Goal: Task Accomplishment & Management: Complete application form

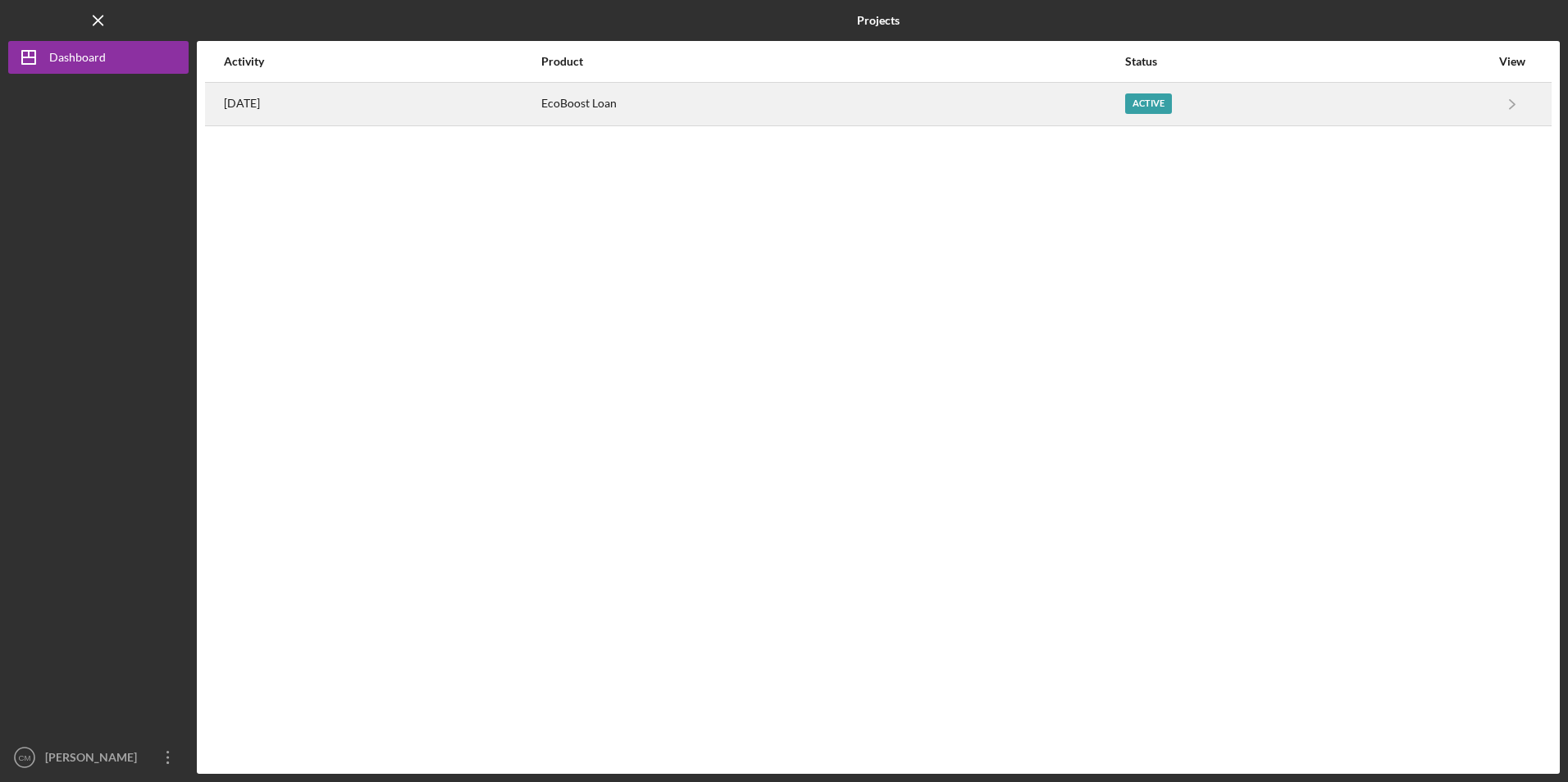
click at [703, 114] on div "EcoBoost Loan" at bounding box center [831, 104] width 582 height 41
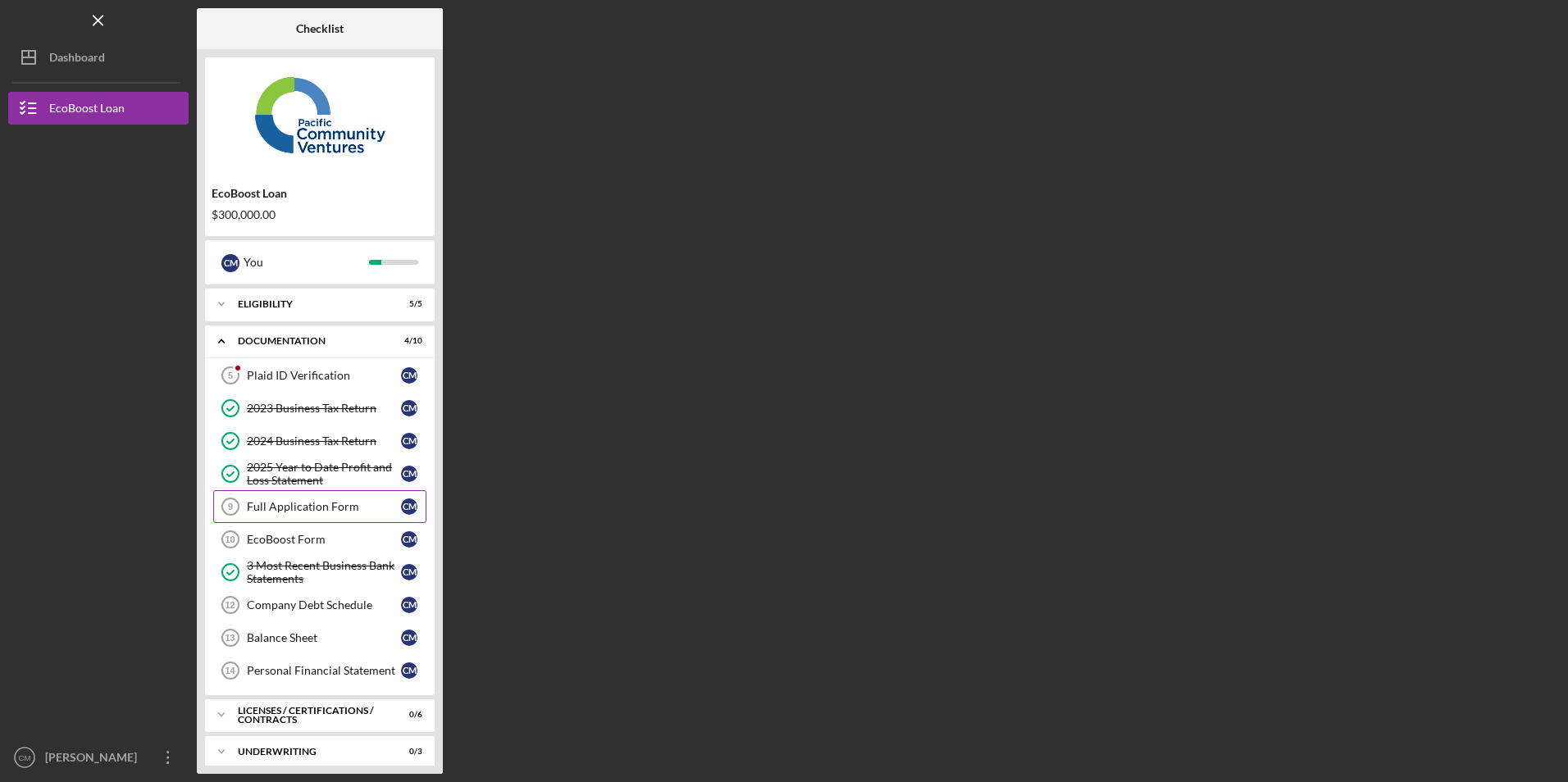
click at [320, 516] on link "Full Application Form 9 Full Application Form C M" at bounding box center [320, 507] width 213 height 33
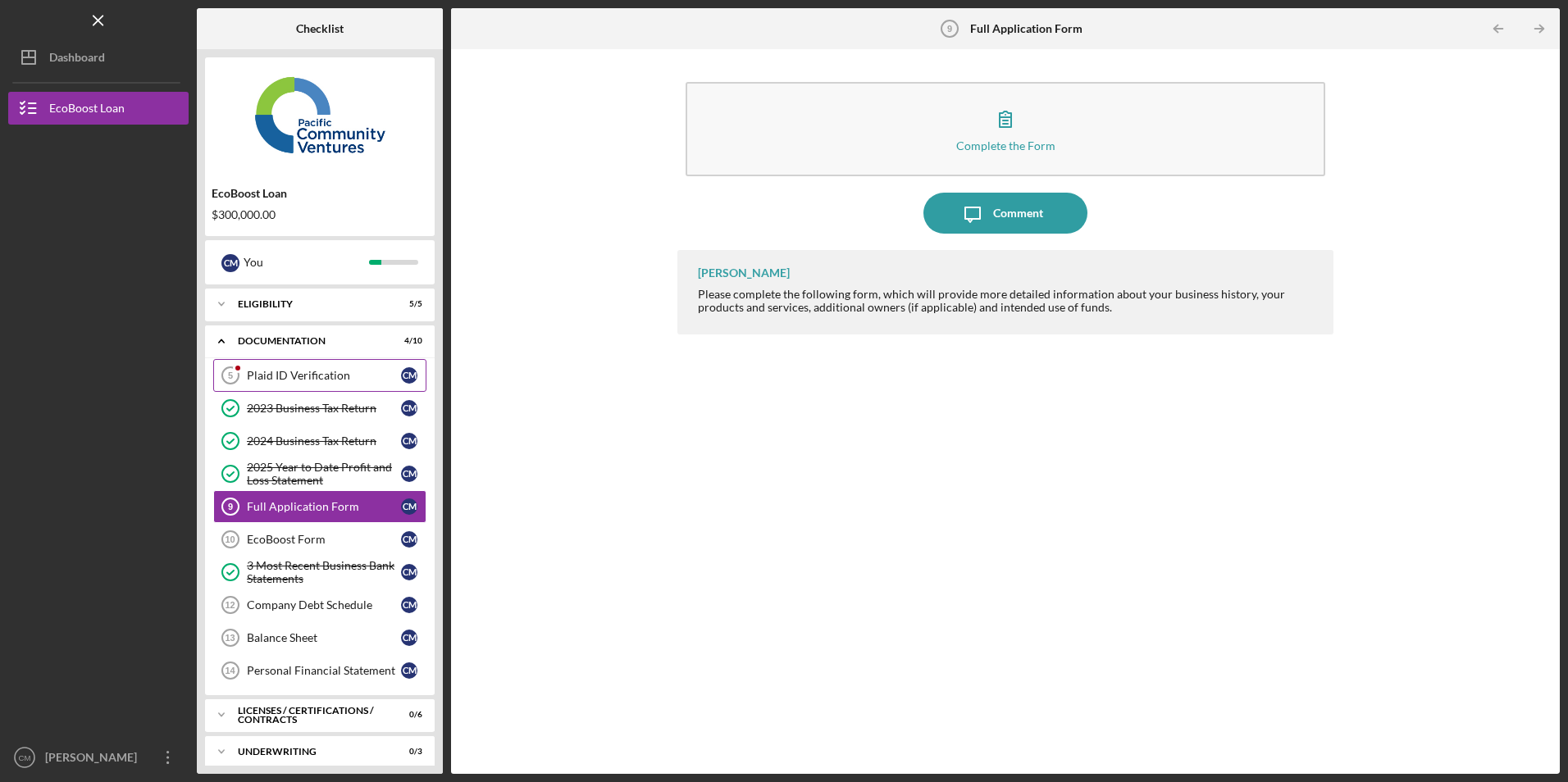
click at [290, 364] on link "Plaid ID Verification 5 Plaid ID Verification C M" at bounding box center [320, 376] width 213 height 33
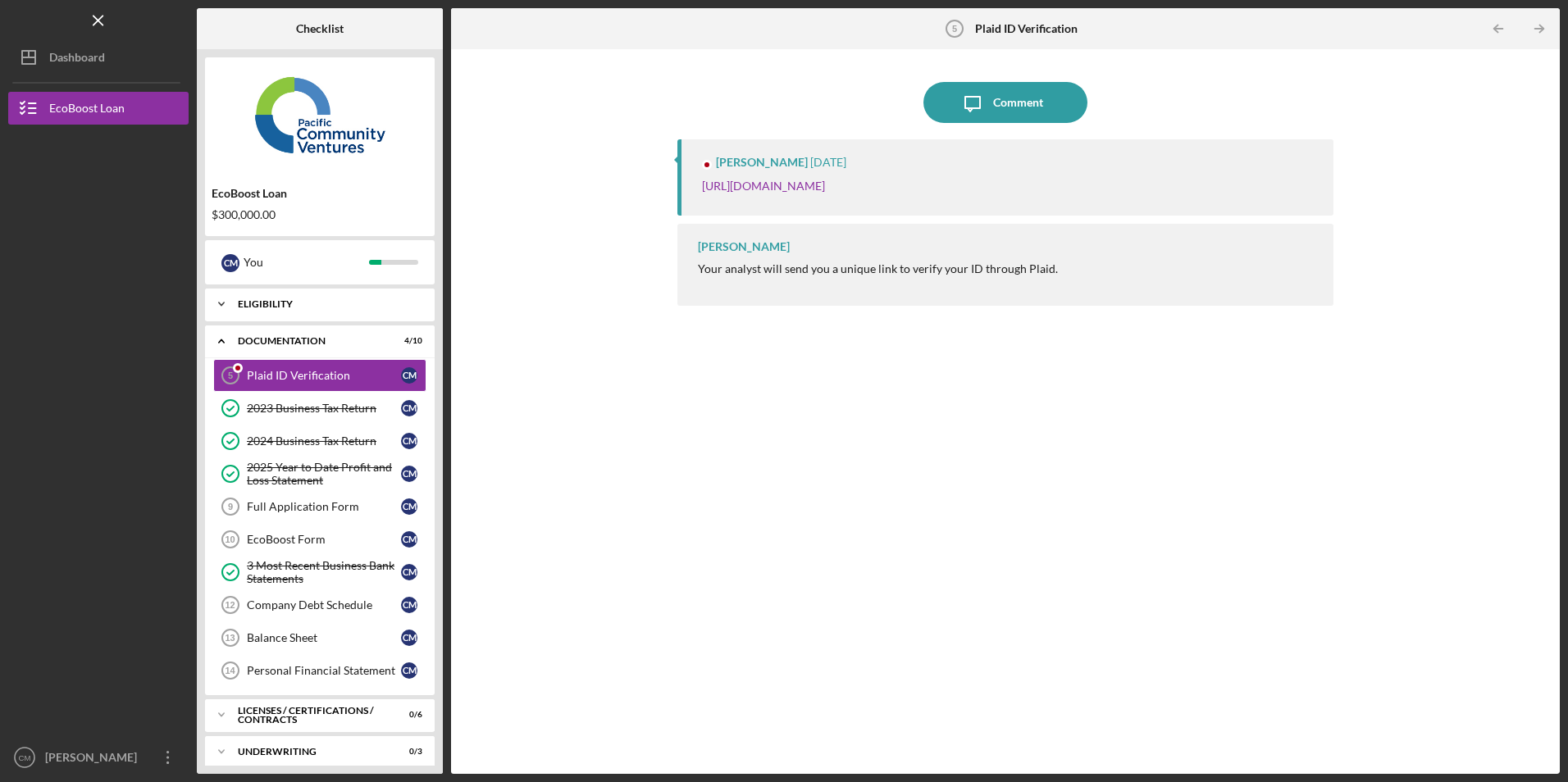
click at [255, 306] on div "Eligibility" at bounding box center [326, 305] width 177 height 10
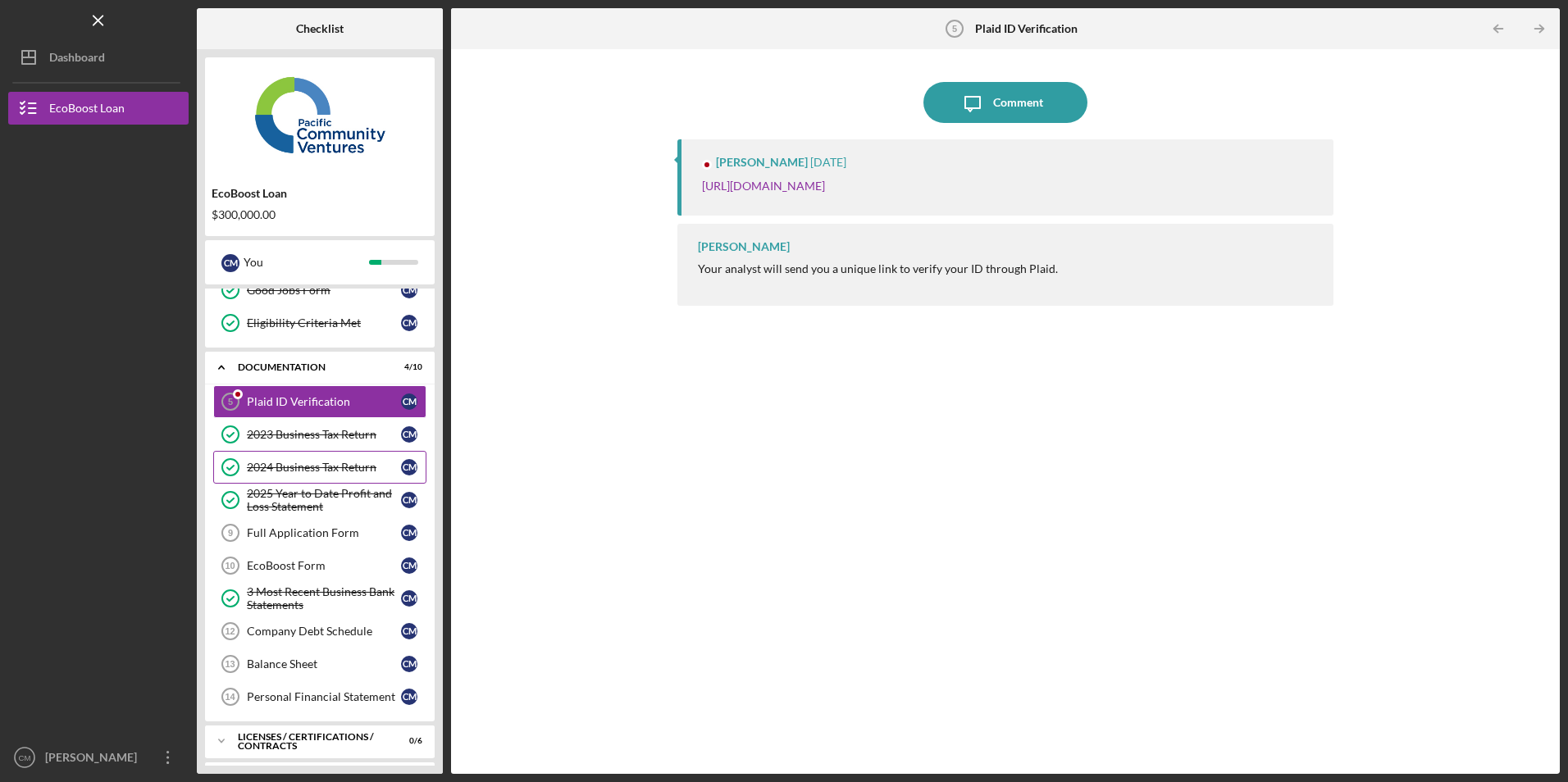
scroll to position [164, 0]
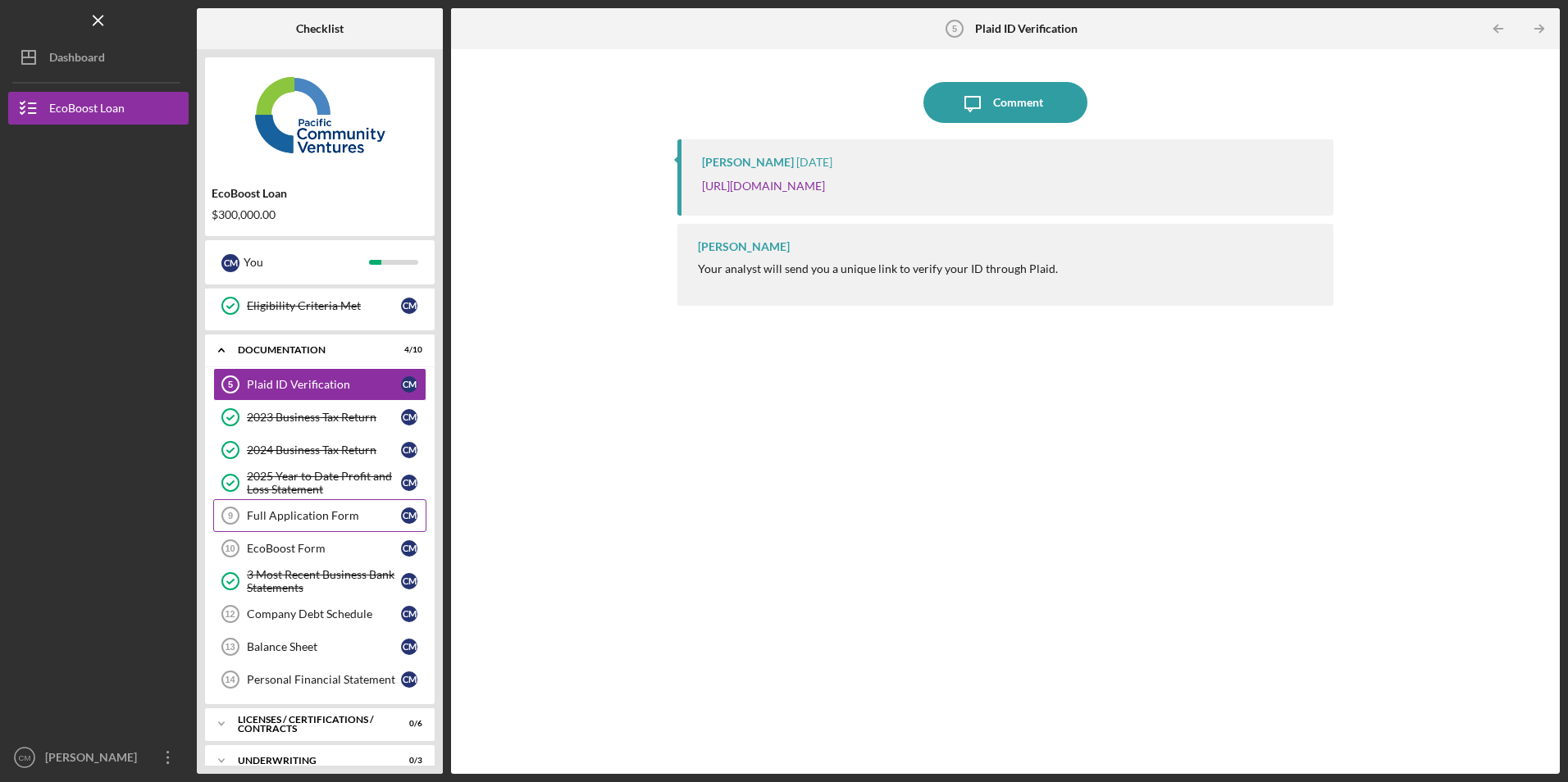
click at [318, 516] on div "Full Application Form" at bounding box center [324, 516] width 154 height 13
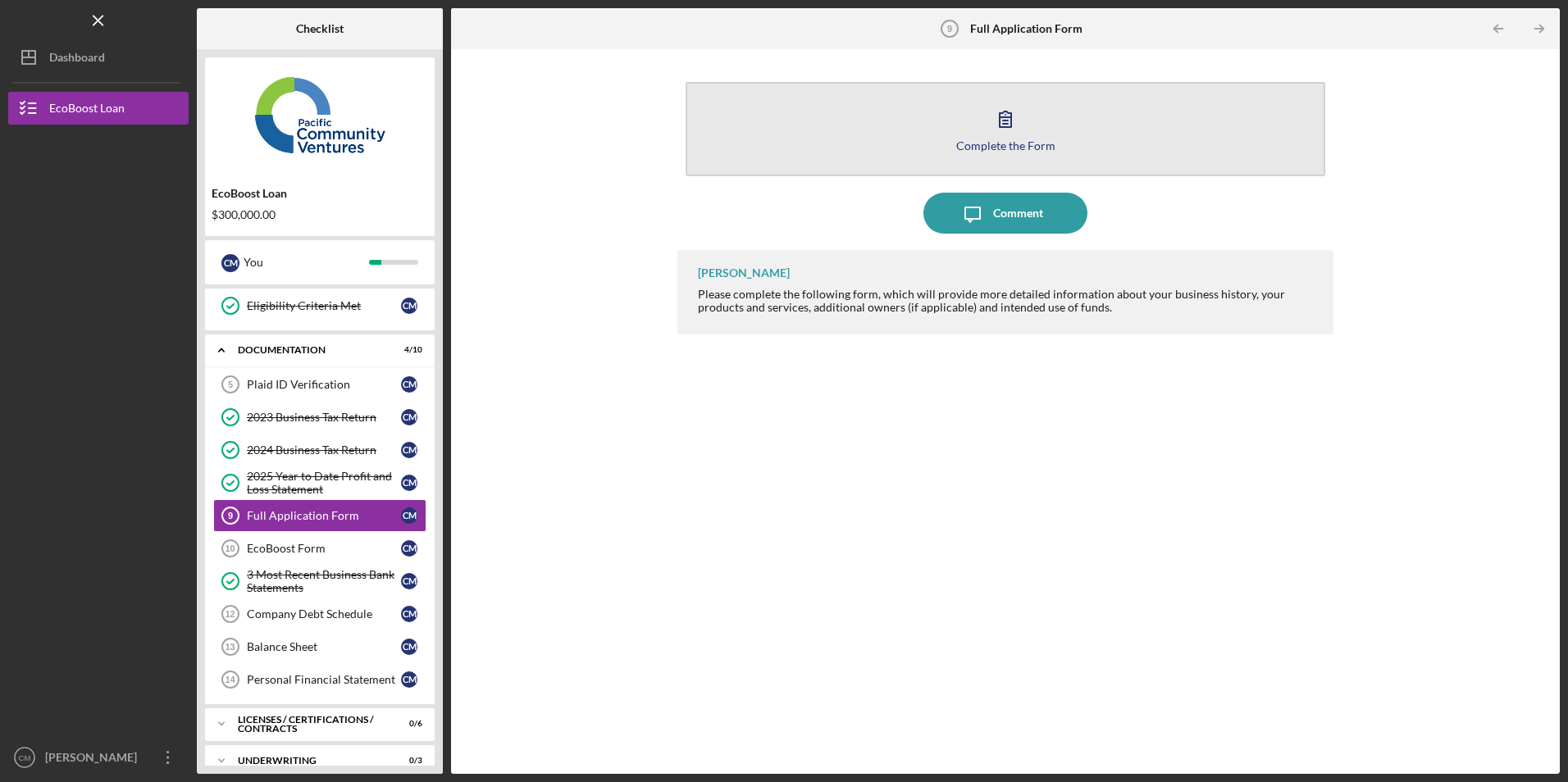
click at [808, 123] on button "Complete the Form Form" at bounding box center [1005, 129] width 639 height 94
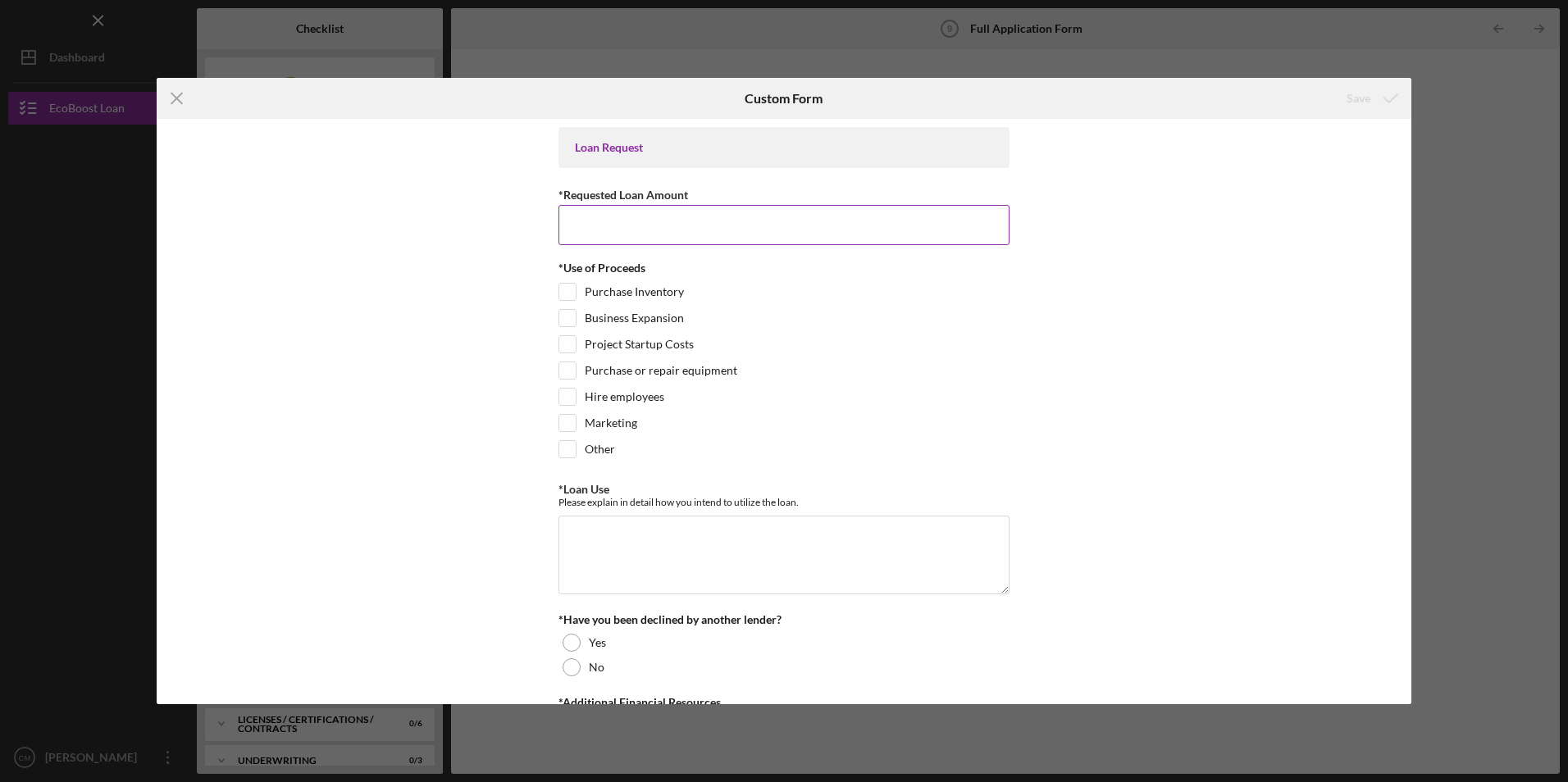
click at [599, 218] on input "*Requested Loan Amount" at bounding box center [784, 225] width 451 height 40
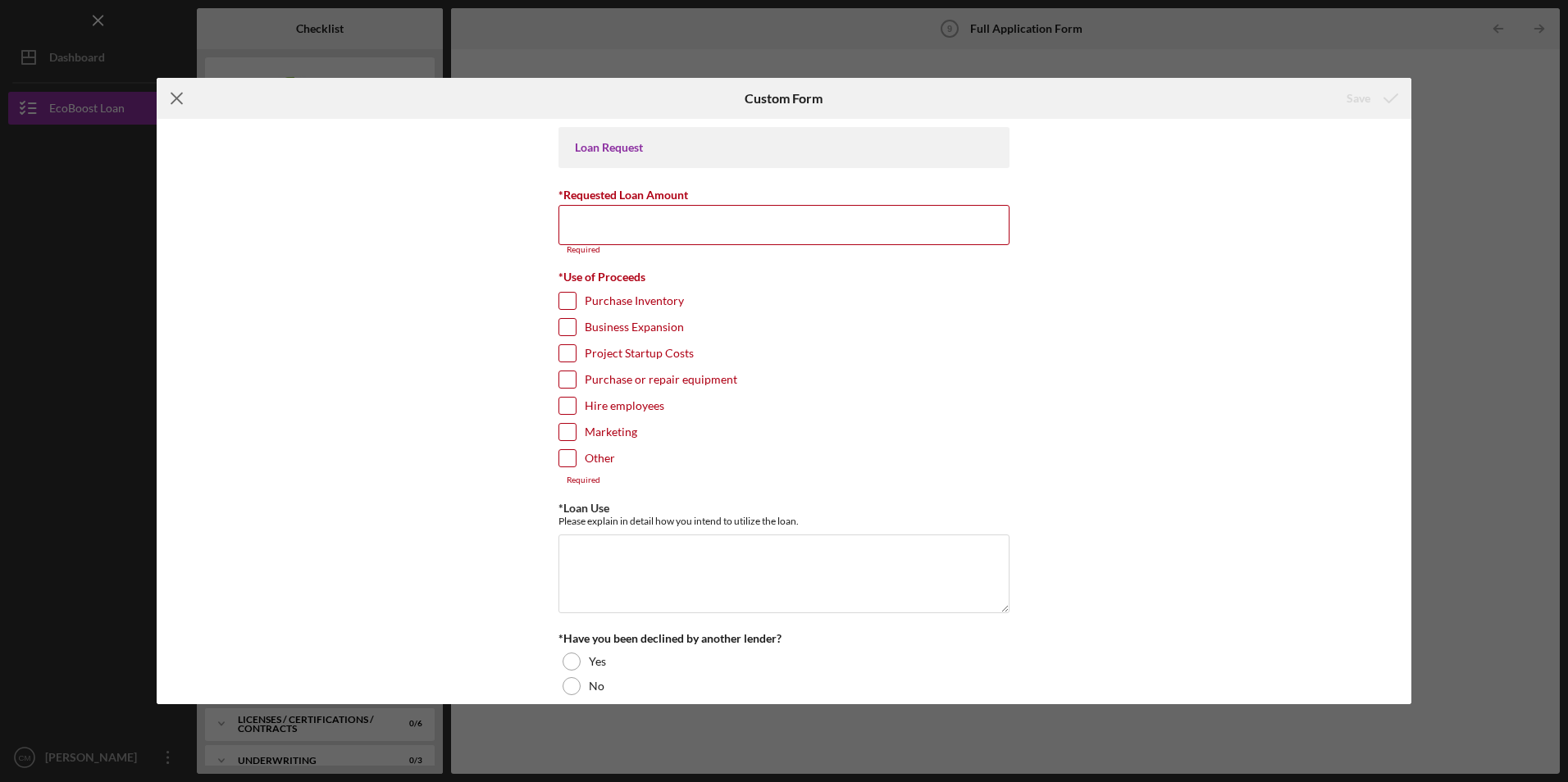
click at [179, 97] on line at bounding box center [177, 98] width 11 height 11
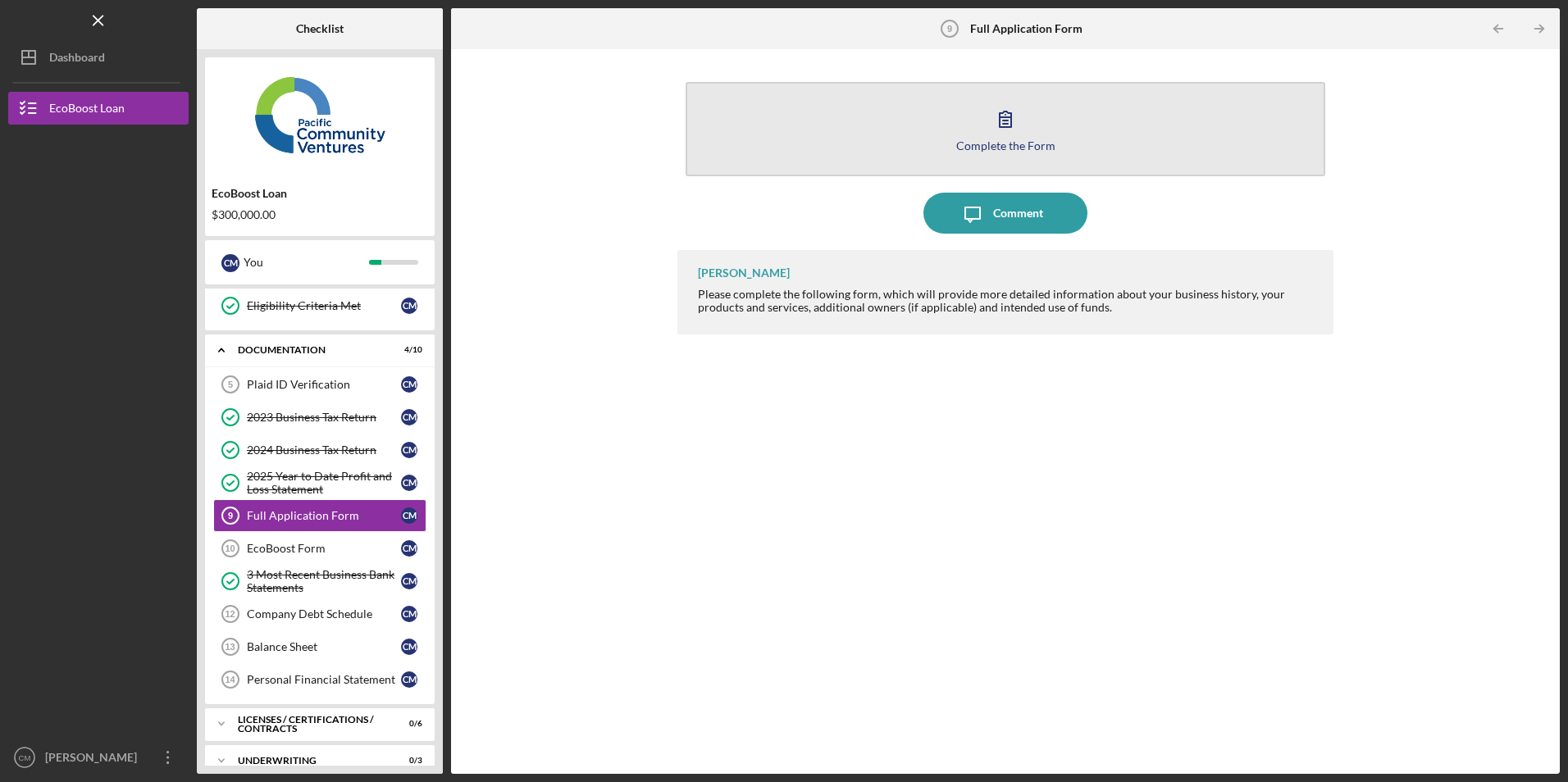
click at [898, 145] on button "Complete the Form Form" at bounding box center [1005, 129] width 639 height 94
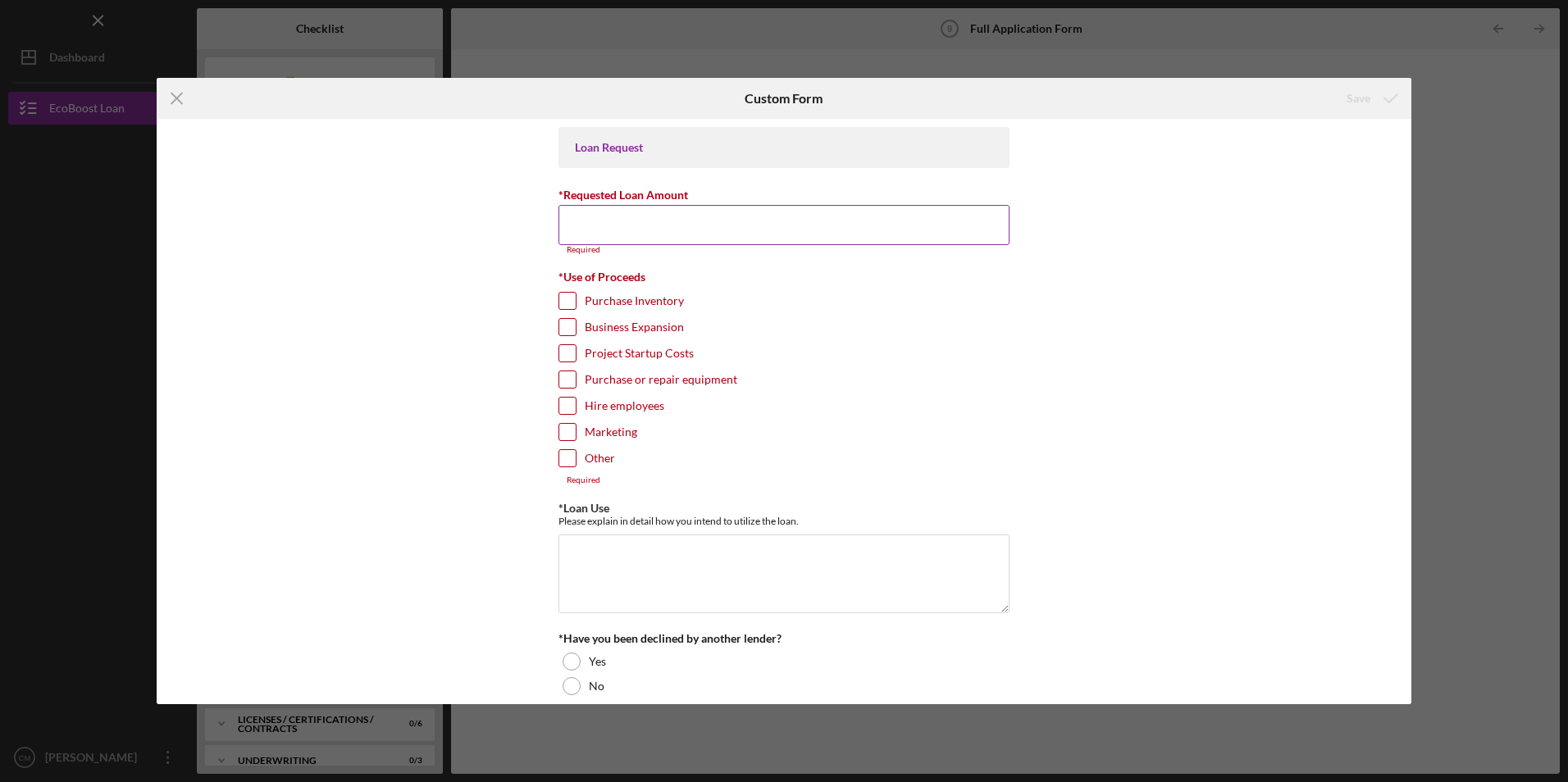
click at [743, 229] on input "*Requested Loan Amount" at bounding box center [784, 225] width 451 height 40
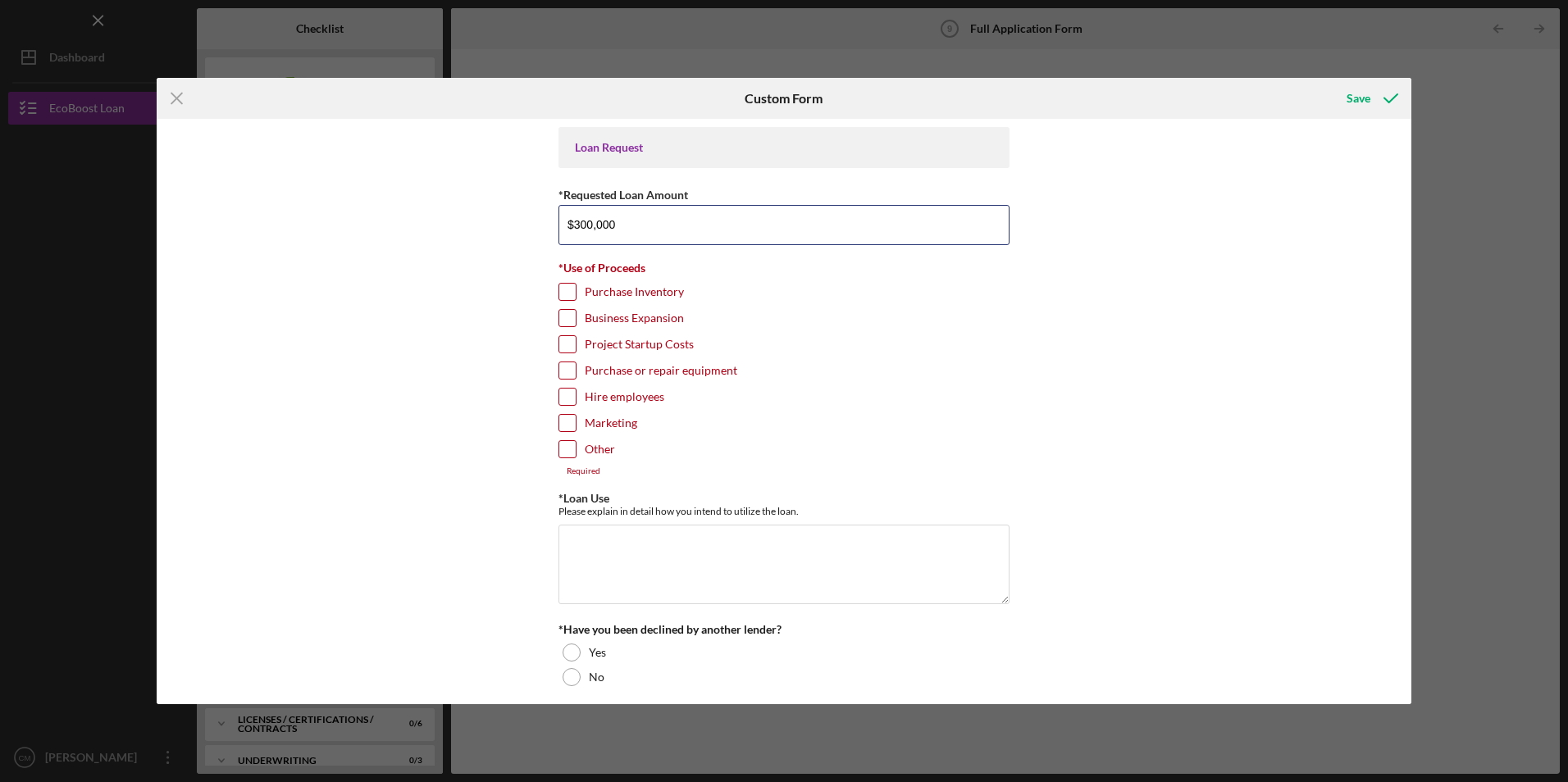
type input "$300,000"
click at [445, 310] on div "Loan Request *Requested Loan Amount $300,000 *Use of Proceeds Purchase Inventor…" at bounding box center [784, 411] width 1255 height 585
click at [551, 287] on div "Loan Request *Requested Loan Amount $300,000 *Use of Proceeds Purchase Inventor…" at bounding box center [784, 411] width 1255 height 585
click at [565, 294] on input "Purchase Inventory" at bounding box center [567, 292] width 17 height 17
checkbox input "true"
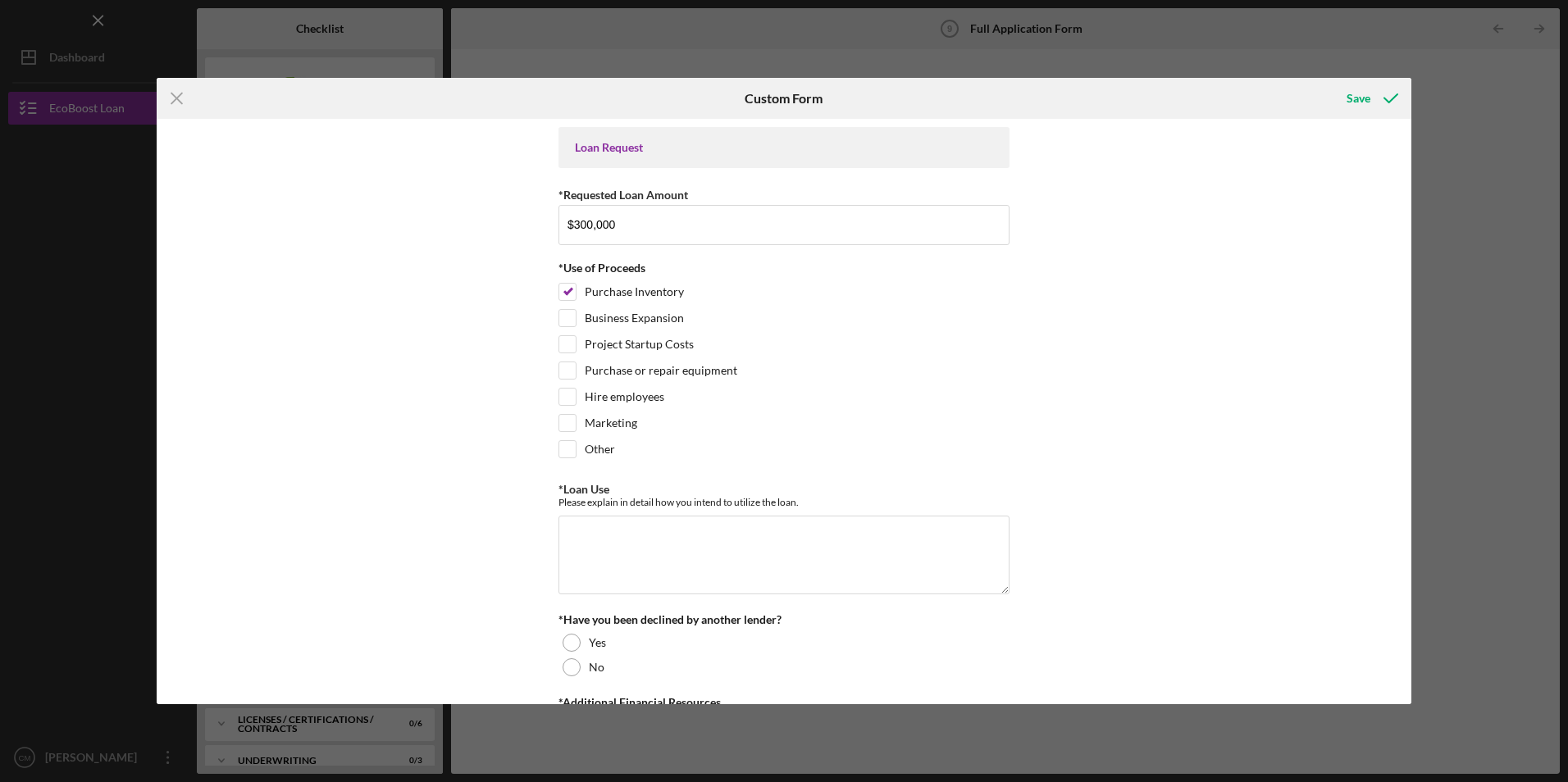
drag, startPoint x: 560, startPoint y: 367, endPoint x: 490, endPoint y: 353, distance: 71.4
click at [559, 367] on input "Purchase or repair equipment" at bounding box center [567, 371] width 17 height 17
checkbox input "true"
click at [564, 322] on input "Business Expansion" at bounding box center [567, 318] width 17 height 17
checkbox input "true"
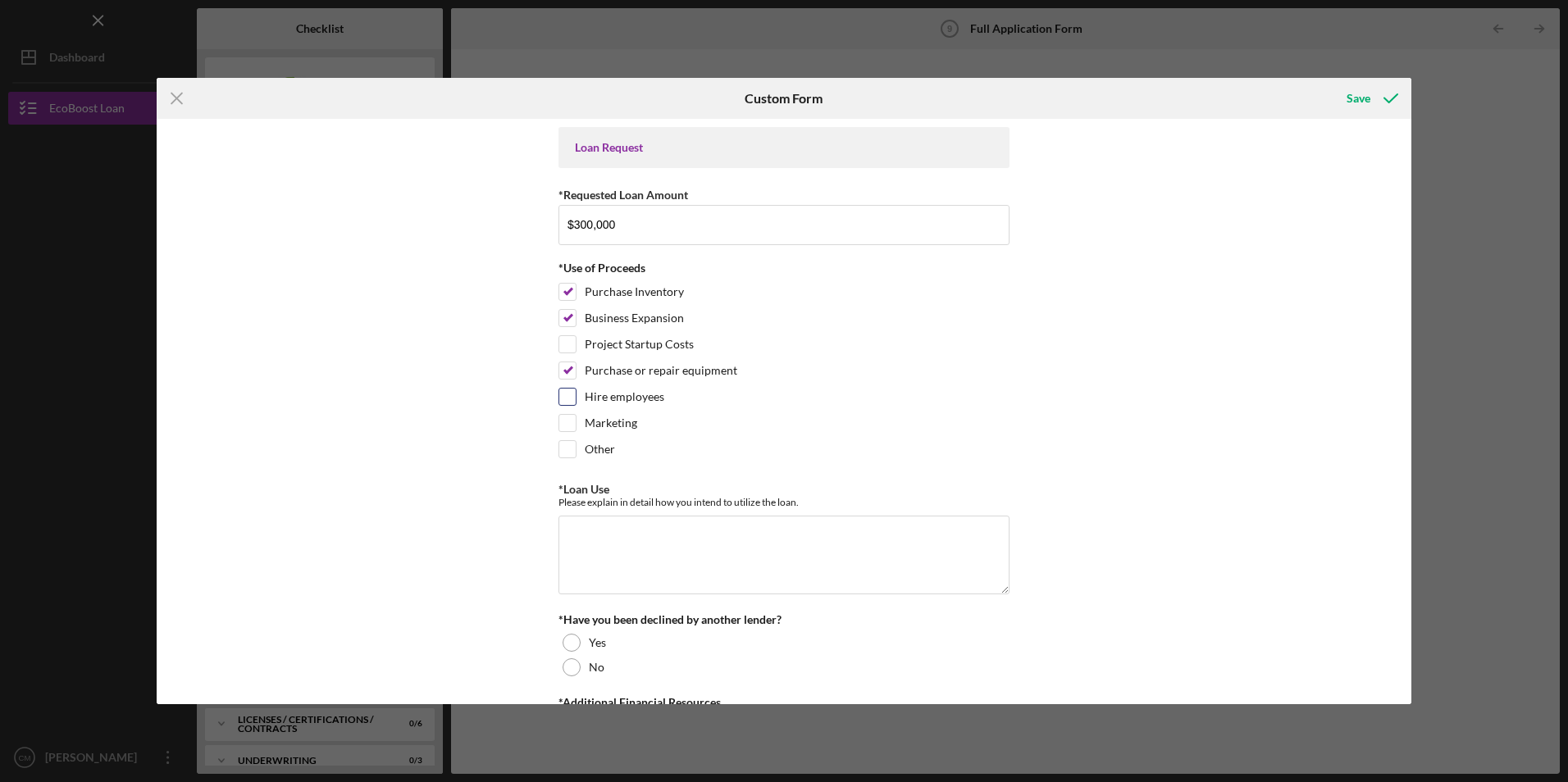
click at [567, 394] on input "Hire employees" at bounding box center [567, 397] width 17 height 17
checkbox input "true"
click at [561, 422] on input "Marketing" at bounding box center [567, 424] width 17 height 17
checkbox input "true"
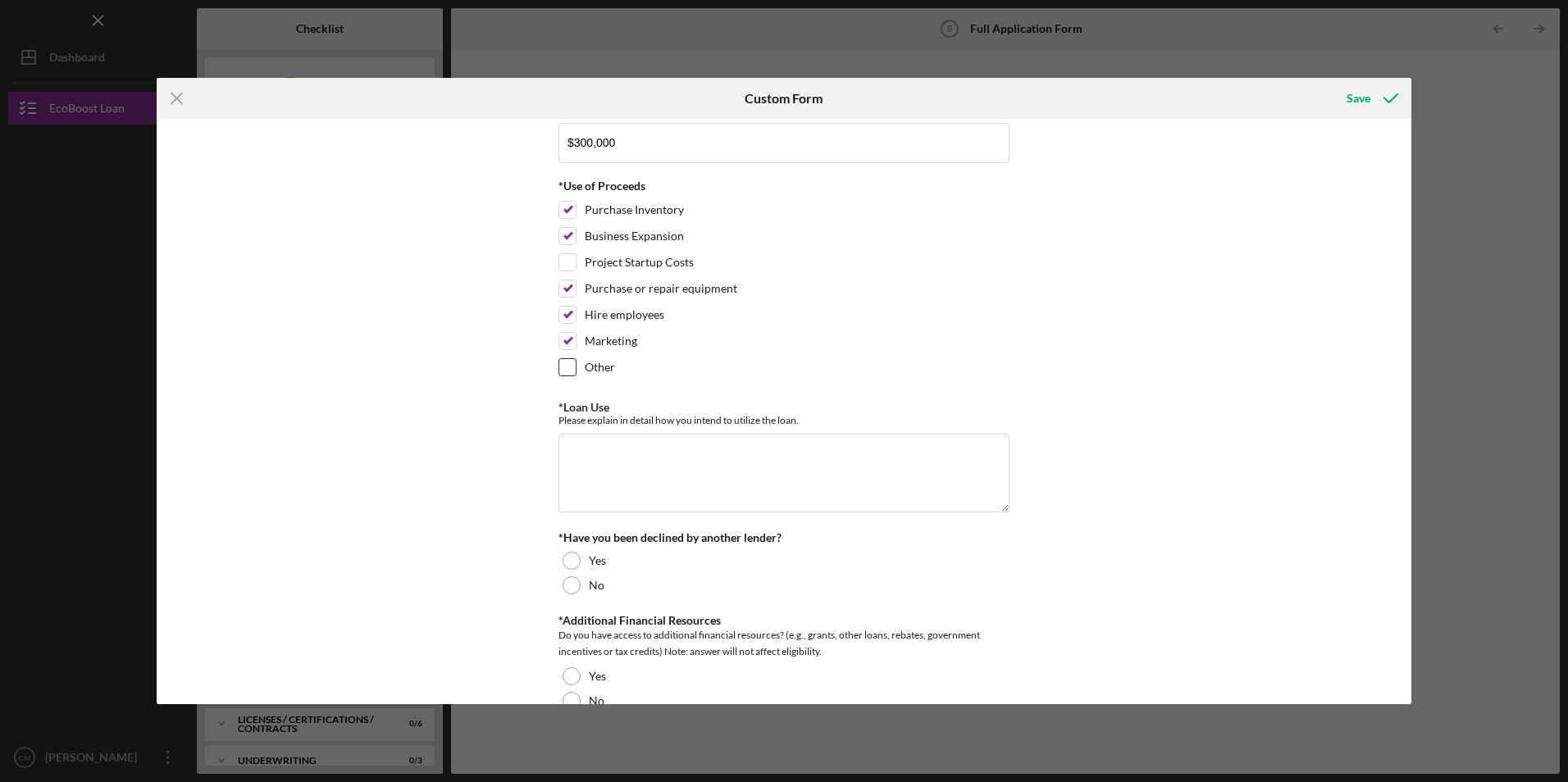
click at [564, 363] on input "Other" at bounding box center [567, 367] width 17 height 17
checkbox input "true"
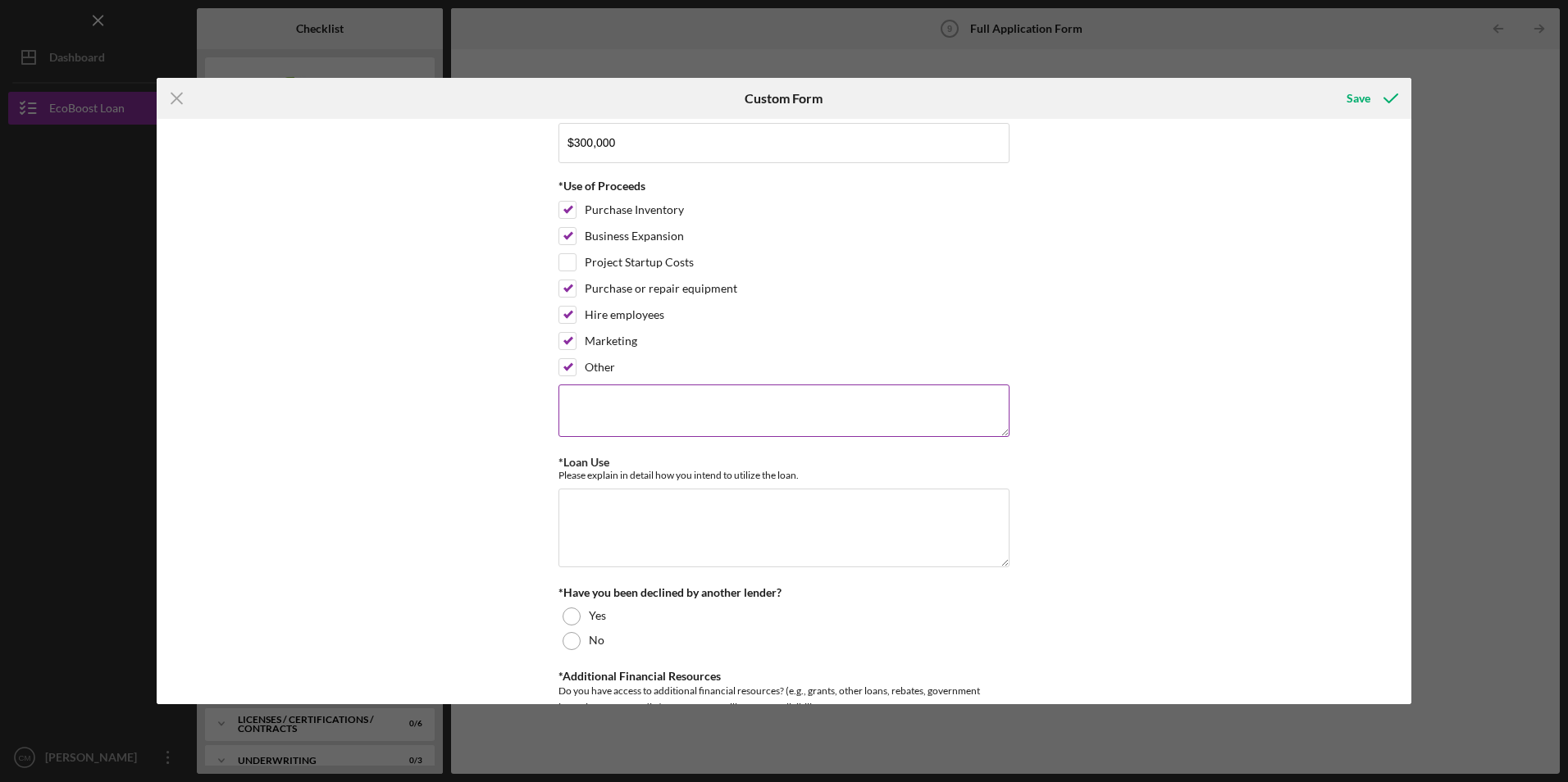
click at [613, 416] on textarea at bounding box center [784, 411] width 451 height 53
type textarea "5"
click at [832, 406] on textarea "hire about 5 employees 3 [DEMOGRAPHIC_DATA] and 2 [DEMOGRAPHIC_DATA] 130,000 pu…" at bounding box center [784, 411] width 451 height 53
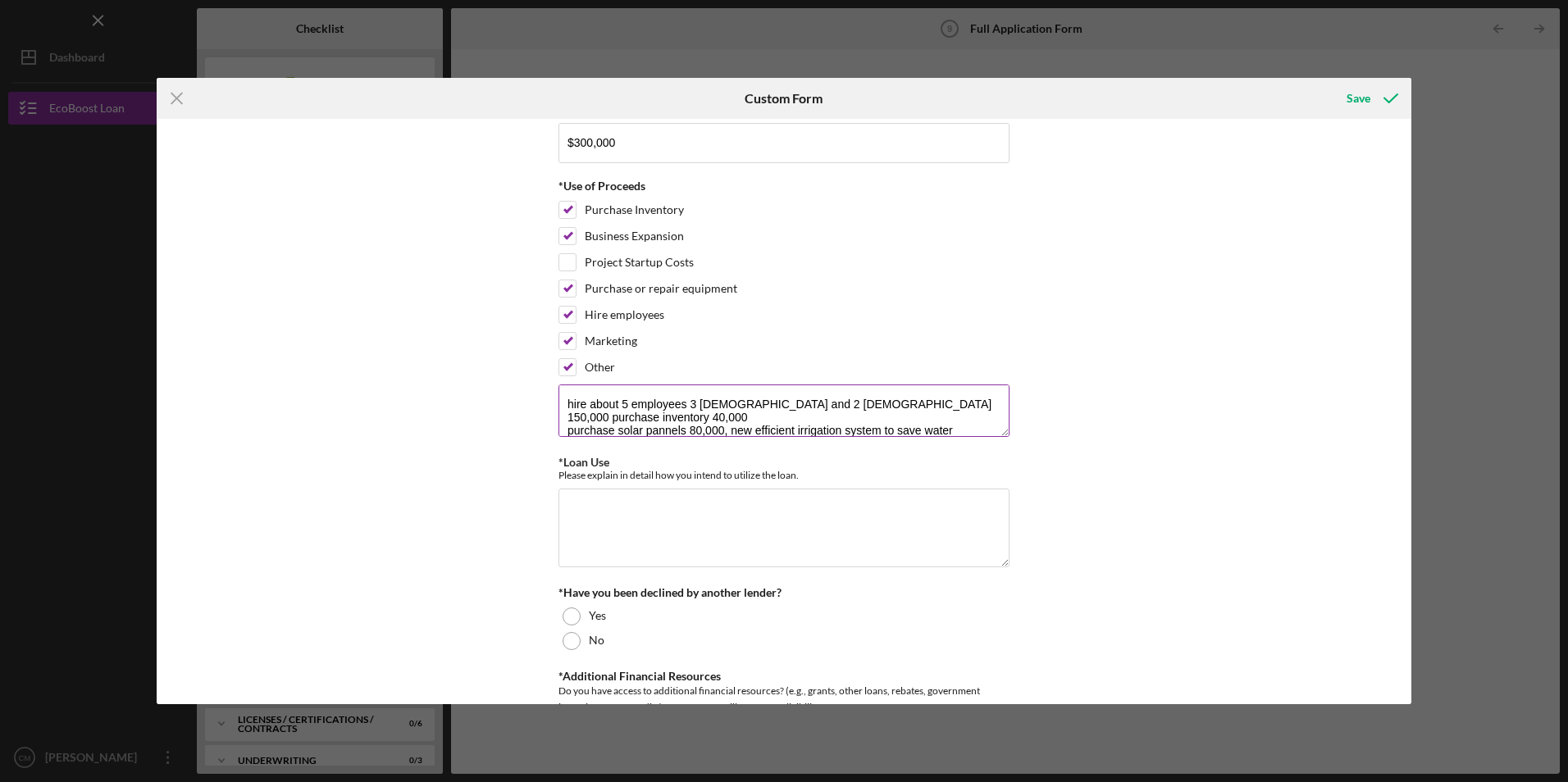
click at [690, 417] on textarea "hire about 5 employees 3 [DEMOGRAPHIC_DATA] and 2 [DEMOGRAPHIC_DATA] 150,000 pu…" at bounding box center [784, 411] width 451 height 53
click at [969, 419] on textarea "hire about 5 employees 3 [DEMOGRAPHIC_DATA] and 2 [DEMOGRAPHIC_DATA] 150,000 pu…" at bounding box center [784, 411] width 451 height 53
click at [831, 407] on textarea "hire about 5 employees 3 [DEMOGRAPHIC_DATA] and 2 [DEMOGRAPHIC_DATA] 150,000 pu…" at bounding box center [784, 411] width 451 height 53
click at [973, 419] on textarea "hire about 5 employees 3 [DEMOGRAPHIC_DATA] and 2 [DEMOGRAPHIC_DATA] 120,000 pu…" at bounding box center [784, 411] width 451 height 53
click at [729, 419] on textarea "hire about 5 employees 3 [DEMOGRAPHIC_DATA] and 2 [DEMOGRAPHIC_DATA] 120,000 pu…" at bounding box center [784, 411] width 451 height 53
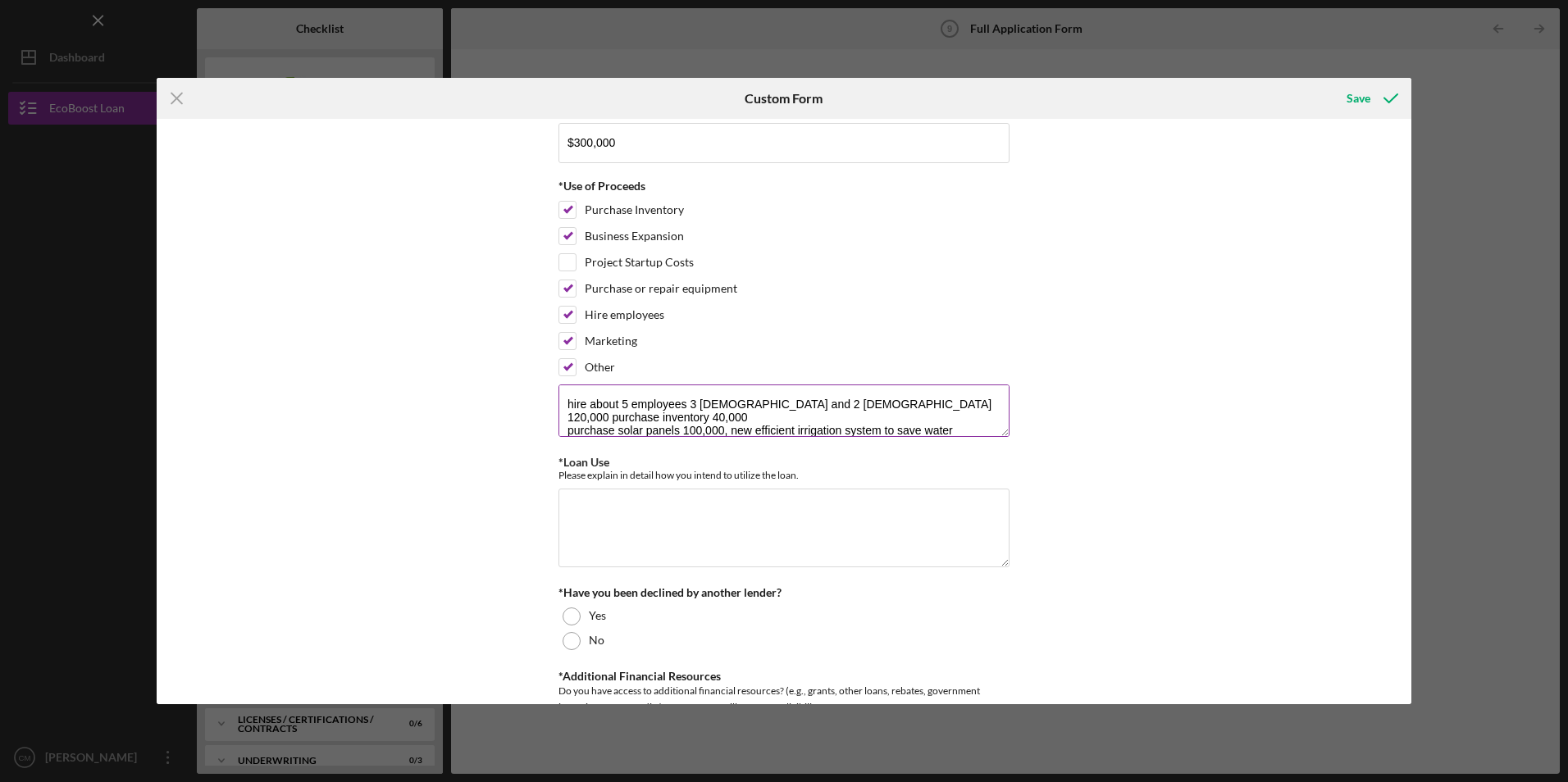
click at [962, 420] on textarea "hire about 5 employees 3 [DEMOGRAPHIC_DATA] and 2 [DEMOGRAPHIC_DATA] 120,000 pu…" at bounding box center [784, 411] width 451 height 53
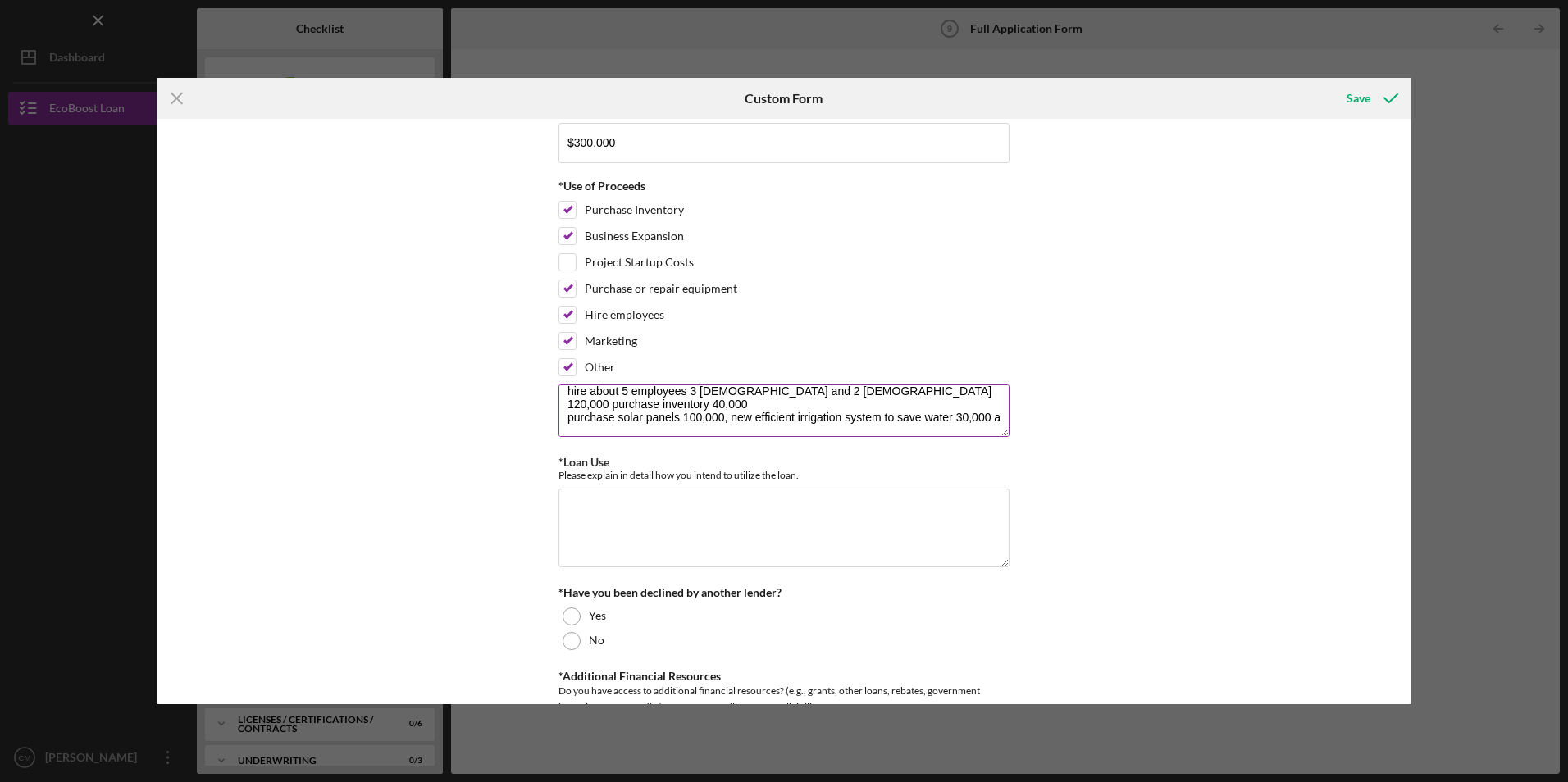
scroll to position [14, 0]
type textarea "hire about 5 employees 3 [DEMOGRAPHIC_DATA] and 2 [DEMOGRAPHIC_DATA] 120,000 pu…"
click at [561, 509] on textarea "*Loan Use" at bounding box center [784, 528] width 451 height 78
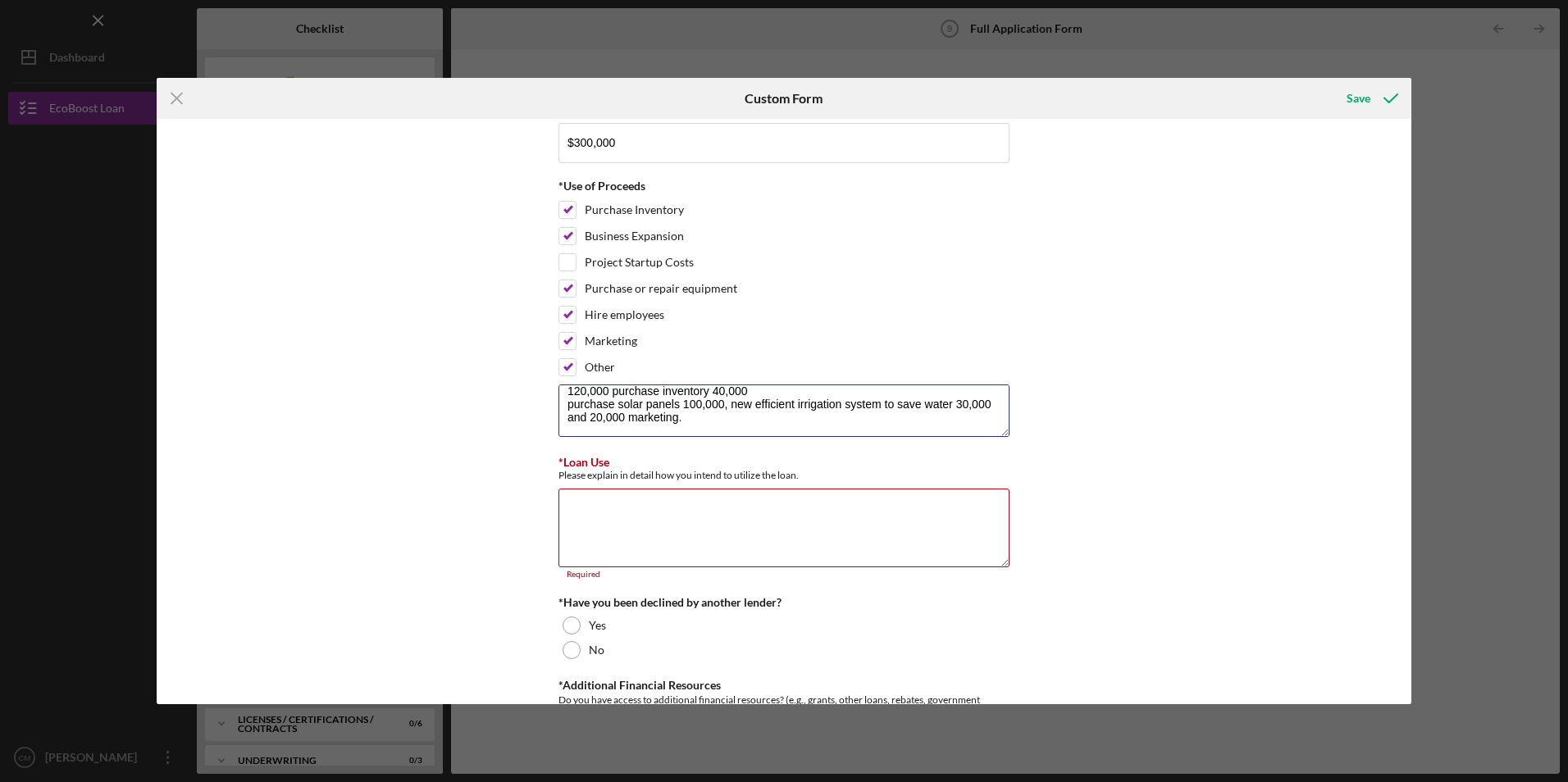
scroll to position [0, 0]
drag, startPoint x: 688, startPoint y: 431, endPoint x: 539, endPoint y: 377, distance: 158.5
click at [539, 377] on div "Loan Request *Requested Loan Amount $300,000 *Use of Proceeds Purchase Inventor…" at bounding box center [784, 411] width 1255 height 585
click at [653, 519] on textarea "*Loan Use" at bounding box center [784, 528] width 451 height 78
paste textarea "hire about 5 employees 3 [DEMOGRAPHIC_DATA] and 2 [DEMOGRAPHIC_DATA] 120,000 pu…"
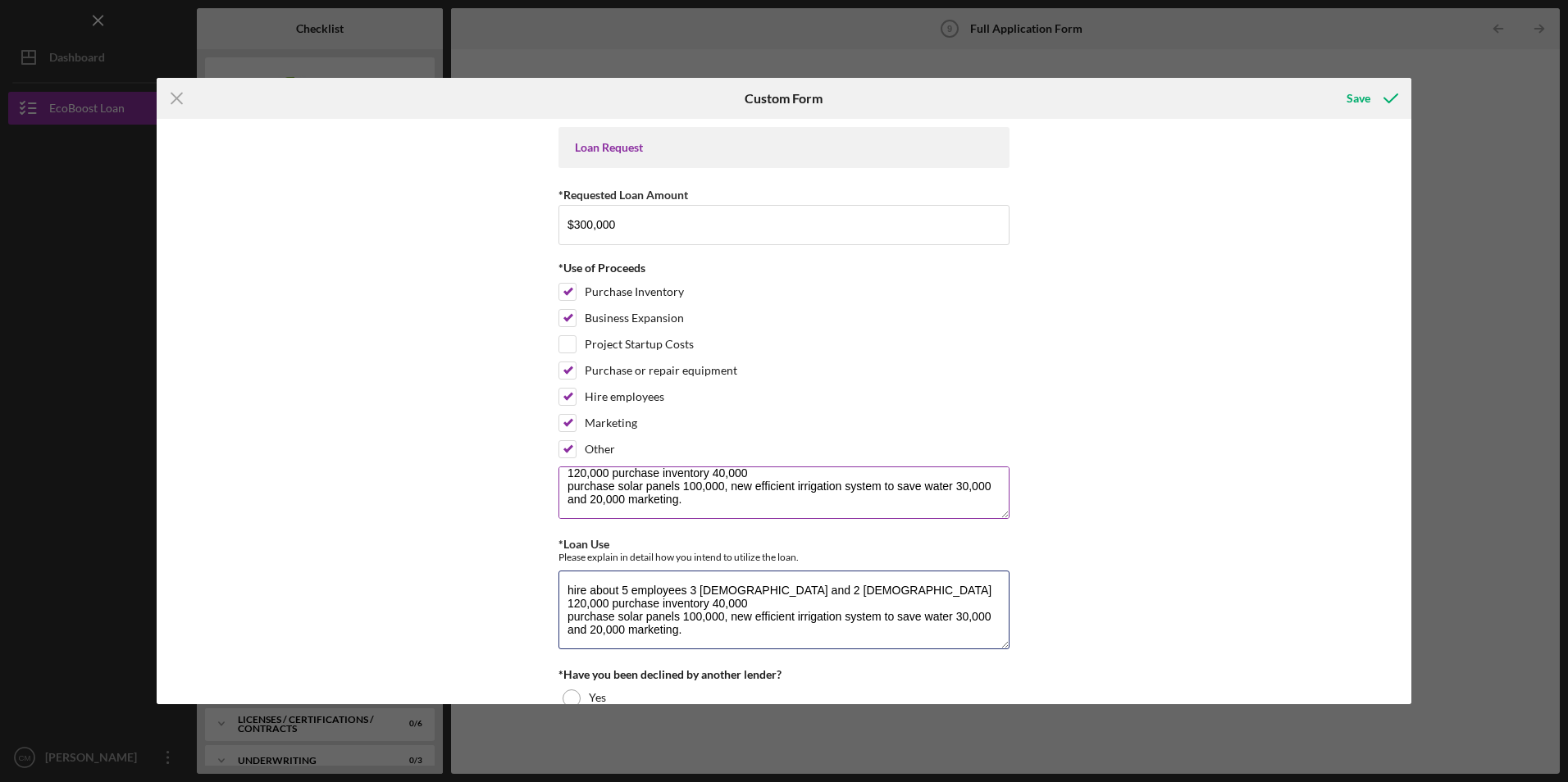
type textarea "hire about 5 employees 3 [DEMOGRAPHIC_DATA] and 2 [DEMOGRAPHIC_DATA] 120,000 pu…"
click at [610, 473] on textarea "hire about 5 employees 3 [DEMOGRAPHIC_DATA] and 2 [DEMOGRAPHIC_DATA] 120,000 pu…" at bounding box center [784, 493] width 451 height 53
drag, startPoint x: 606, startPoint y: 497, endPoint x: 549, endPoint y: 480, distance: 59.5
click at [549, 480] on div "Loan Request *Requested Loan Amount $300,000 *Use of Proceeds Purchase Inventor…" at bounding box center [784, 411] width 1255 height 585
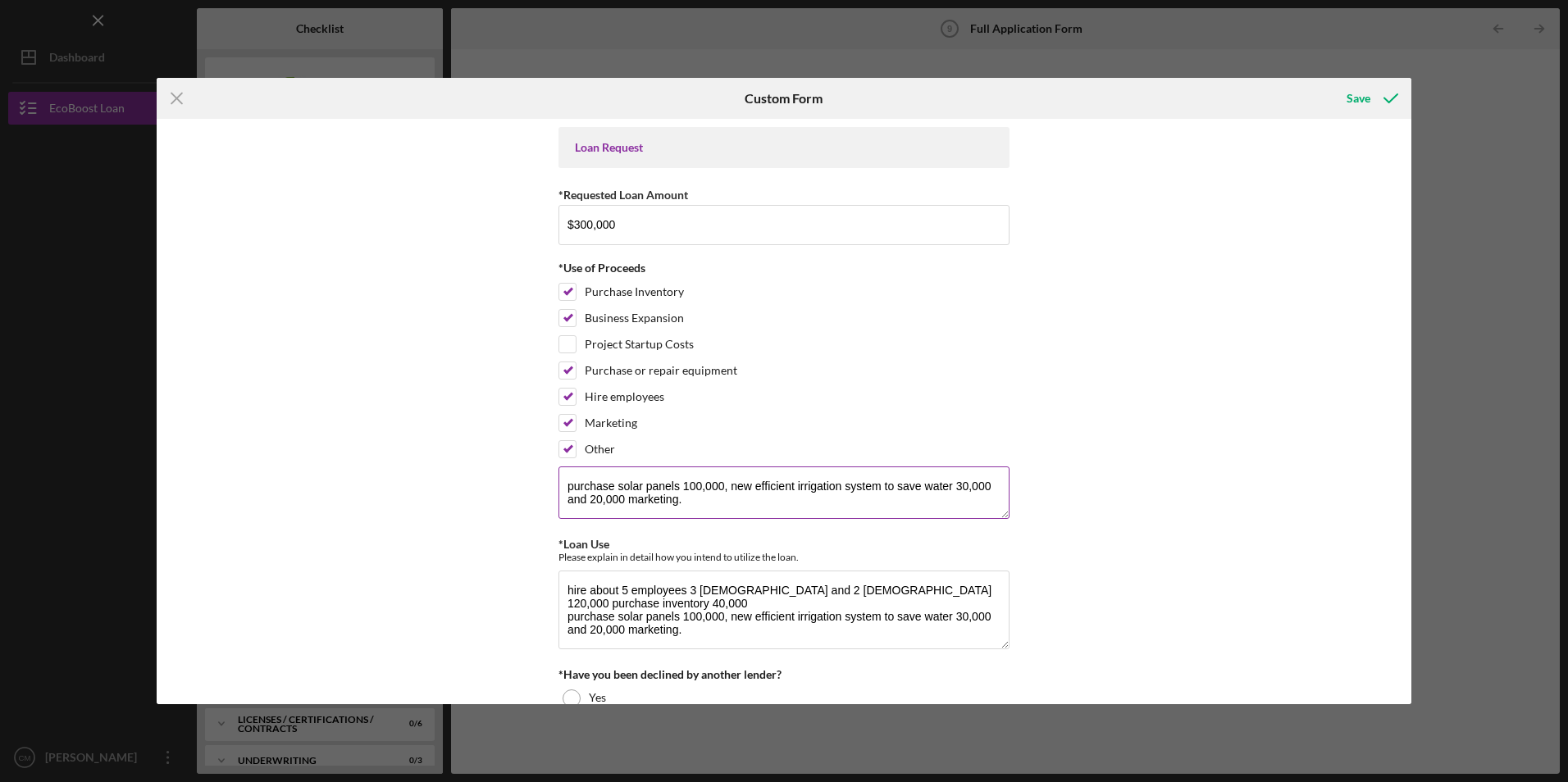
drag, startPoint x: 677, startPoint y: 514, endPoint x: 583, endPoint y: 511, distance: 94.0
click at [583, 511] on textarea "purchase solar panels 100,000, new efficient irrigation system to save water 30…" at bounding box center [784, 493] width 451 height 53
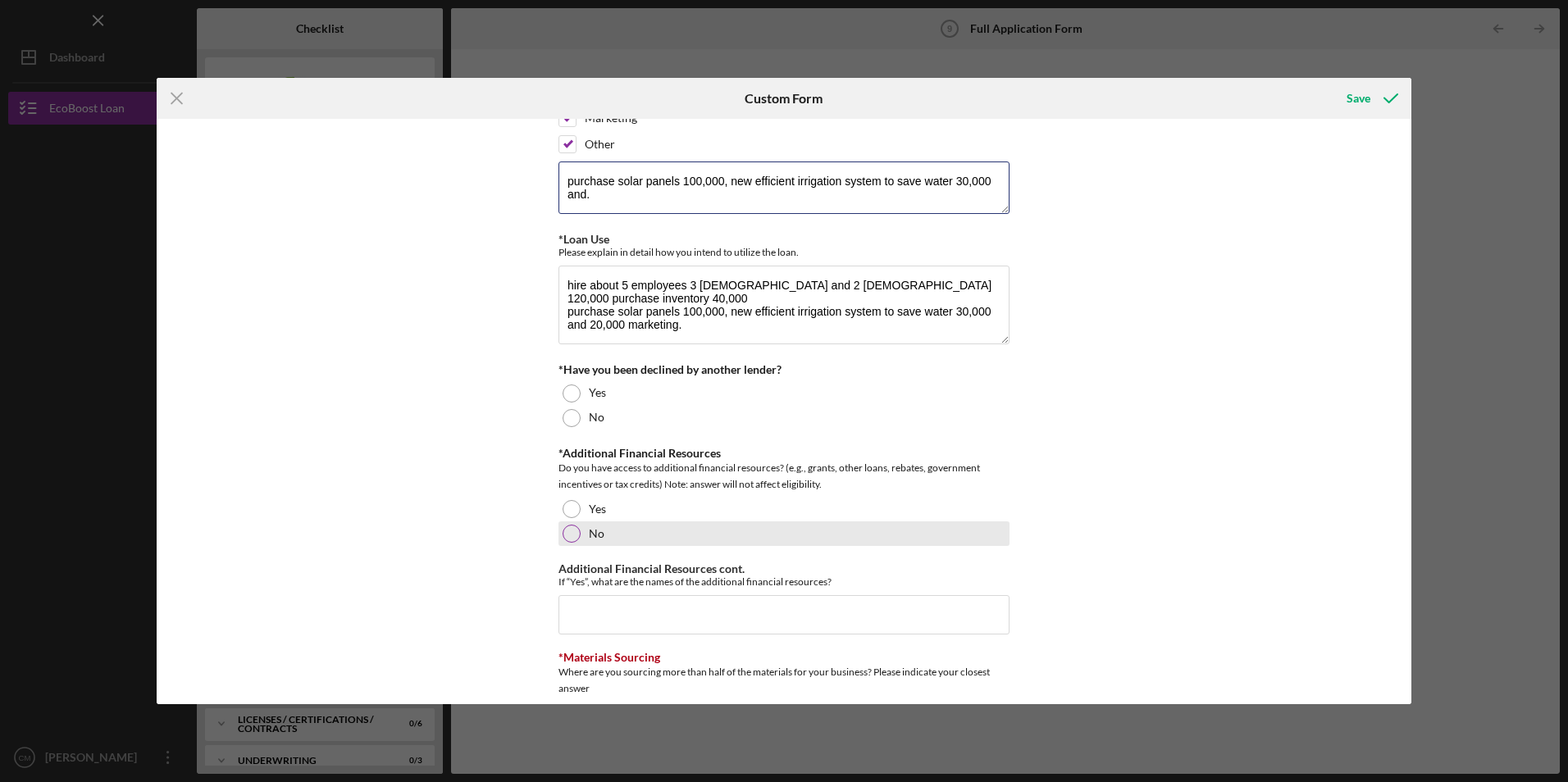
scroll to position [328, 0]
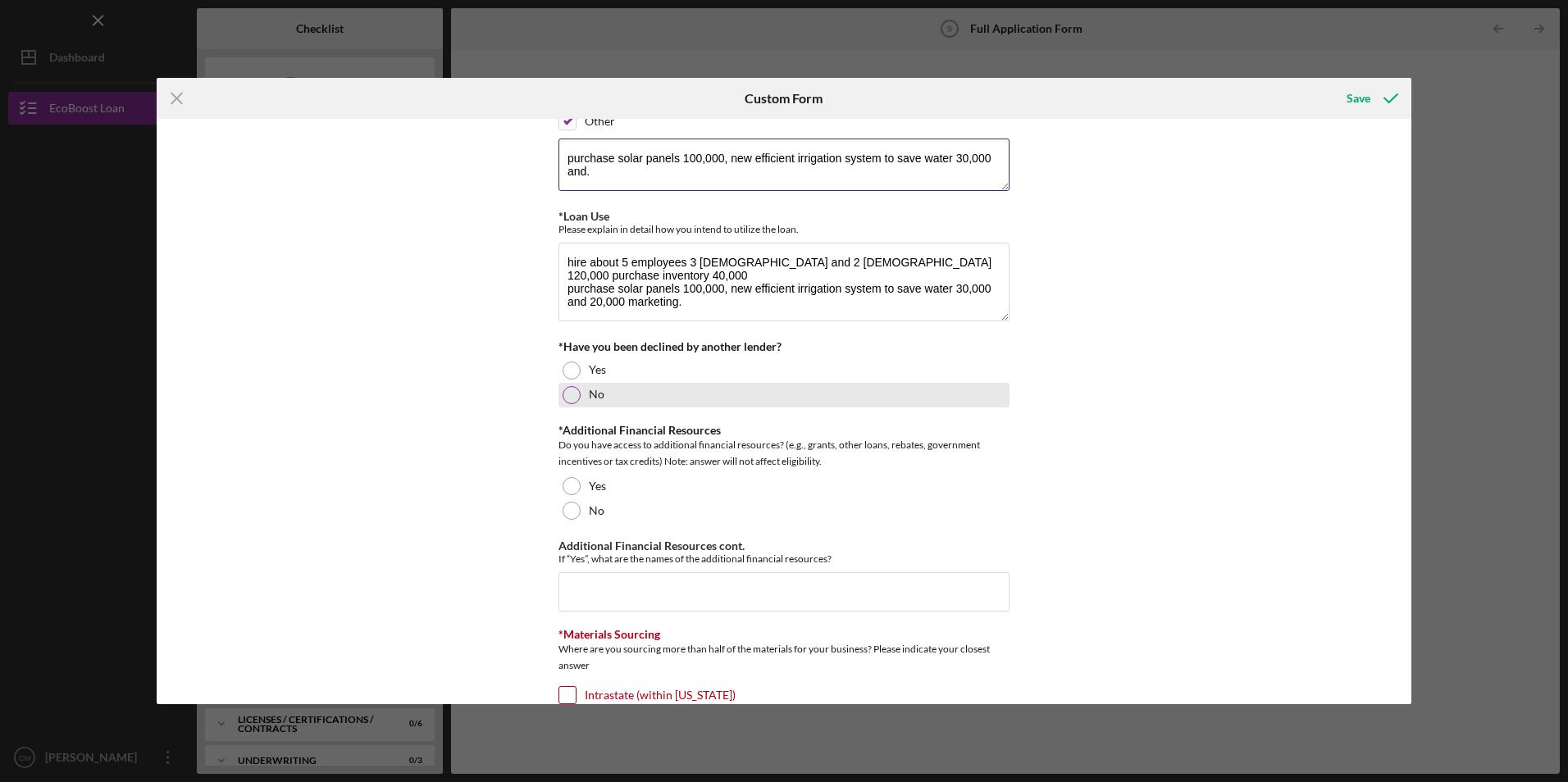
type textarea "purchase solar panels 100,000, new efficient irrigation system to save water 30…"
click at [569, 386] on div at bounding box center [571, 396] width 18 height 18
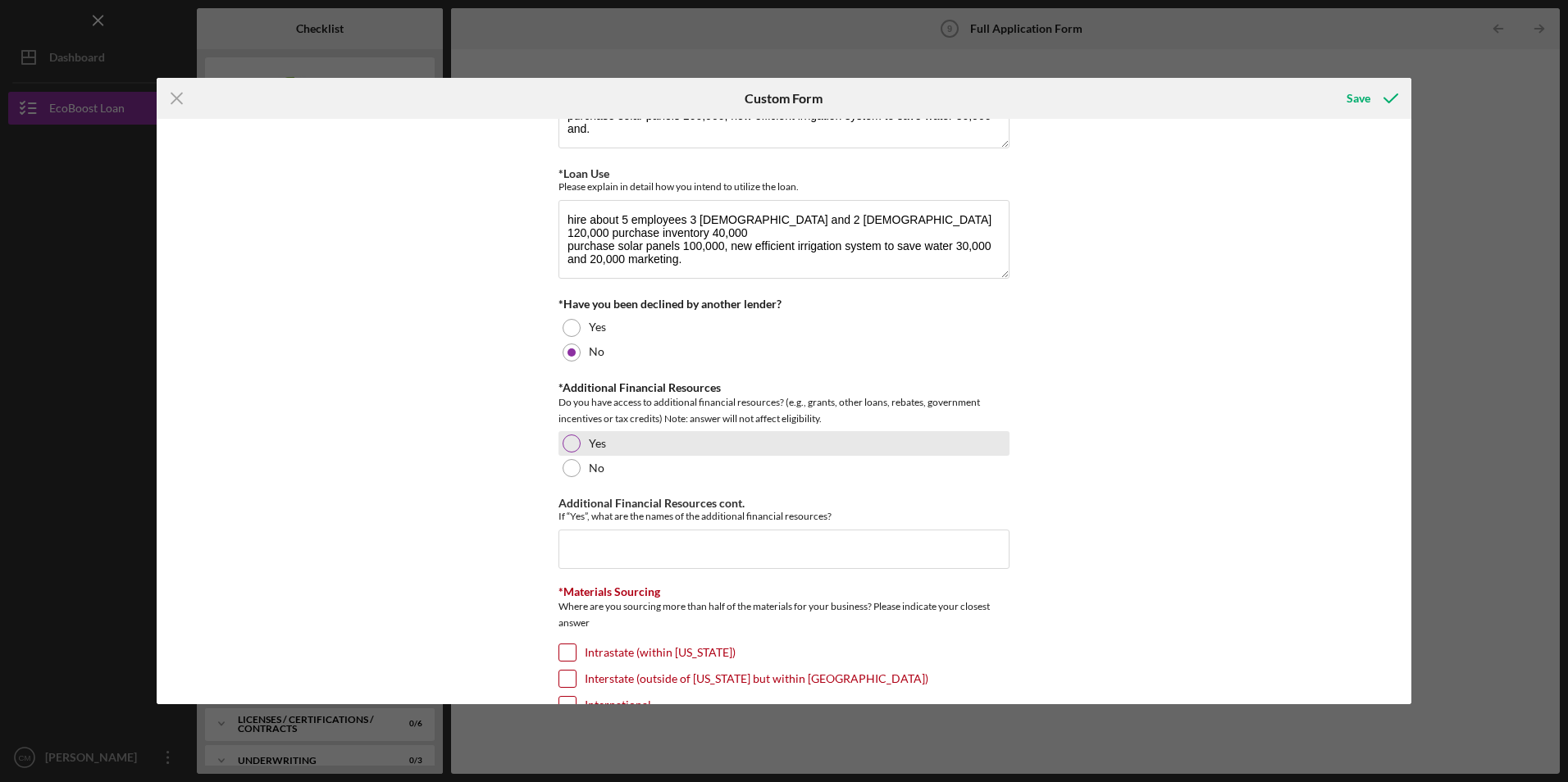
scroll to position [410, 0]
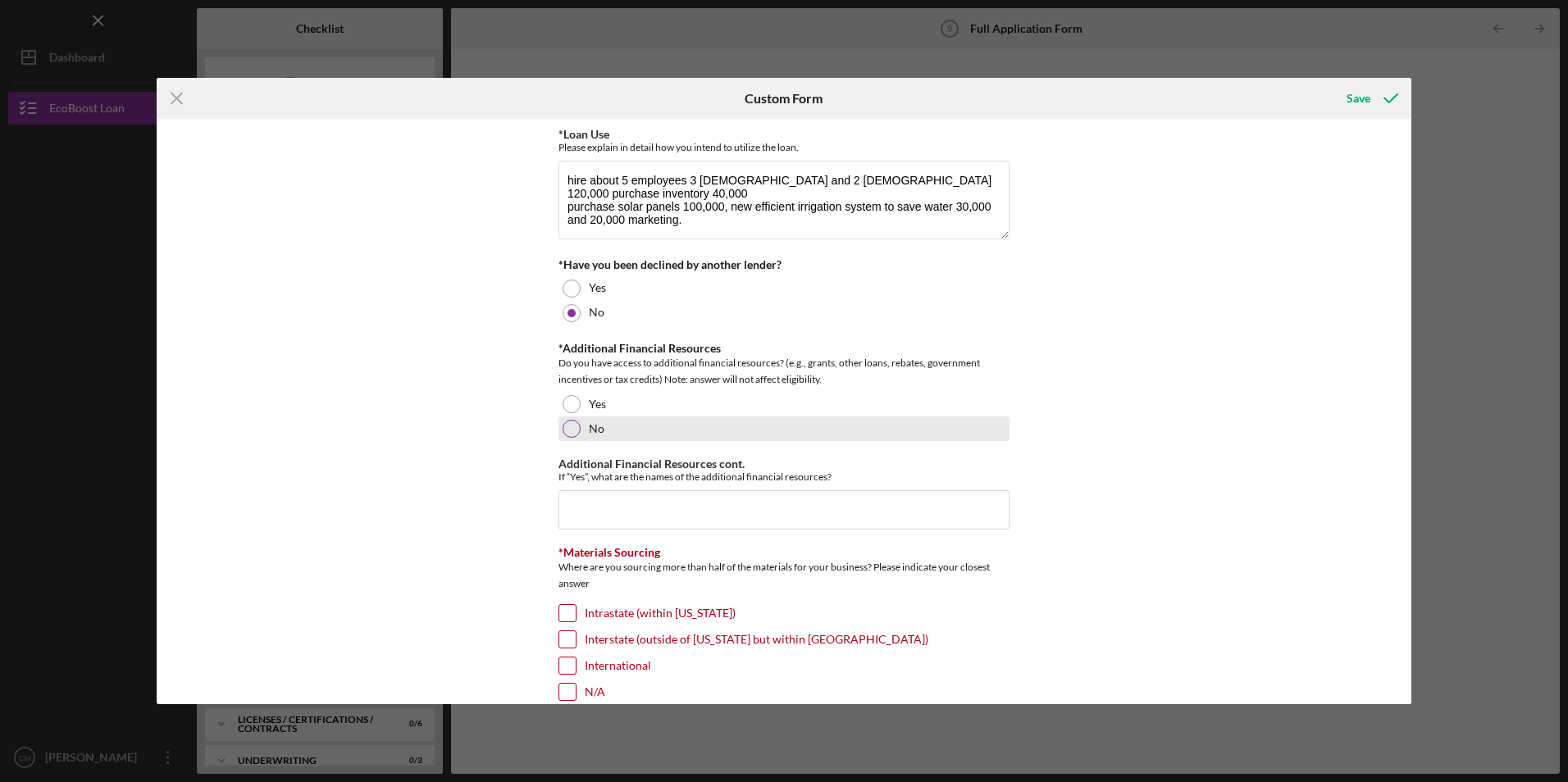
click at [570, 428] on div at bounding box center [571, 429] width 18 height 18
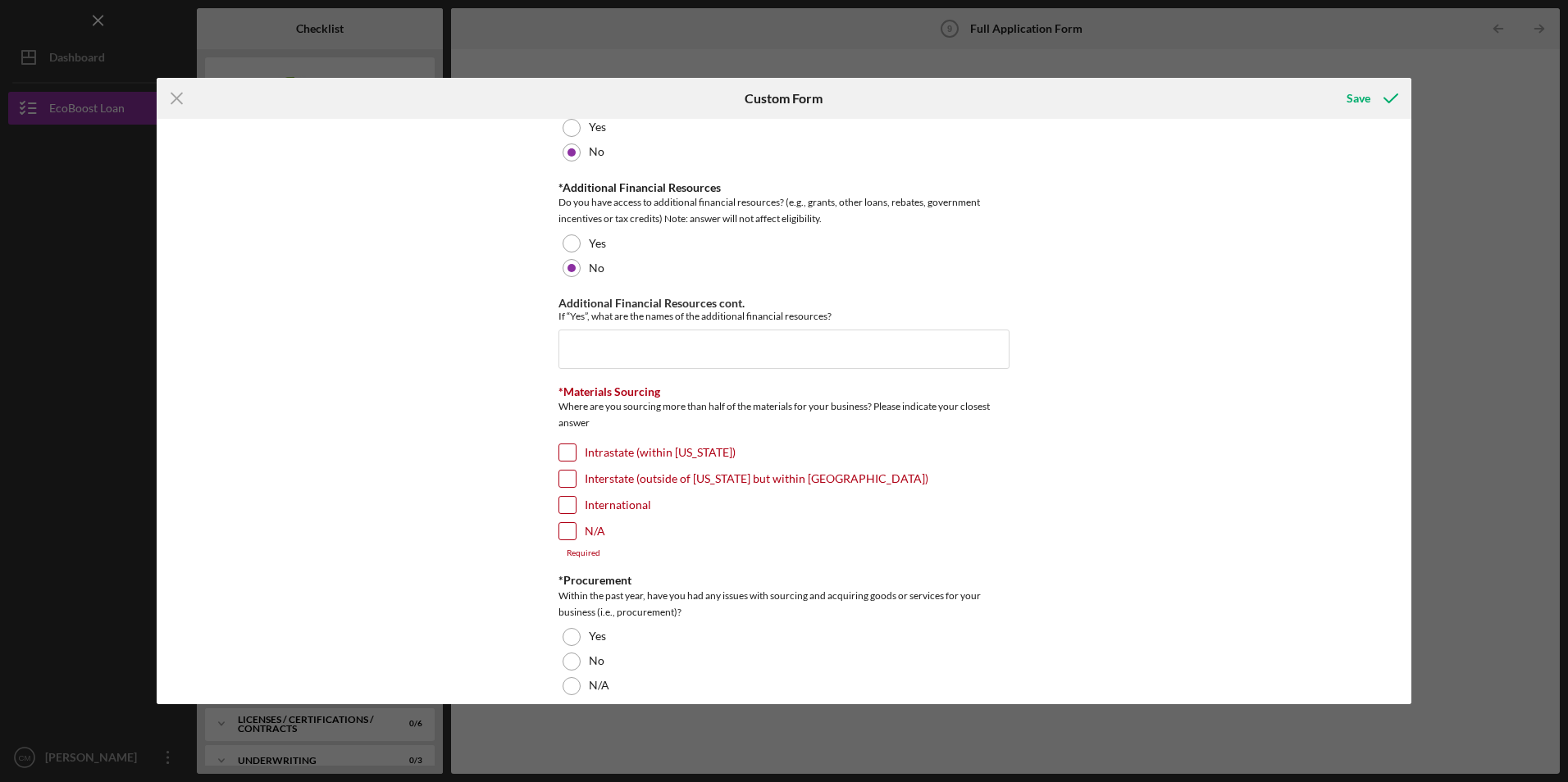
scroll to position [574, 0]
click at [598, 360] on input "Additional Financial Resources cont." at bounding box center [784, 346] width 451 height 40
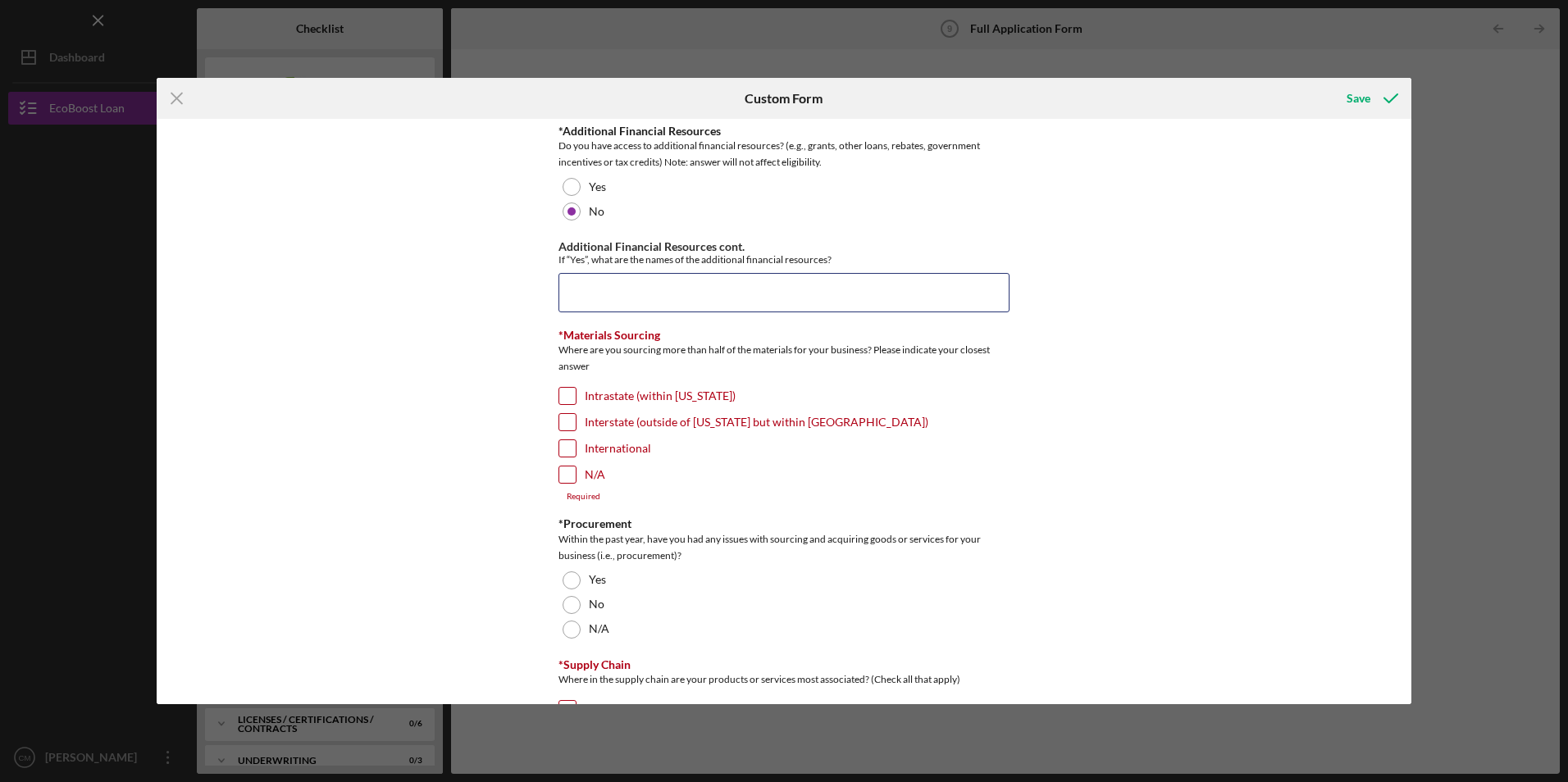
scroll to position [656, 0]
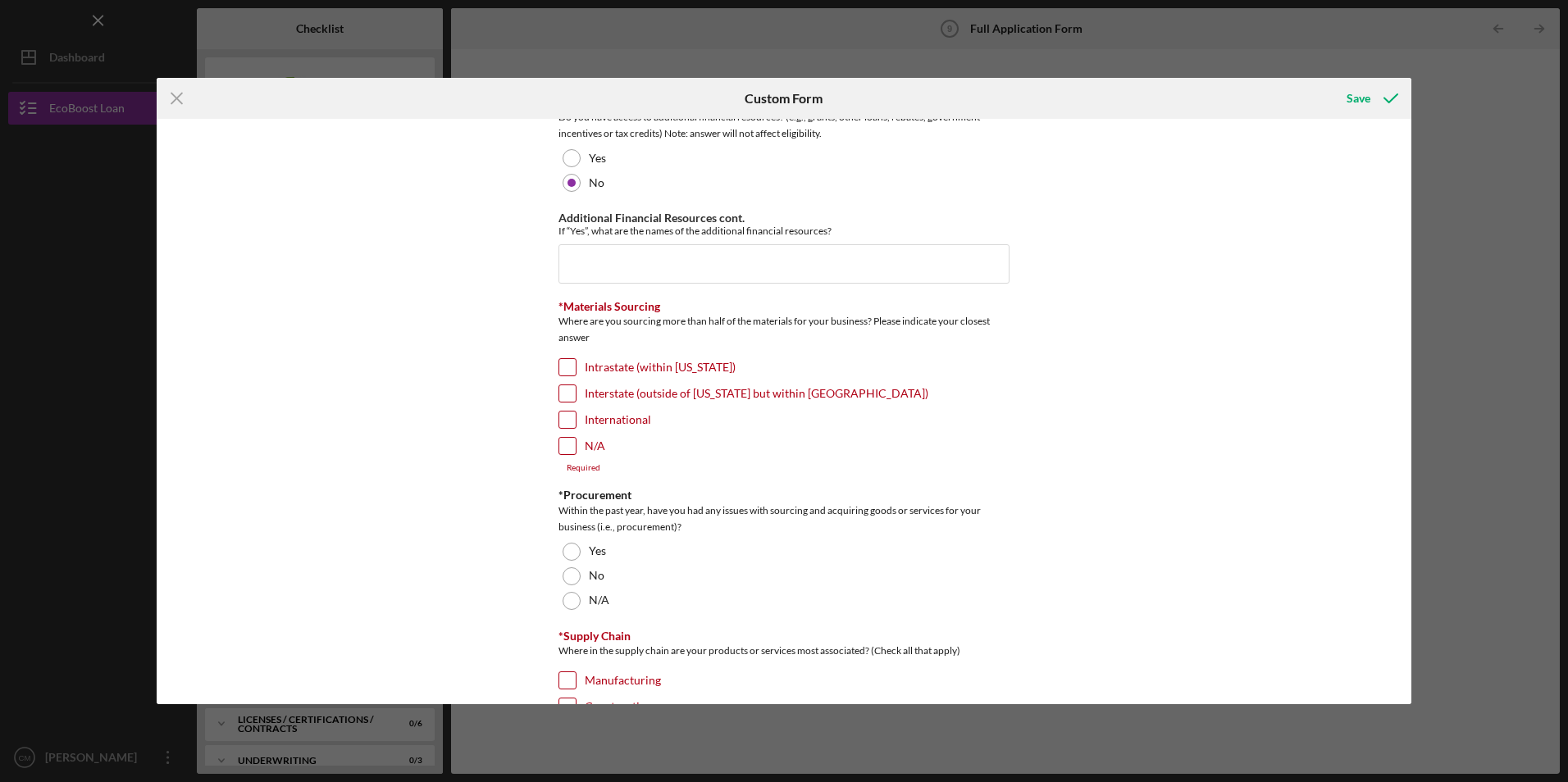
click at [563, 445] on input "N/A" at bounding box center [567, 446] width 17 height 17
checkbox input "true"
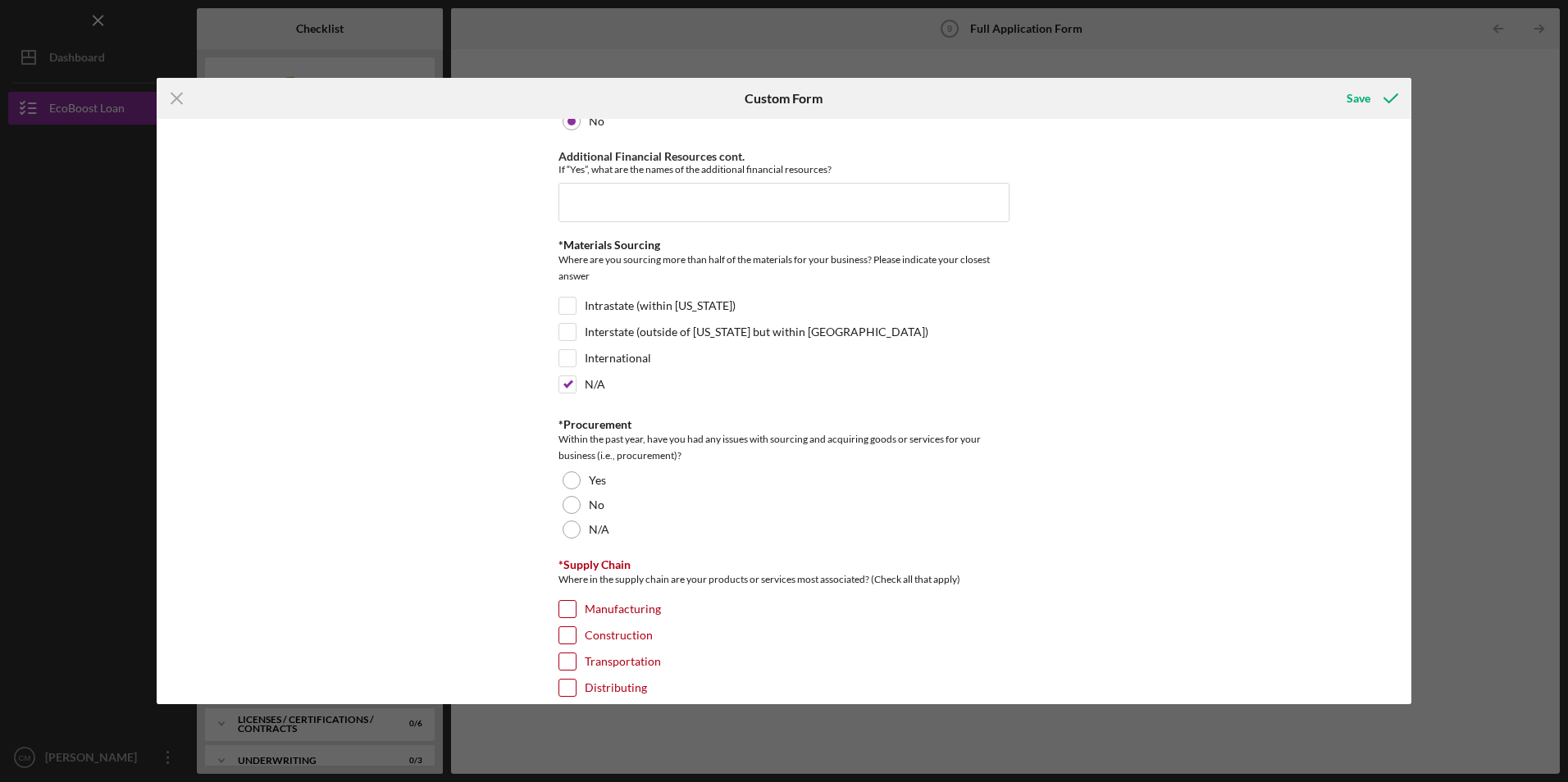
scroll to position [820, 0]
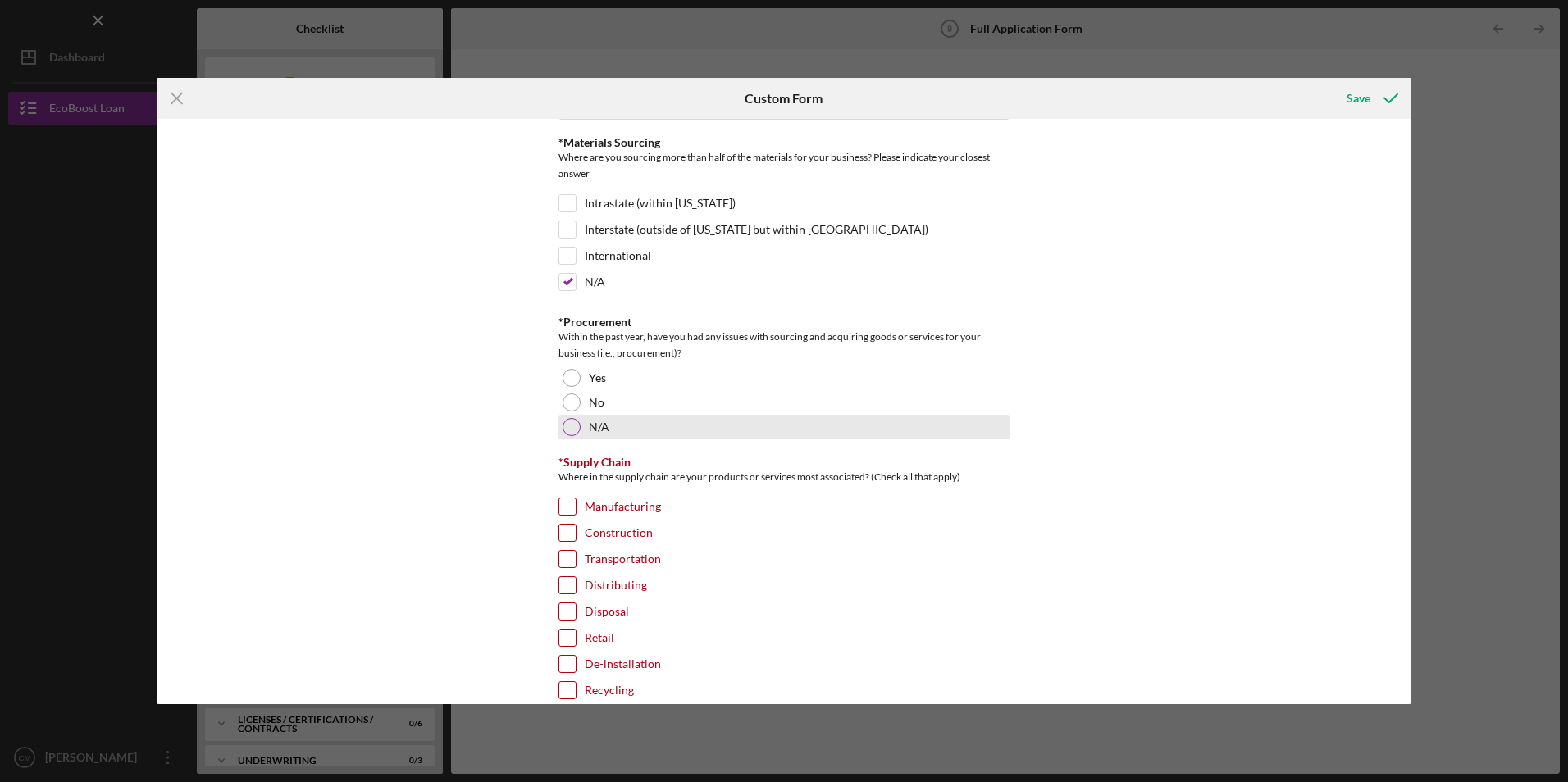
click at [562, 427] on div at bounding box center [571, 428] width 18 height 18
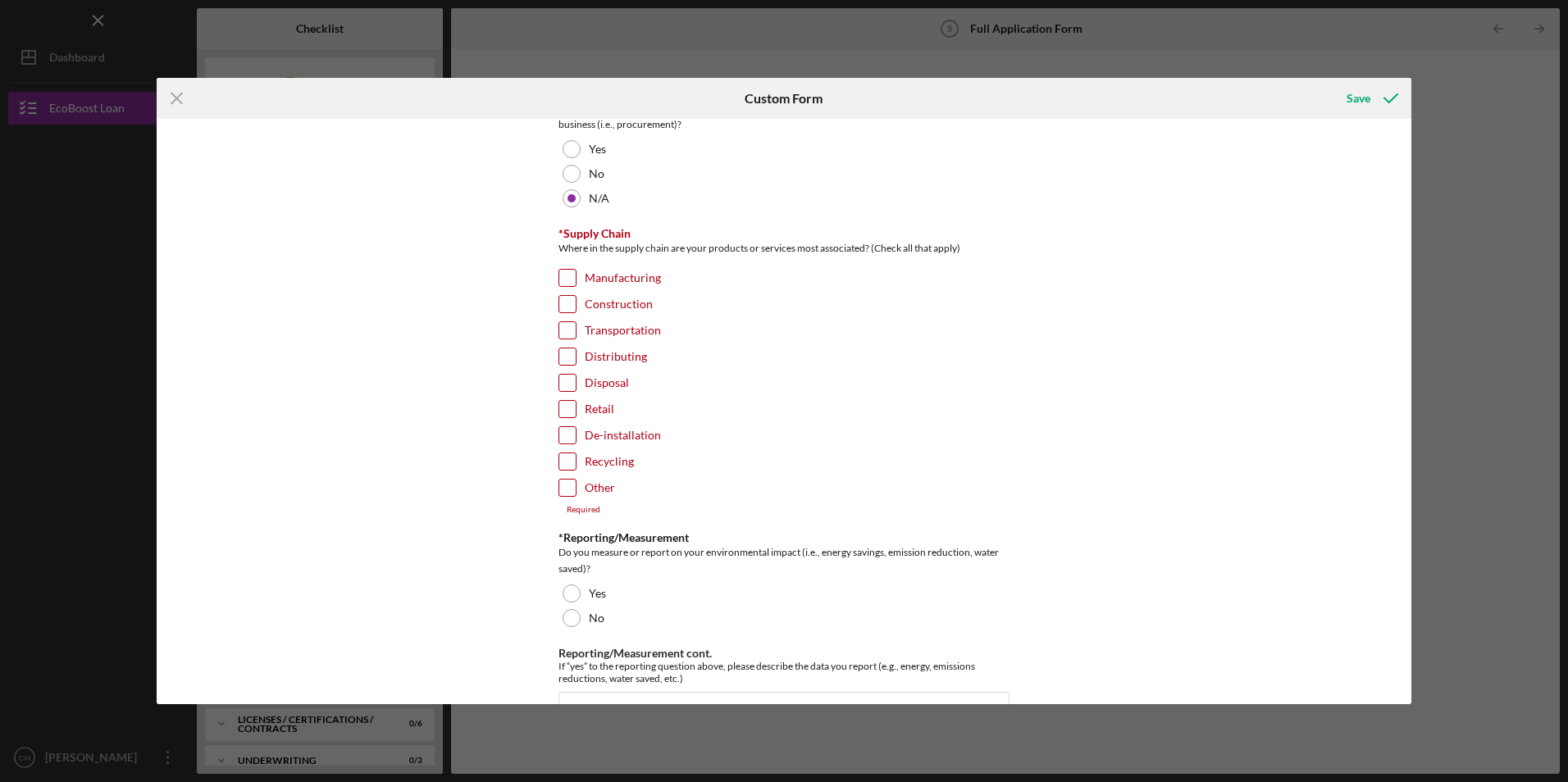
scroll to position [1148, 0]
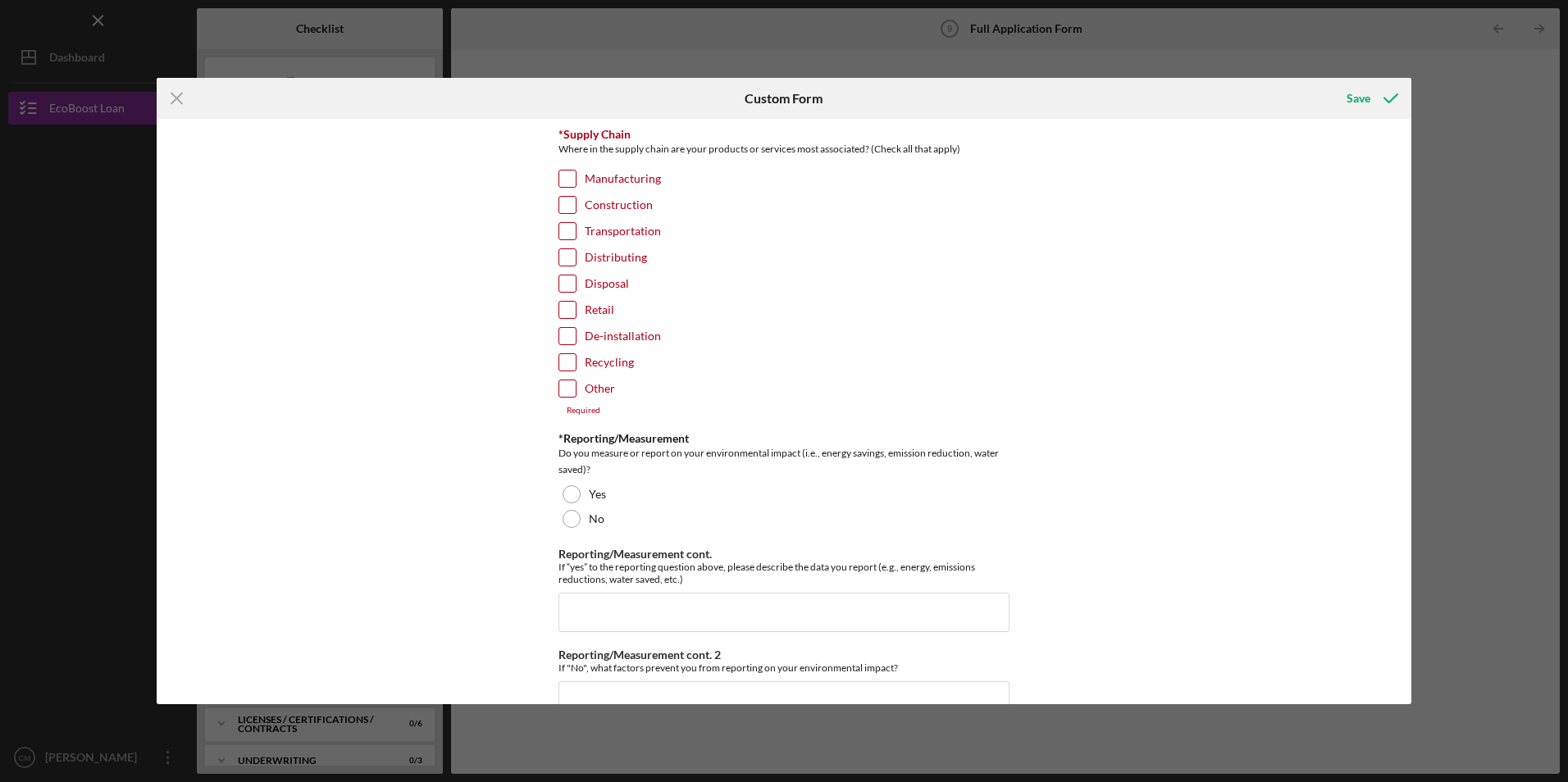
click at [561, 310] on input "Retail" at bounding box center [567, 310] width 17 height 17
checkbox input "true"
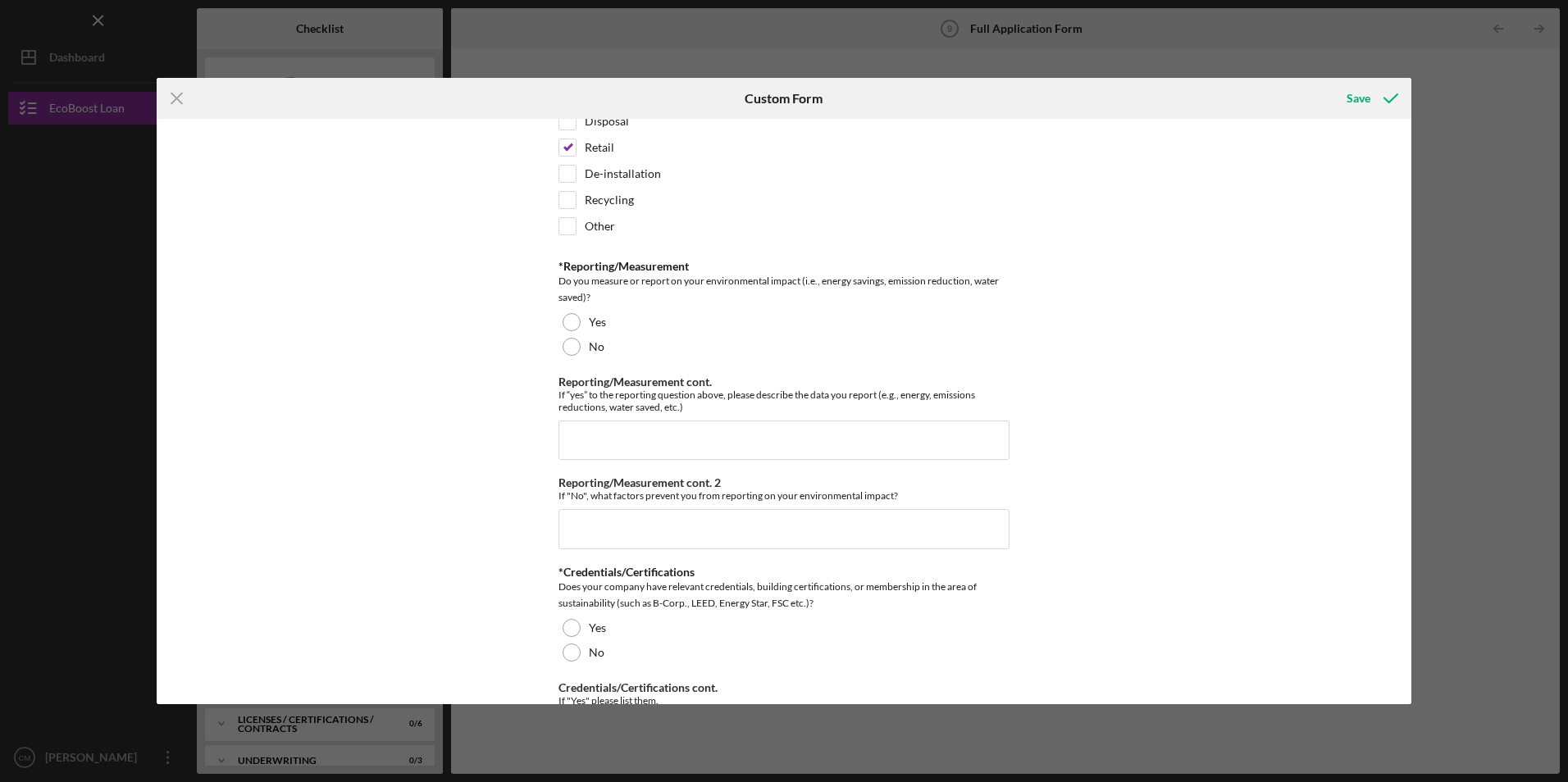
scroll to position [1312, 0]
click at [569, 316] on div at bounding box center [571, 320] width 18 height 18
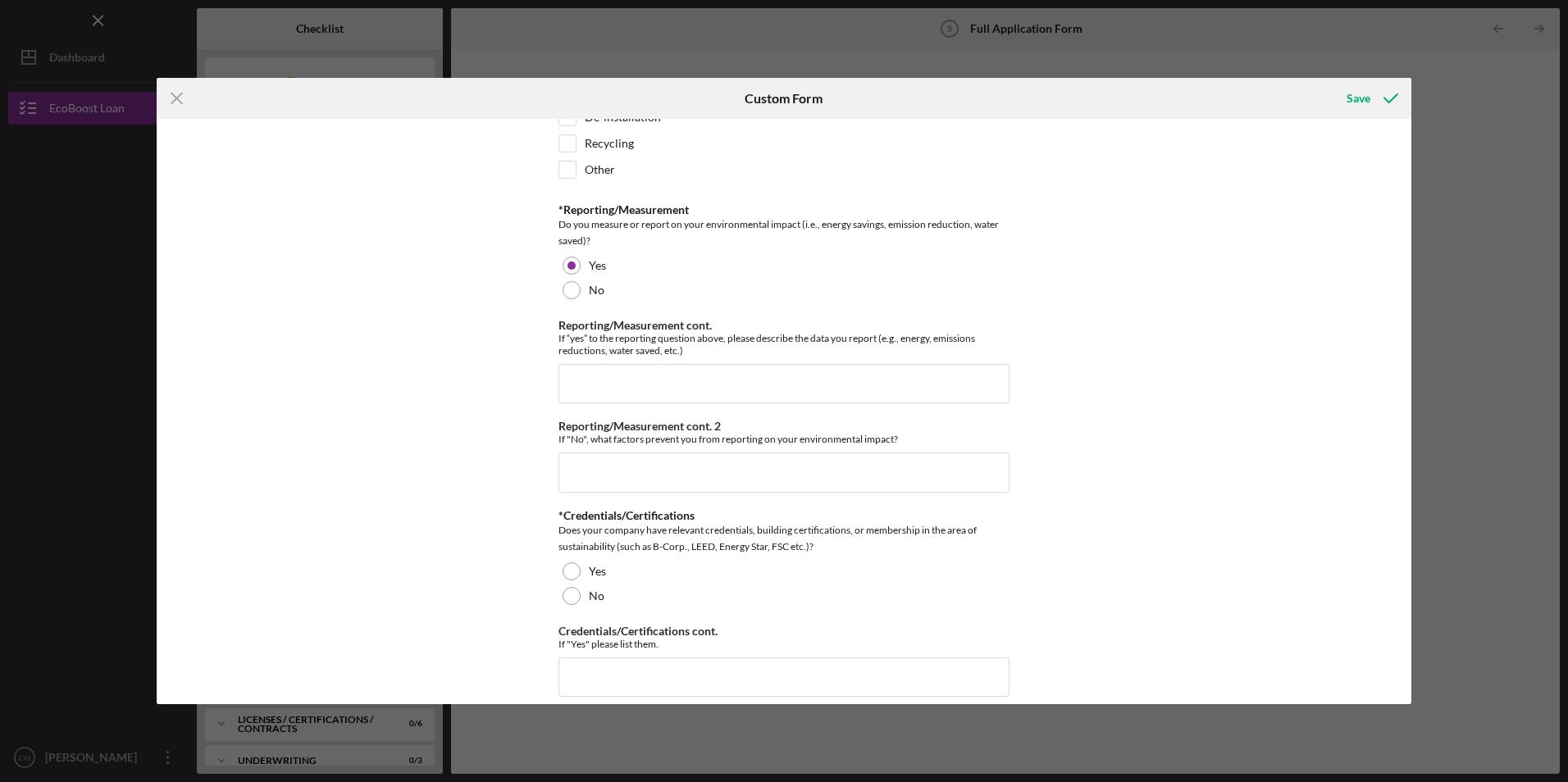
scroll to position [1394, 0]
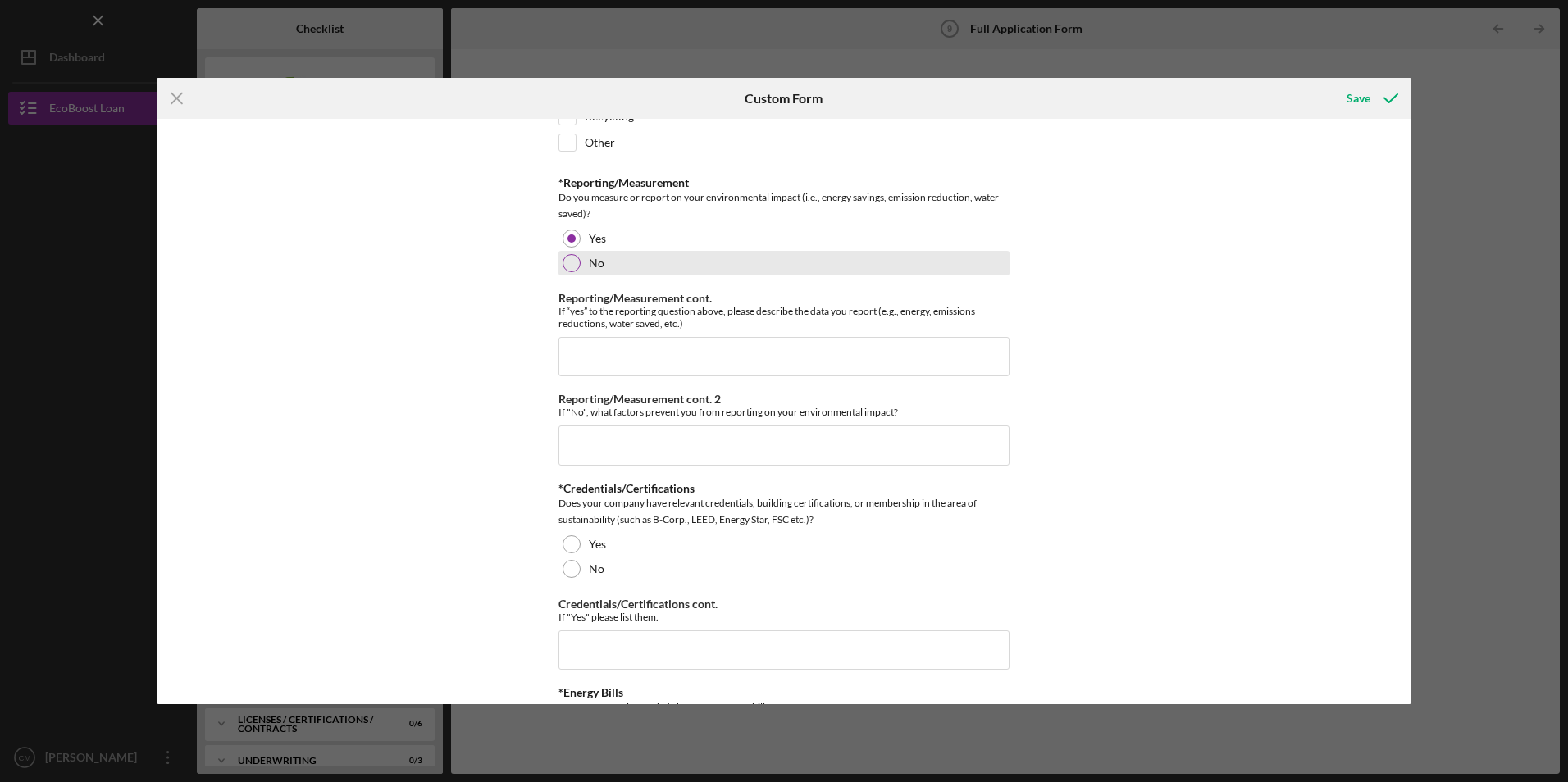
click at [570, 259] on div at bounding box center [571, 263] width 18 height 18
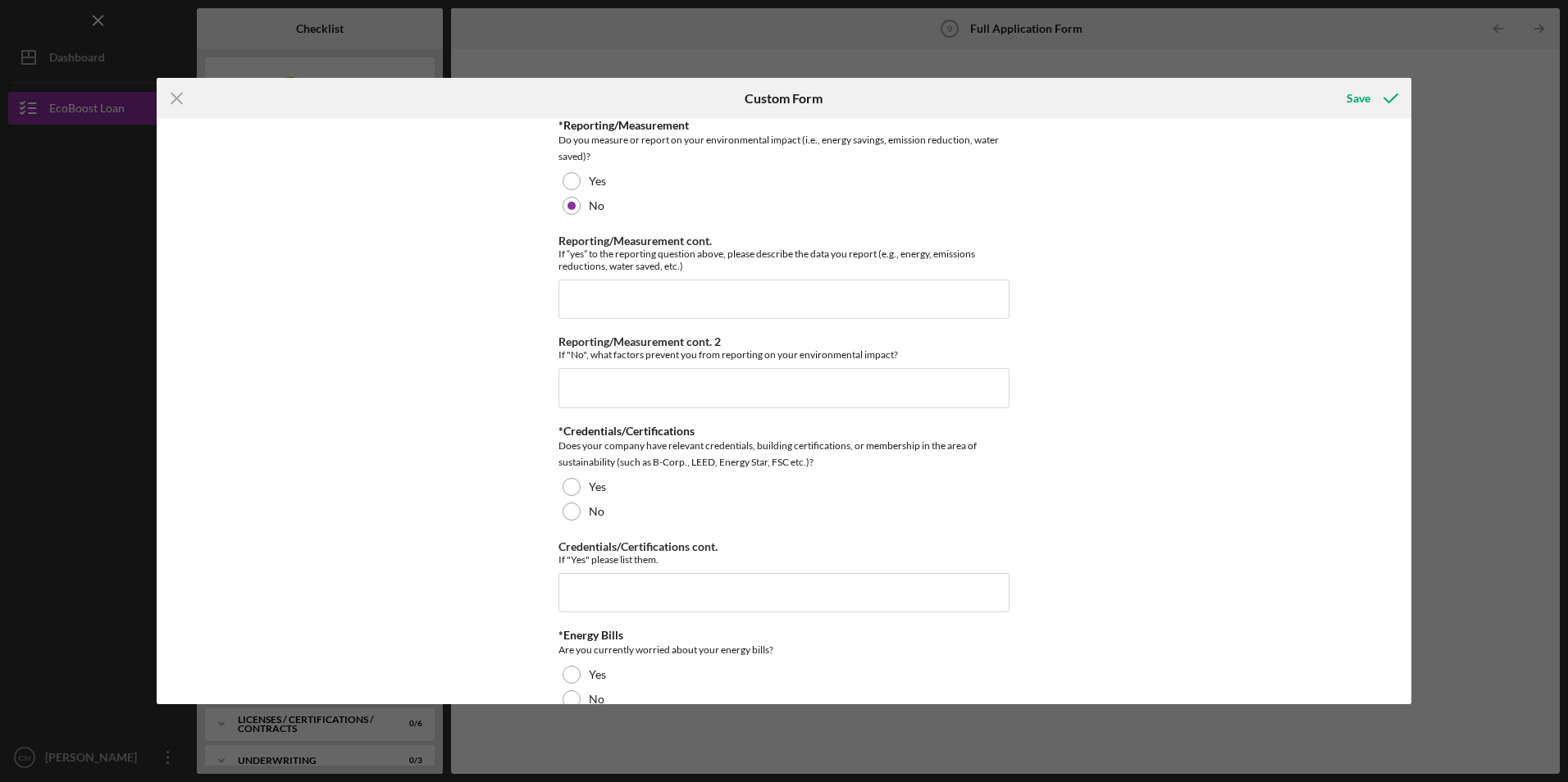
scroll to position [1476, 0]
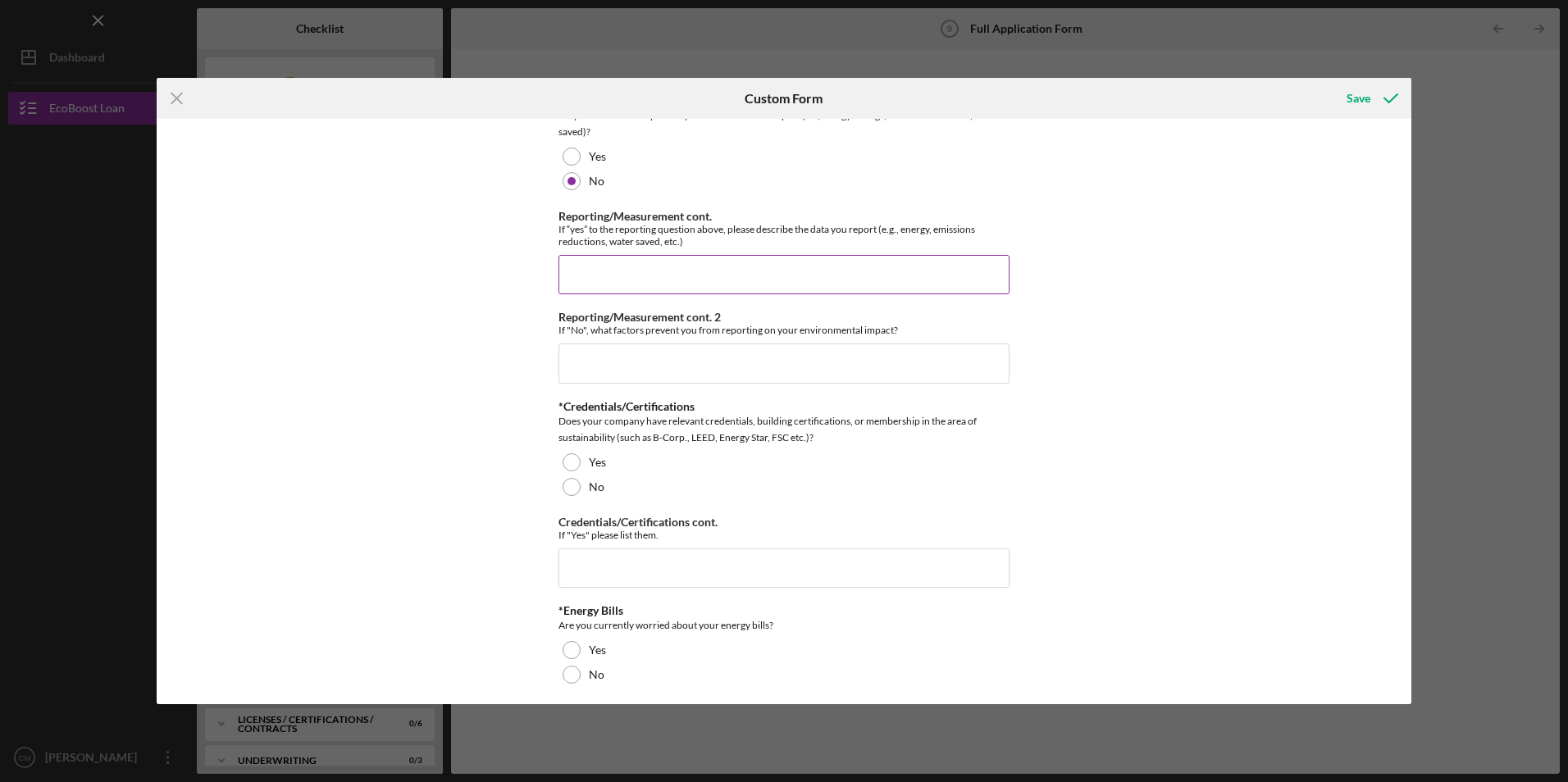
click at [610, 270] on input "Reporting/Measurement cont." at bounding box center [784, 275] width 451 height 40
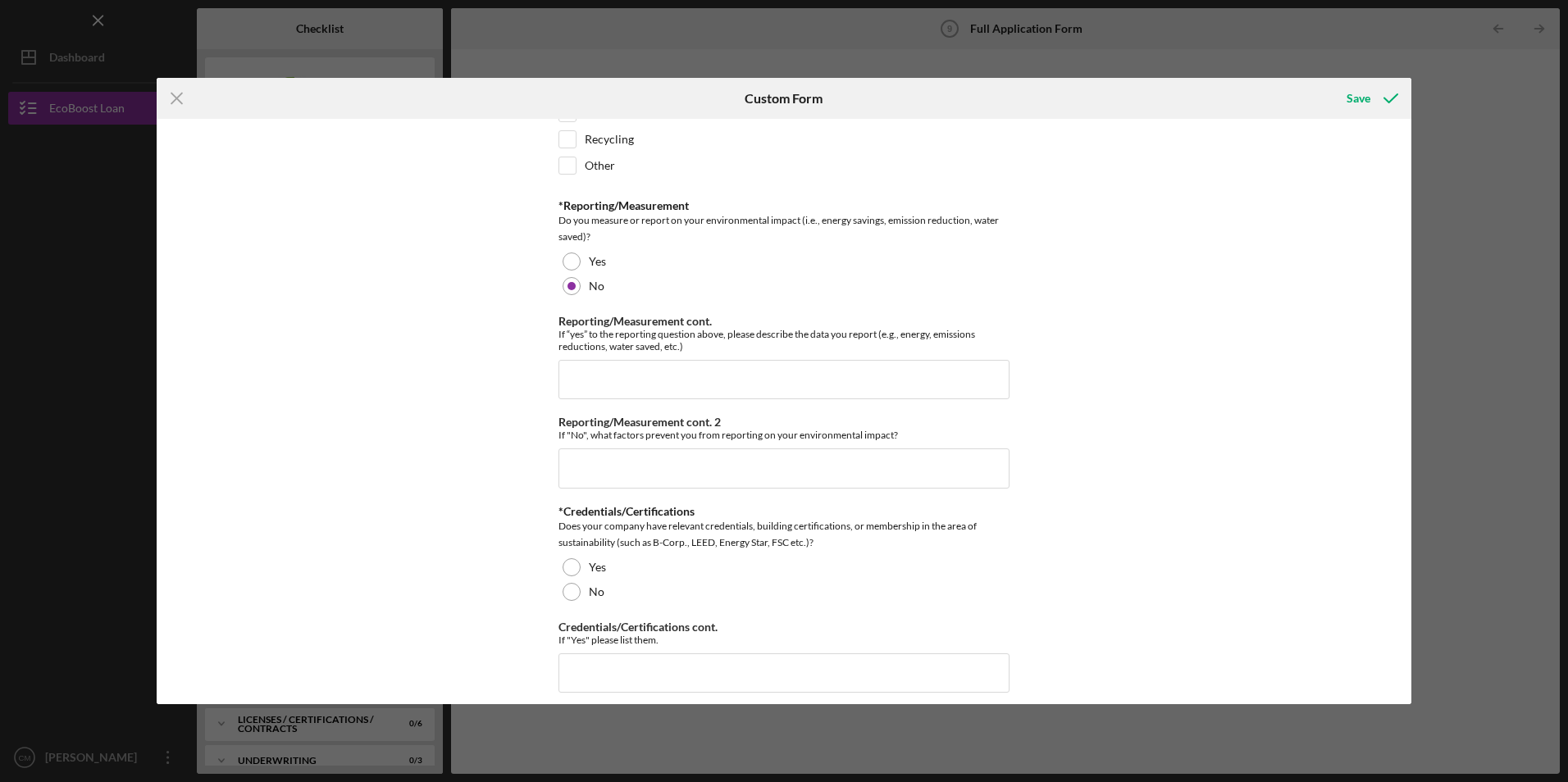
scroll to position [1394, 0]
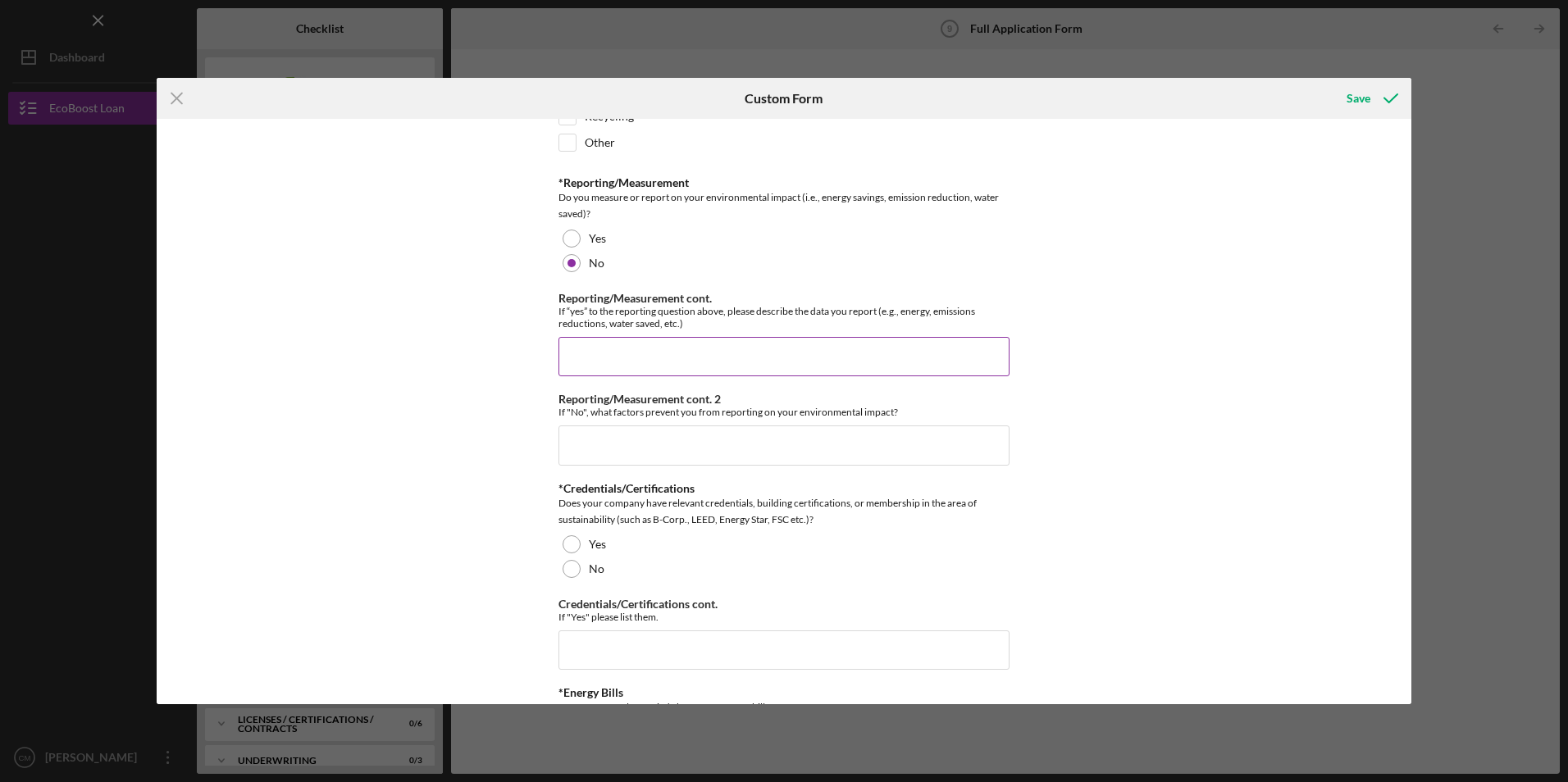
click at [580, 341] on input "Reporting/Measurement cont." at bounding box center [784, 357] width 451 height 40
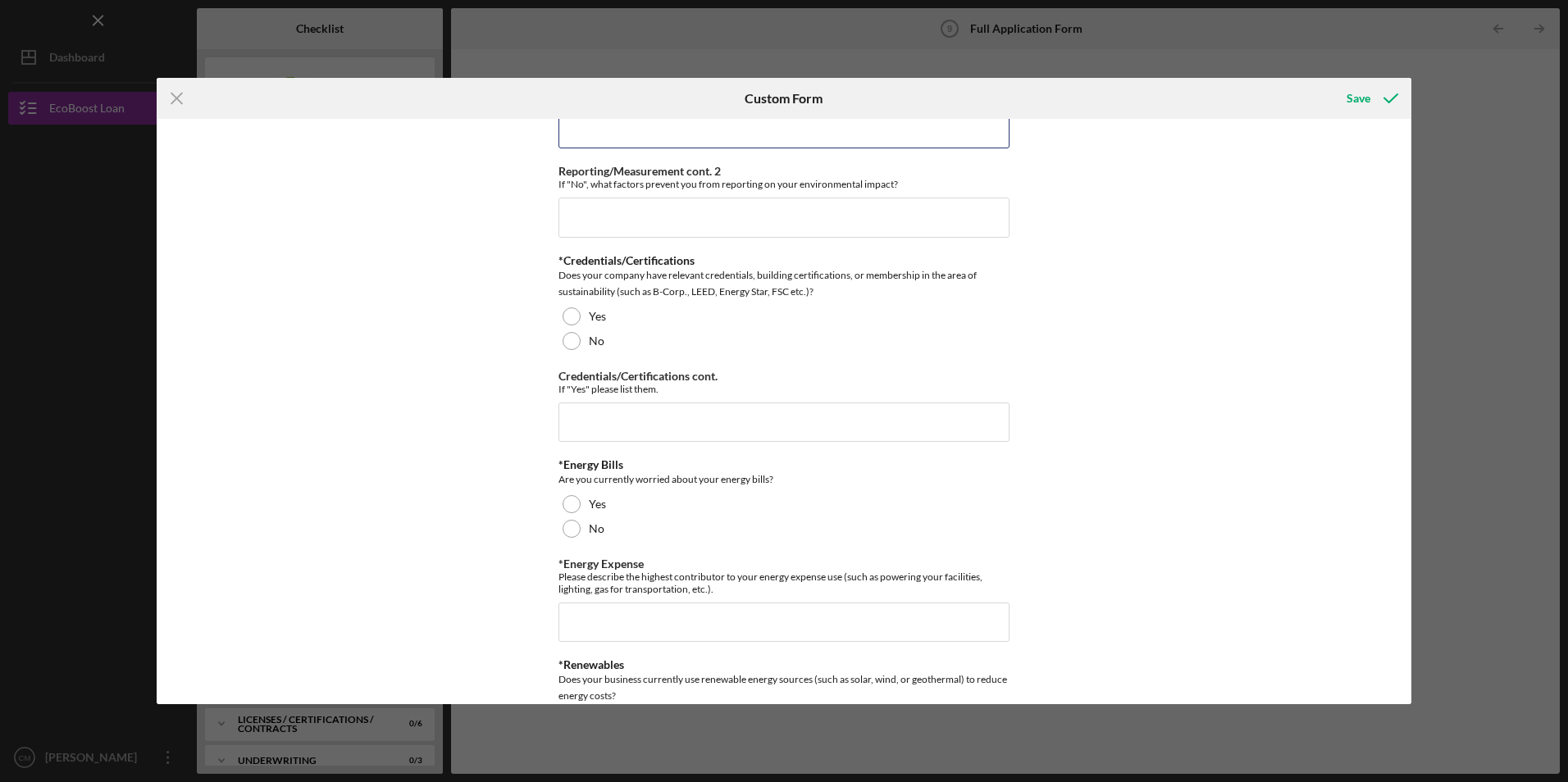
scroll to position [1640, 0]
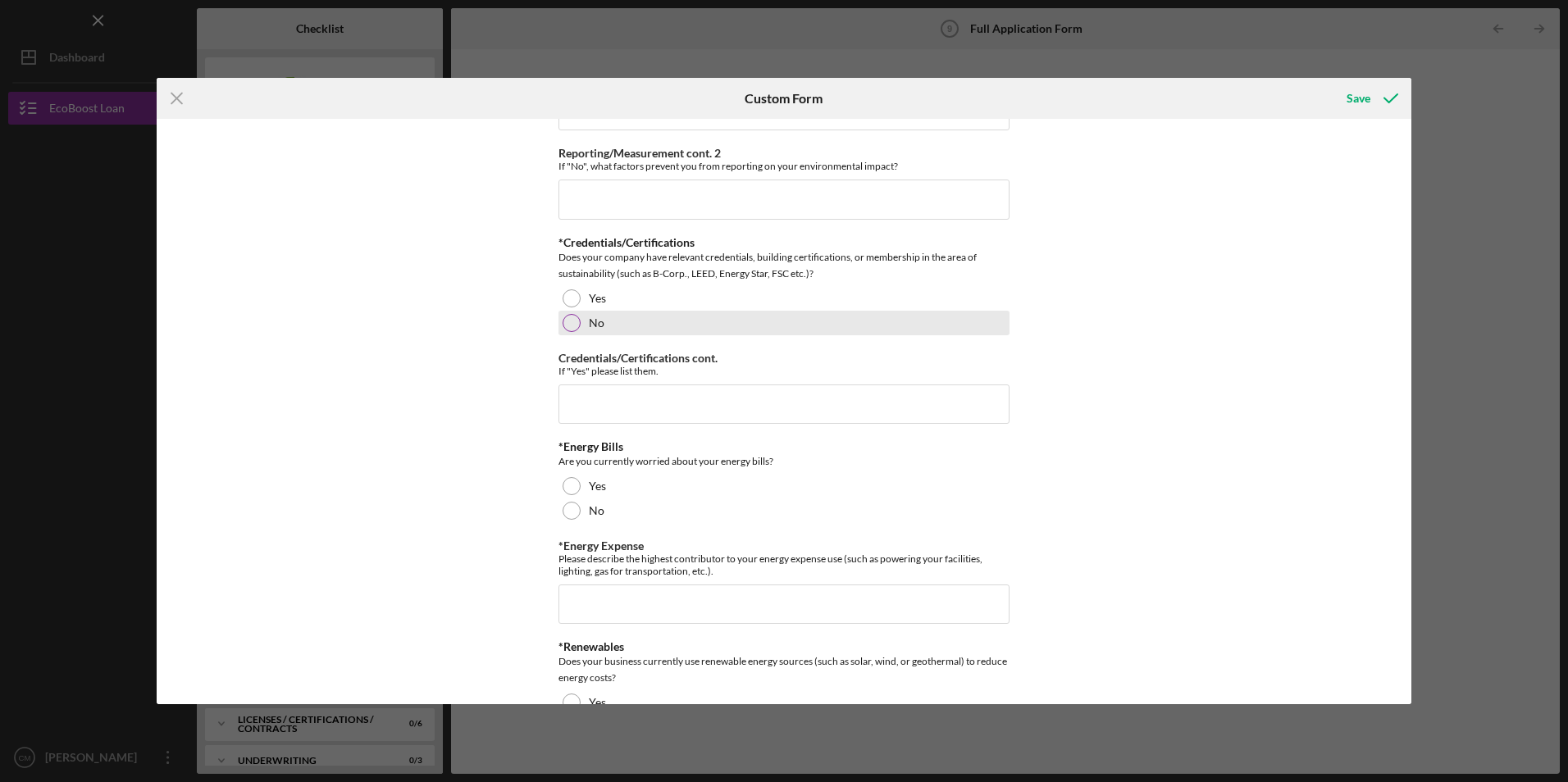
click at [564, 325] on div at bounding box center [571, 323] width 18 height 18
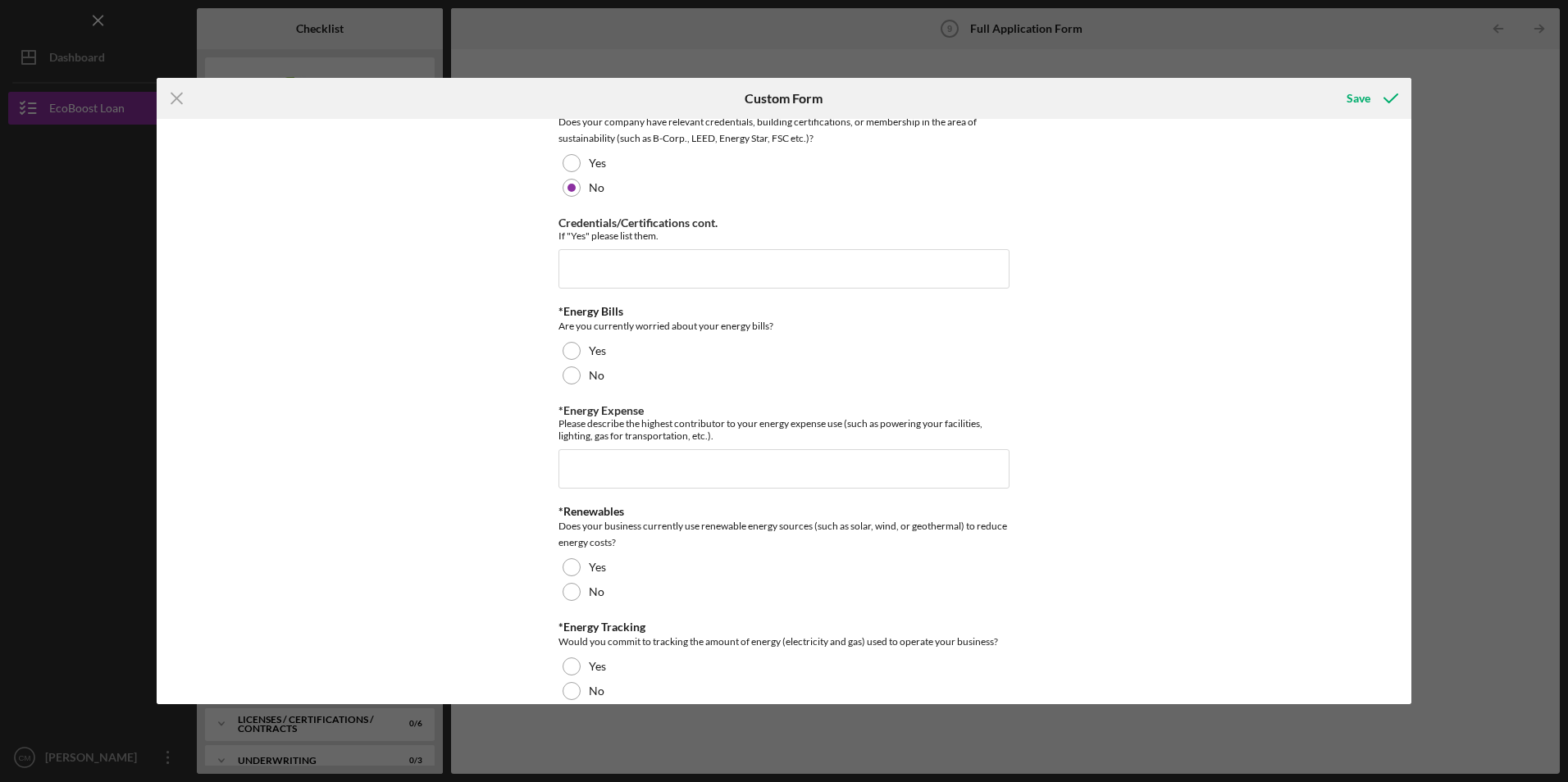
scroll to position [1804, 0]
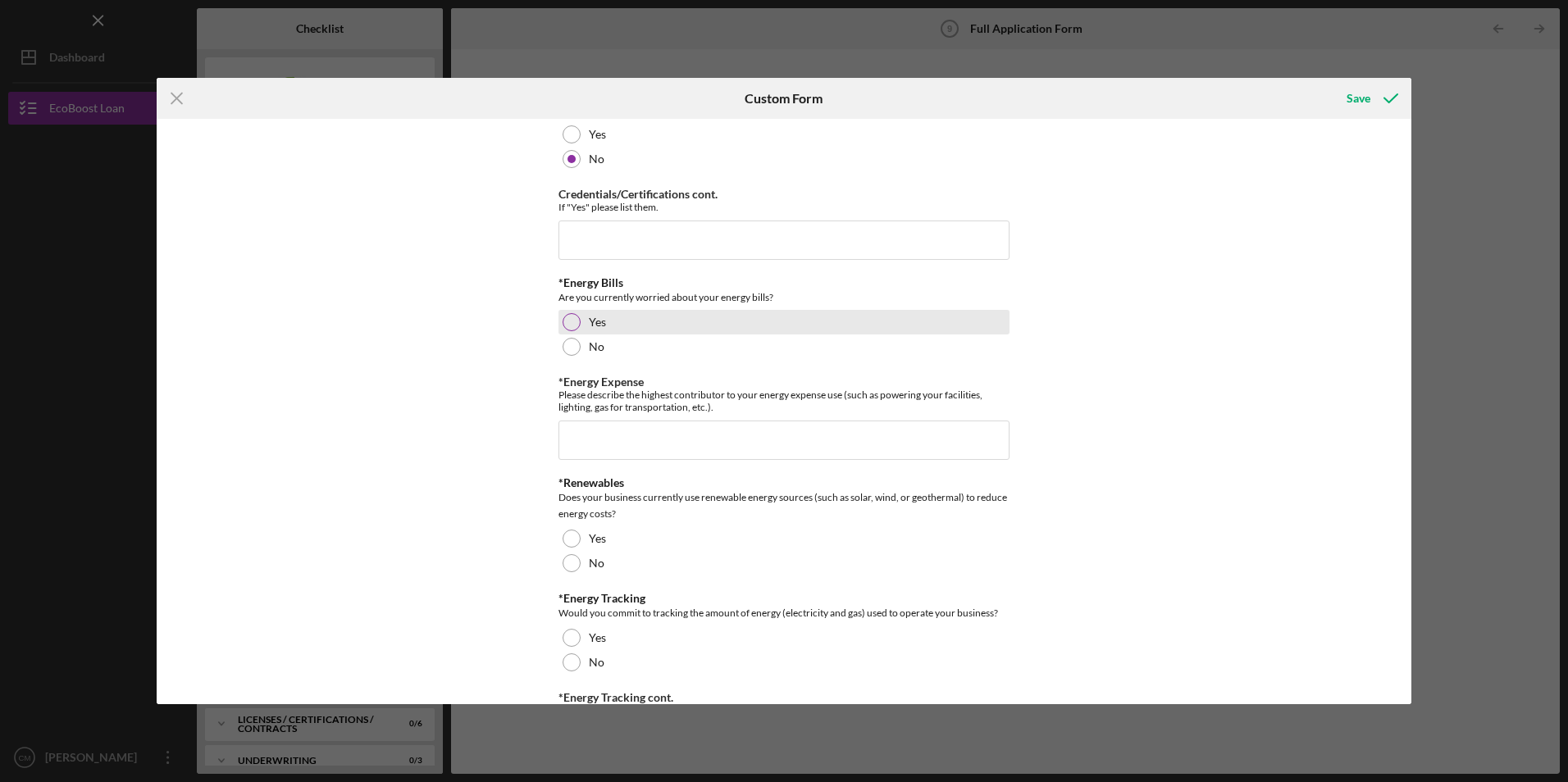
click at [570, 324] on div at bounding box center [571, 322] width 18 height 18
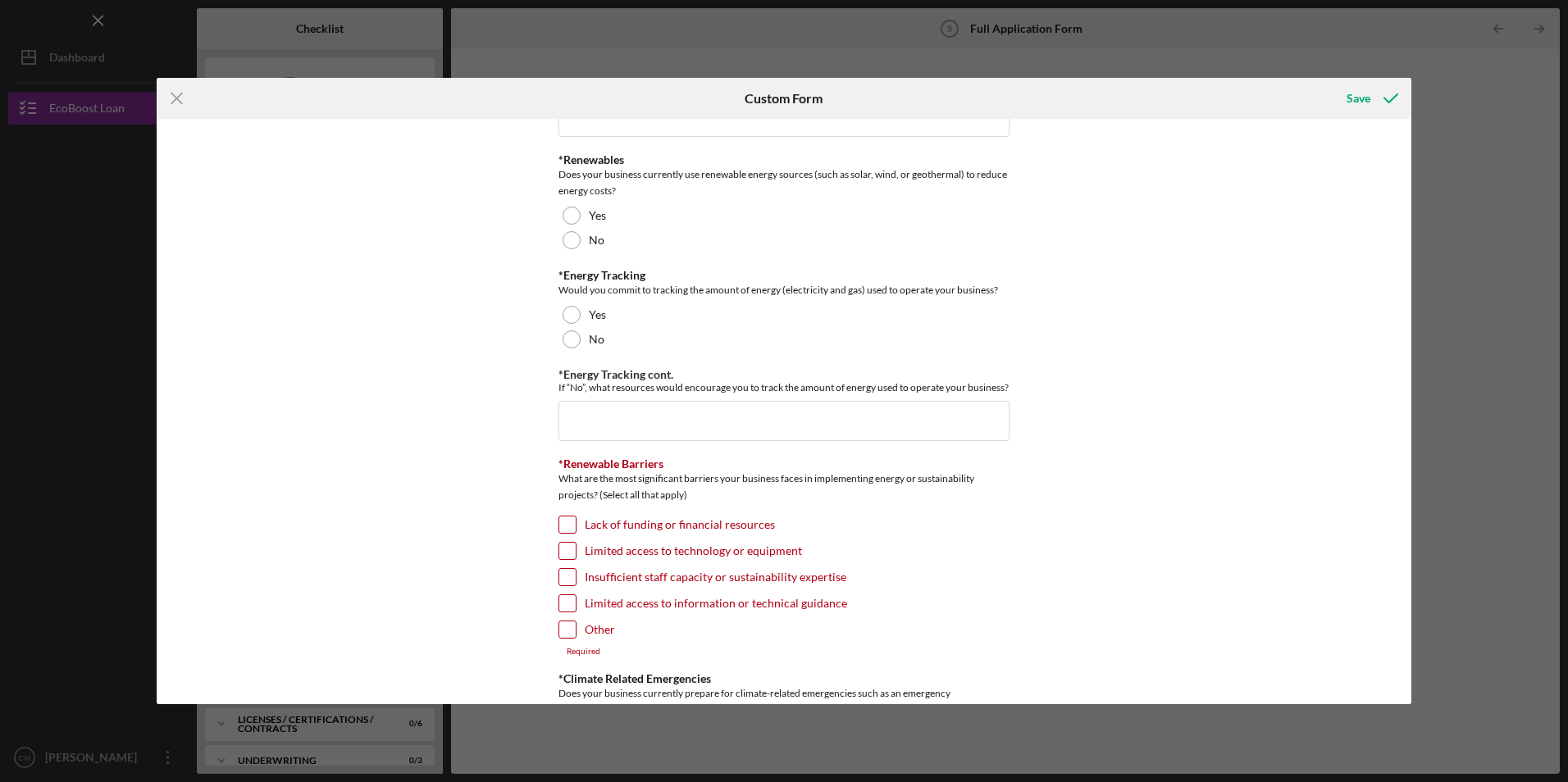
scroll to position [2132, 0]
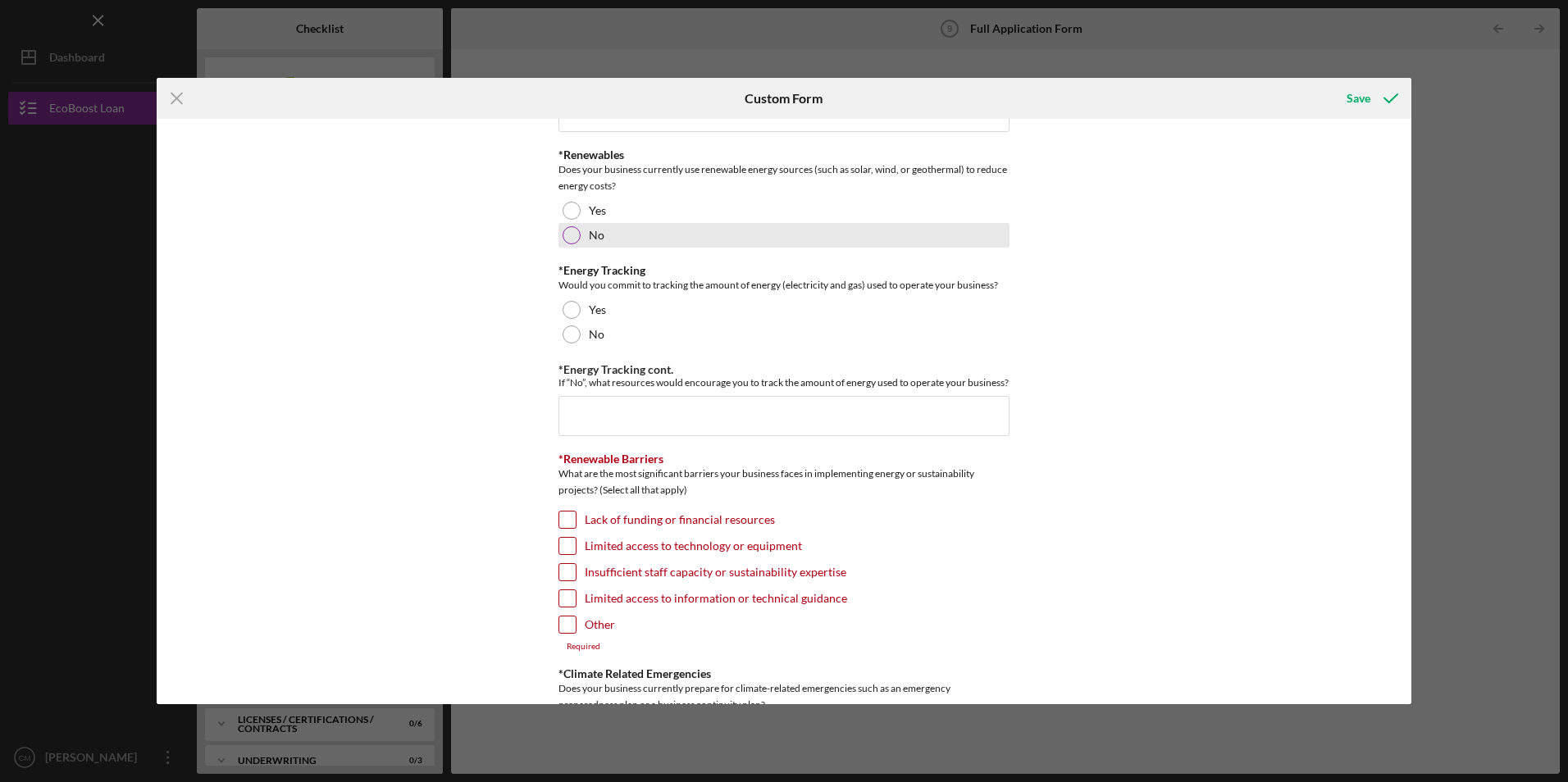
click at [566, 237] on div at bounding box center [571, 235] width 18 height 18
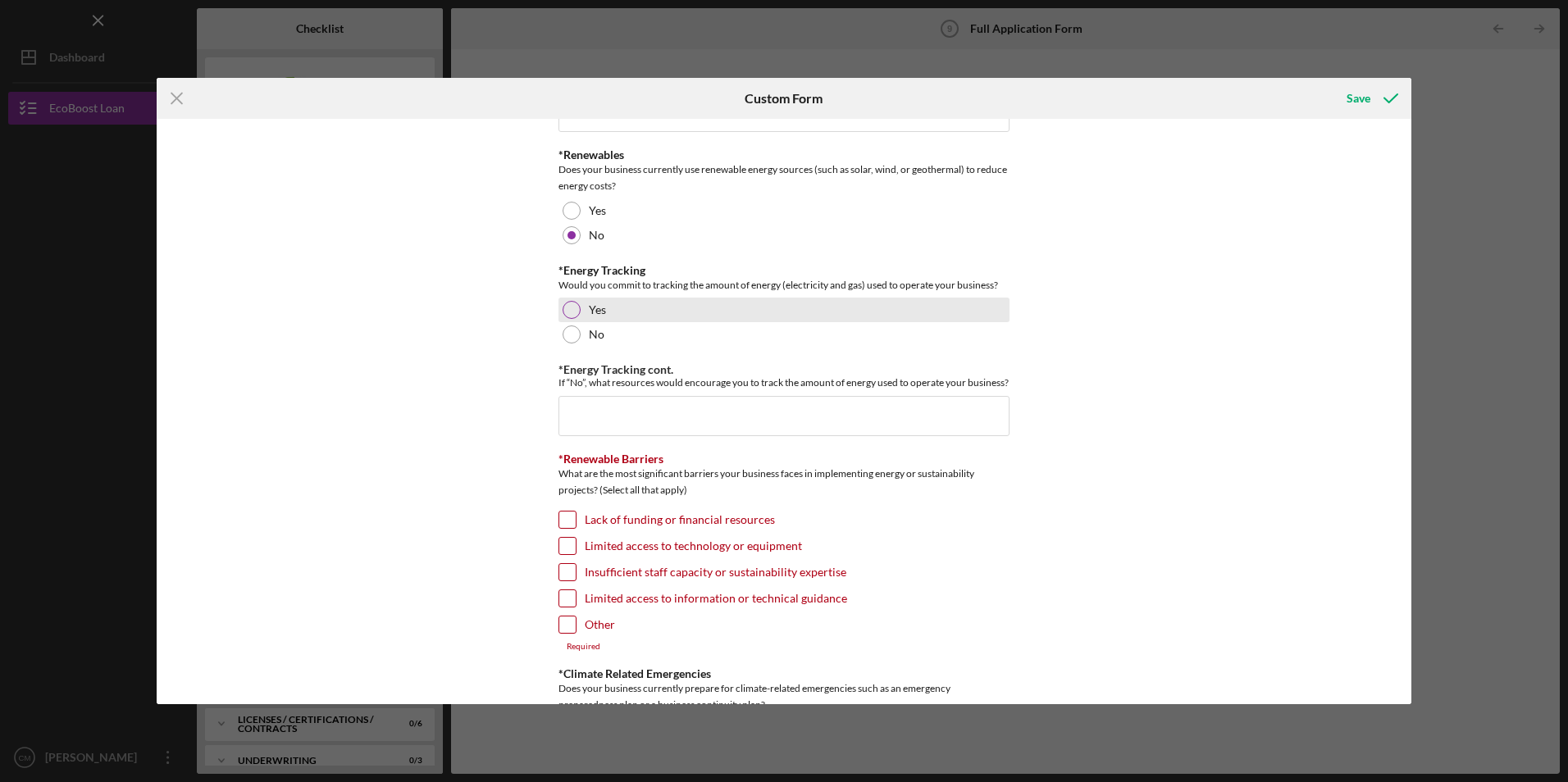
click at [559, 306] on div "Yes" at bounding box center [784, 310] width 451 height 25
click at [585, 414] on input "*Energy Tracking cont." at bounding box center [784, 416] width 451 height 40
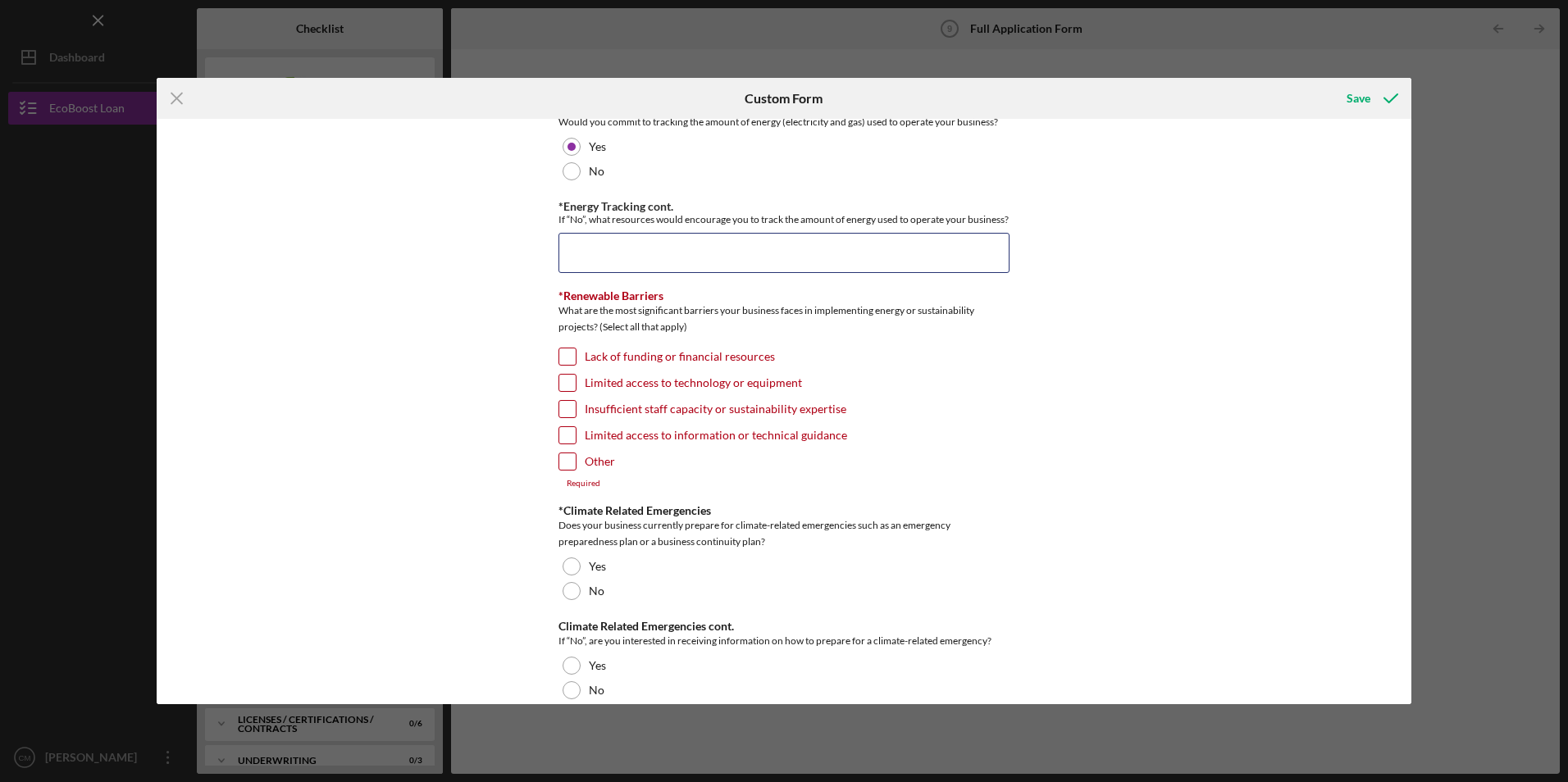
scroll to position [2296, 0]
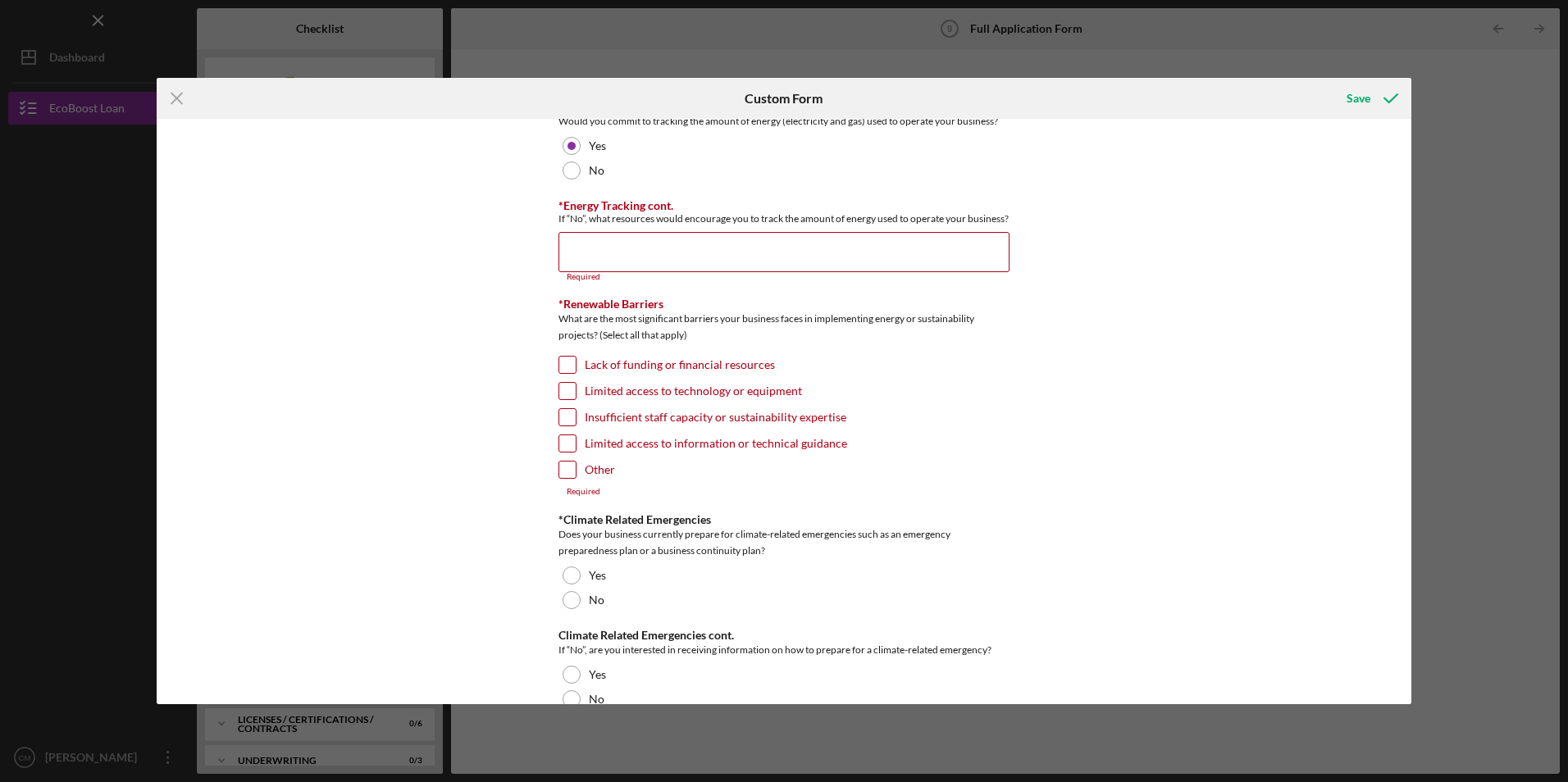
click at [561, 363] on div "*Renewable Barriers What are the most significant barriers your business faces …" at bounding box center [784, 397] width 451 height 199
click at [567, 373] on input "Lack of funding or financial resources" at bounding box center [567, 365] width 17 height 17
checkbox input "true"
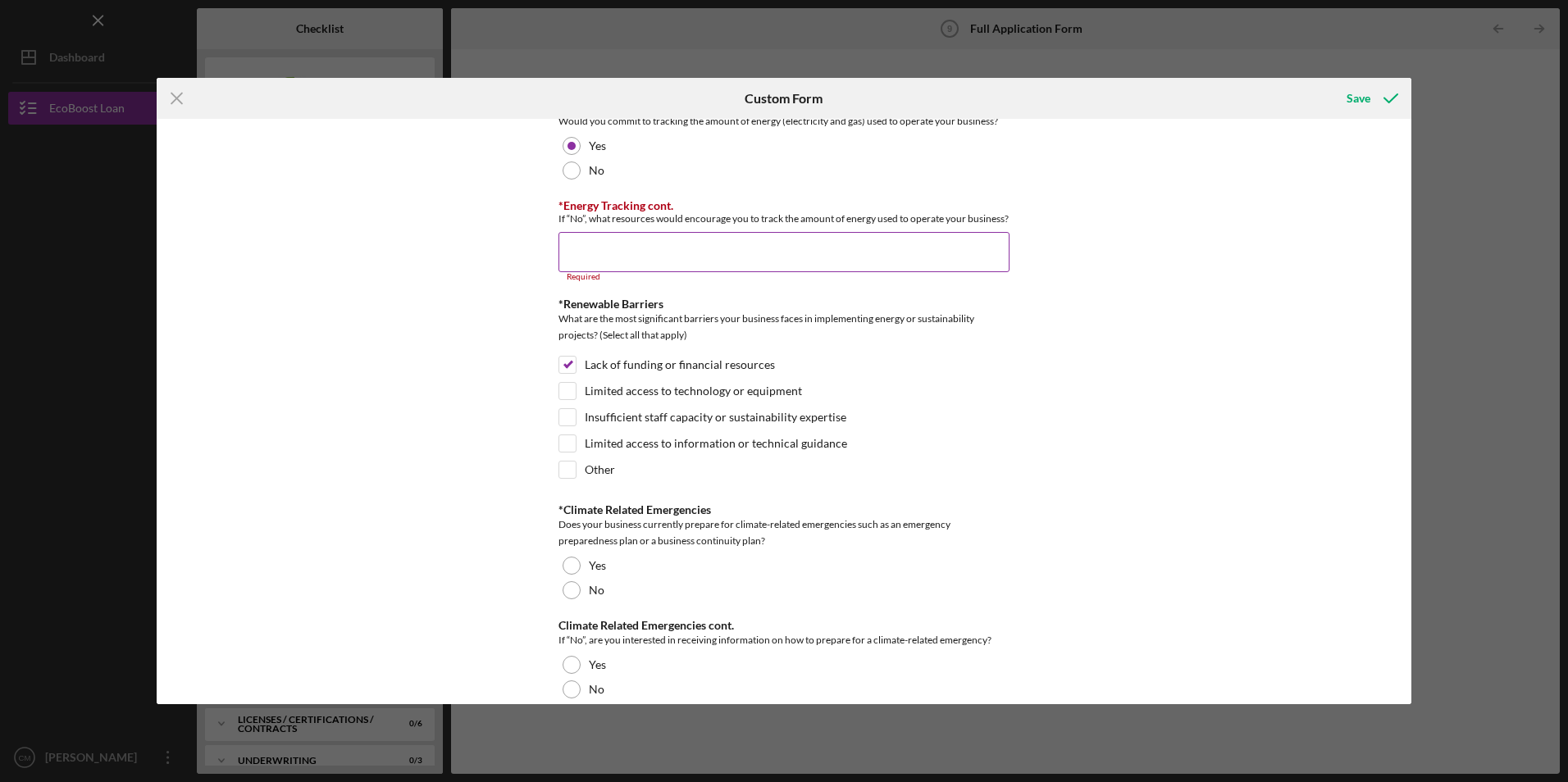
click at [607, 272] on input "*Energy Tracking cont." at bounding box center [784, 252] width 451 height 40
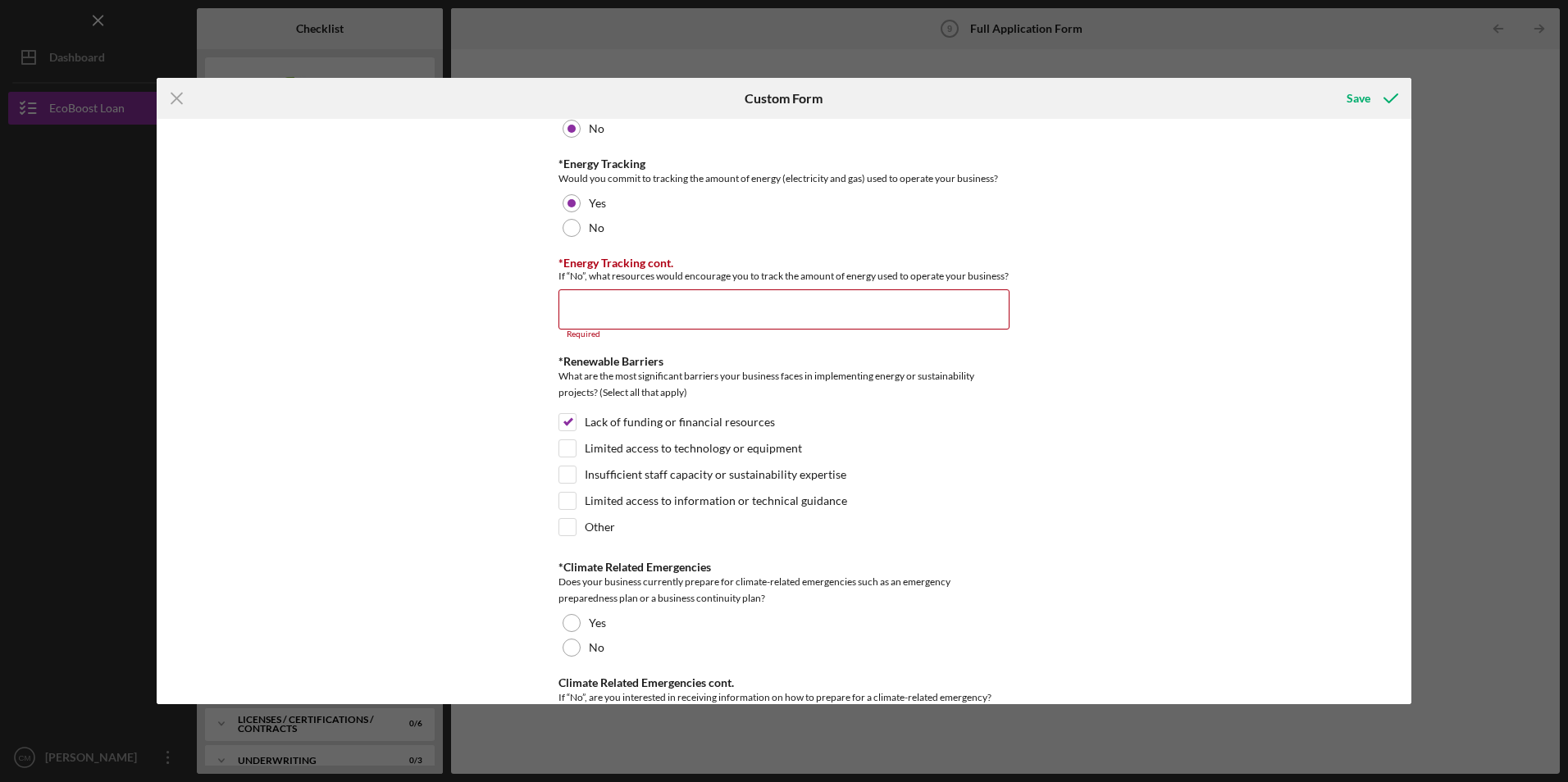
scroll to position [2215, 0]
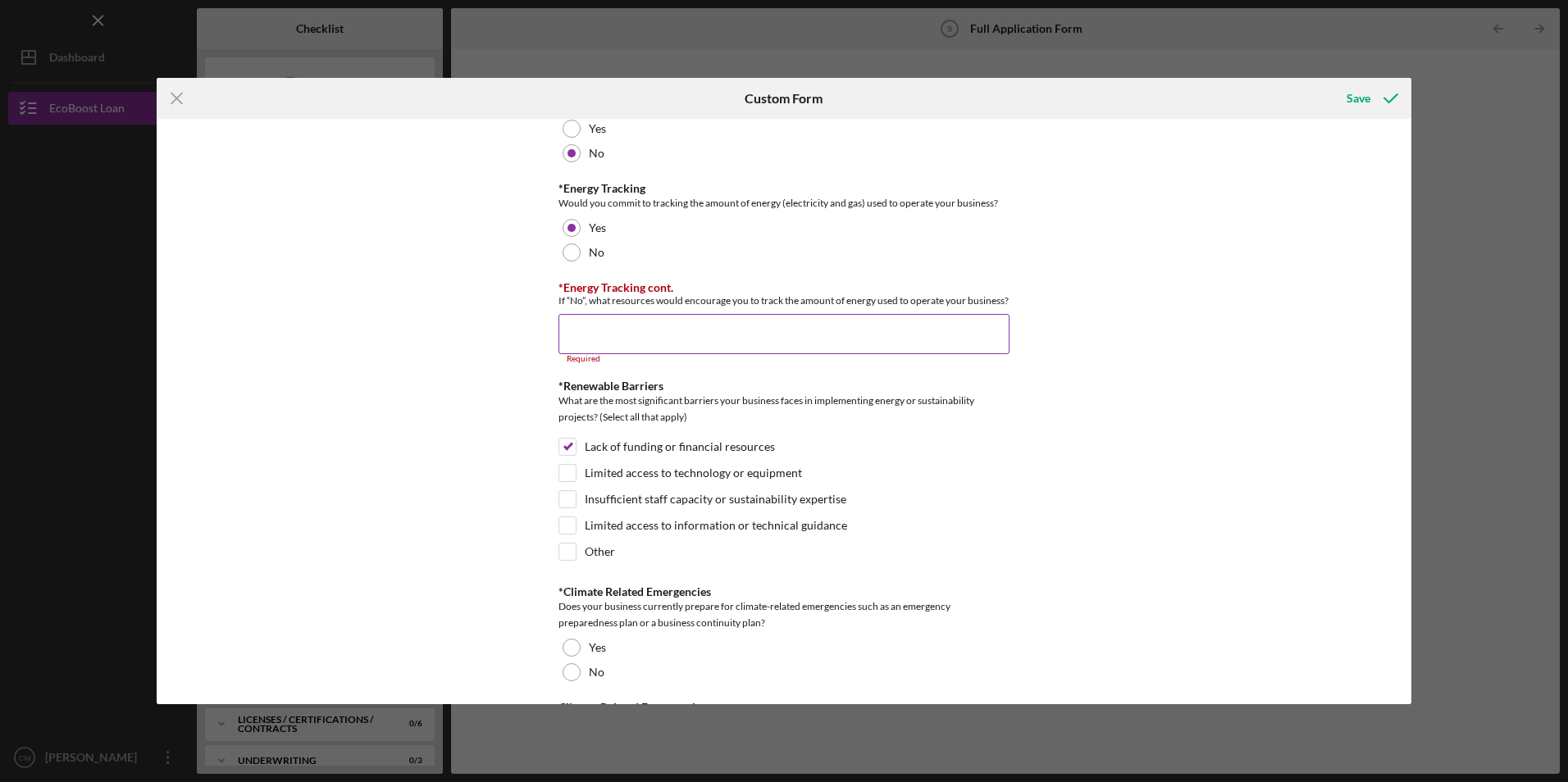
click at [571, 344] on input "*Energy Tracking cont." at bounding box center [784, 334] width 451 height 40
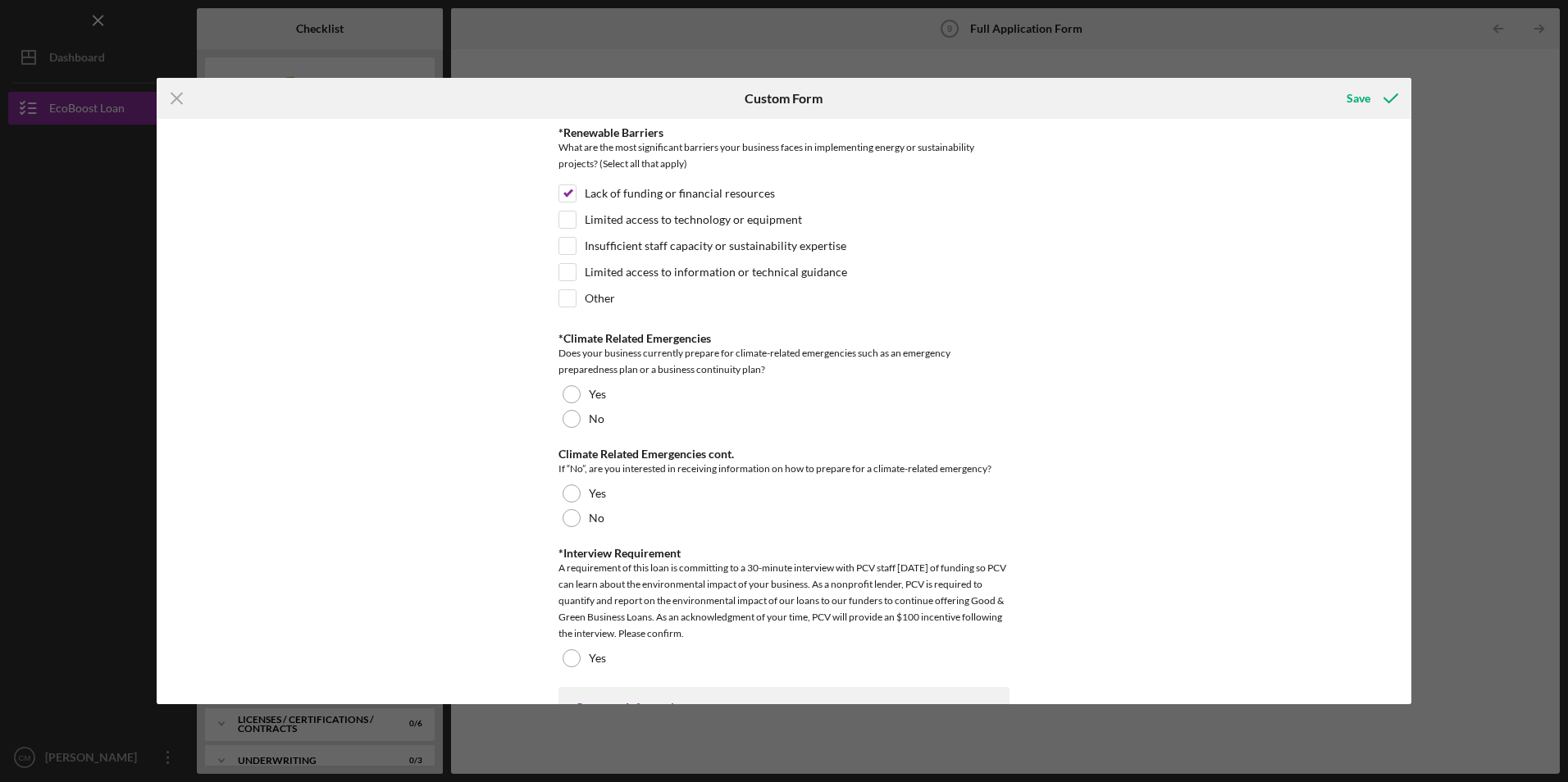
scroll to position [2461, 0]
type input "we review our monthly cost to the electricity and gas and it has been getting h…"
click at [571, 426] on div at bounding box center [571, 418] width 18 height 18
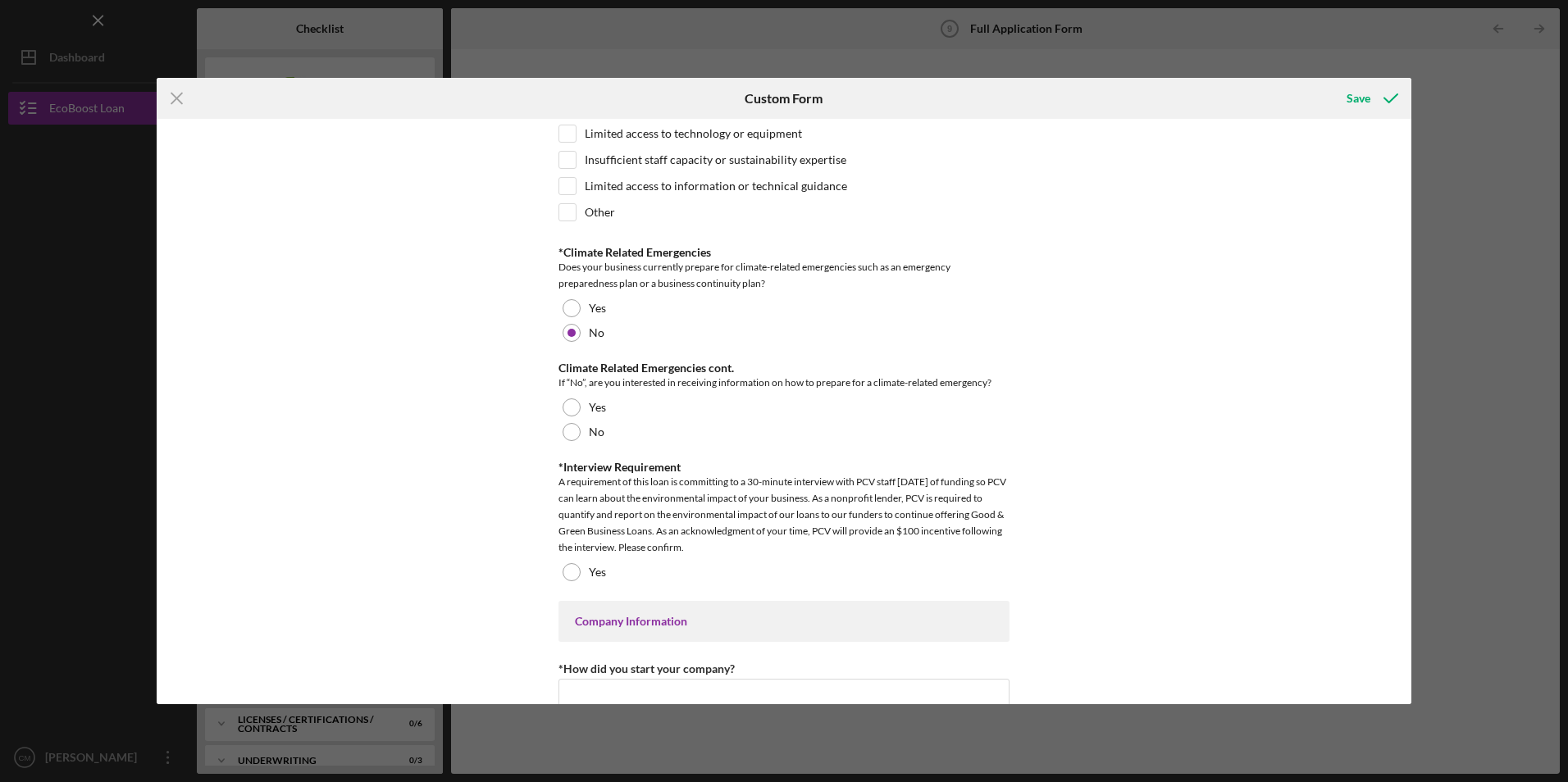
scroll to position [2624, 0]
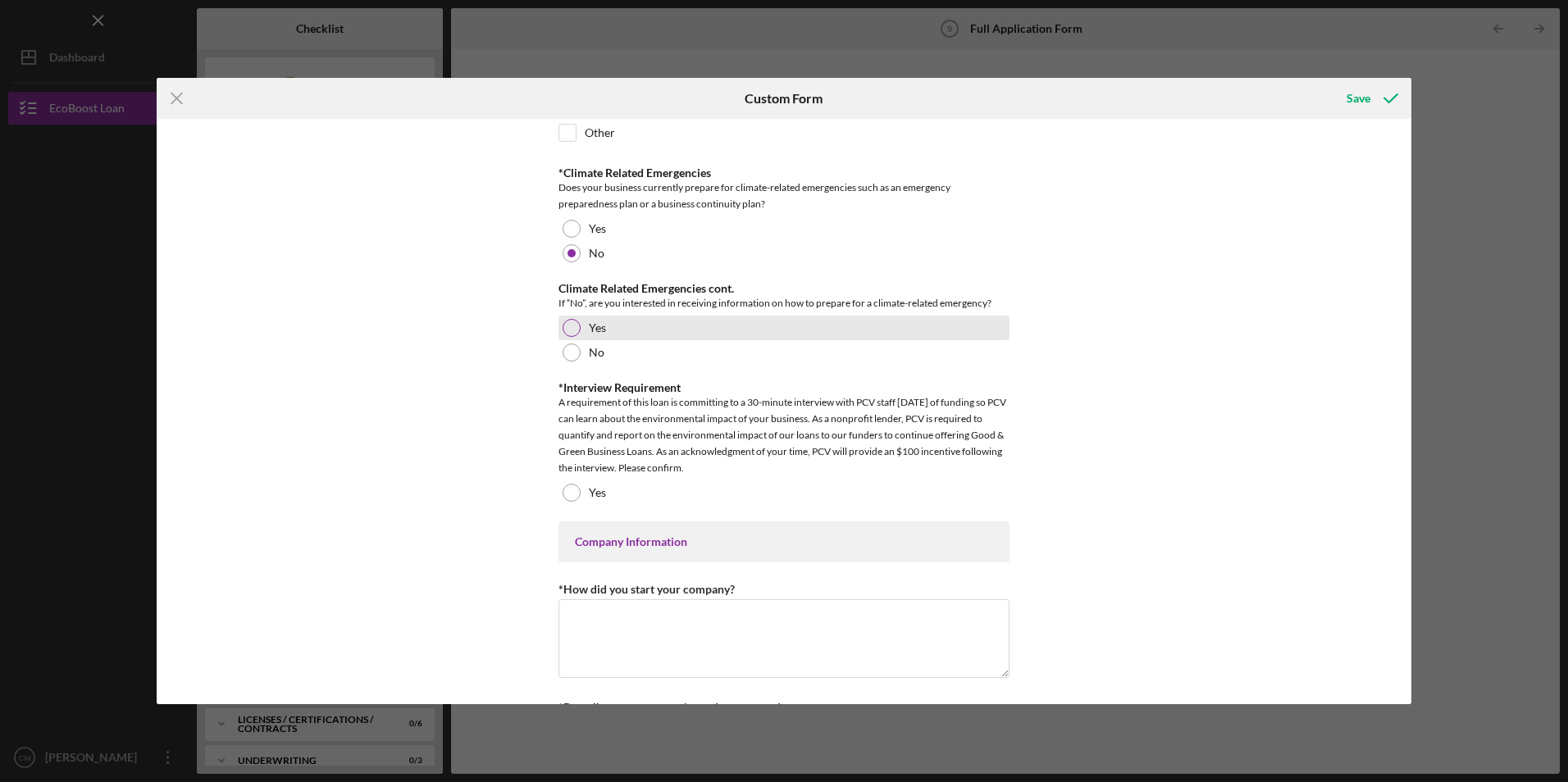
click at [568, 337] on div at bounding box center [571, 328] width 18 height 18
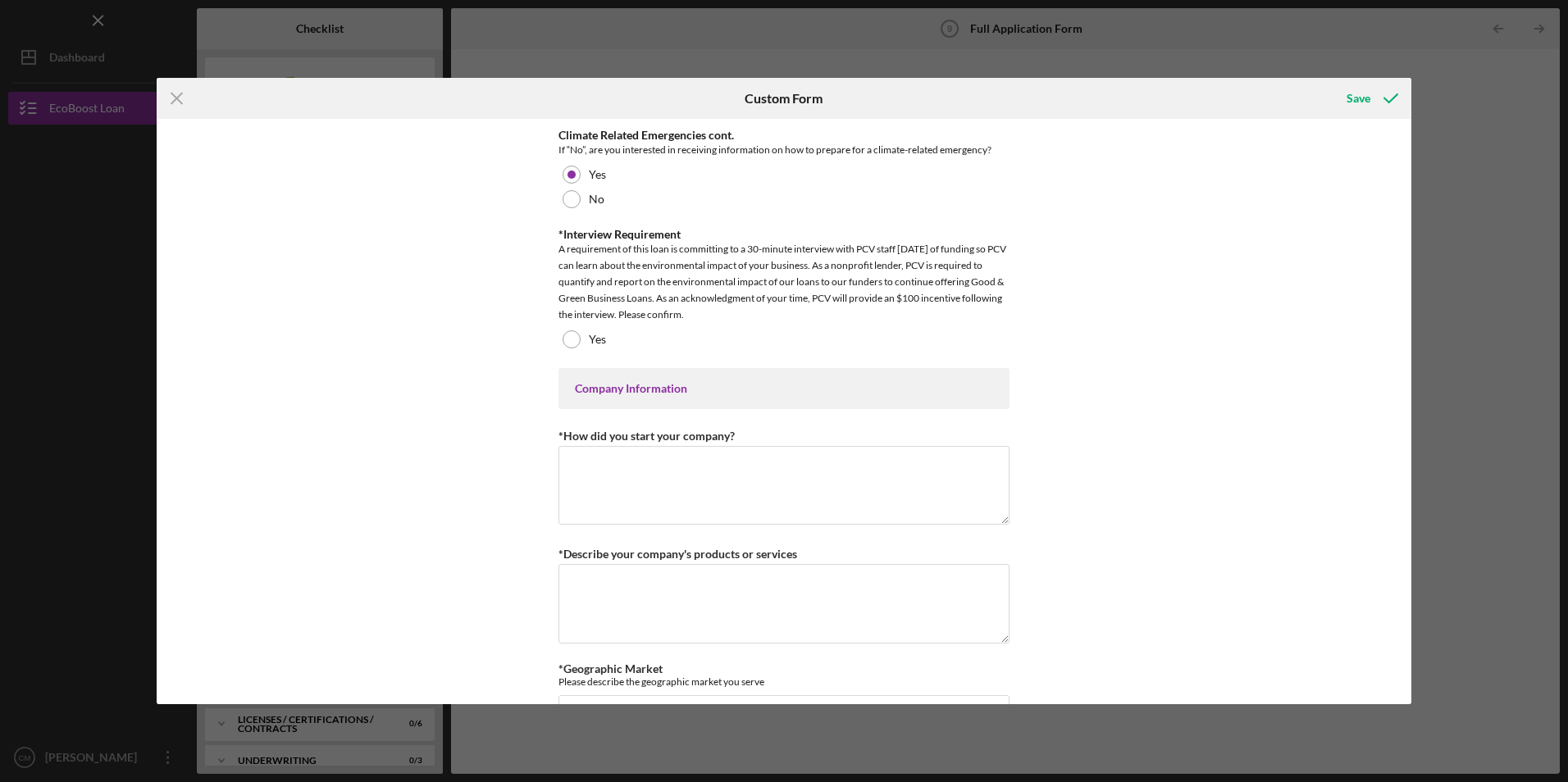
scroll to position [2789, 0]
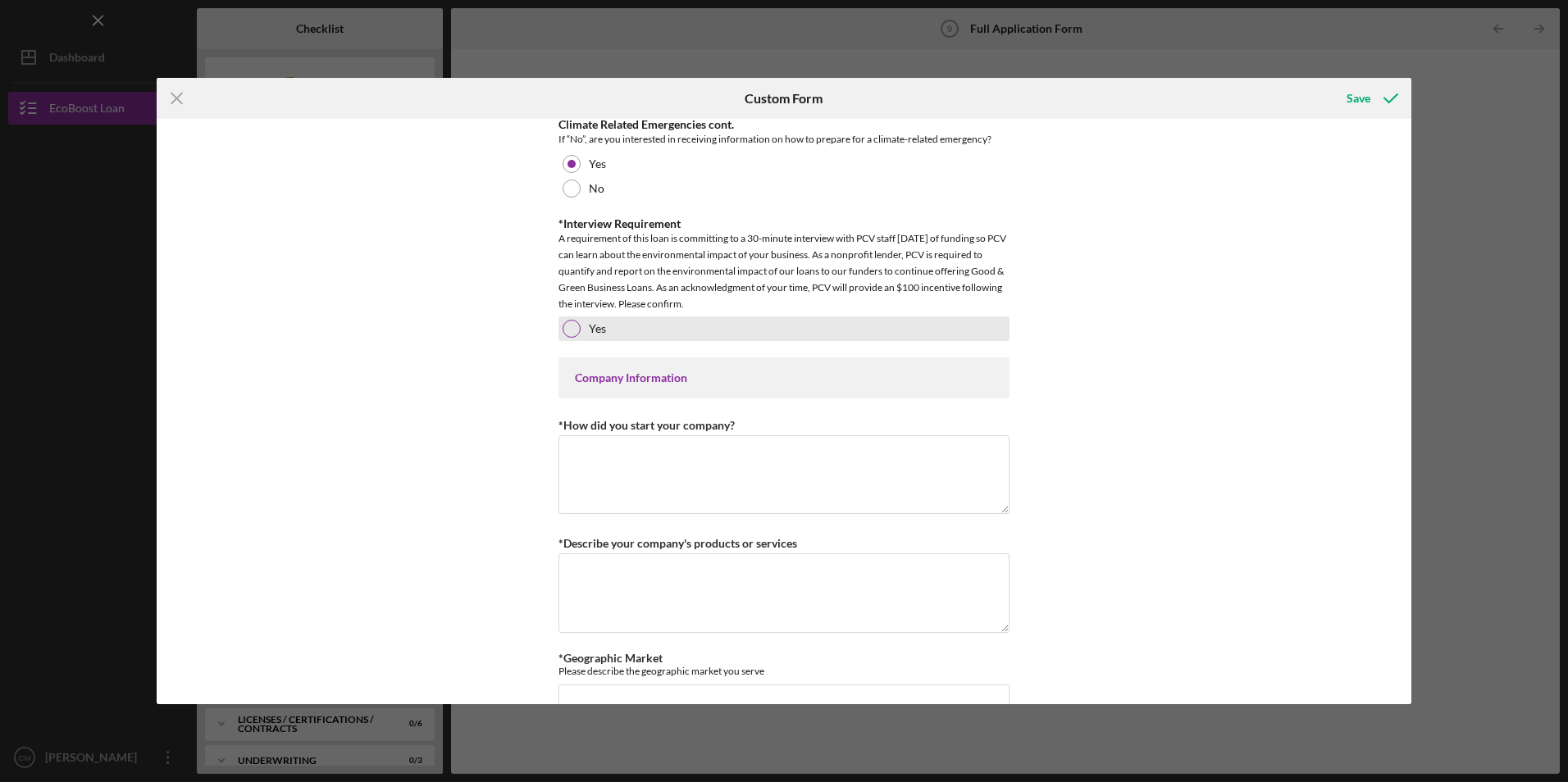
click at [566, 338] on div at bounding box center [571, 329] width 18 height 18
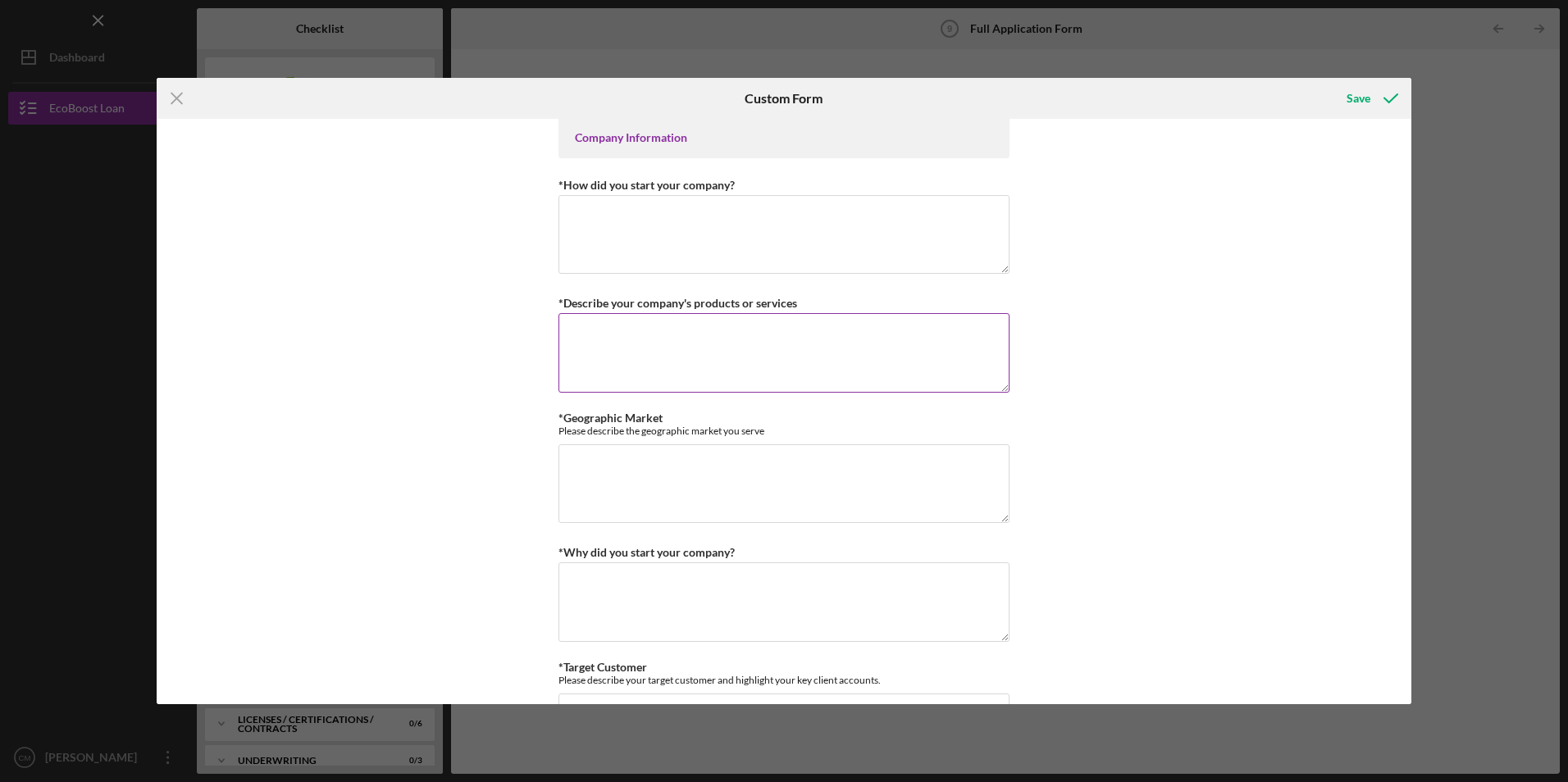
scroll to position [3035, 0]
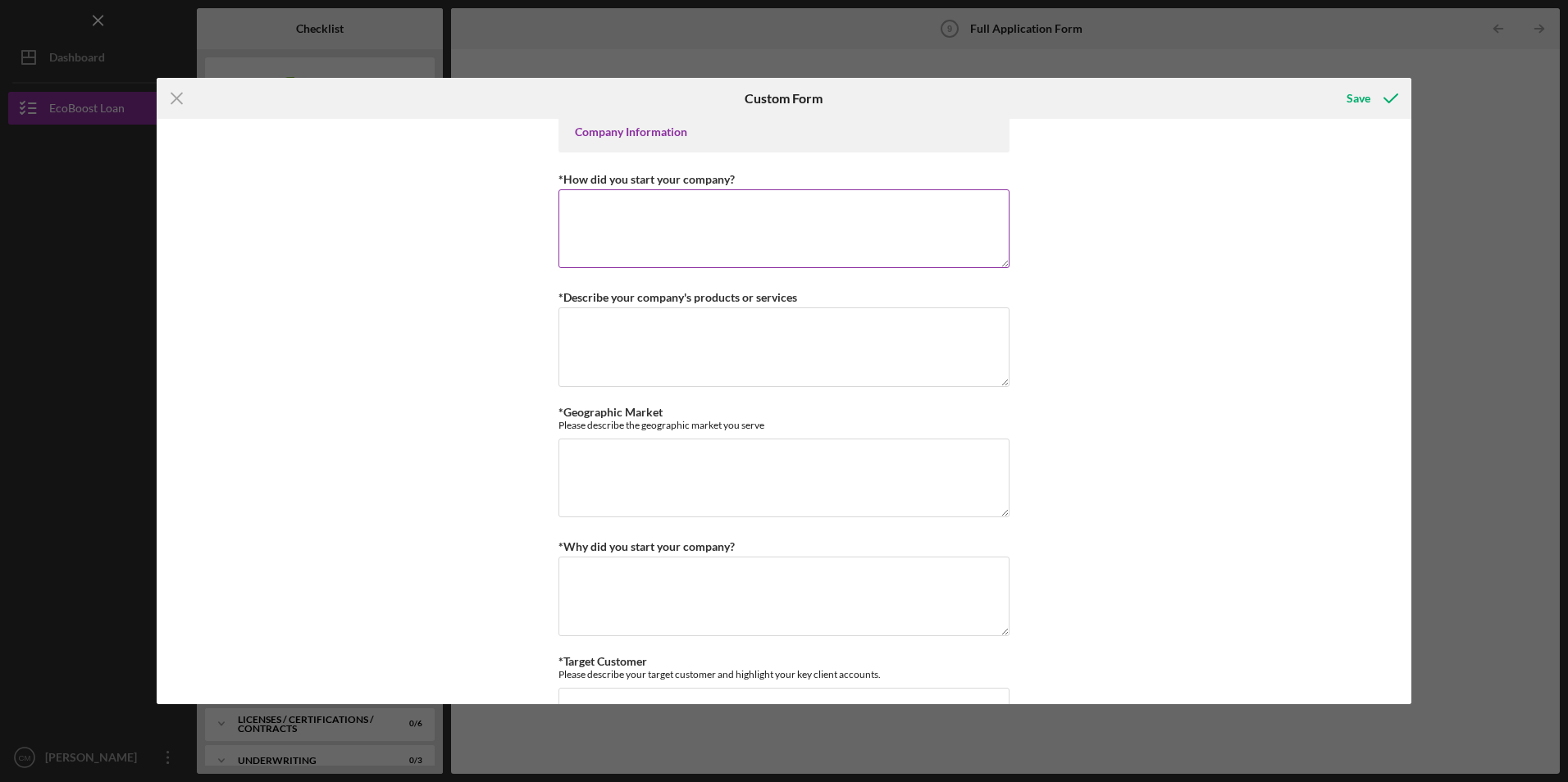
click at [605, 268] on textarea "*How did you start your company?" at bounding box center [784, 228] width 451 height 78
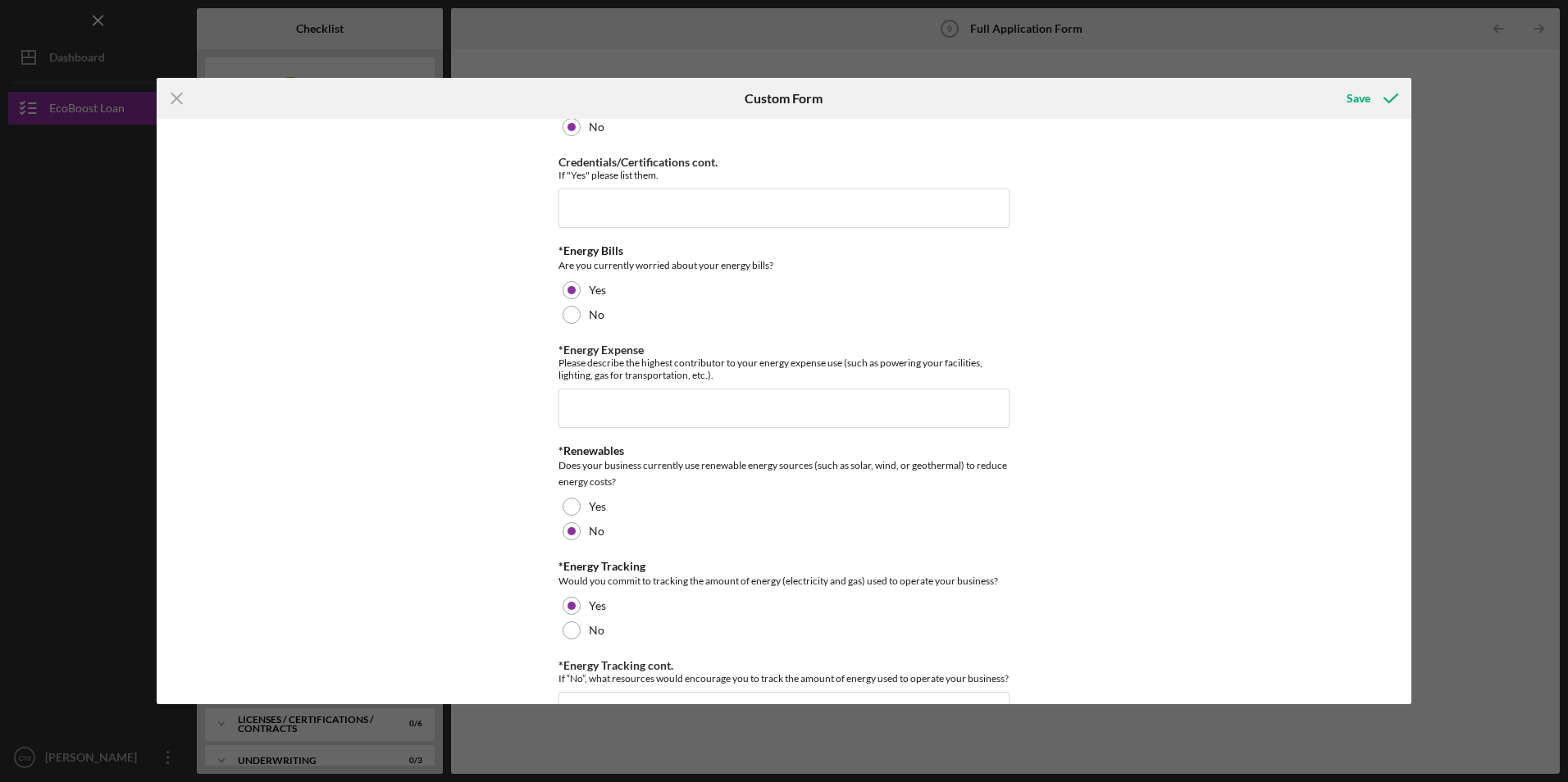
scroll to position [1969, 0]
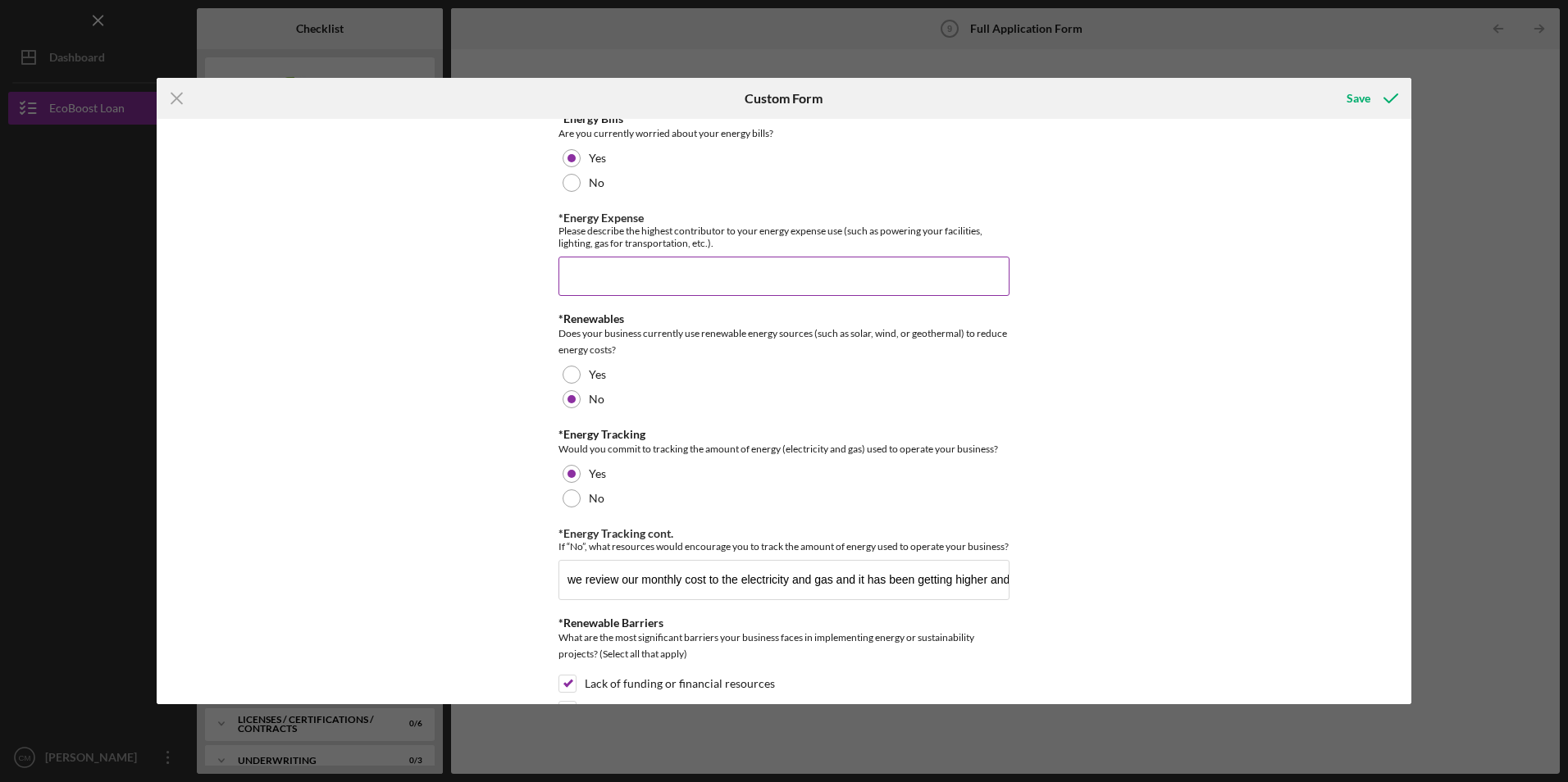
type textarea "company started back in [DATE],"
click at [578, 285] on input "*Energy Expense" at bounding box center [784, 277] width 451 height 40
type input "our"
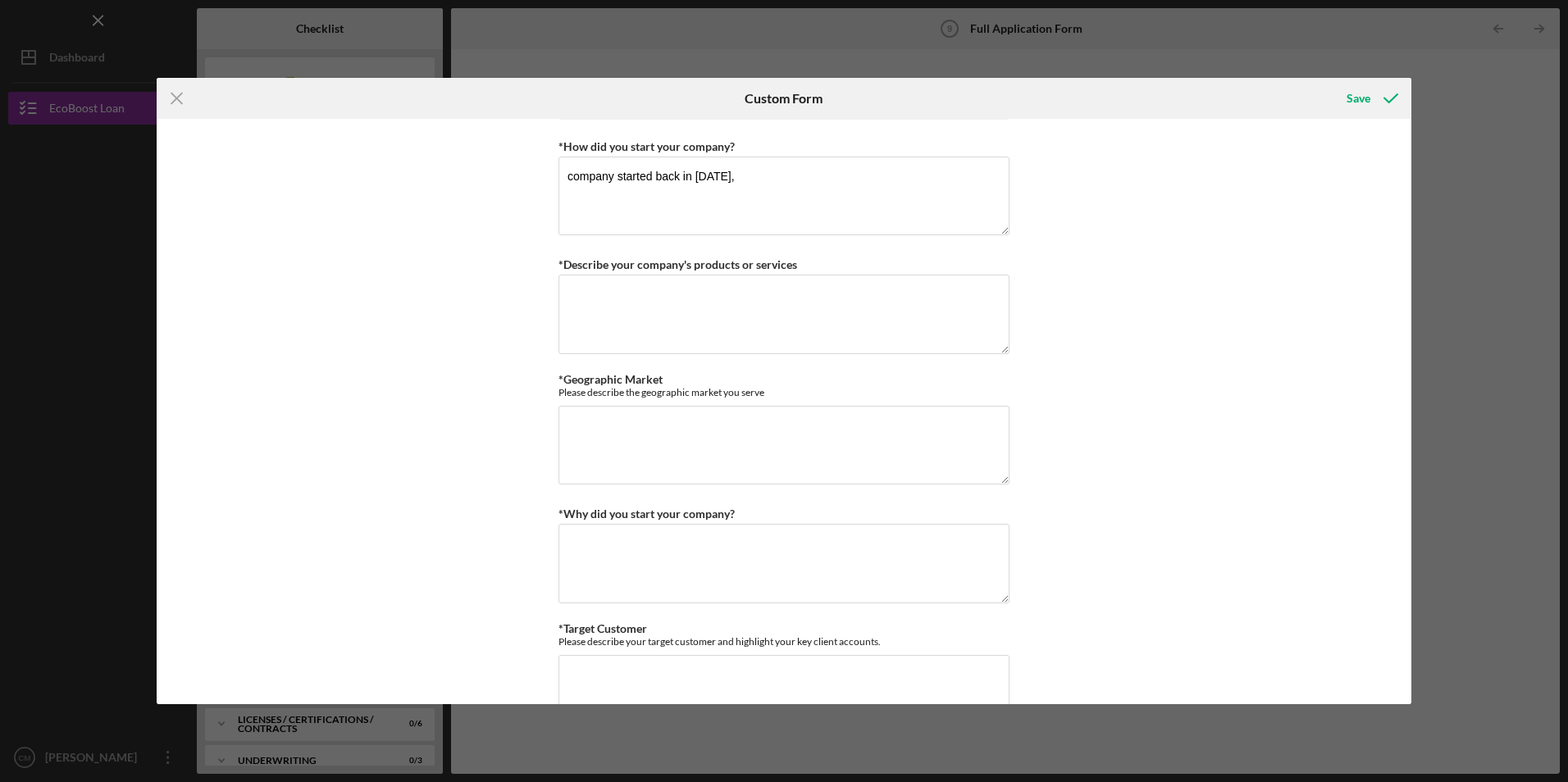
scroll to position [3116, 0]
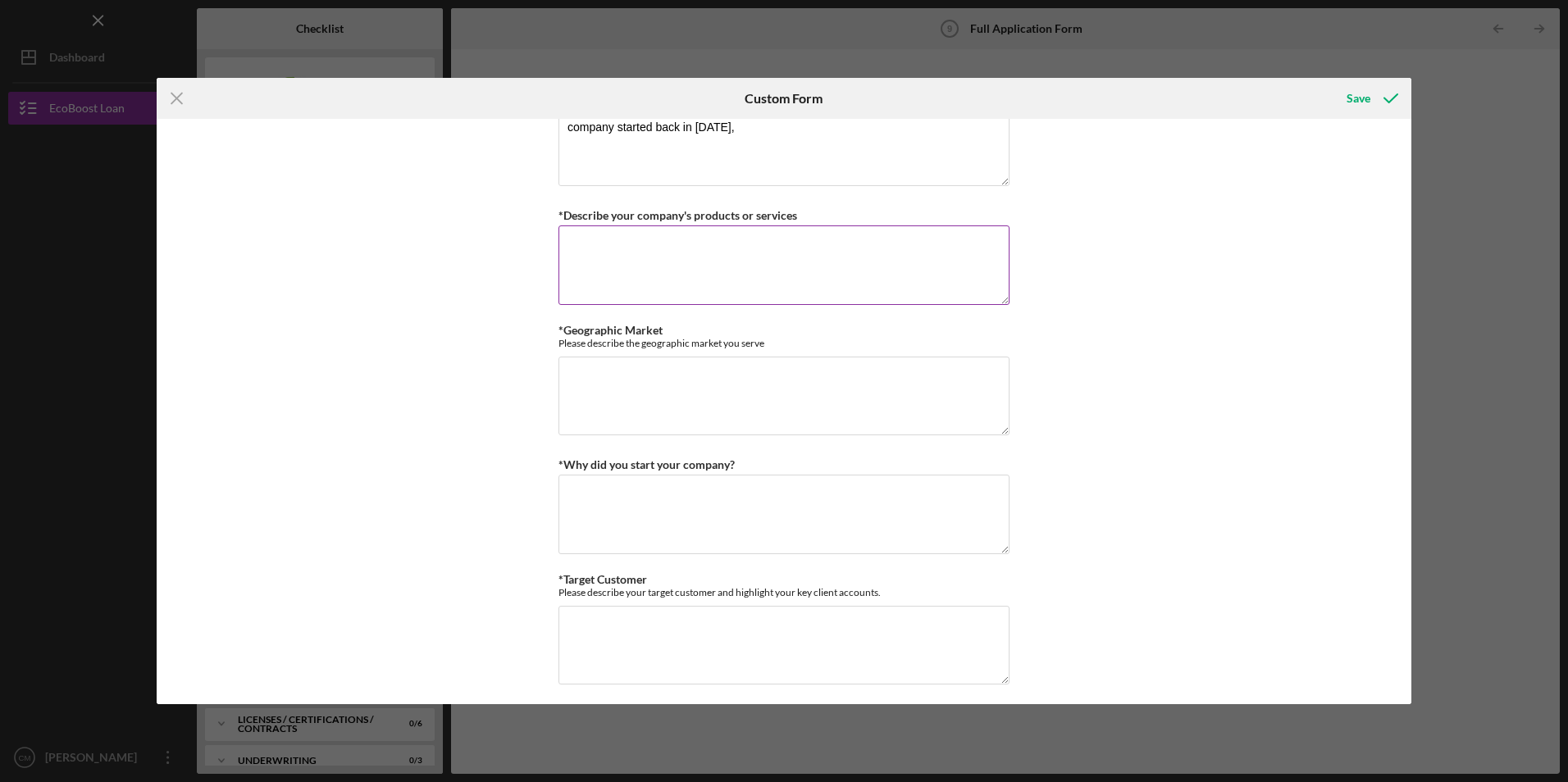
click at [667, 291] on textarea "*Describe your company's products or services" at bounding box center [784, 264] width 451 height 78
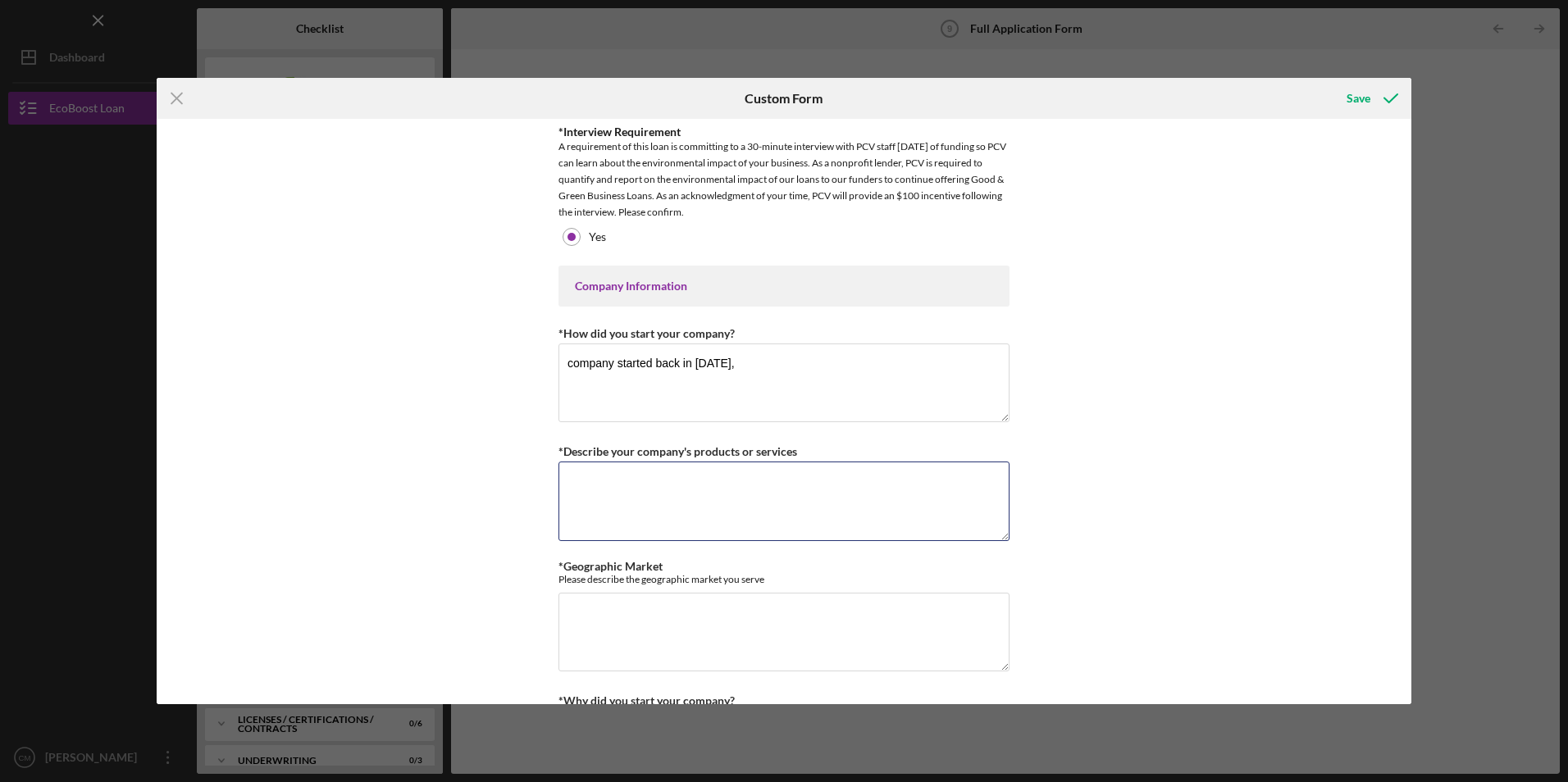
scroll to position [2870, 0]
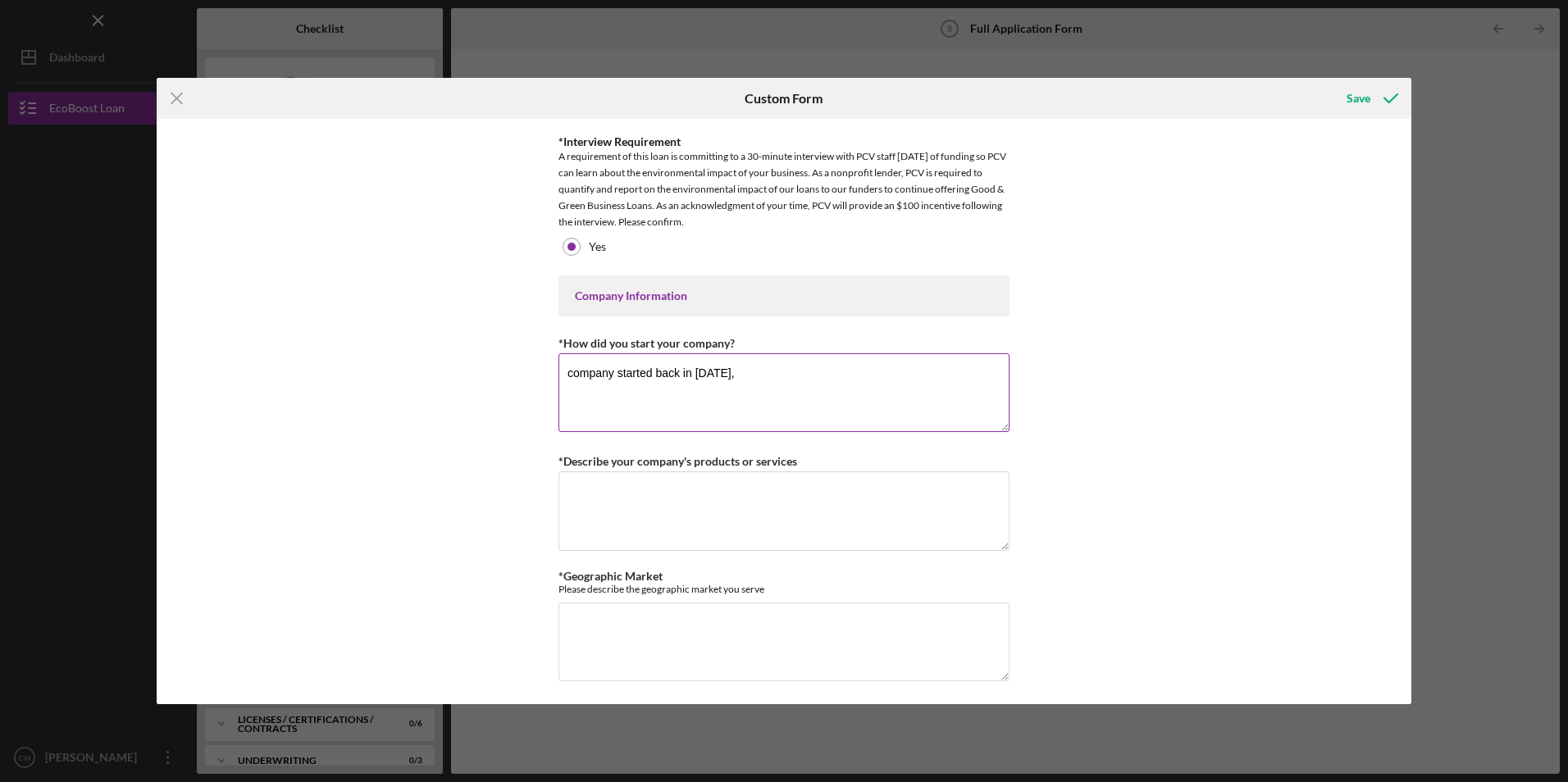
click at [764, 383] on textarea "company started back in [DATE]," at bounding box center [784, 392] width 451 height 78
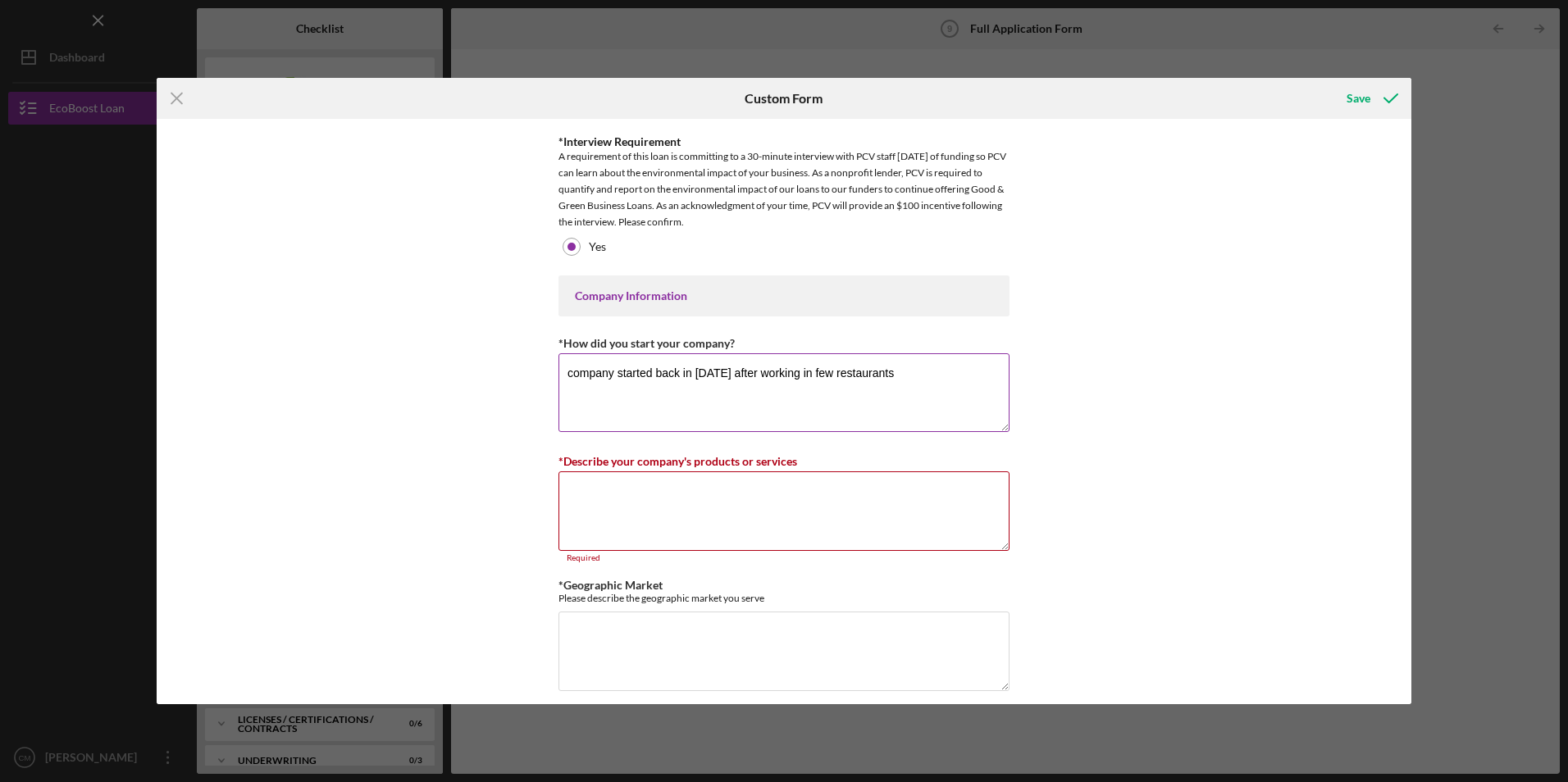
type textarea "company started back in [DATE] after working in few restaurants"
type textarea "m"
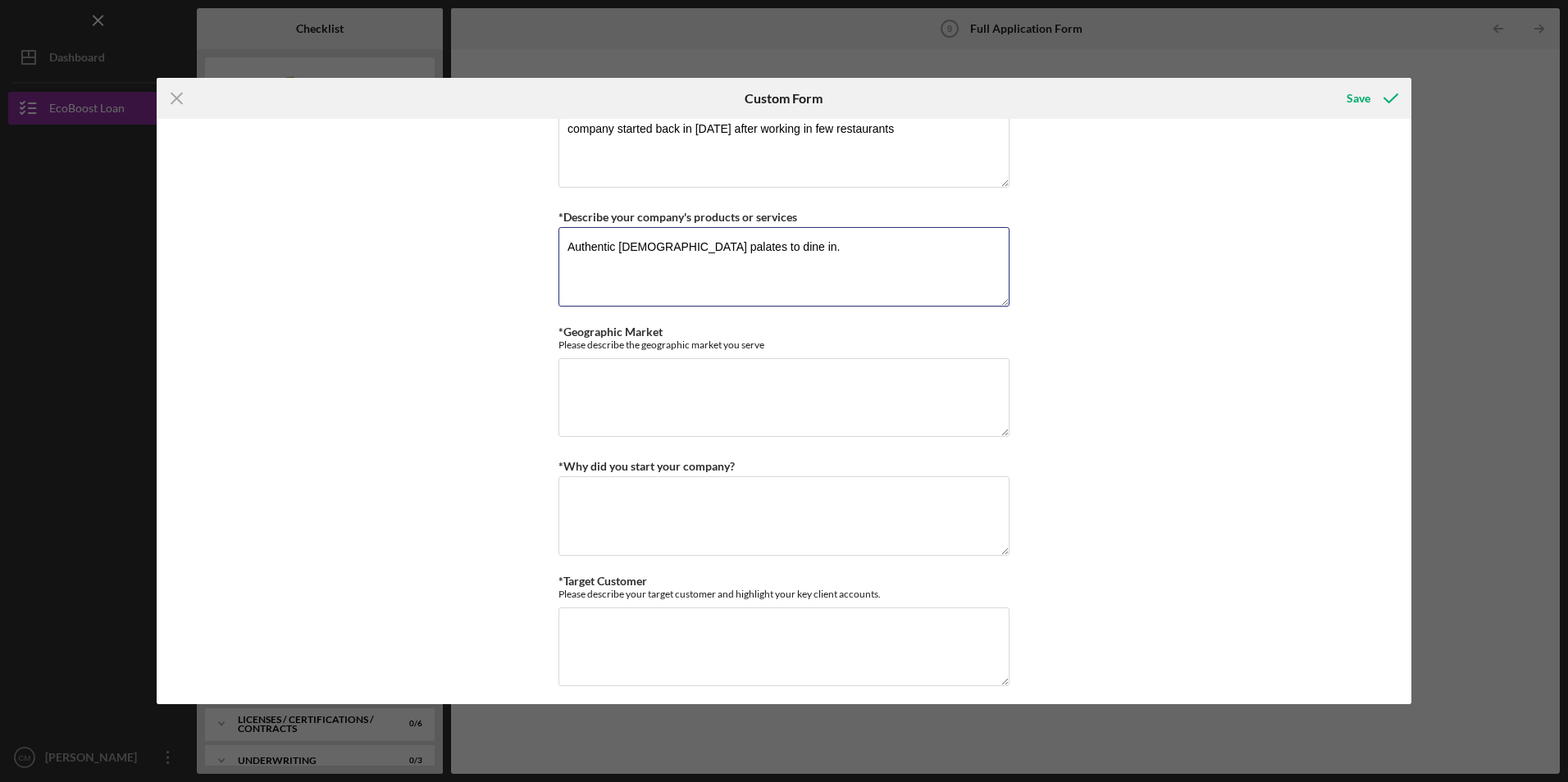
scroll to position [3116, 0]
type textarea "Authentic [DEMOGRAPHIC_DATA] palates to dine in."
click at [782, 425] on textarea "*Geographic Market" at bounding box center [784, 396] width 451 height 78
type textarea "[GEOGRAPHIC_DATA]"
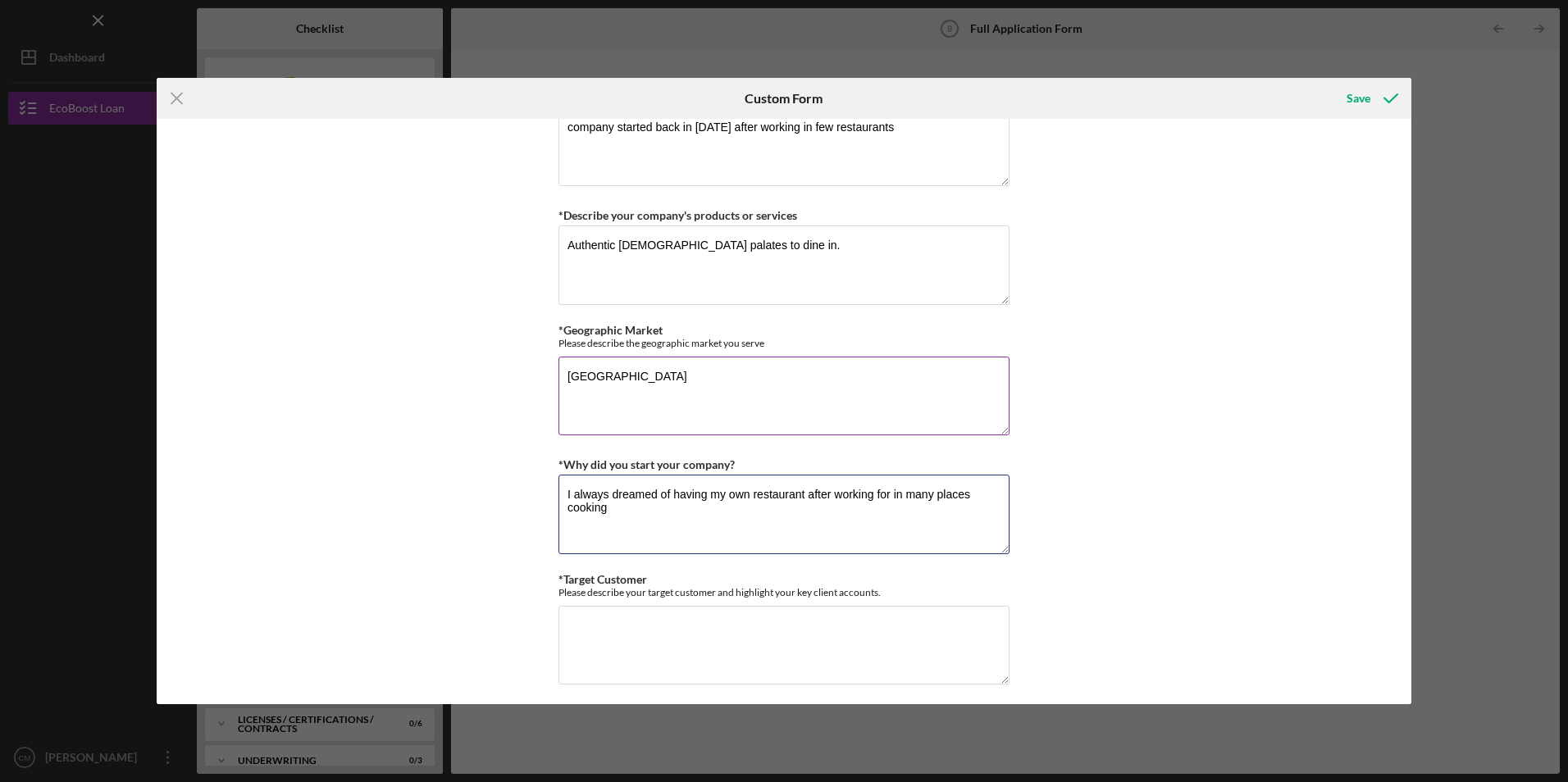
type textarea "I always dreamed of having my own restaurant after working for in many places c…"
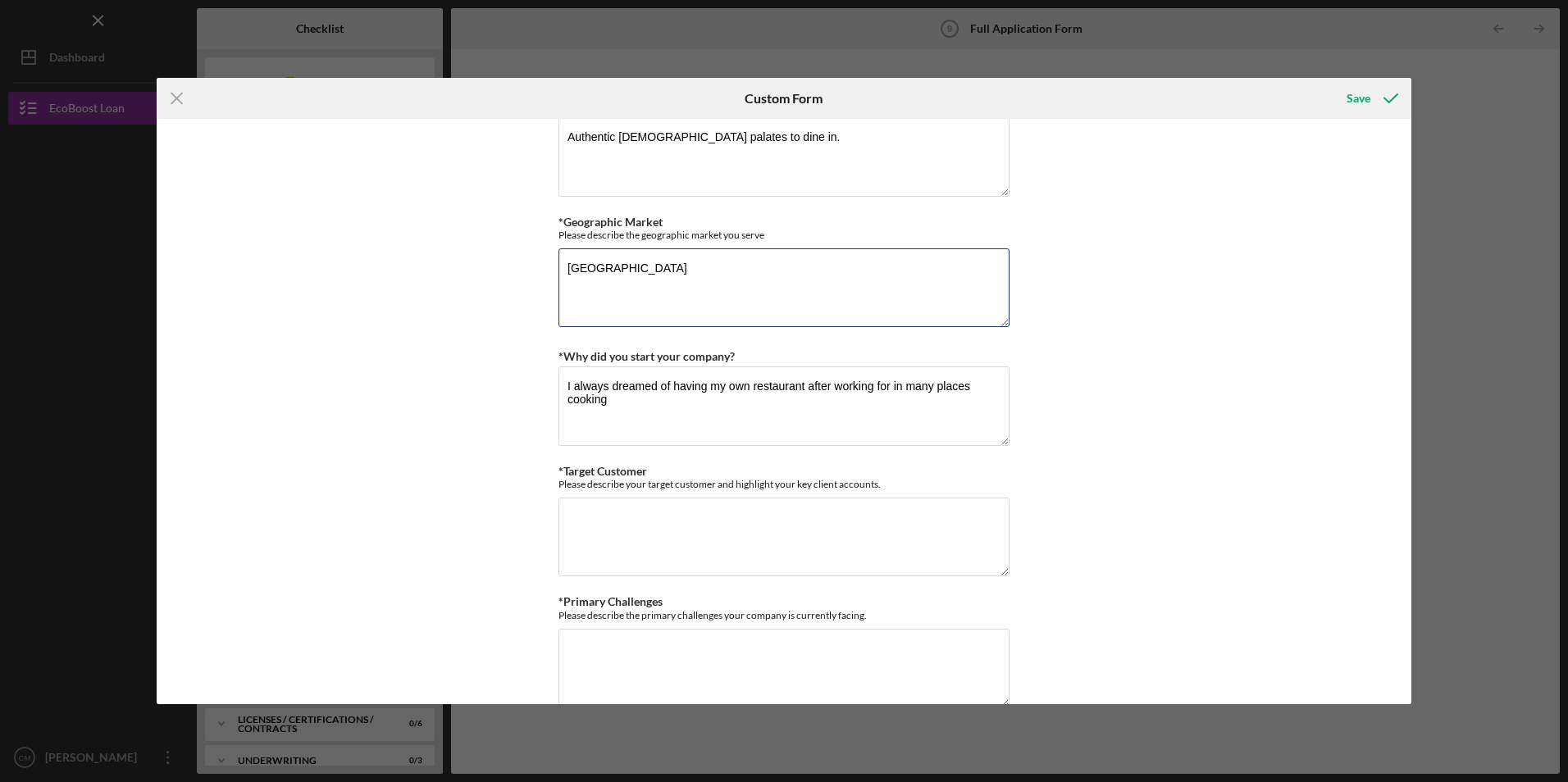
scroll to position [3444, 0]
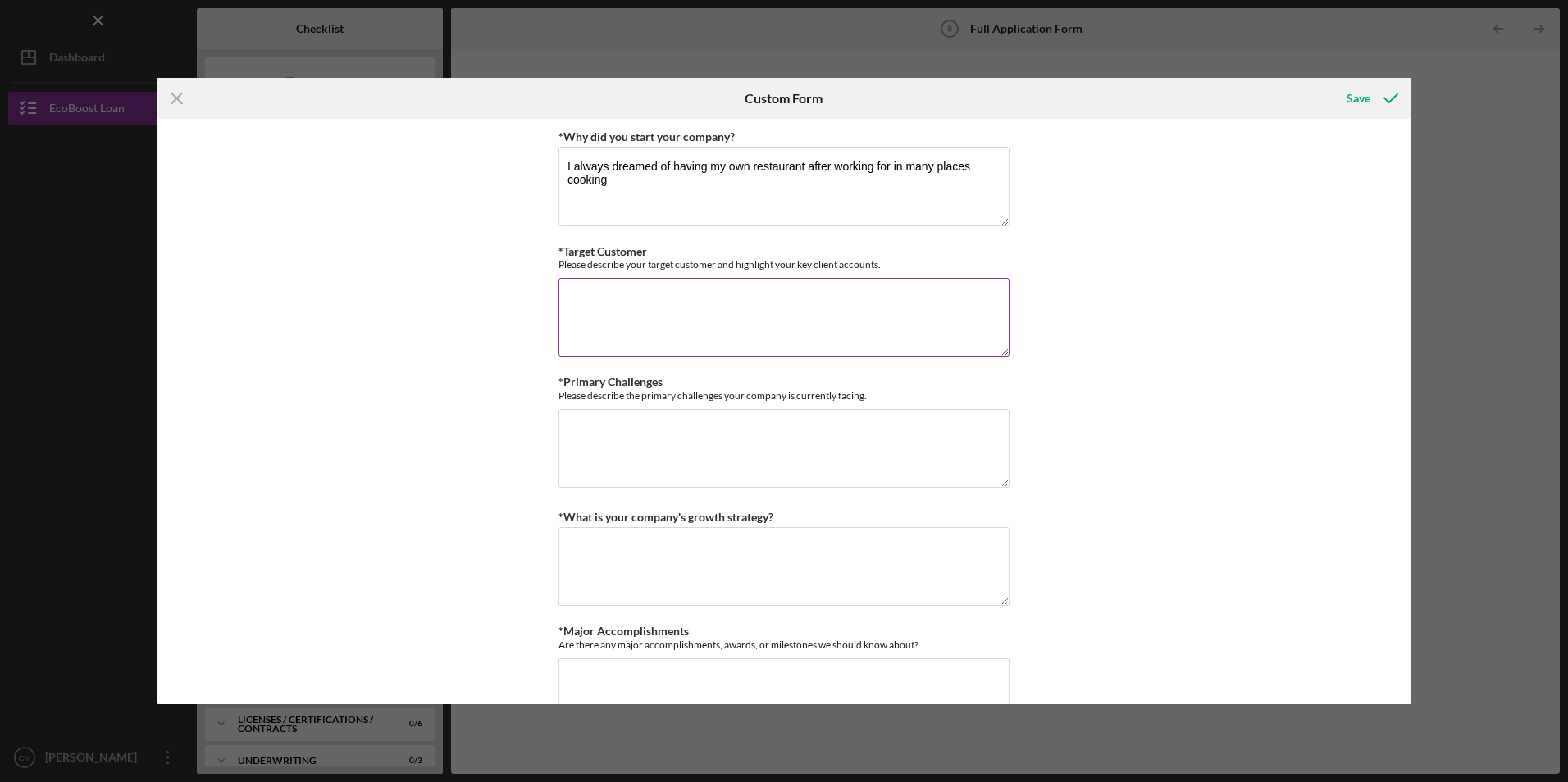
type textarea "[GEOGRAPHIC_DATA]"
click at [623, 325] on textarea "*Target Customer" at bounding box center [784, 317] width 451 height 78
type textarea "any mexican food enthusiastic, young people, professionals' families."
click at [647, 445] on textarea "*Primary Challenges" at bounding box center [784, 448] width 451 height 78
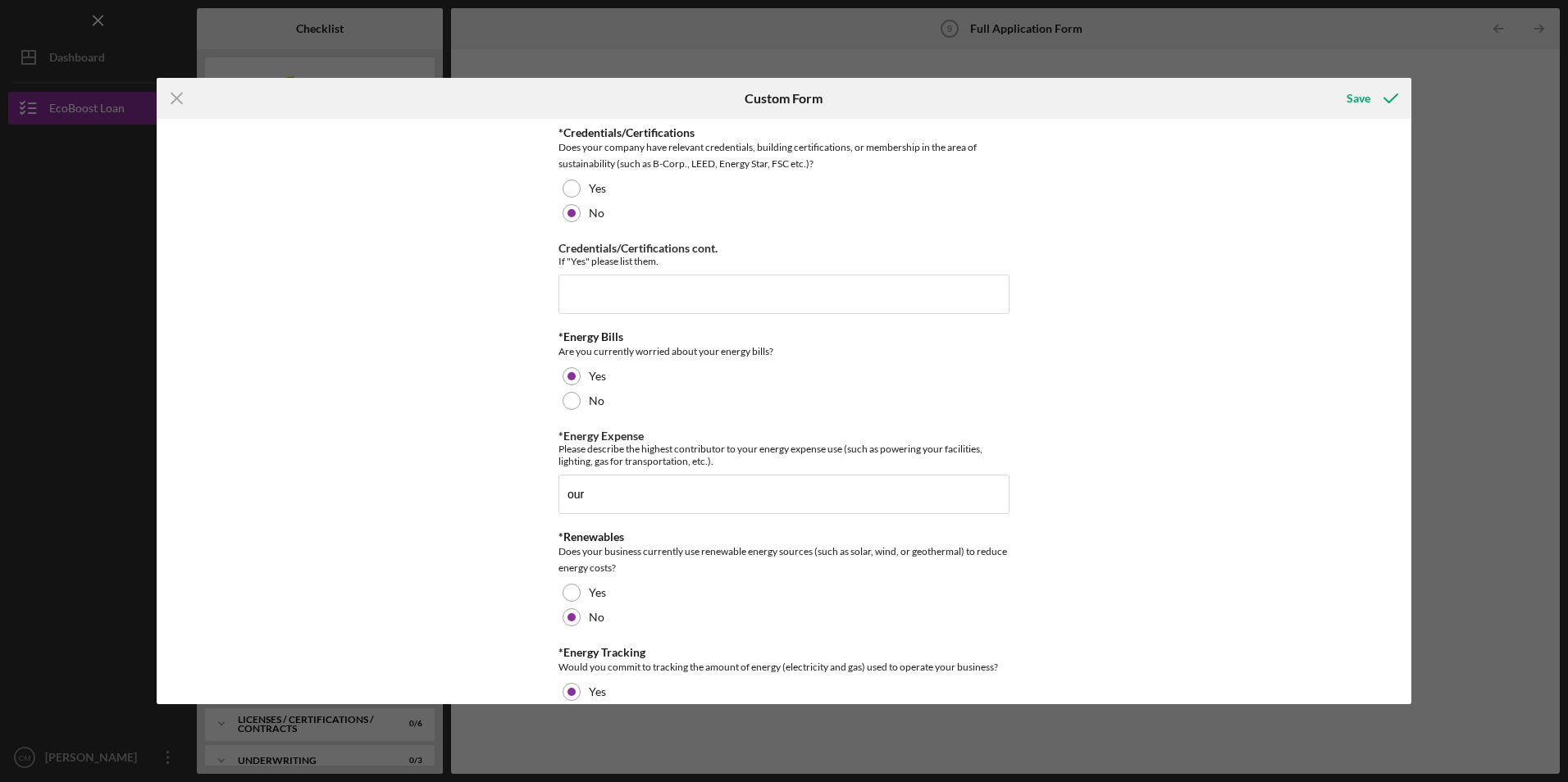
scroll to position [1723, 0]
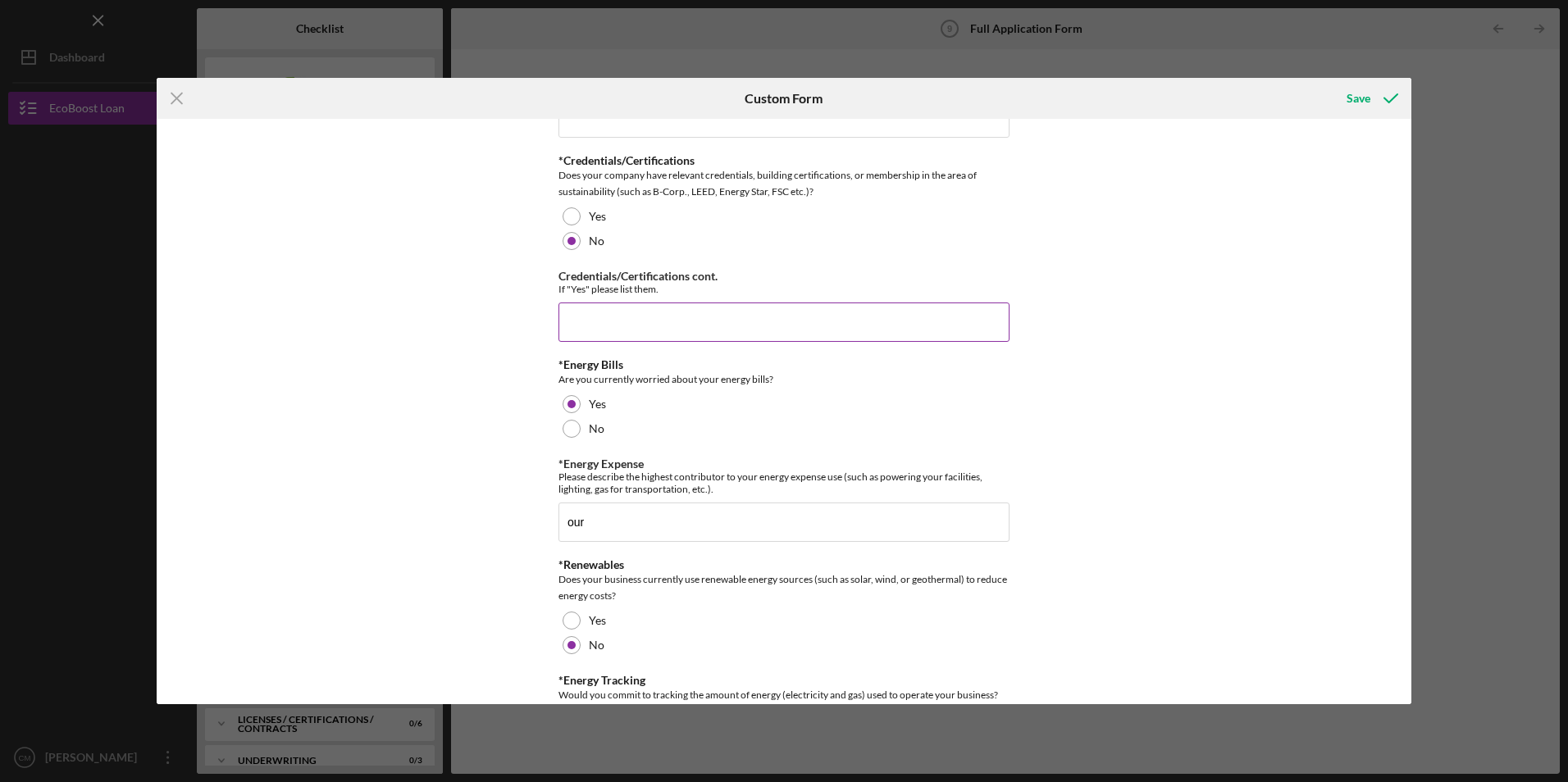
type textarea "access to capital"
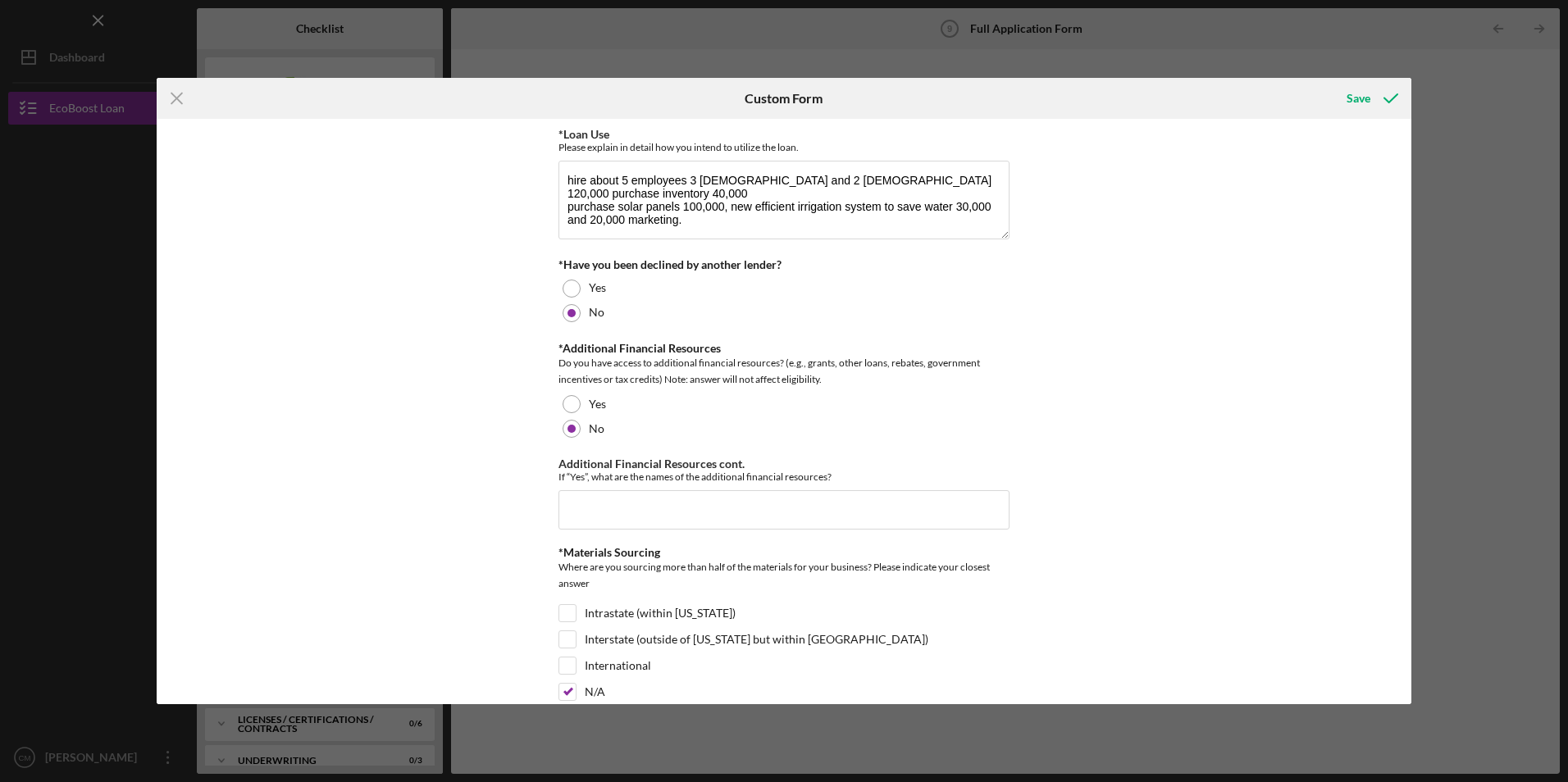
scroll to position [164, 0]
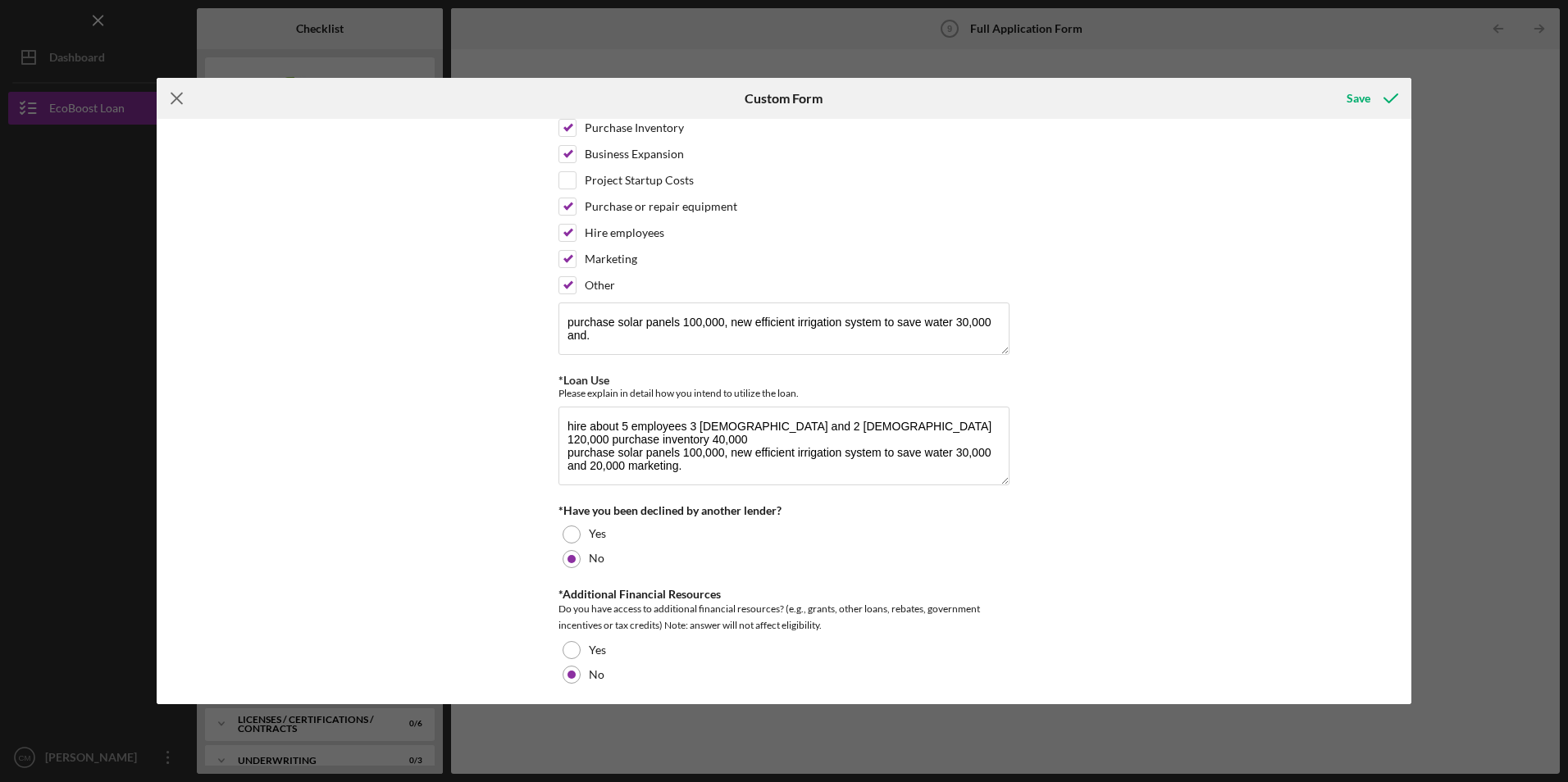
click at [180, 91] on icon "Icon/Menu Close" at bounding box center [178, 98] width 41 height 41
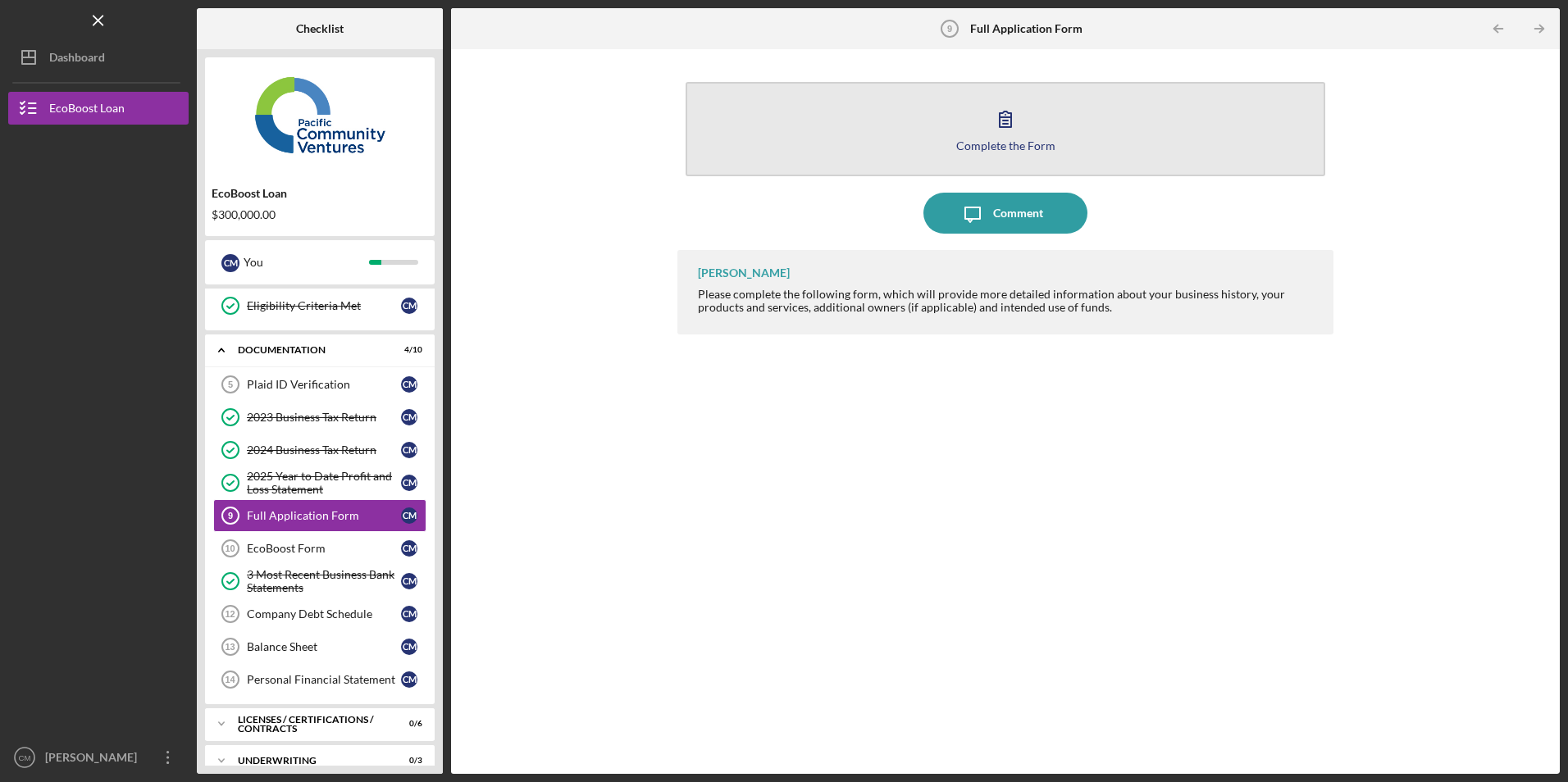
click at [850, 137] on button "Complete the Form Form" at bounding box center [1005, 129] width 639 height 94
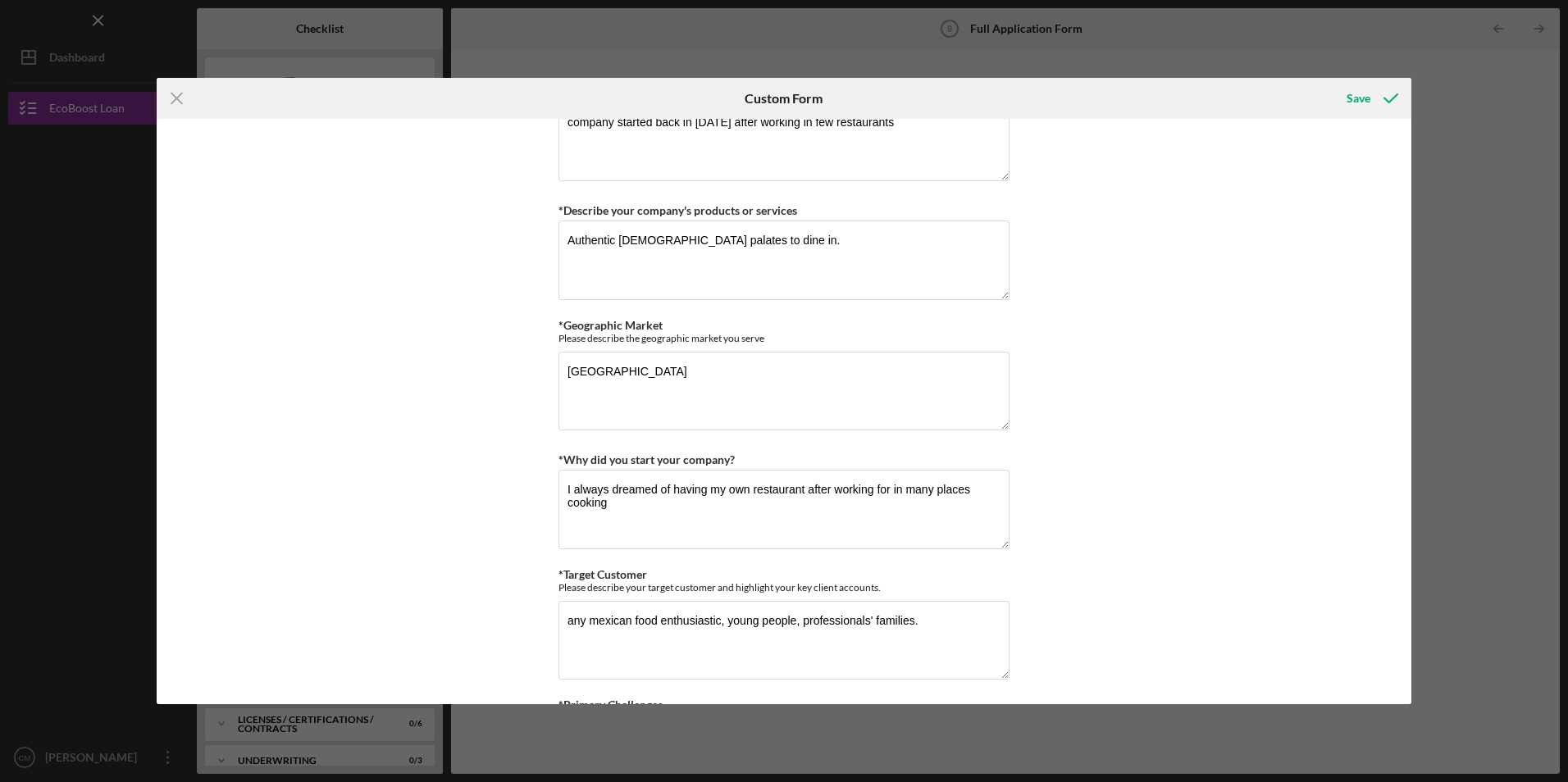
scroll to position [3035, 0]
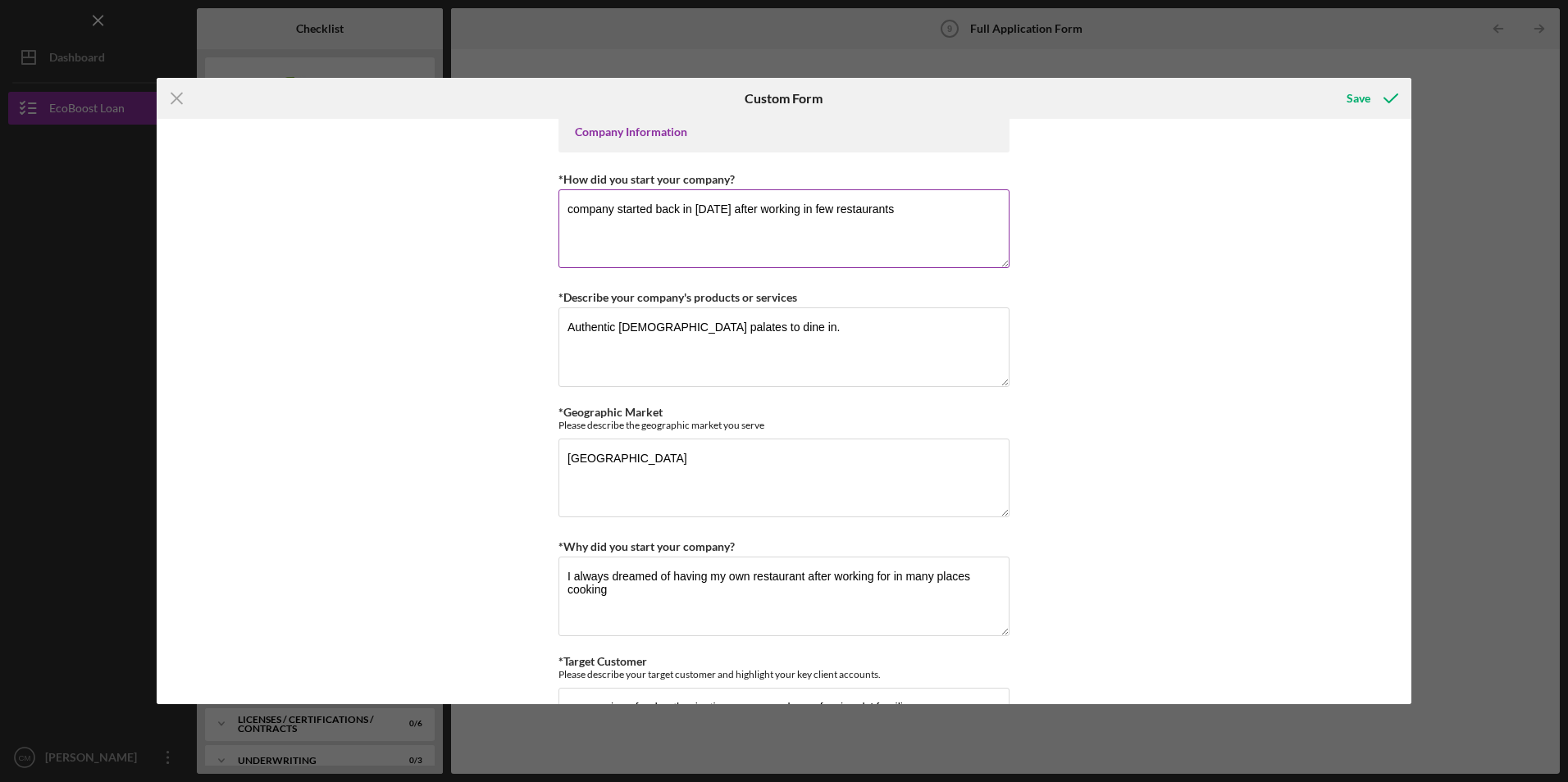
click at [888, 216] on textarea "company started back in [DATE] after working in few restaurants" at bounding box center [784, 228] width 451 height 78
click at [931, 218] on textarea "company started back in [DATE] after having a small mexican market and the land…" at bounding box center [784, 228] width 451 height 78
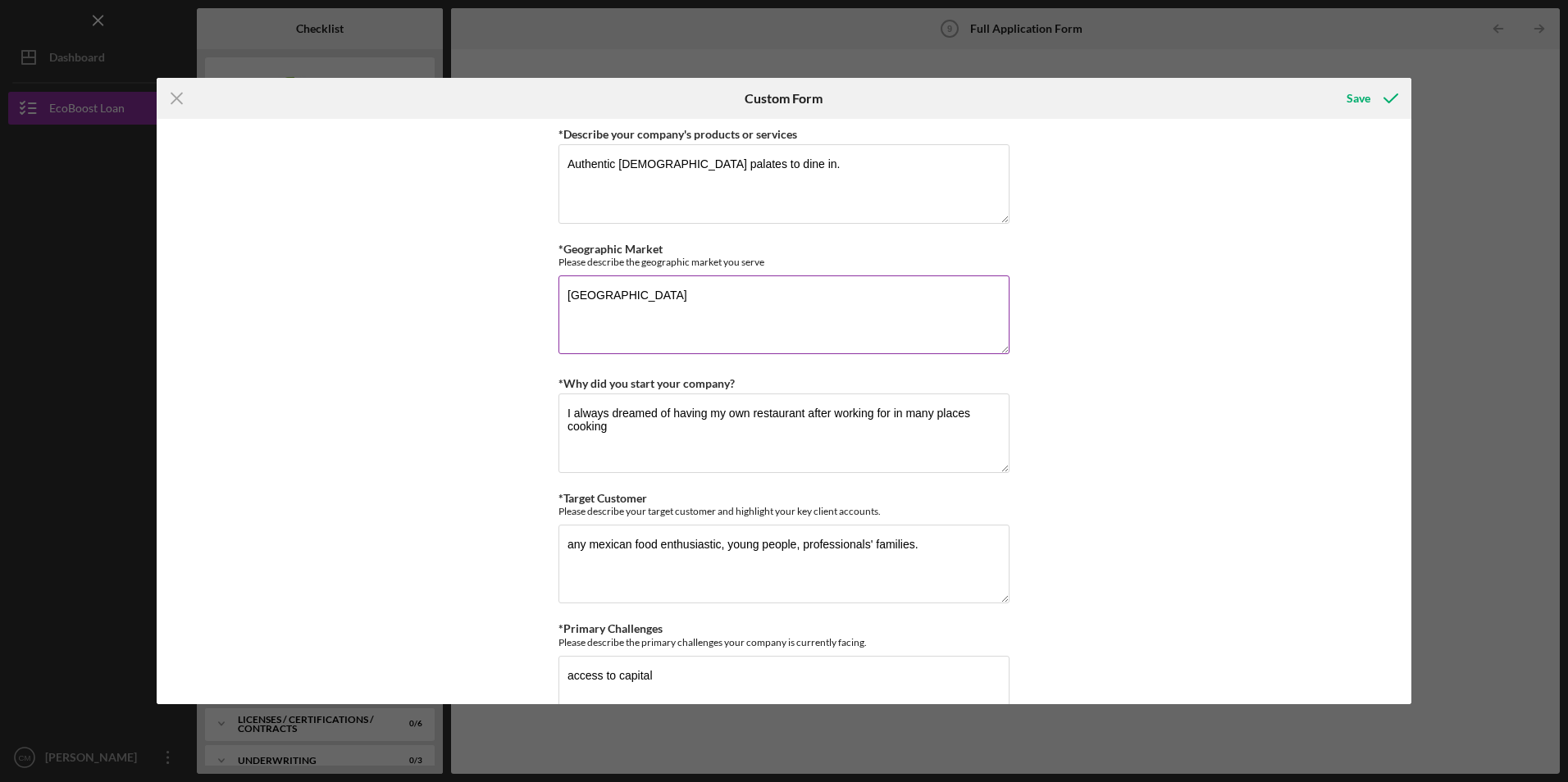
scroll to position [3198, 0]
type textarea "company started back in [DATE] after having a small mexican market and seling t…"
click at [680, 173] on textarea "Authentic [DEMOGRAPHIC_DATA] palates to dine in." at bounding box center [784, 182] width 451 height 78
click at [761, 187] on textarea "Authentic Mexican plates to dine in." at bounding box center [784, 182] width 451 height 78
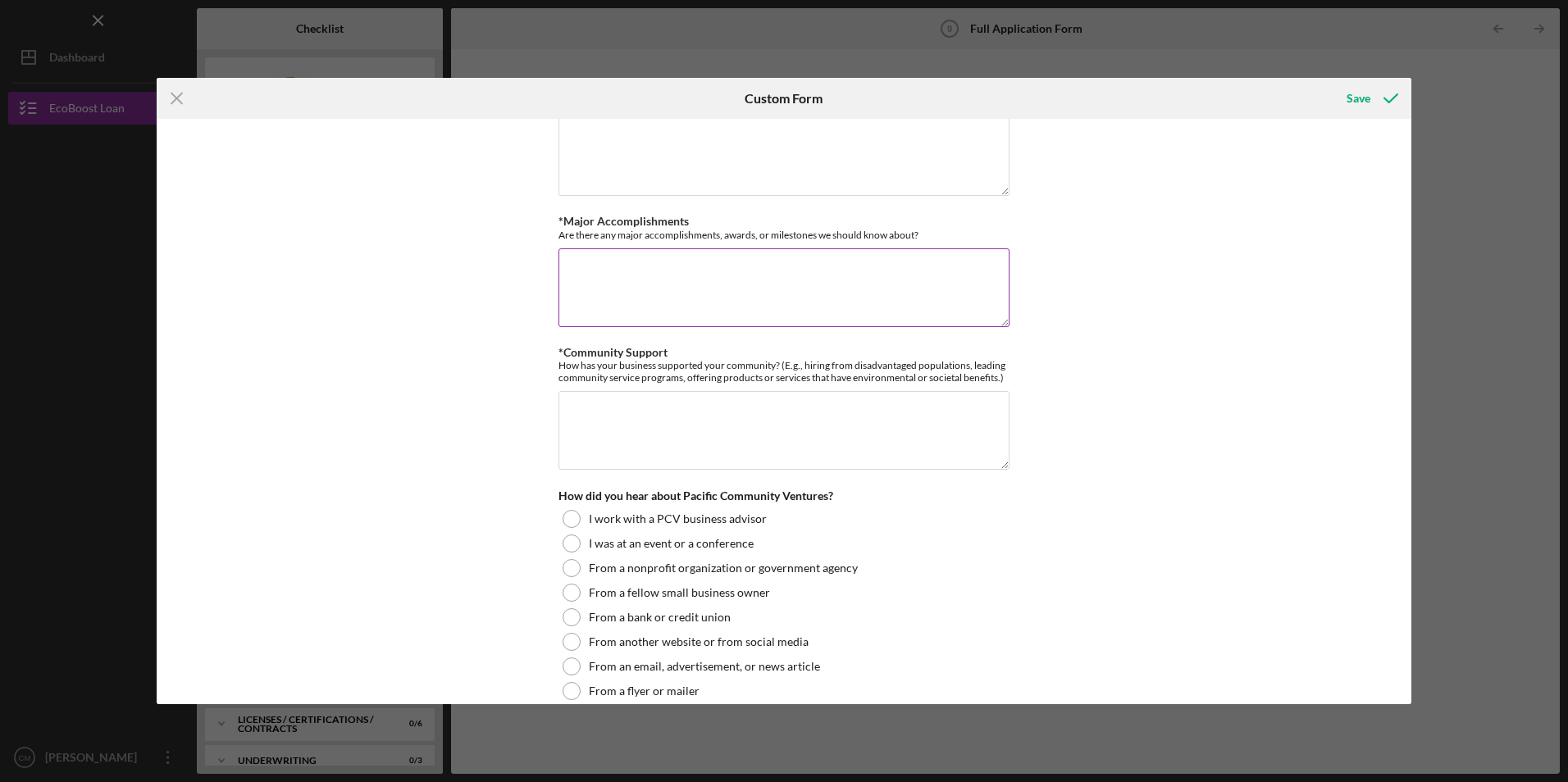
scroll to position [3690, 0]
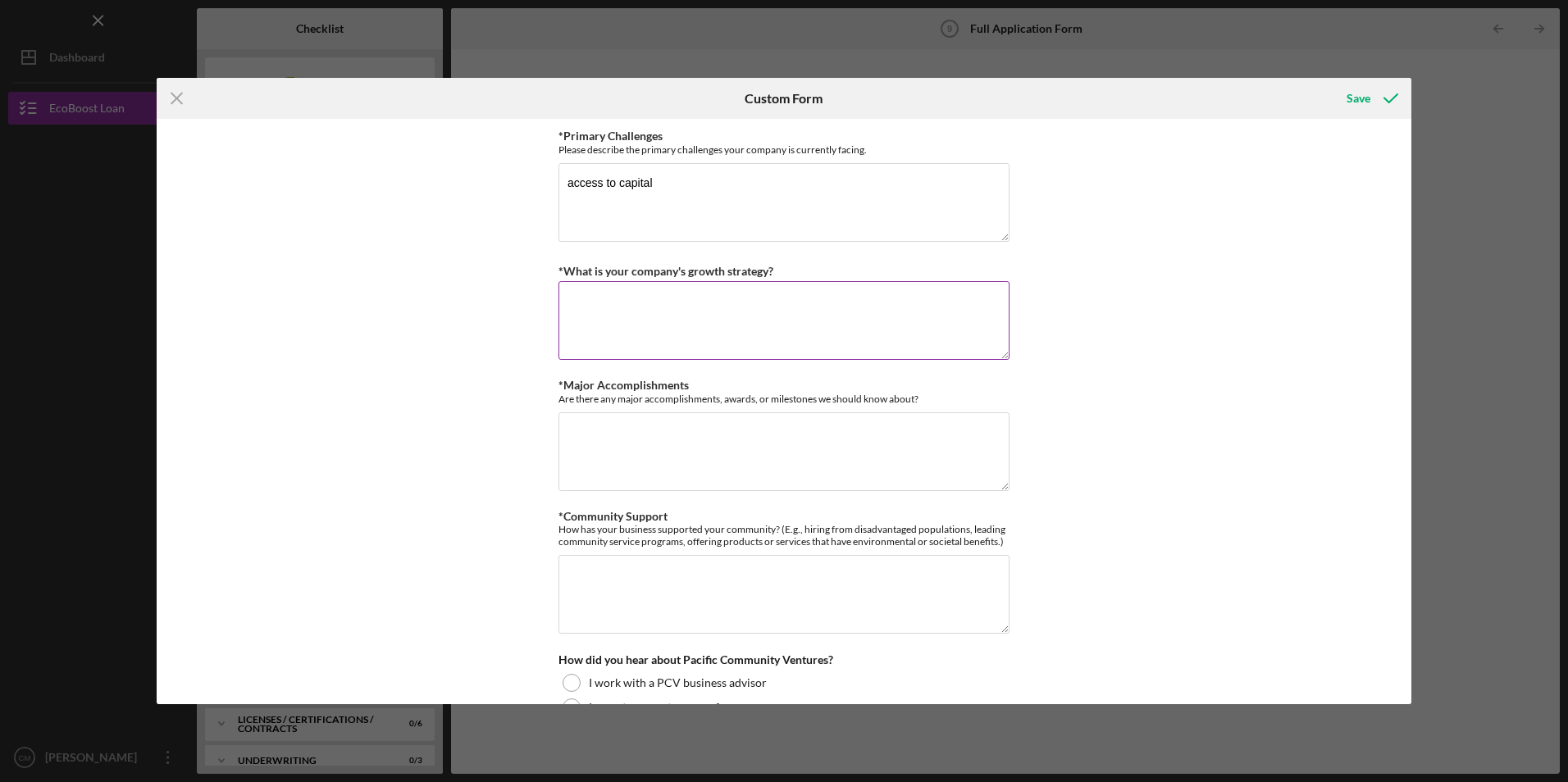
type textarea "Authentic Mexican plates to dine in."
click at [651, 310] on textarea "*What is your company's growth strategy?" at bounding box center [784, 320] width 451 height 78
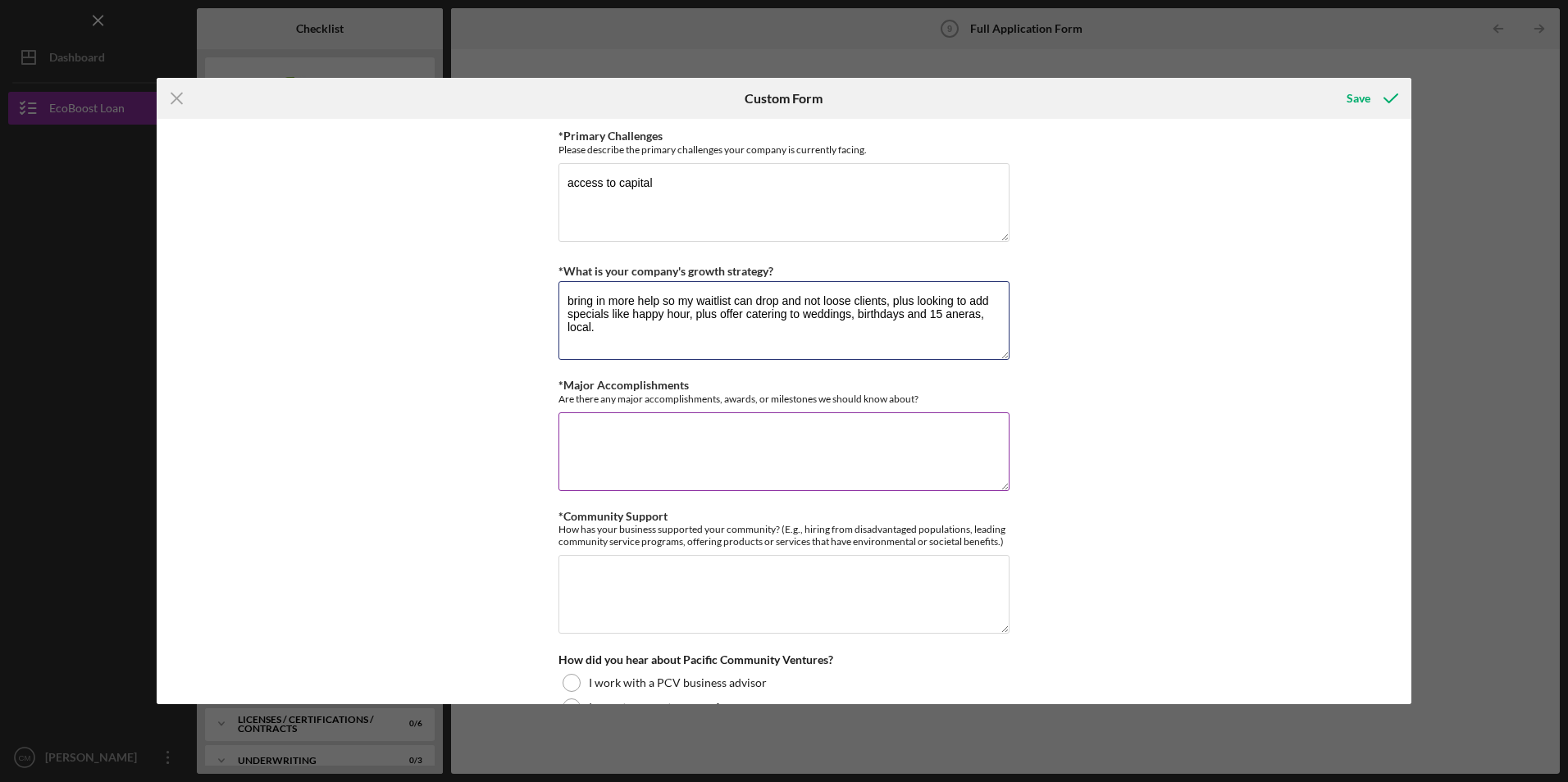
type textarea "bring in more help so my waitlist can drop and not loose clients, plus looking …"
click at [692, 455] on textarea "*Major Accomplishments" at bounding box center [784, 452] width 451 height 78
type textarea "none"
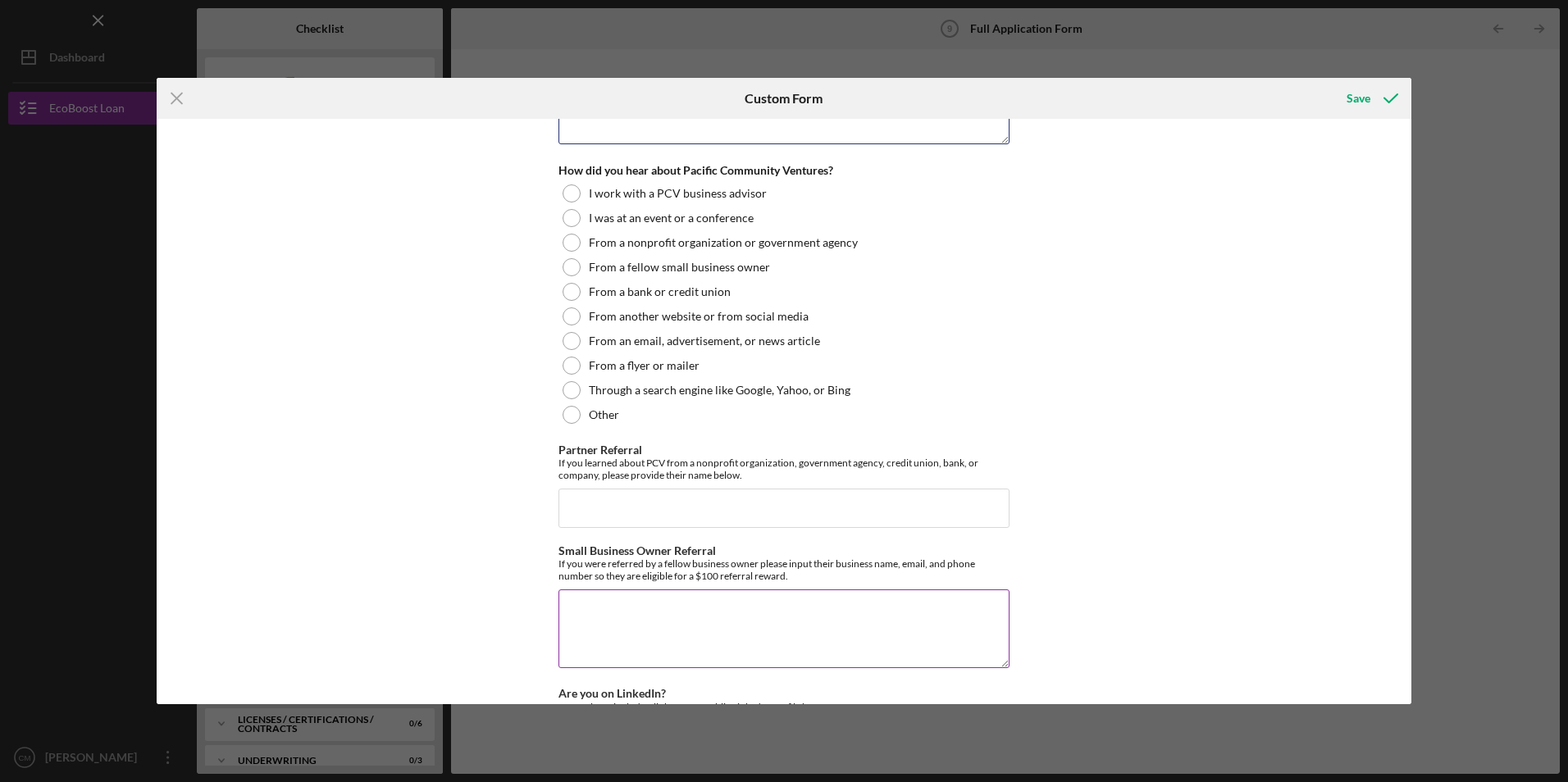
scroll to position [4264, 0]
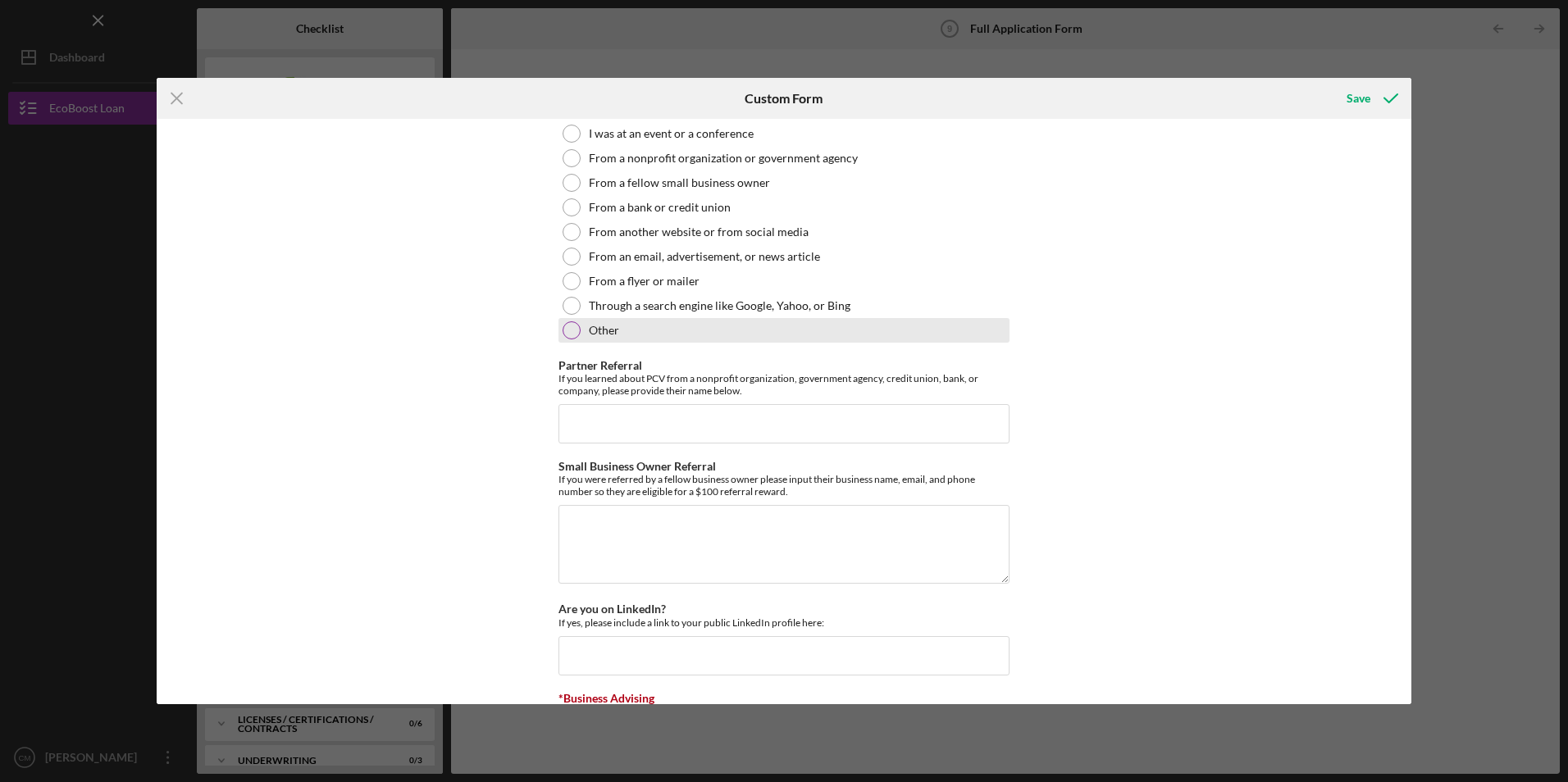
type textarea "none"
click at [567, 336] on div at bounding box center [571, 330] width 18 height 18
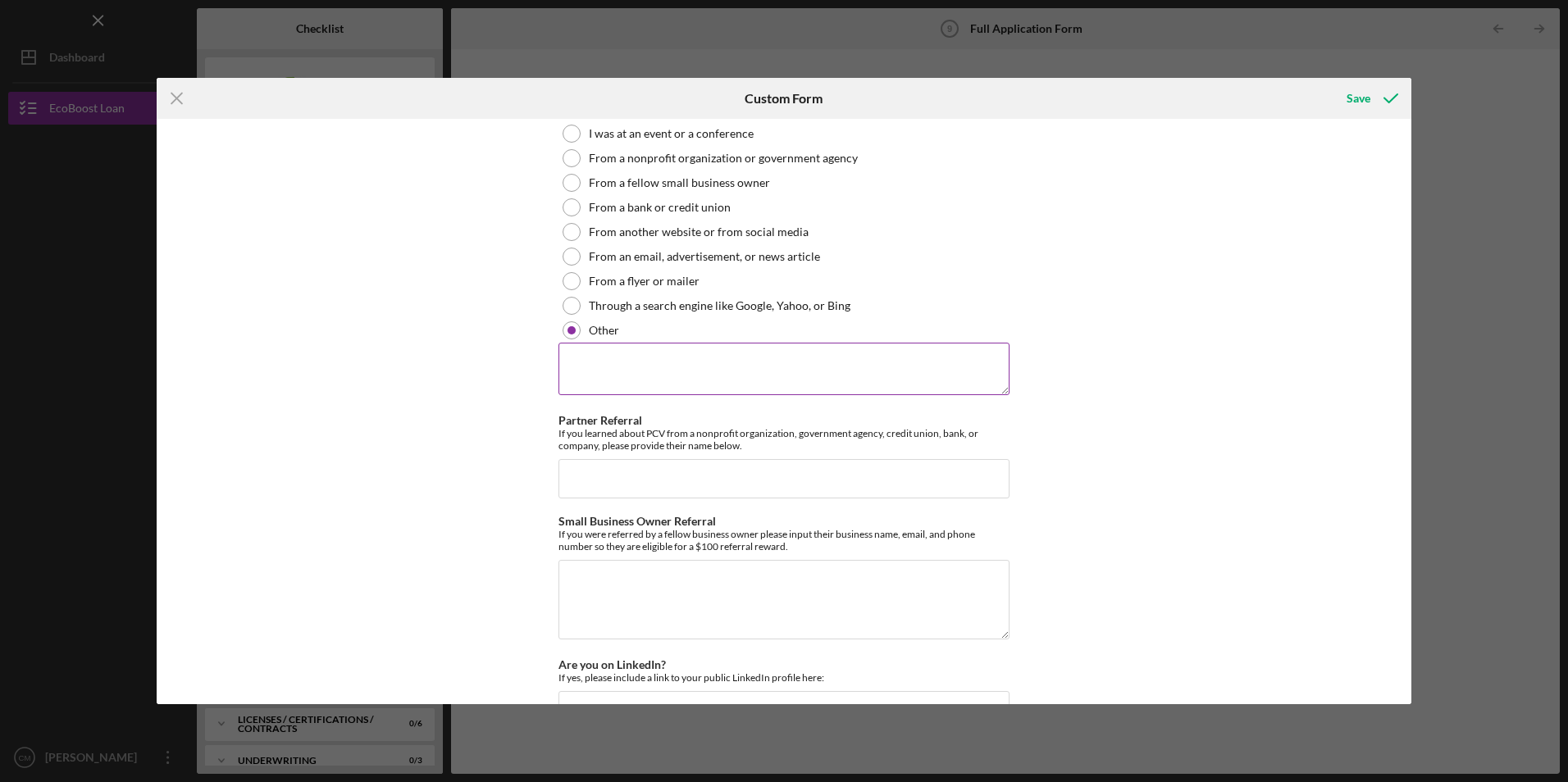
click at [651, 389] on textarea at bounding box center [784, 369] width 451 height 53
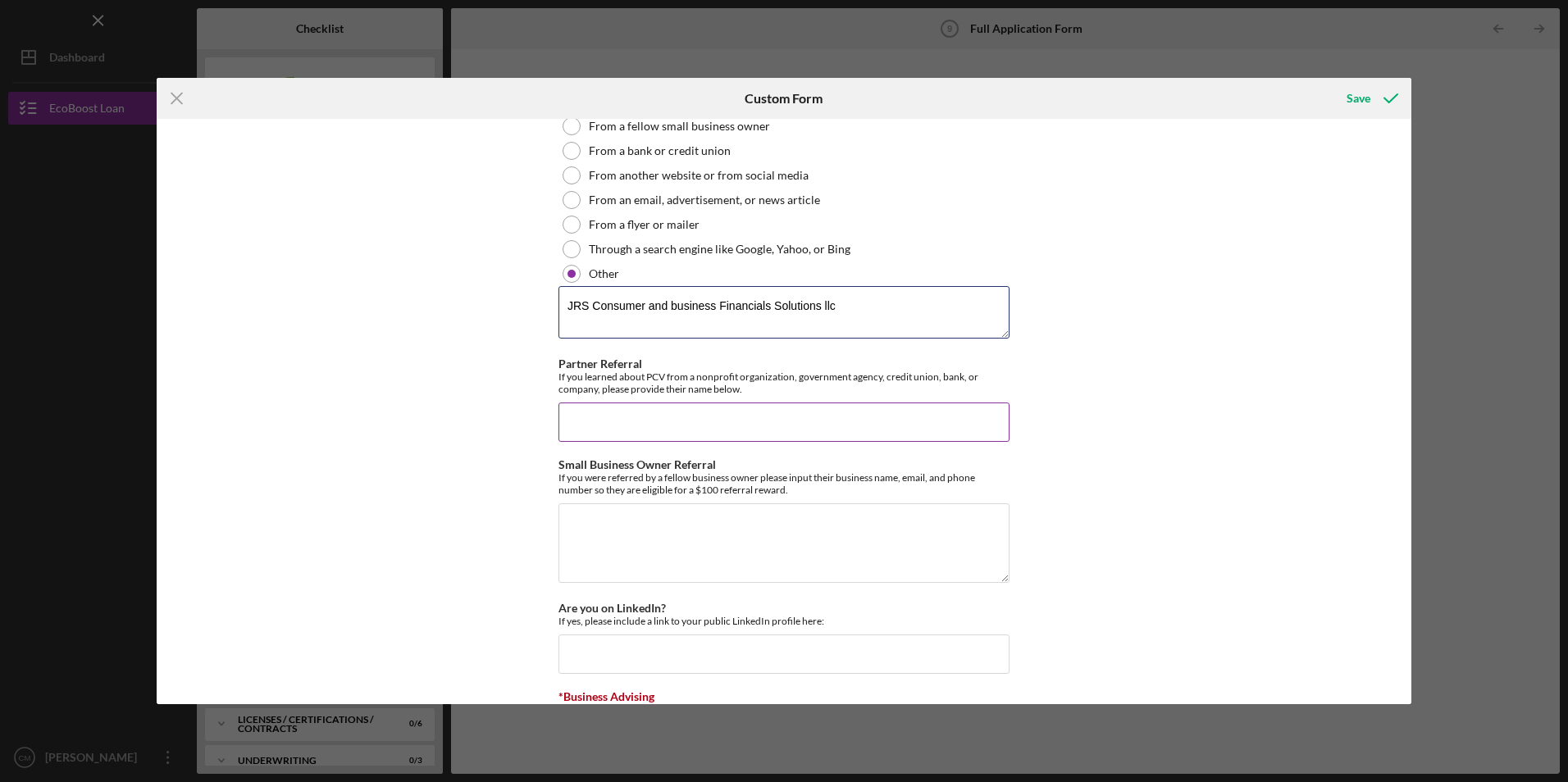
scroll to position [4347, 0]
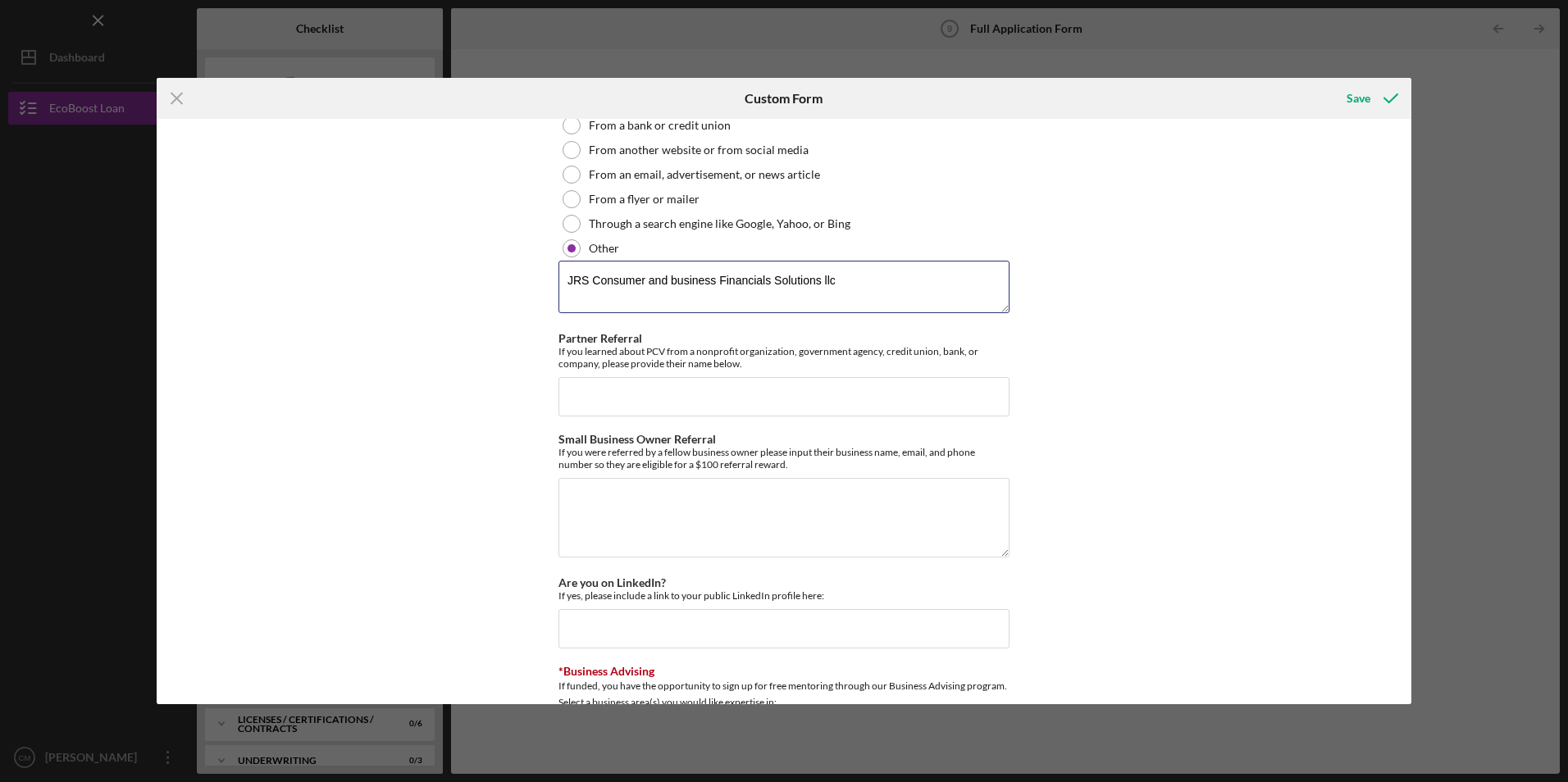
drag, startPoint x: 836, startPoint y: 296, endPoint x: 515, endPoint y: 291, distance: 321.0
click at [515, 291] on div "Loan Request *Requested Loan Amount $300,000 *Use of Proceeds Purchase Inventor…" at bounding box center [784, 411] width 1255 height 585
type textarea "JRS Consumer and business Financials Solutions llc"
click at [601, 412] on input "Partner Referral" at bounding box center [784, 397] width 451 height 40
paste input "JRS Consumer and business Financials Solutions llc"
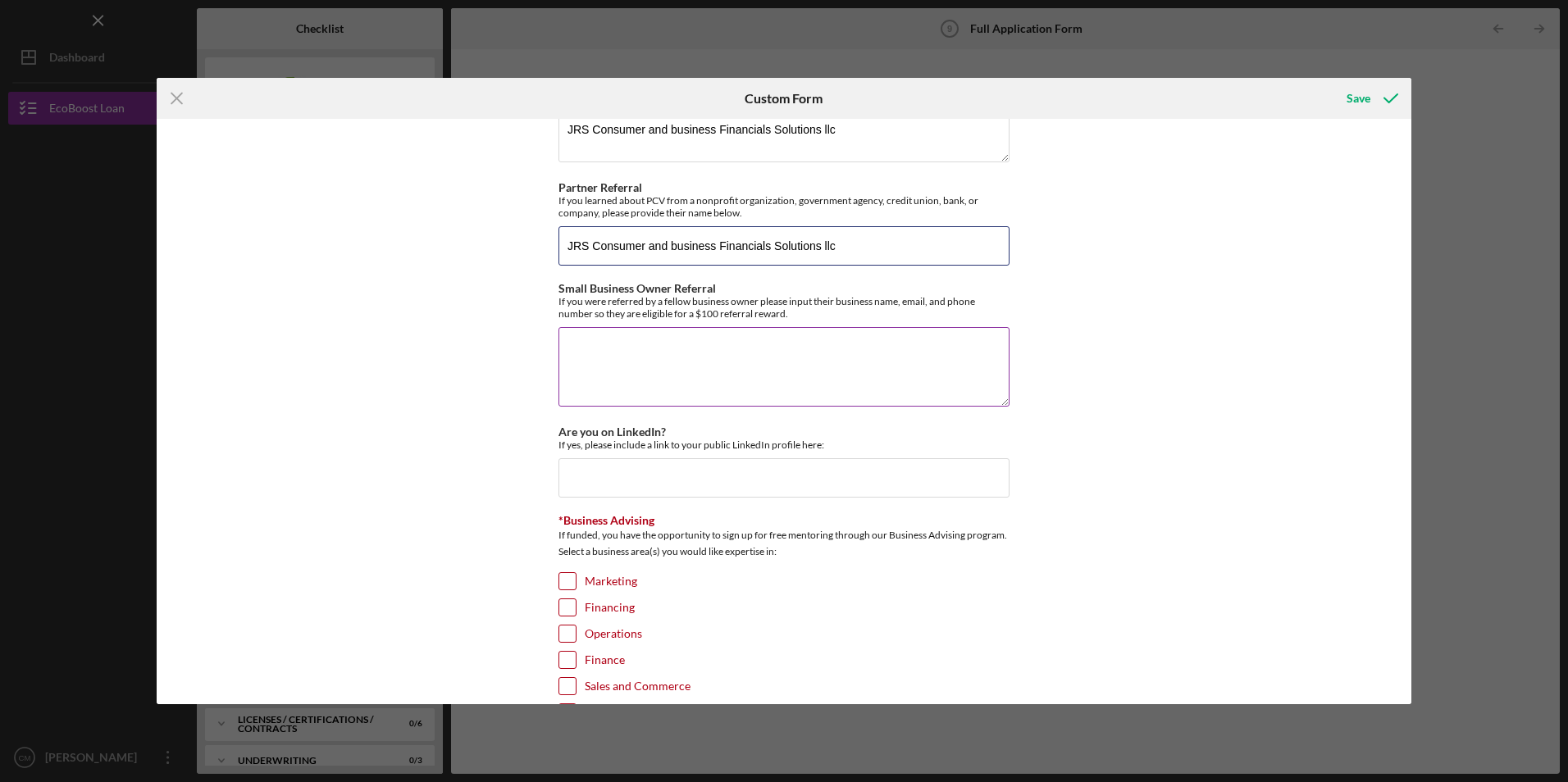
scroll to position [4510, 0]
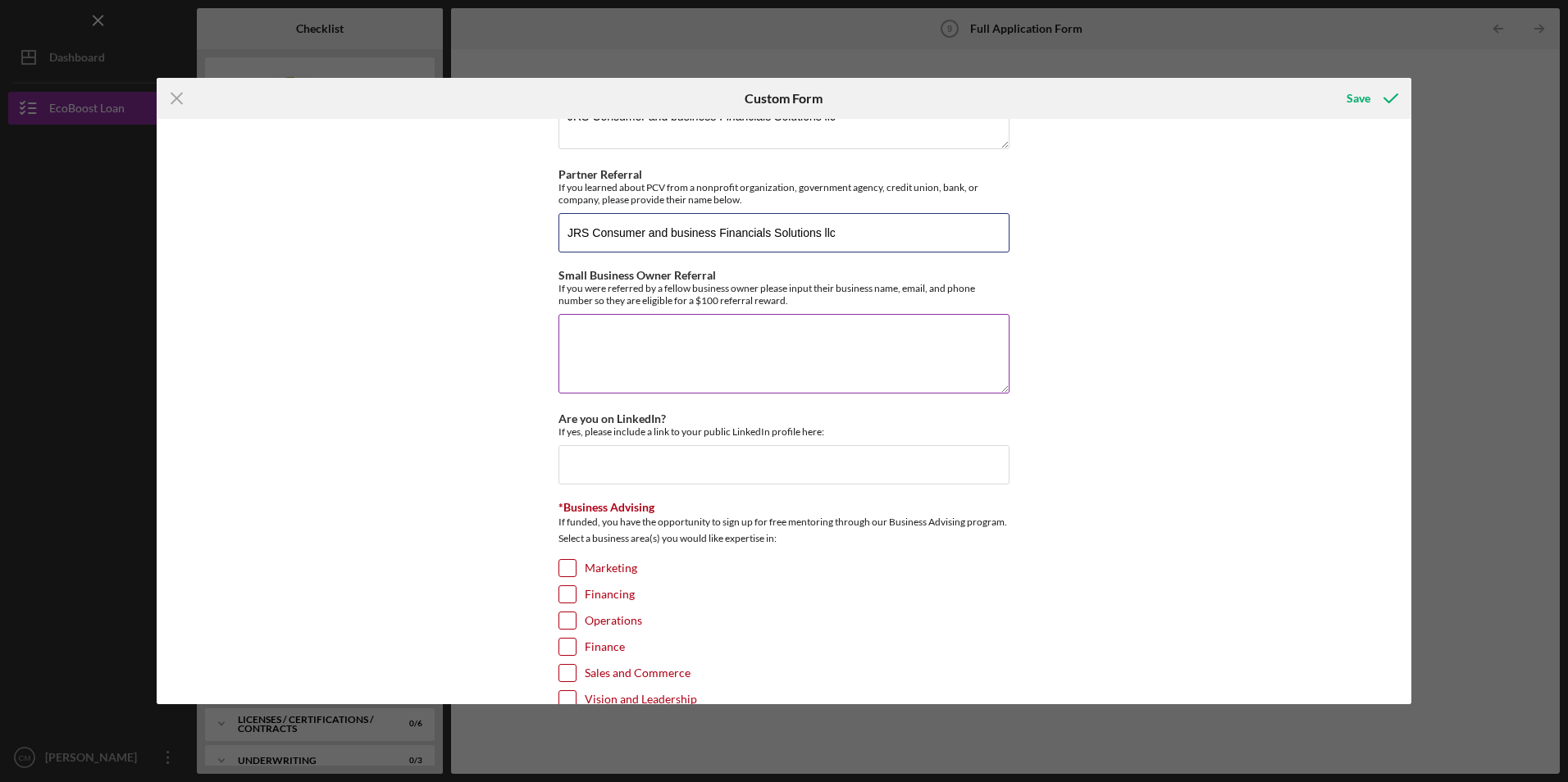
type input "JRS Consumer and business Financials Solutions llc"
click at [599, 379] on textarea "Small Business Owner Referral" at bounding box center [784, 353] width 451 height 78
paste textarea "JRS Consumer and business Financials Solutions llc"
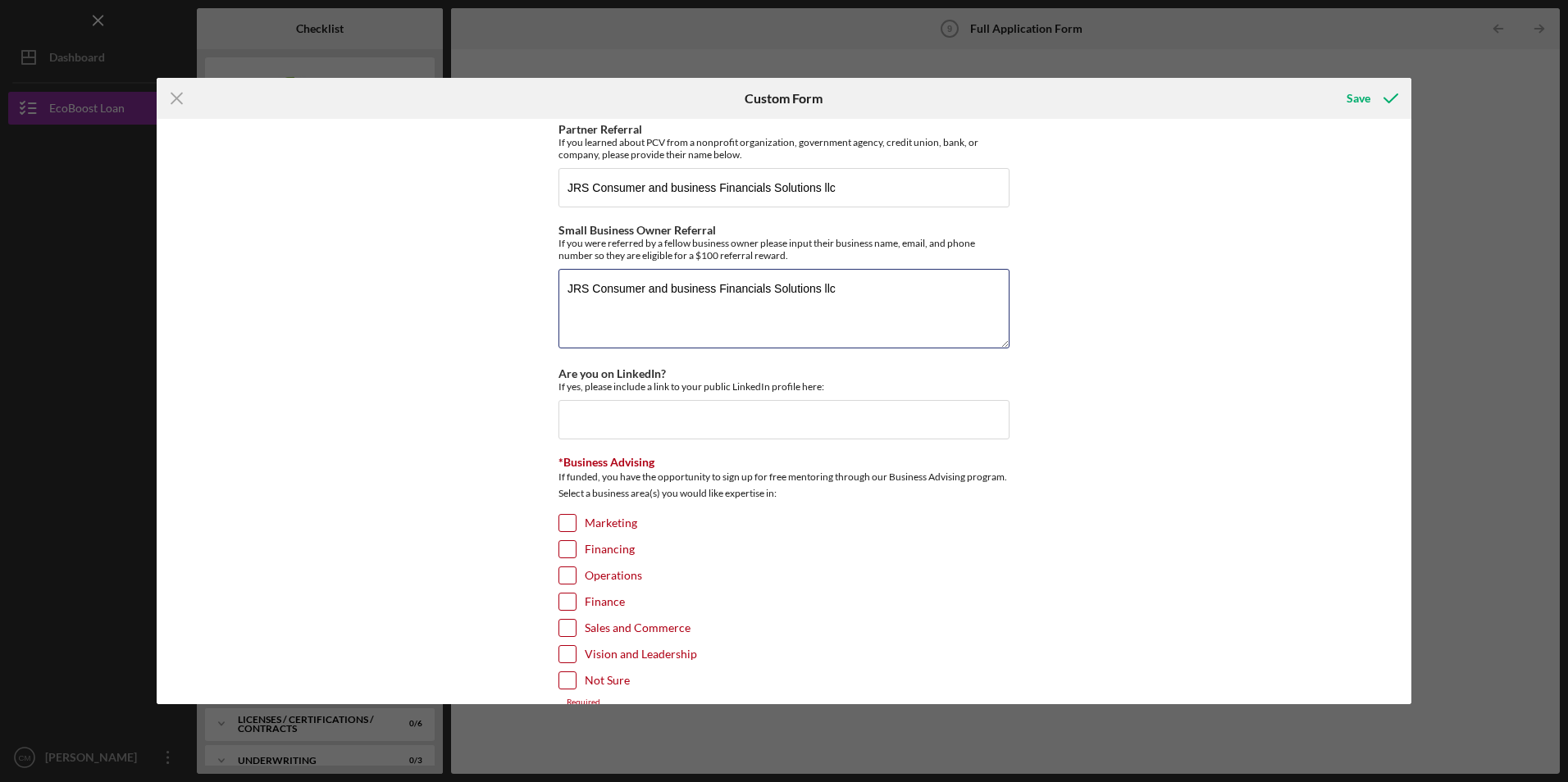
scroll to position [4675, 0]
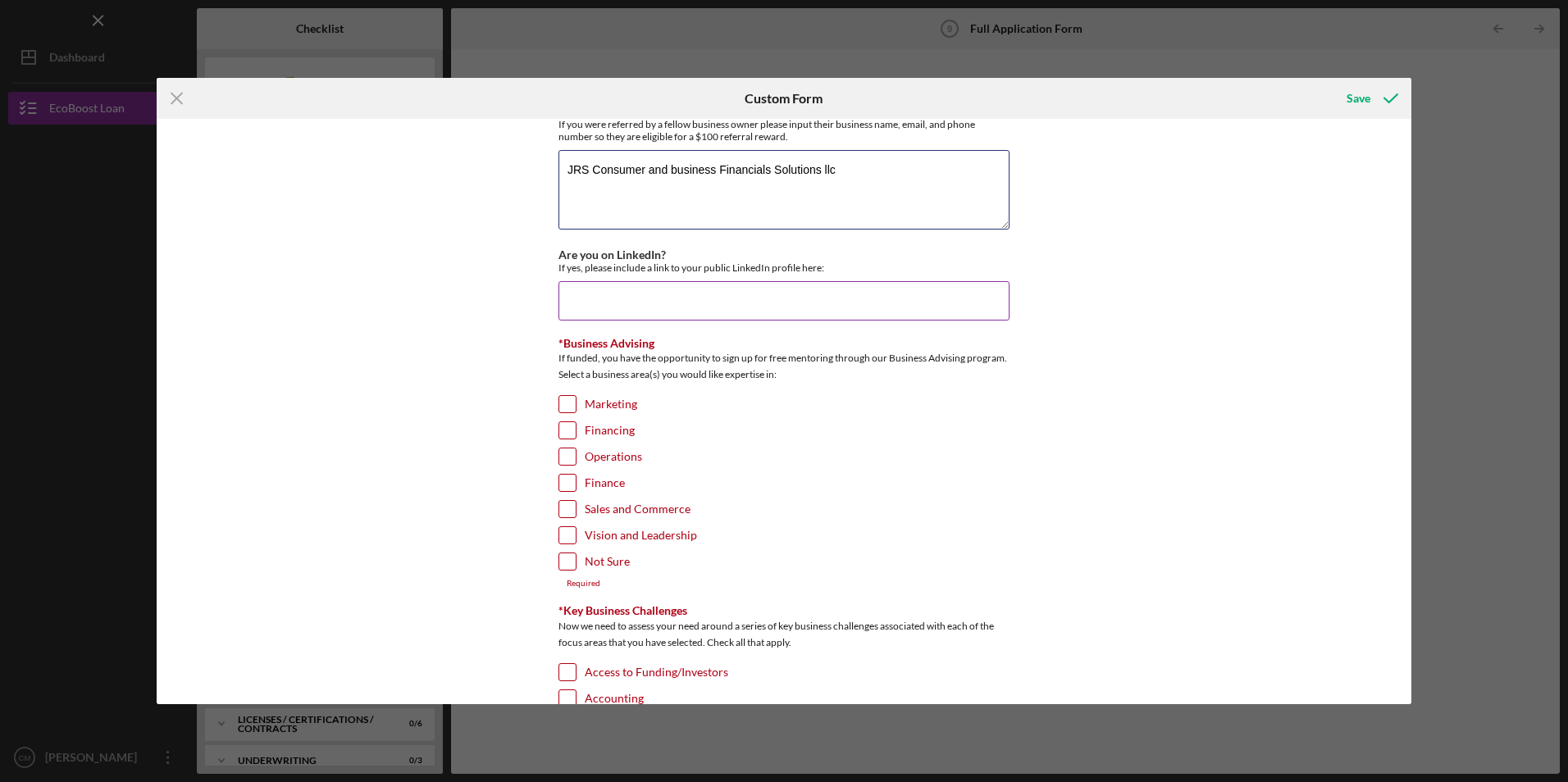
type textarea "JRS Consumer and business Financials Solutions llc"
click at [597, 312] on input "Are you on LinkedIn?" at bounding box center [784, 301] width 451 height 40
type input "no"
click at [559, 413] on input "Marketing" at bounding box center [567, 405] width 17 height 17
checkbox input "true"
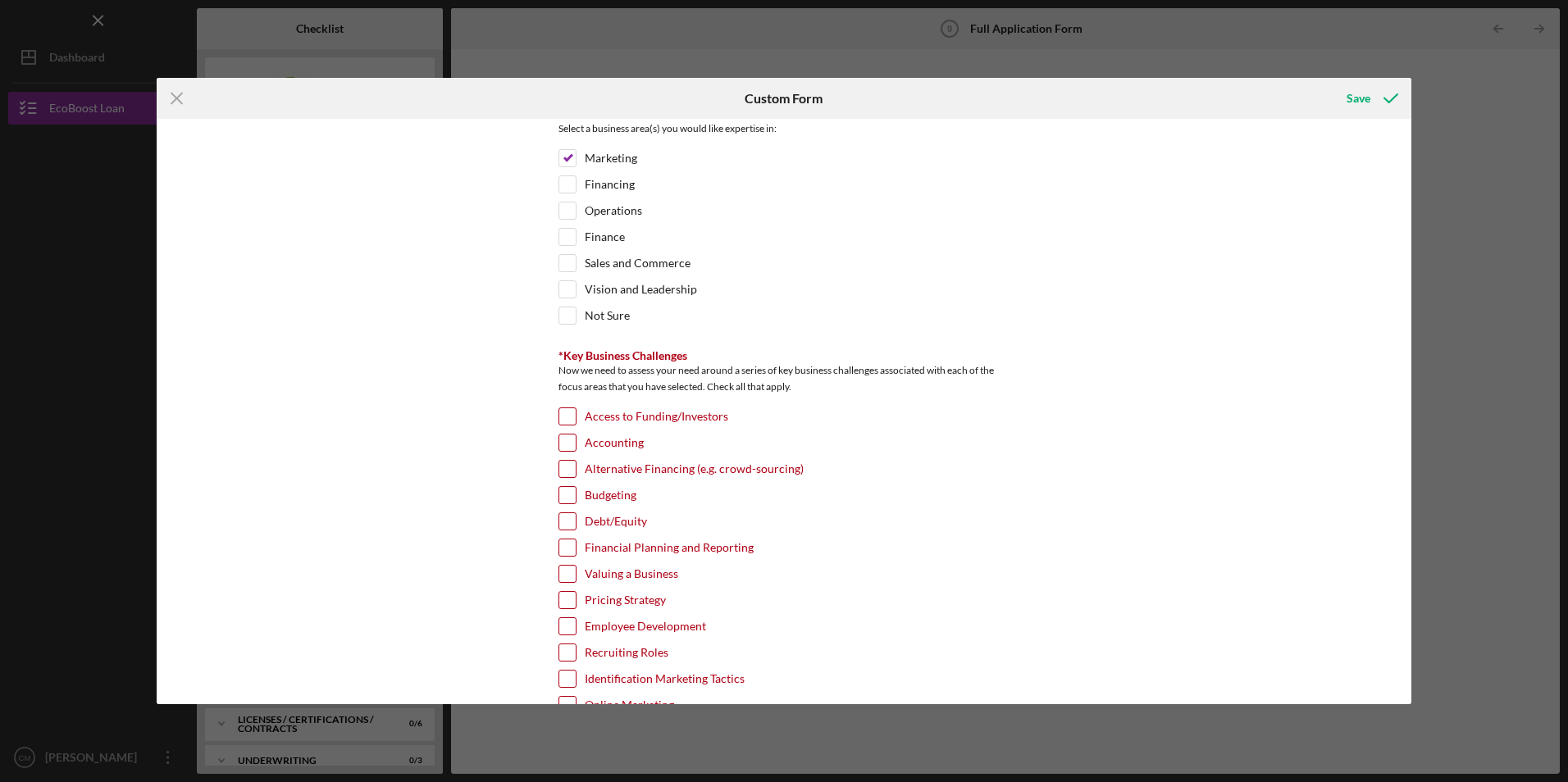
scroll to position [5002, 0]
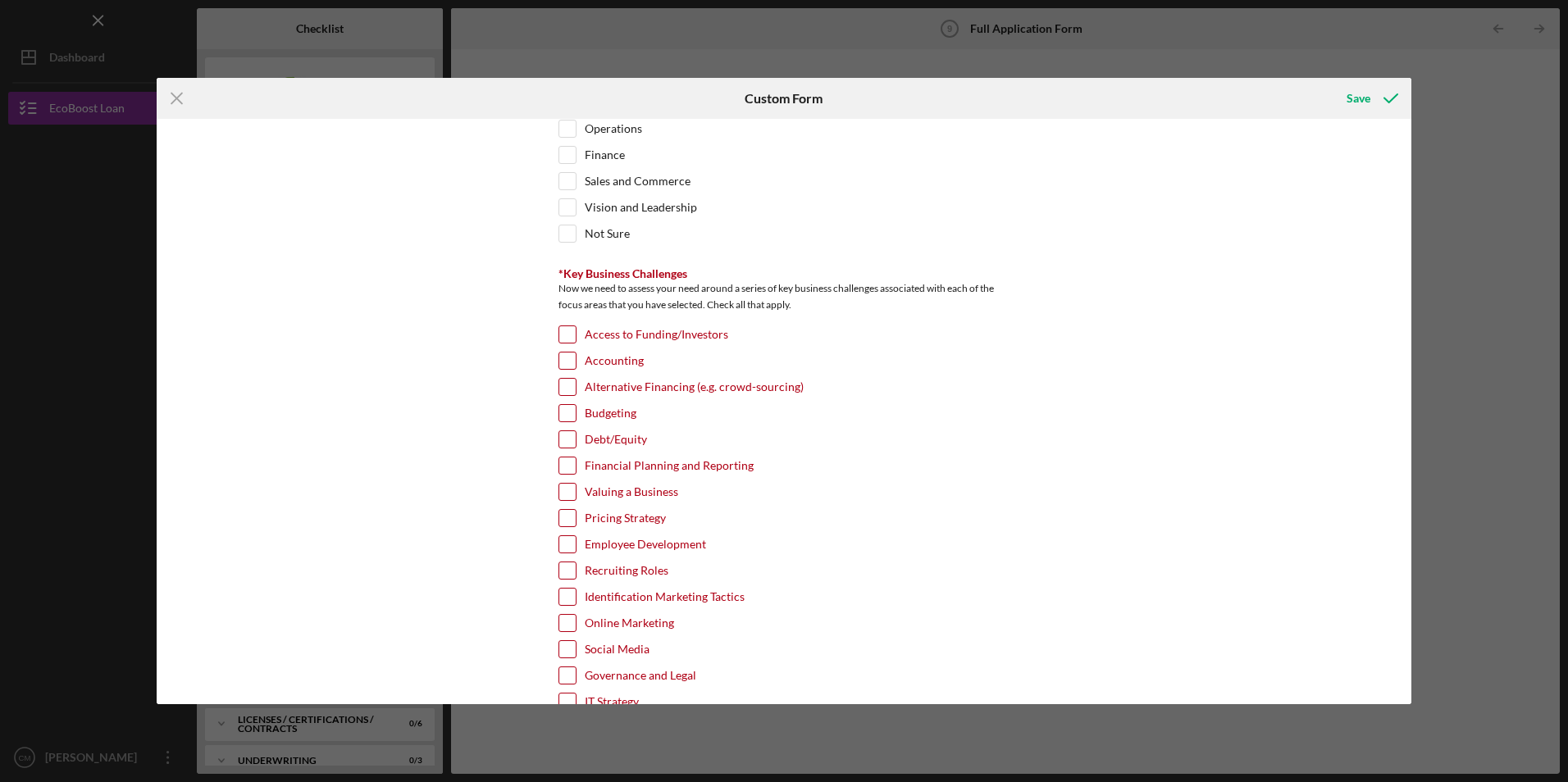
click at [559, 396] on input "Alternative Financing (e.g. crowd-sourcing)" at bounding box center [567, 387] width 17 height 17
checkbox input "true"
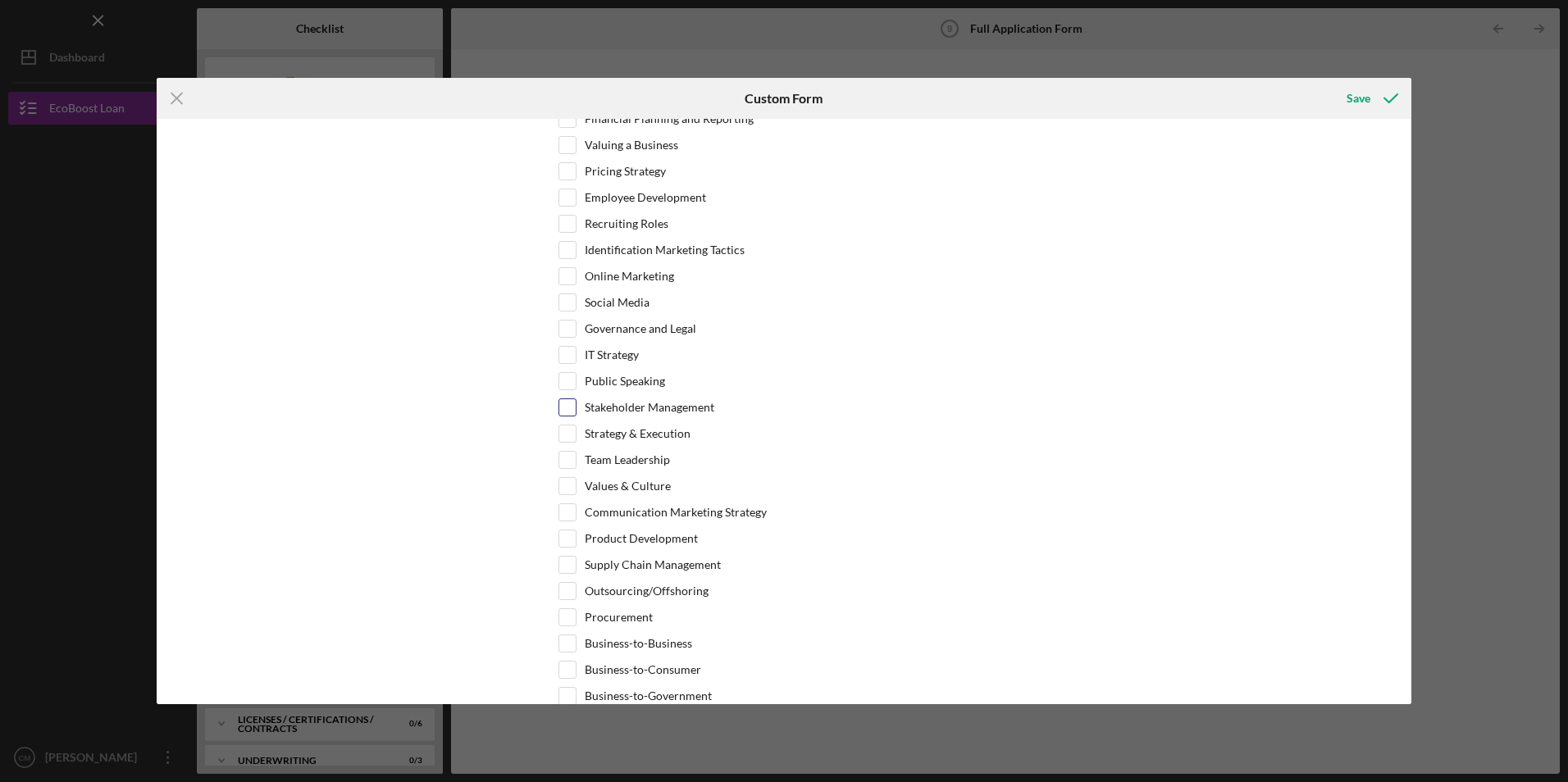
scroll to position [5553, 0]
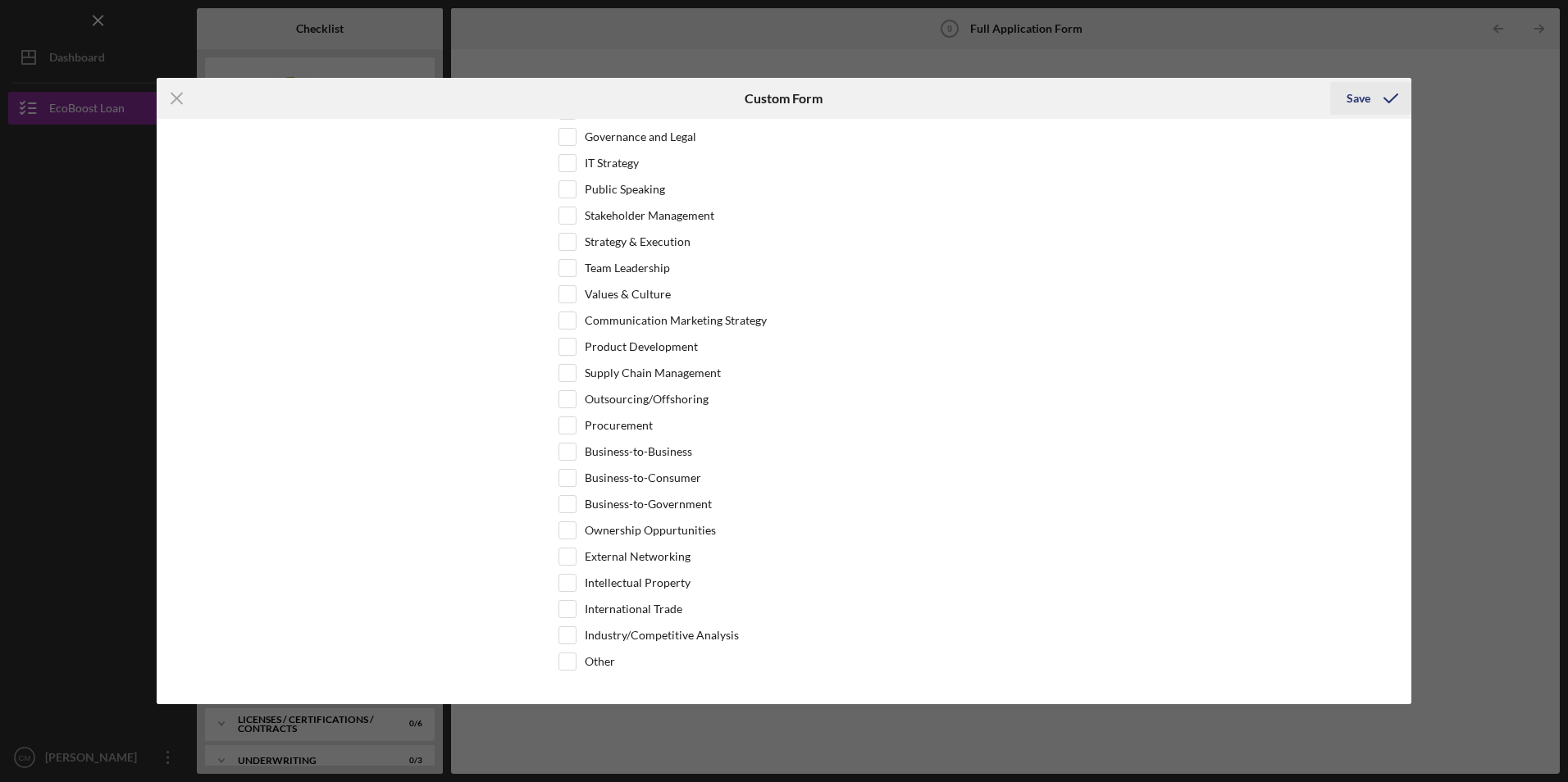
click at [1364, 86] on div "Save" at bounding box center [1358, 98] width 24 height 33
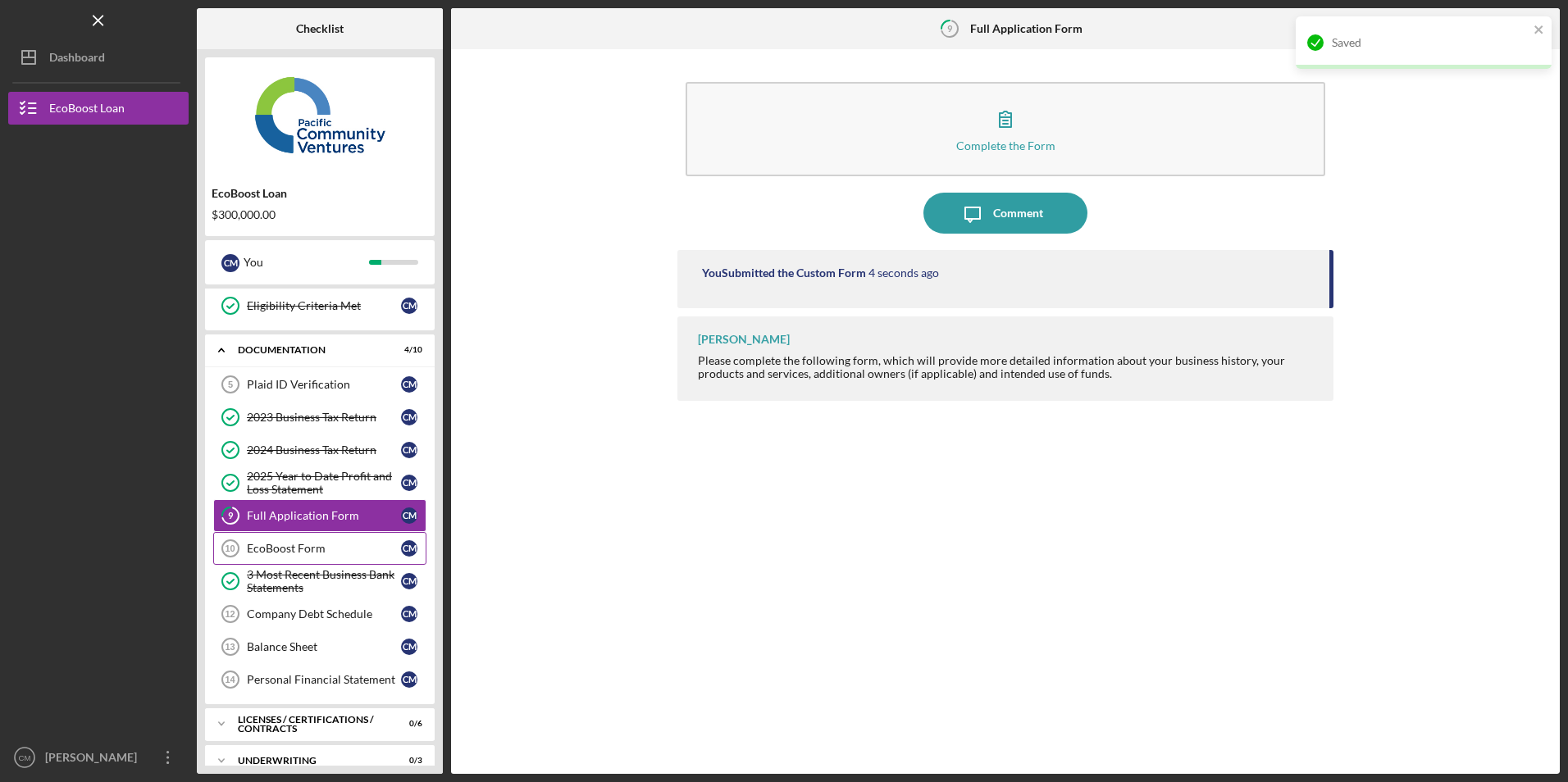
click at [277, 547] on div "EcoBoost Form" at bounding box center [324, 548] width 154 height 13
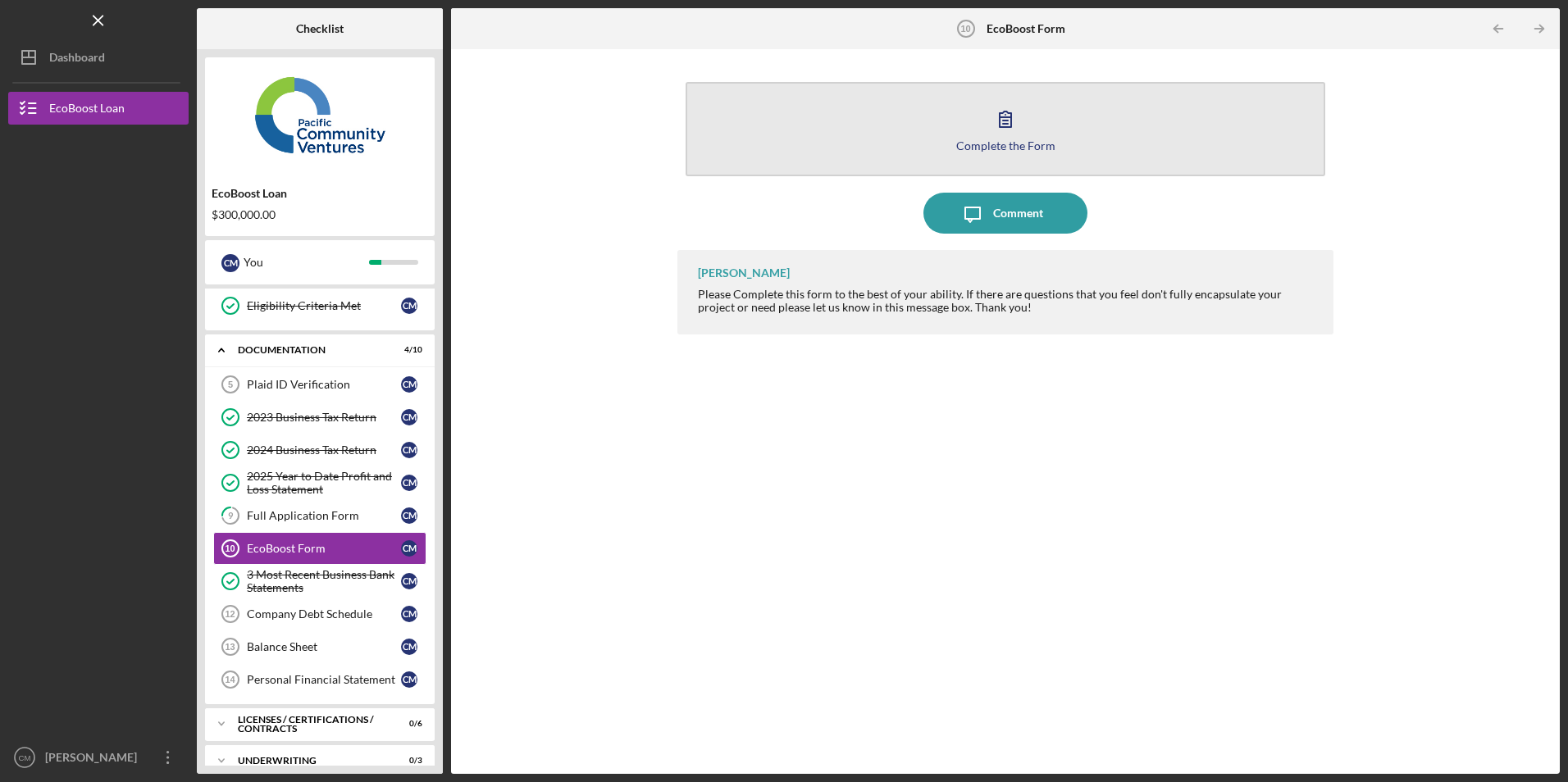
click at [768, 132] on button "Complete the Form Form" at bounding box center [1005, 129] width 639 height 94
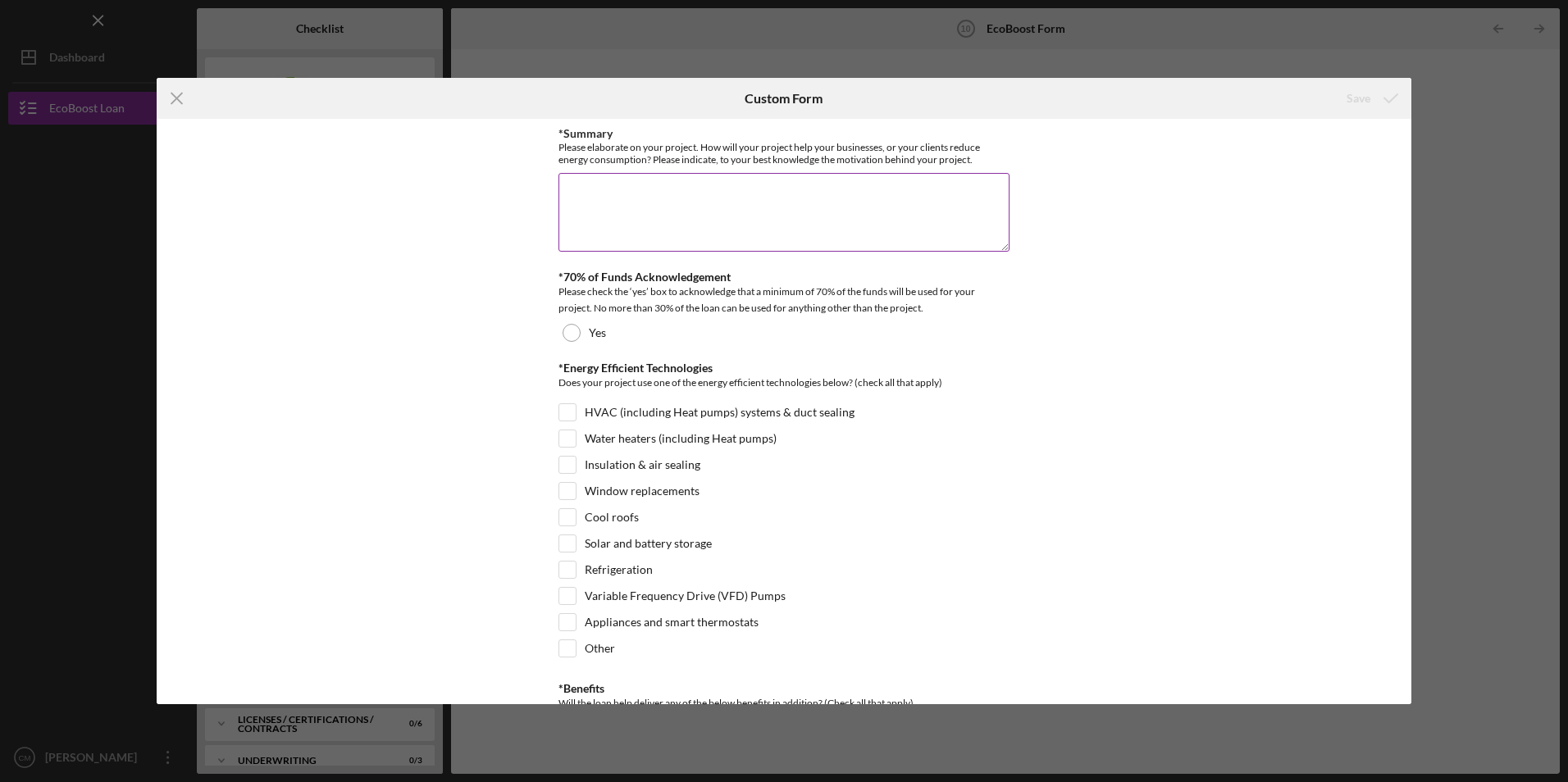
click at [623, 226] on textarea "*Summary" at bounding box center [784, 212] width 451 height 78
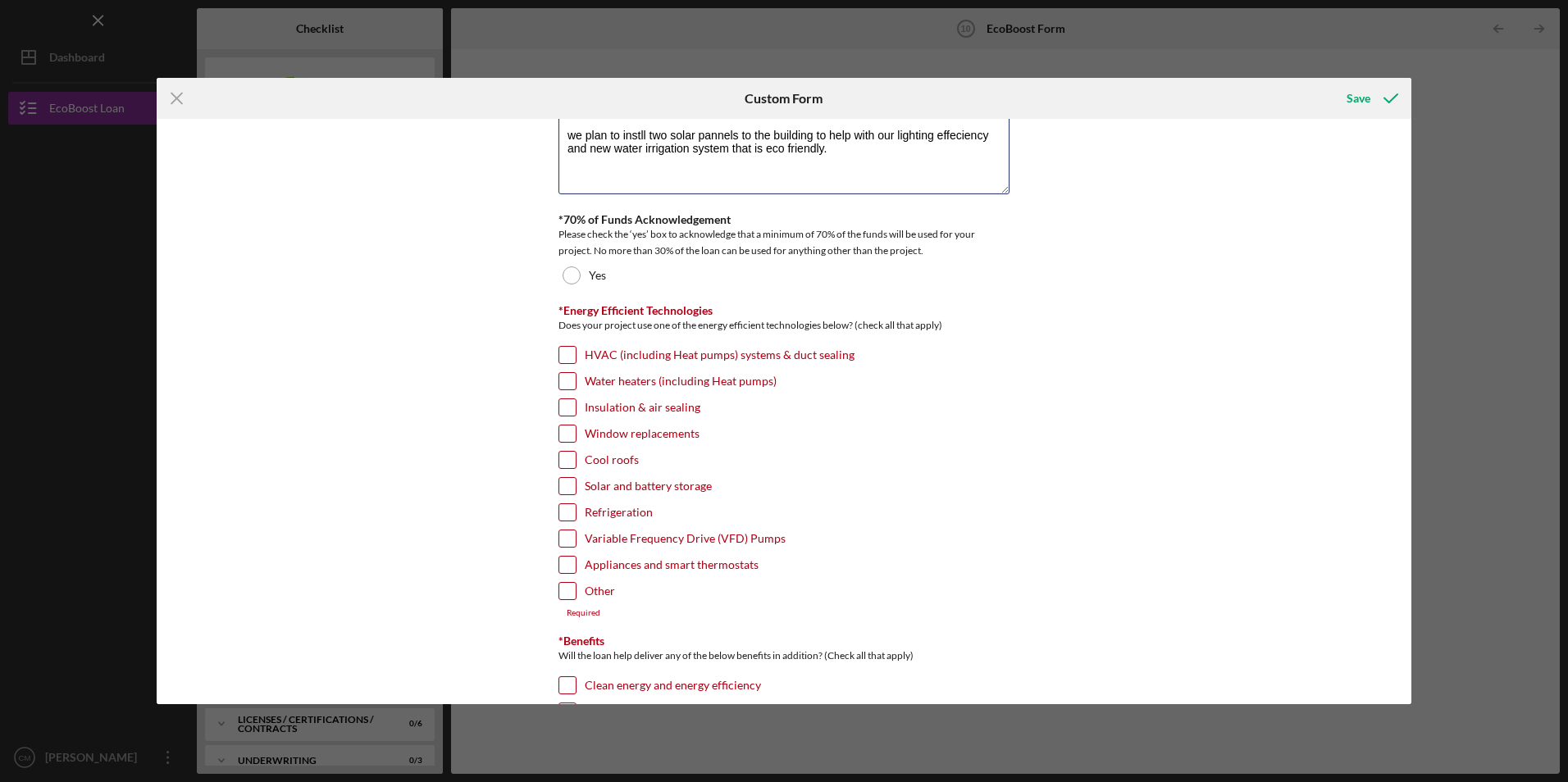
scroll to position [82, 0]
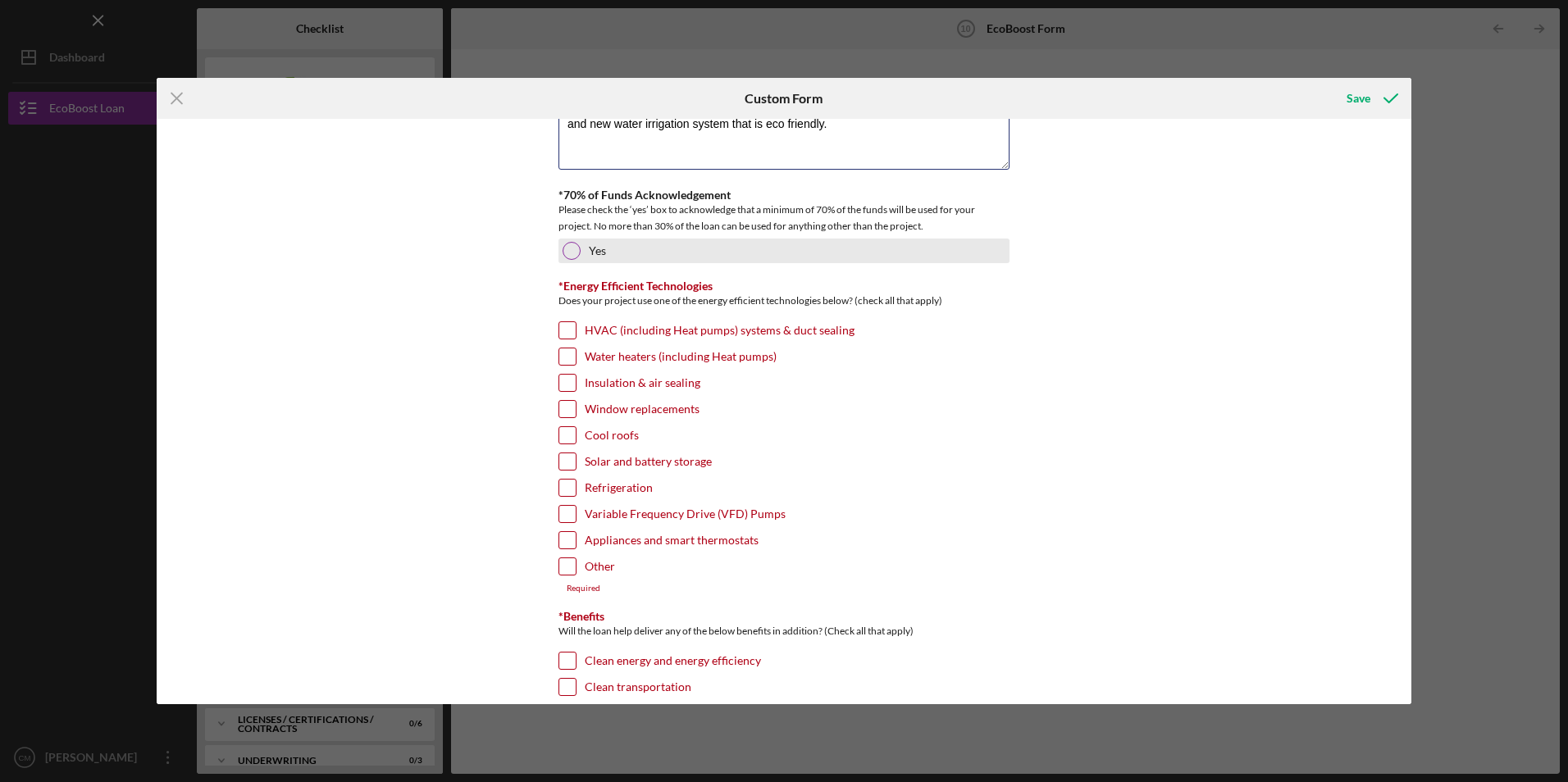
type textarea "we plan to instll two solar pannels to the building to help with our lighting e…"
click at [567, 242] on div at bounding box center [571, 251] width 18 height 18
click at [559, 455] on input "Solar and battery storage" at bounding box center [567, 462] width 17 height 17
checkbox input "true"
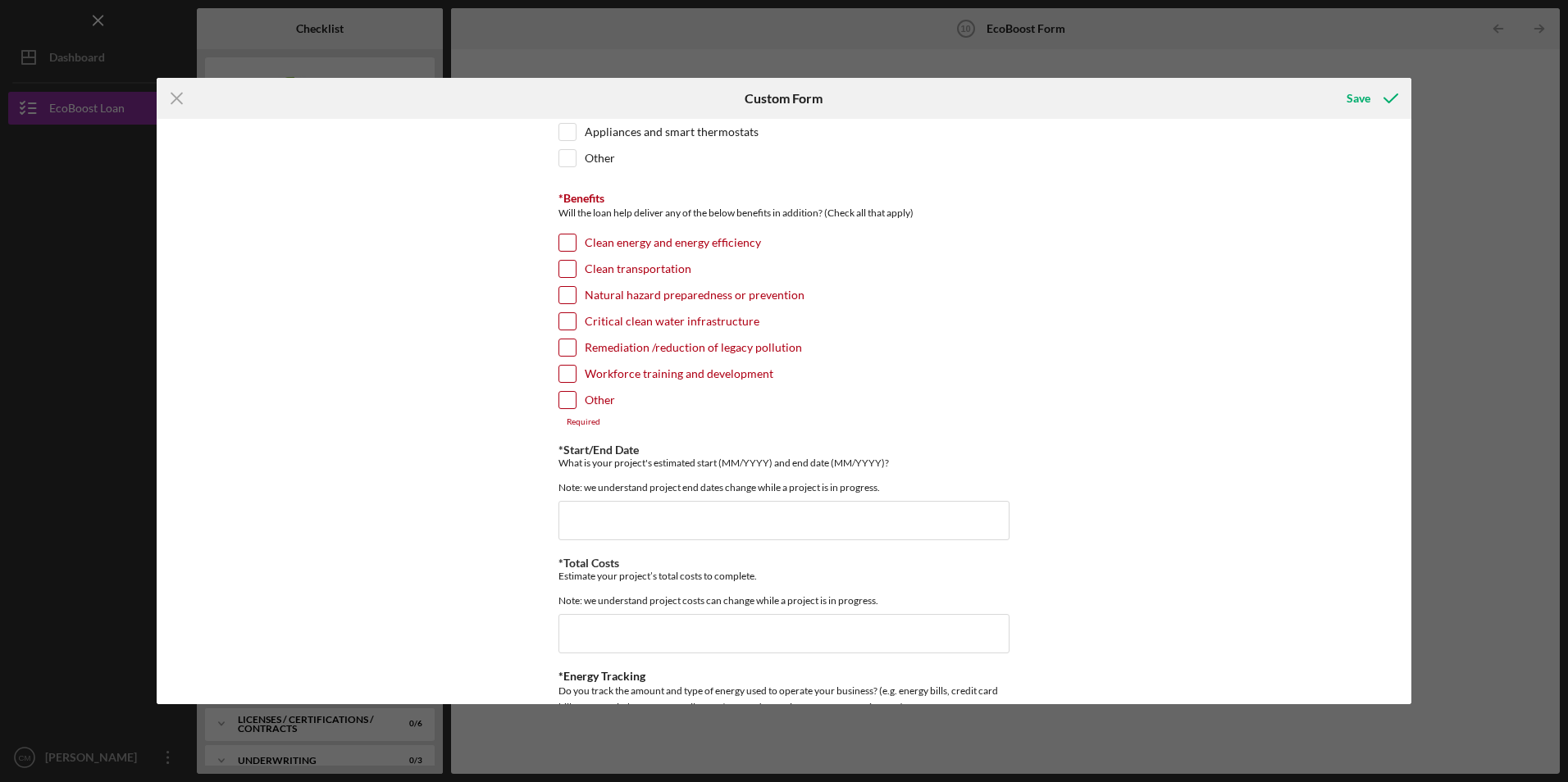
scroll to position [492, 0]
click at [571, 243] on input "Clean energy and energy efficiency" at bounding box center [567, 241] width 17 height 17
checkbox input "true"
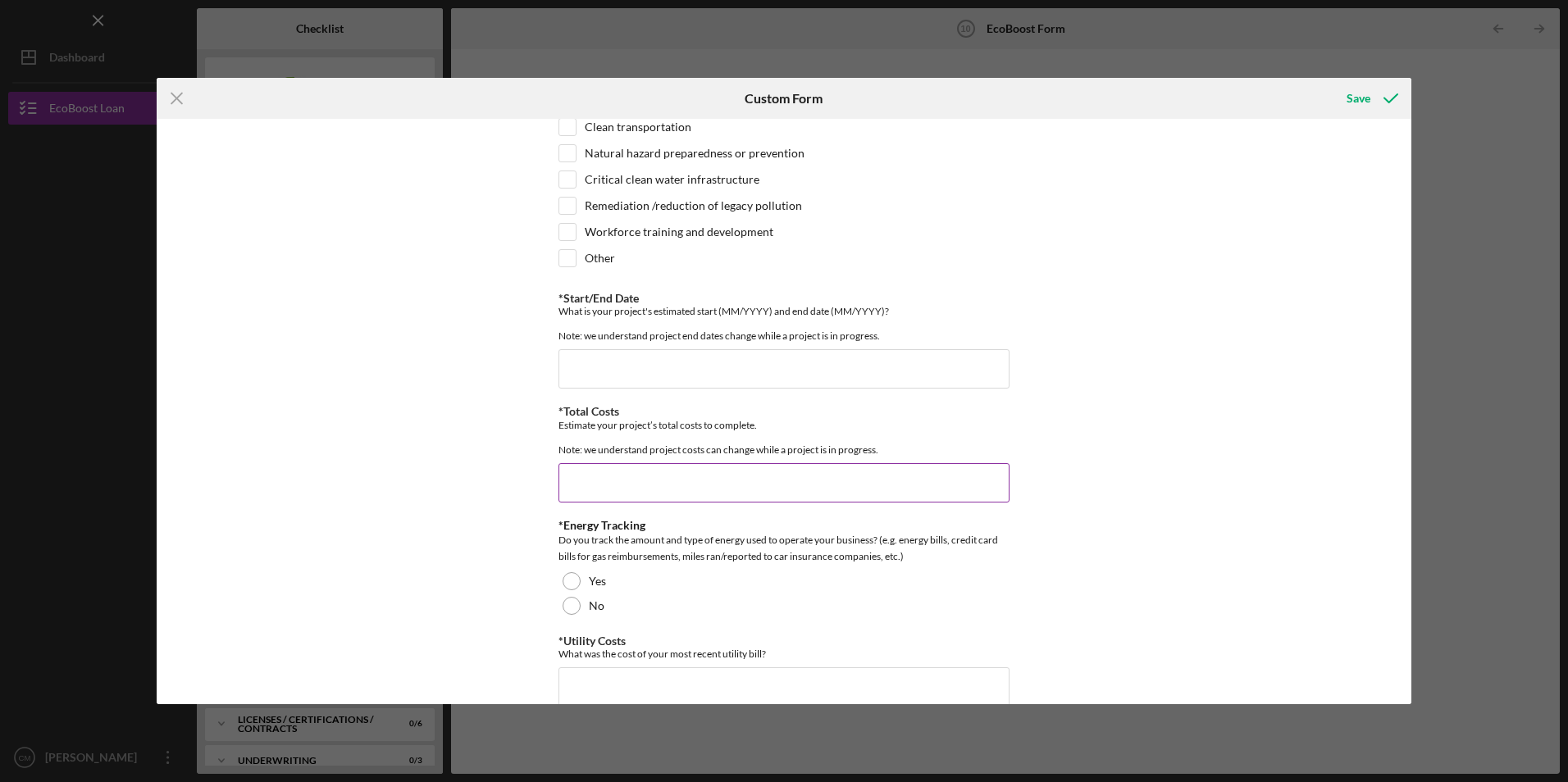
scroll to position [656, 0]
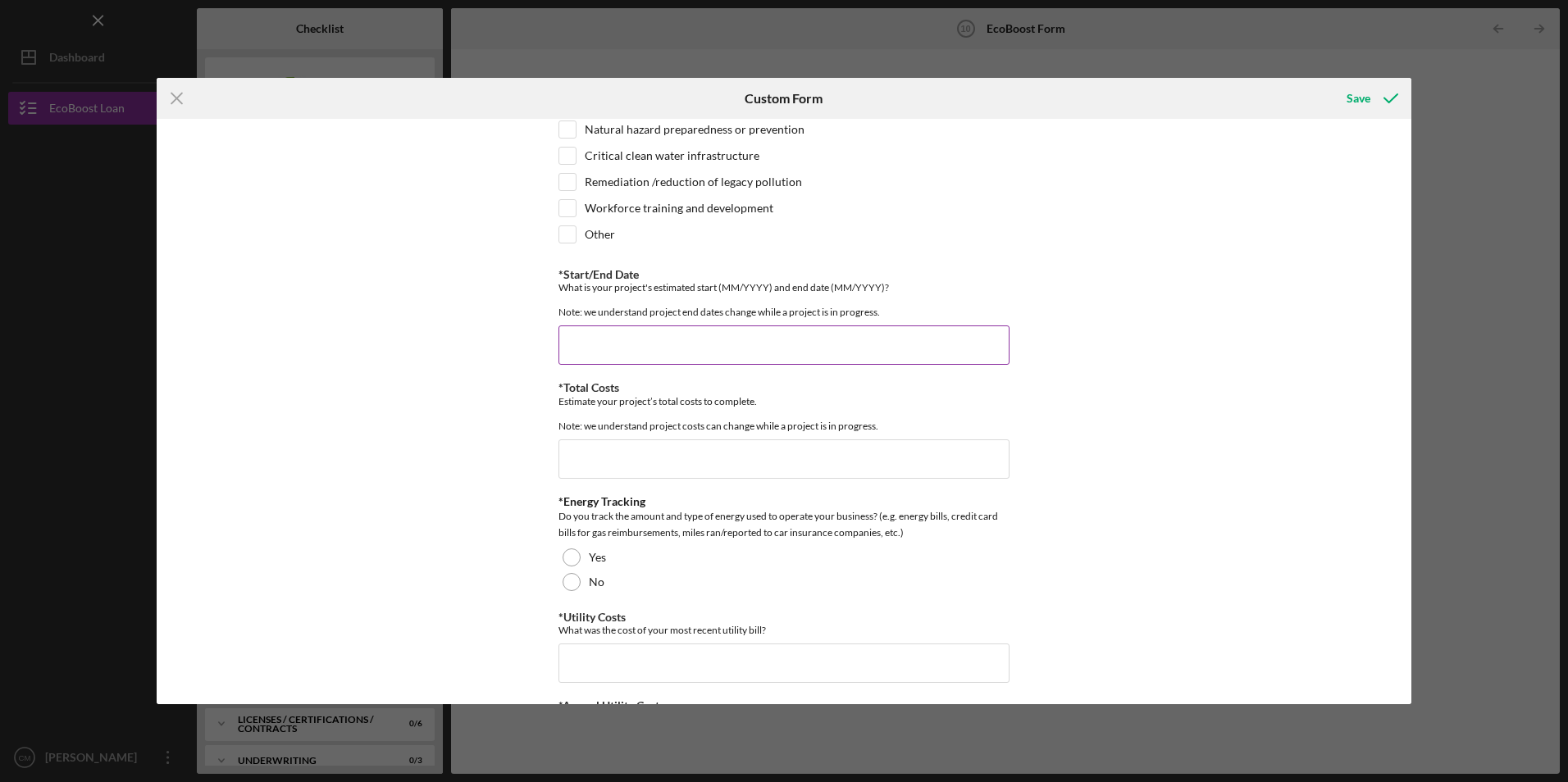
click at [599, 345] on input "*Start/End Date" at bounding box center [784, 345] width 451 height 40
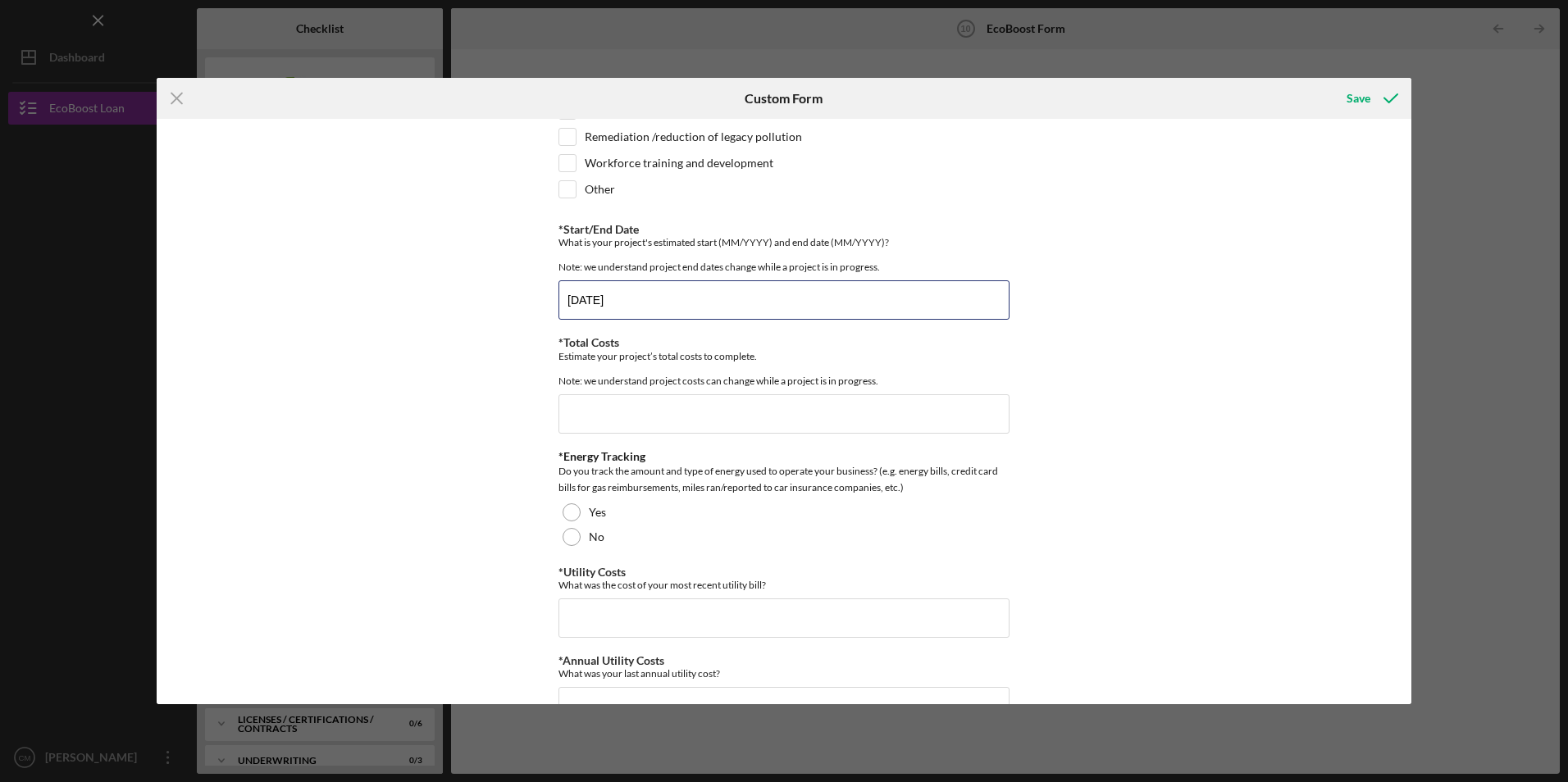
scroll to position [738, 0]
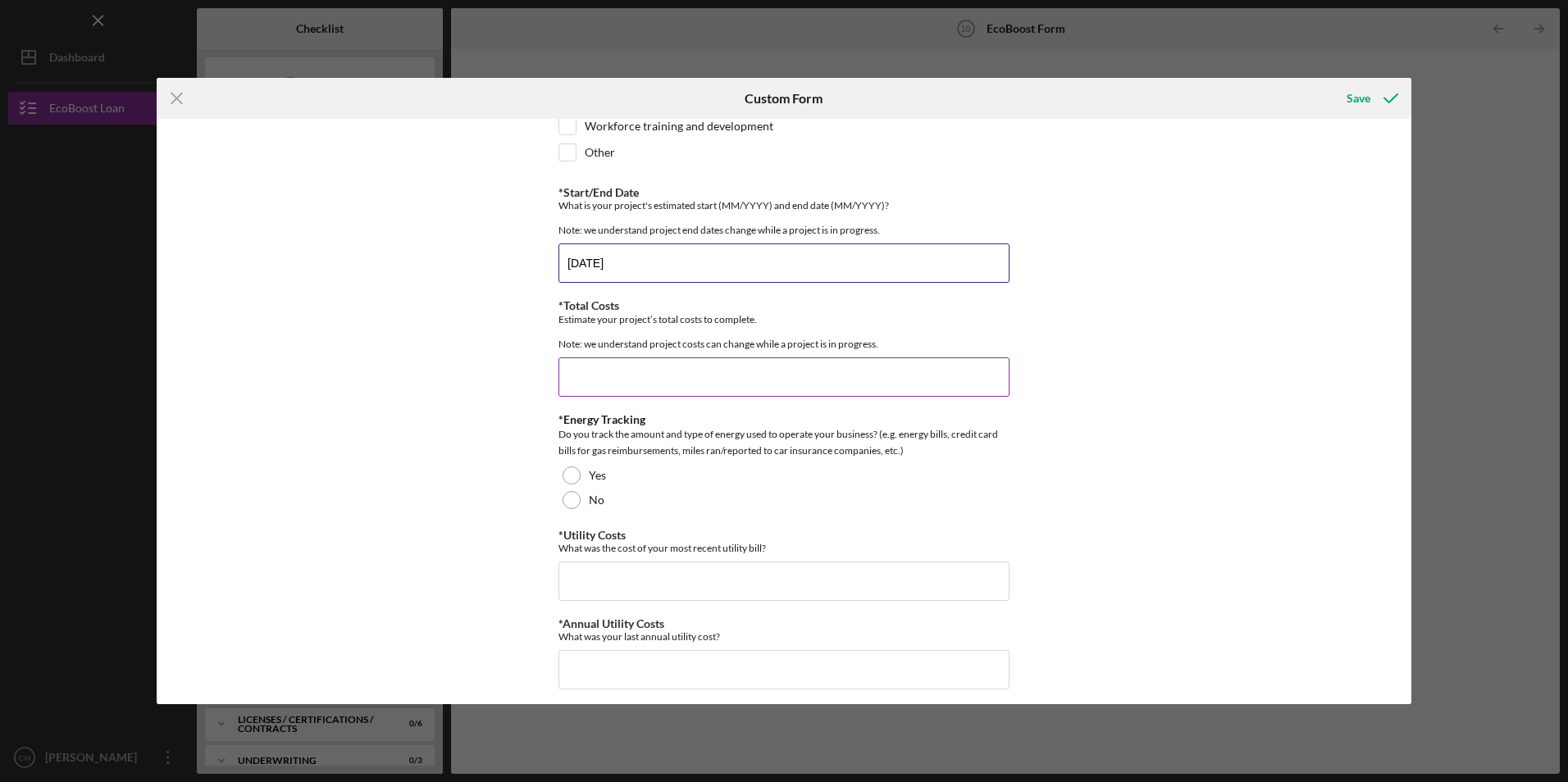
type input "[DATE]"
click at [610, 371] on input "*Total Costs" at bounding box center [784, 377] width 451 height 40
type input "$8"
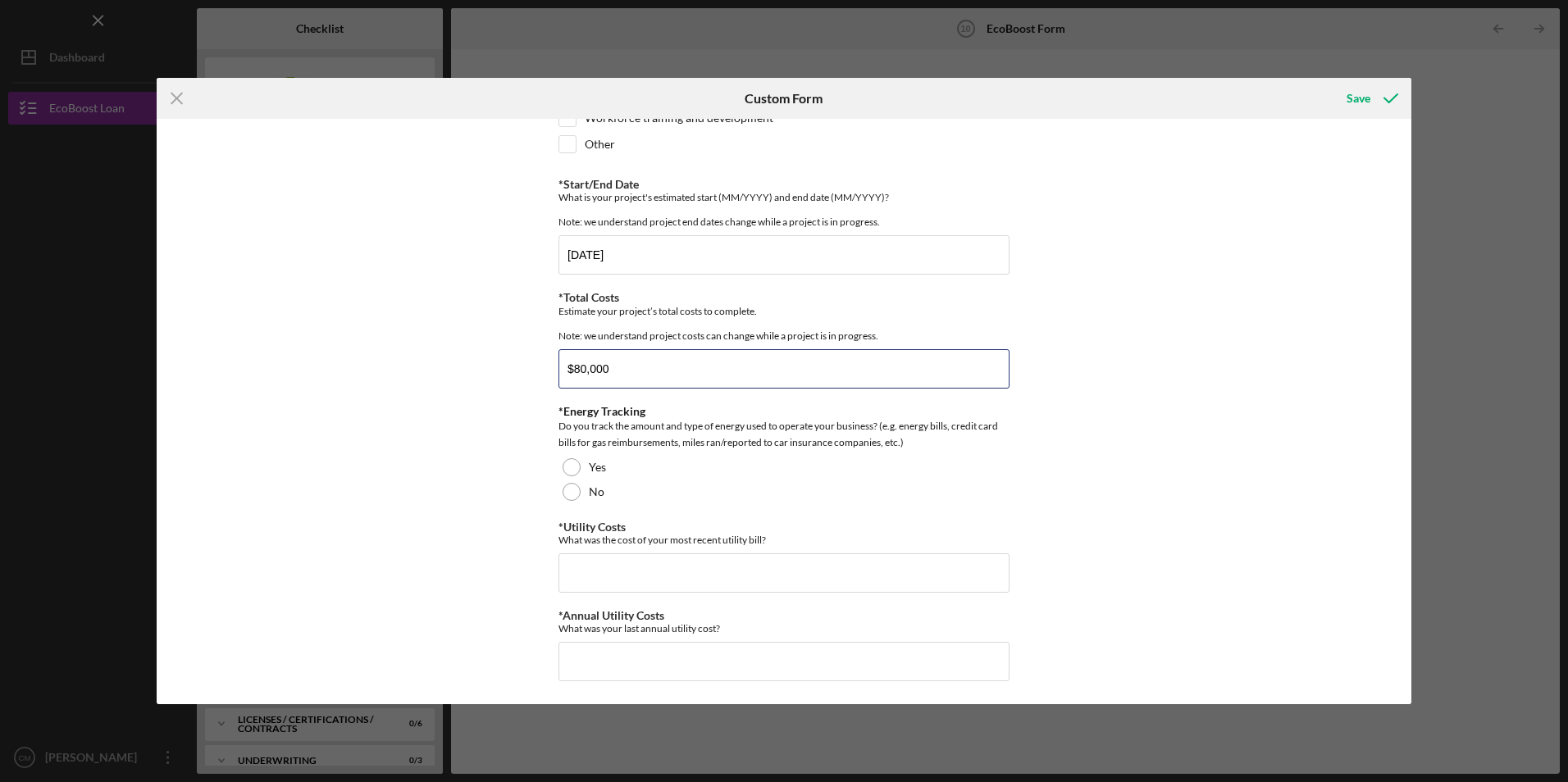
scroll to position [748, 0]
type input "$80,000"
click at [567, 462] on div at bounding box center [571, 466] width 18 height 18
click at [601, 585] on input "*Utility Costs" at bounding box center [784, 571] width 451 height 40
type input "$6,000"
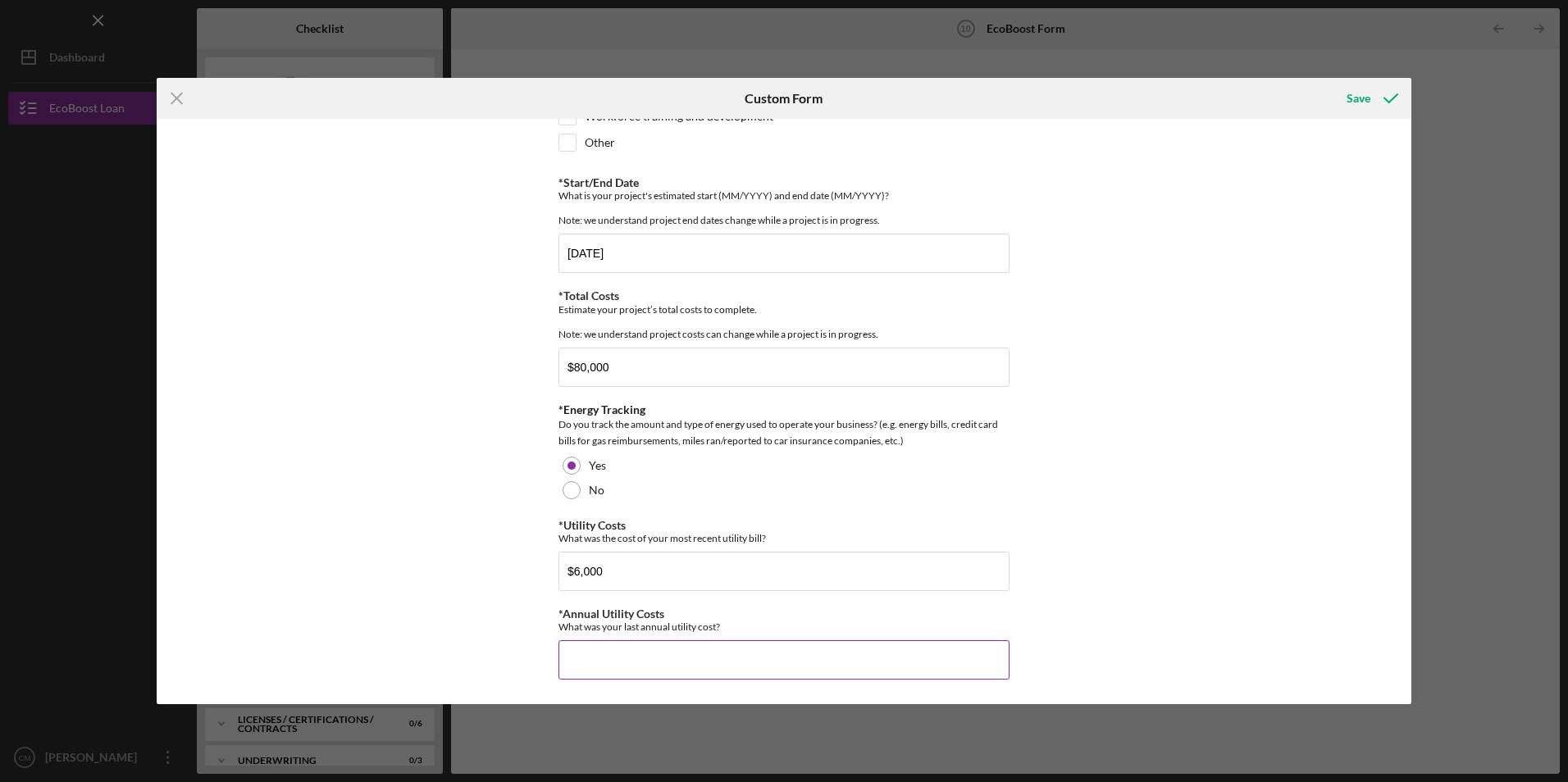
click at [621, 652] on input "*Annual Utility Costs" at bounding box center [784, 661] width 451 height 40
type input "$72,000"
click at [1359, 86] on div "Save" at bounding box center [1358, 98] width 24 height 33
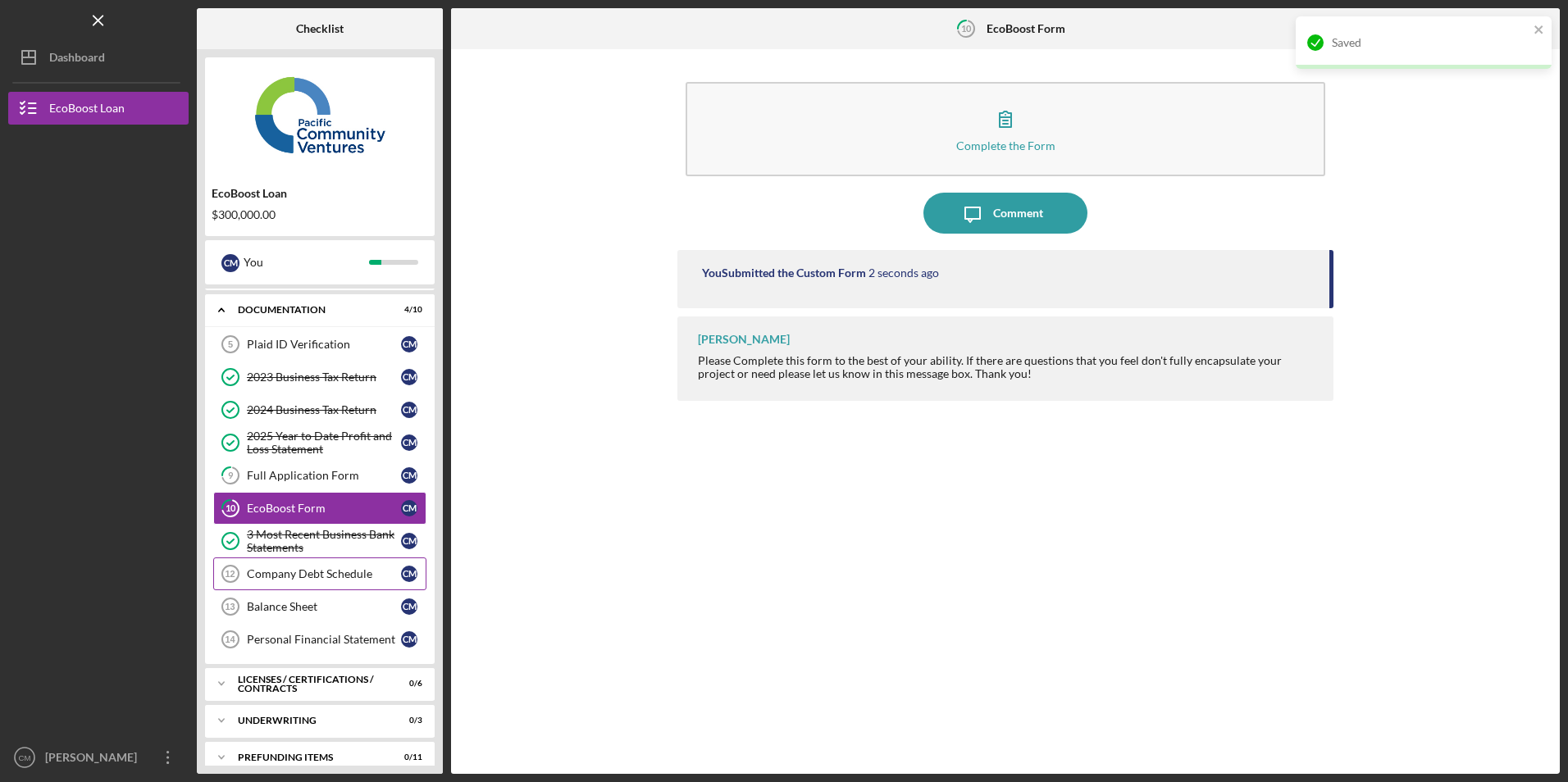
scroll to position [221, 0]
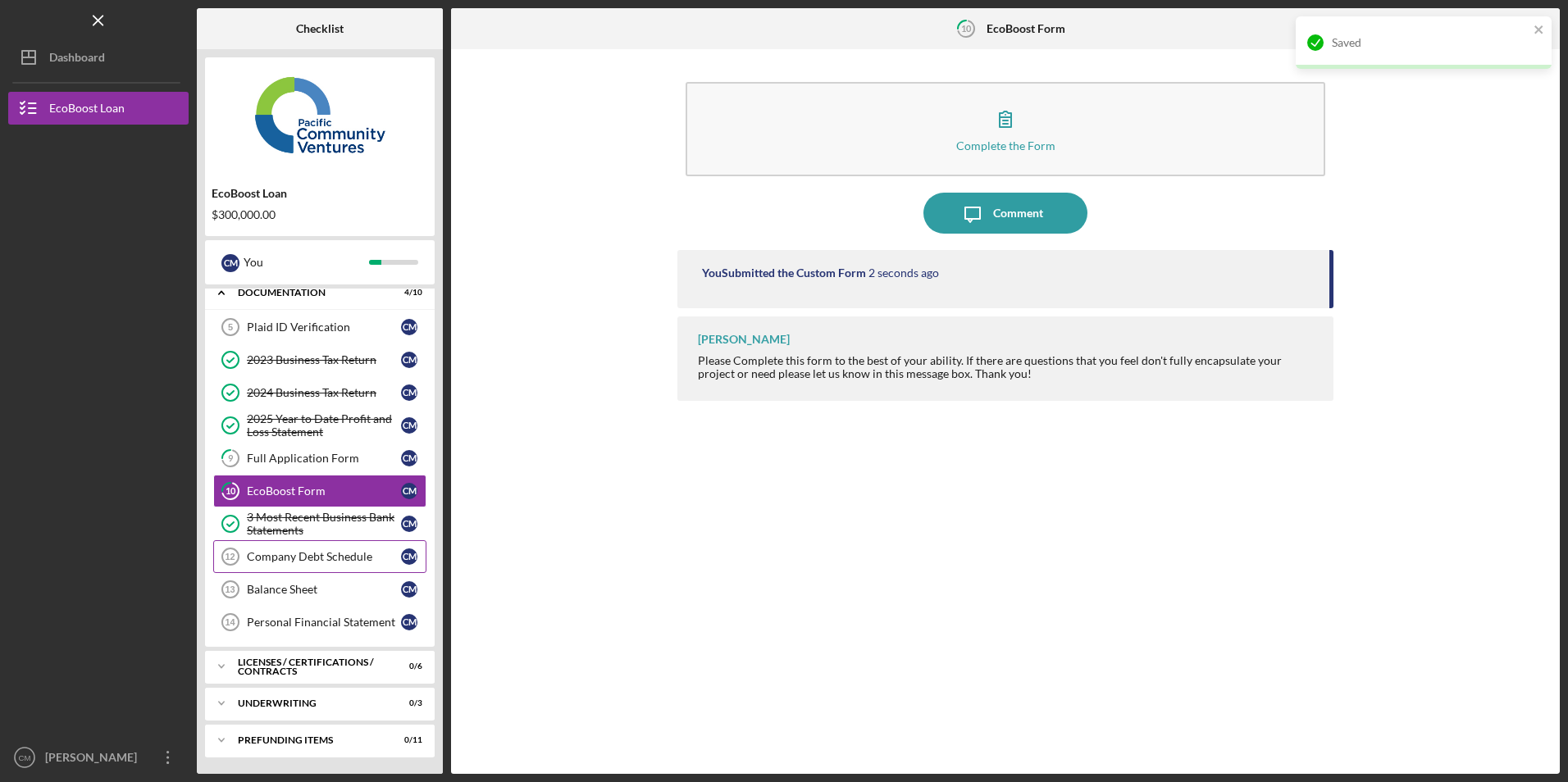
click at [291, 561] on div "Company Debt Schedule" at bounding box center [324, 557] width 154 height 13
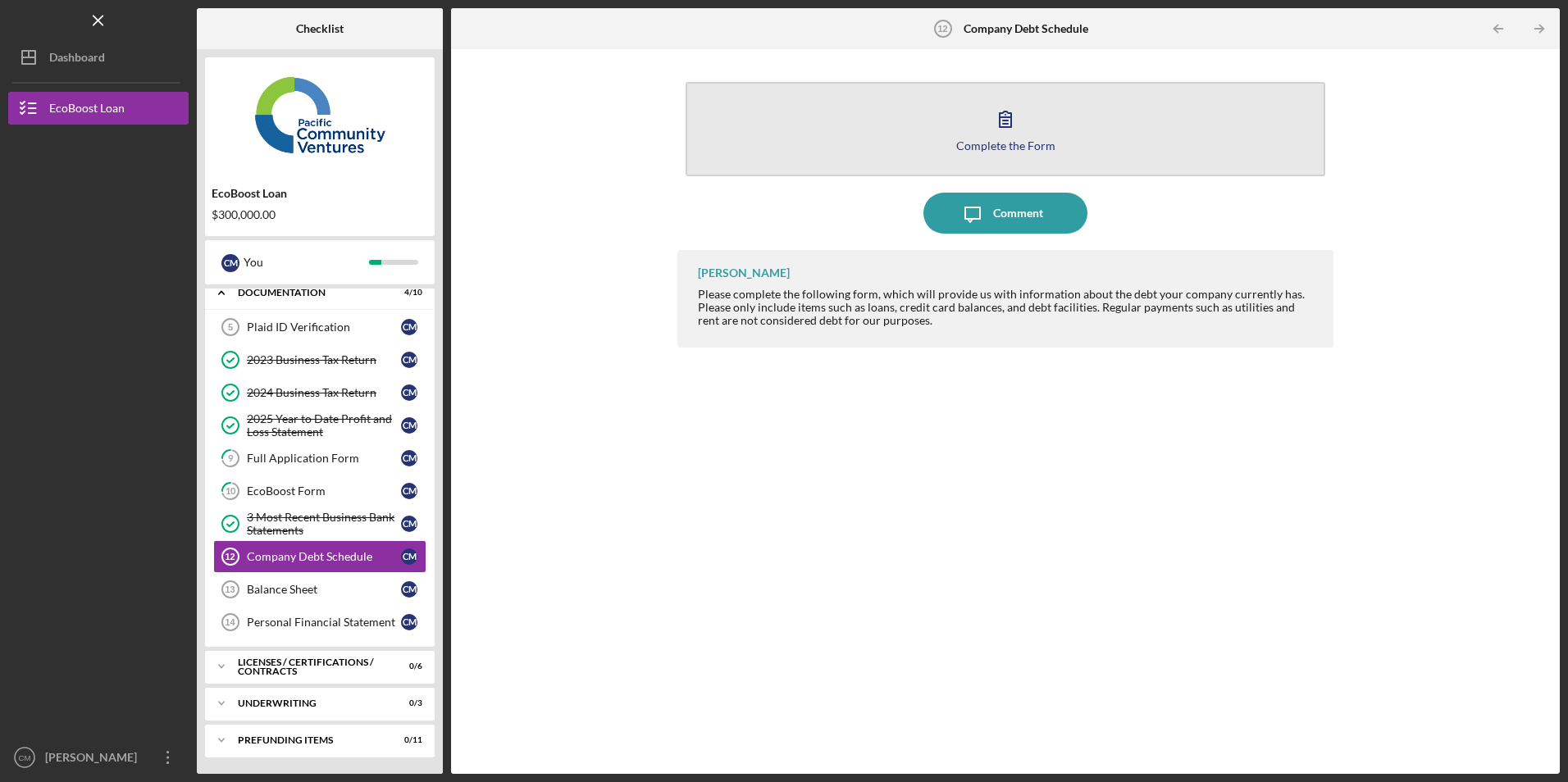
click at [800, 155] on button "Complete the Form Form" at bounding box center [1005, 129] width 639 height 94
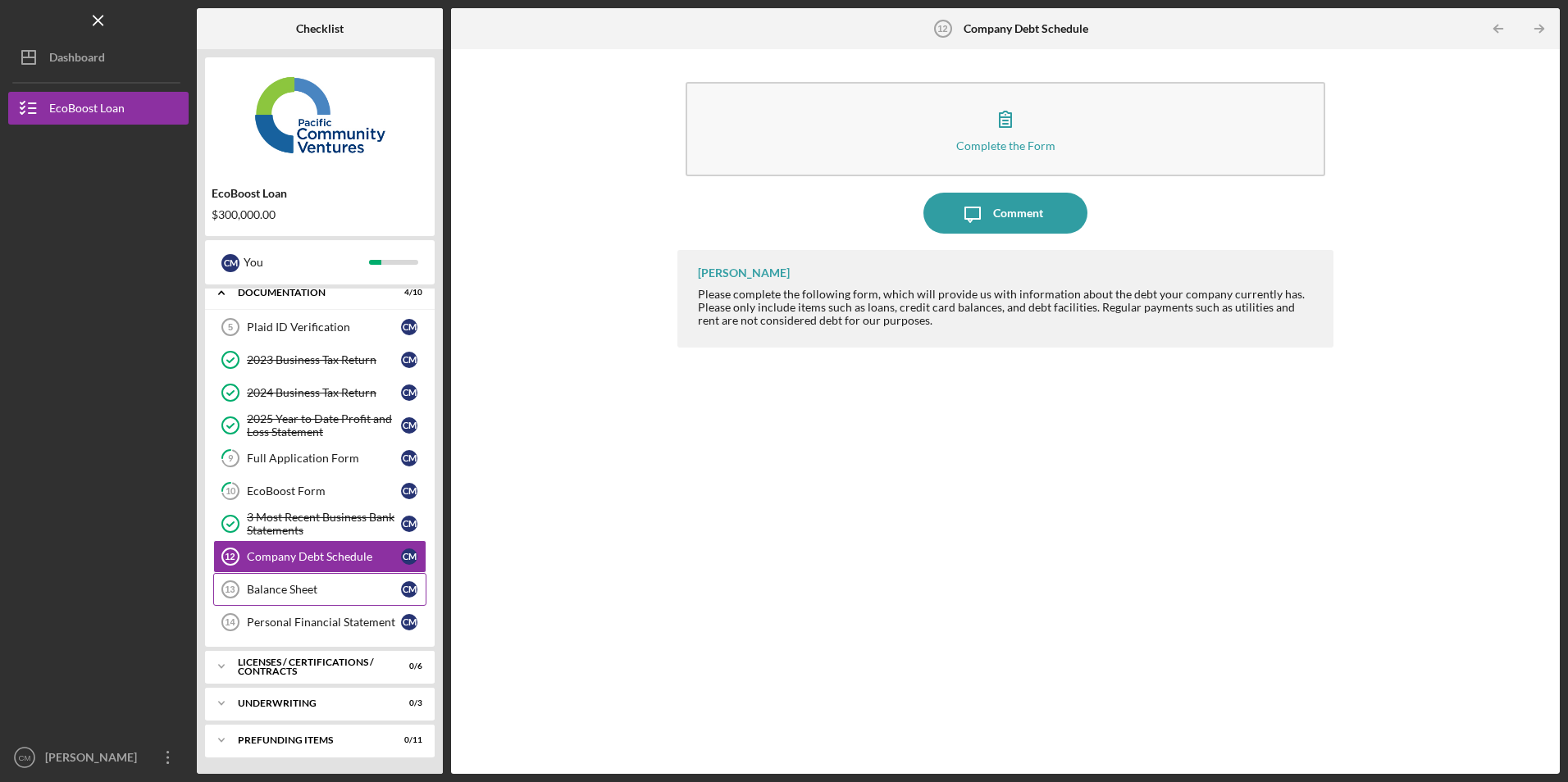
click at [282, 595] on div "Balance Sheet" at bounding box center [324, 590] width 154 height 13
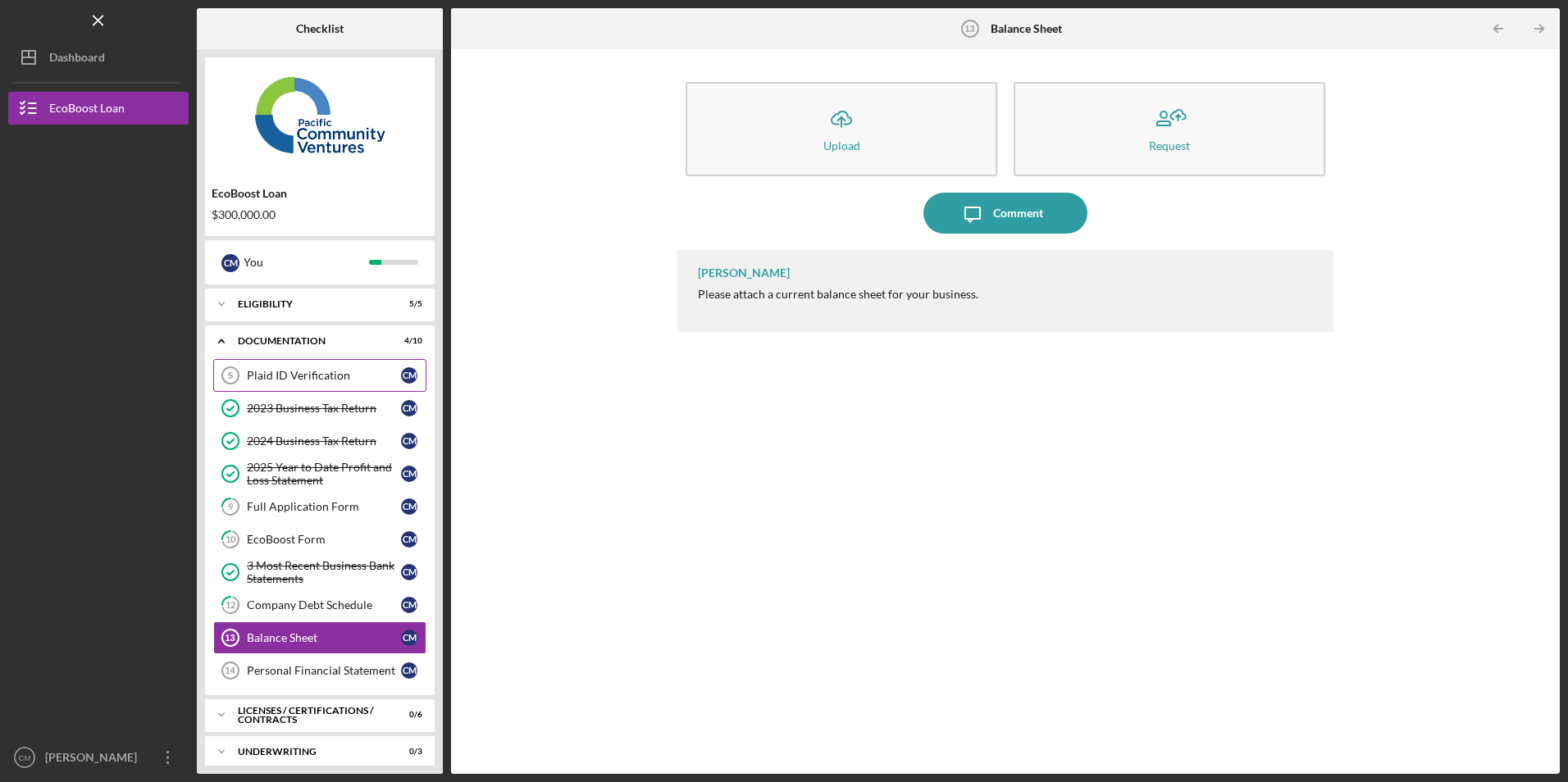
click at [279, 372] on div "Plaid ID Verification" at bounding box center [324, 376] width 154 height 13
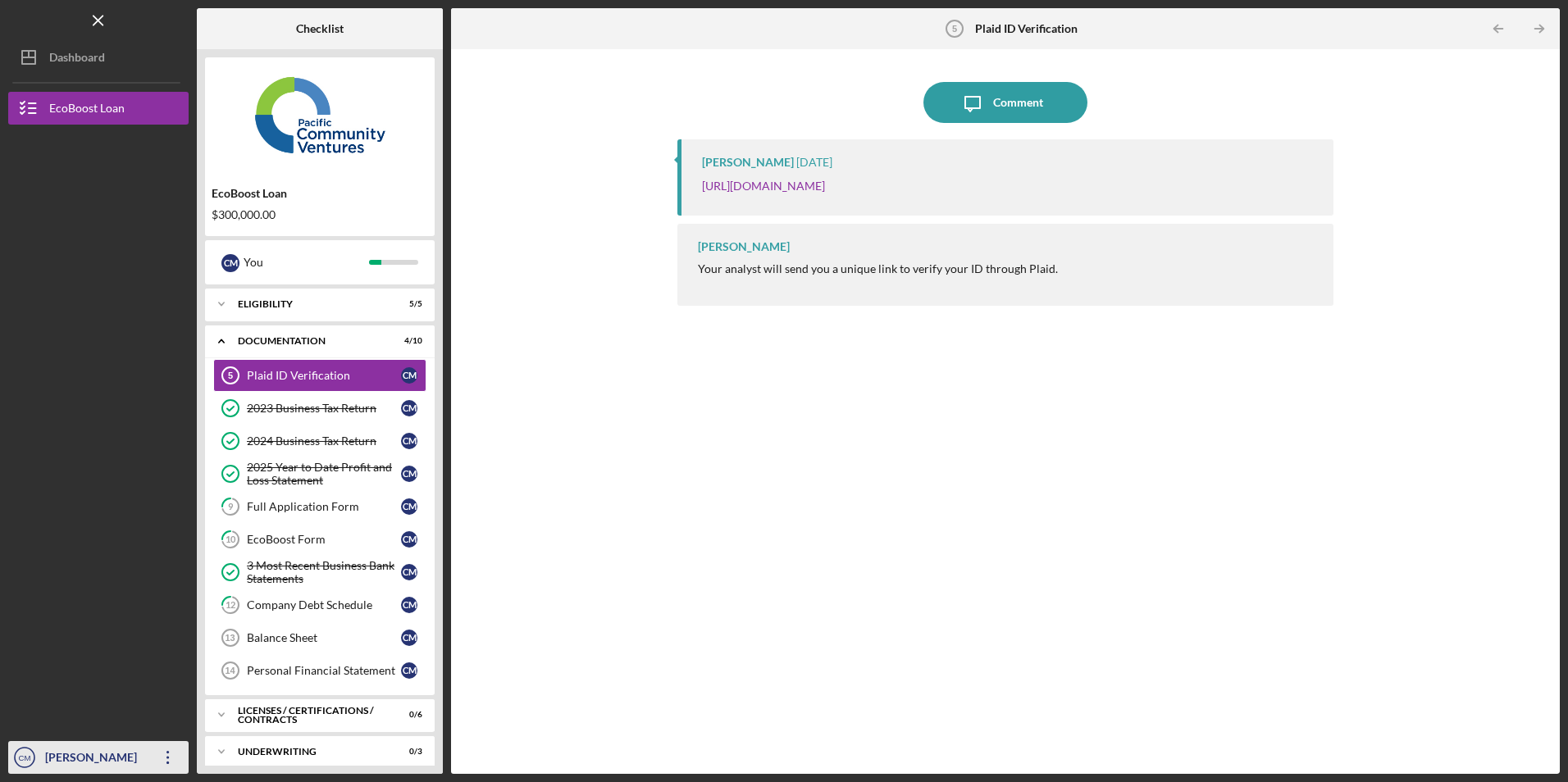
click at [168, 755] on icon "Icon/Overflow" at bounding box center [168, 758] width 41 height 41
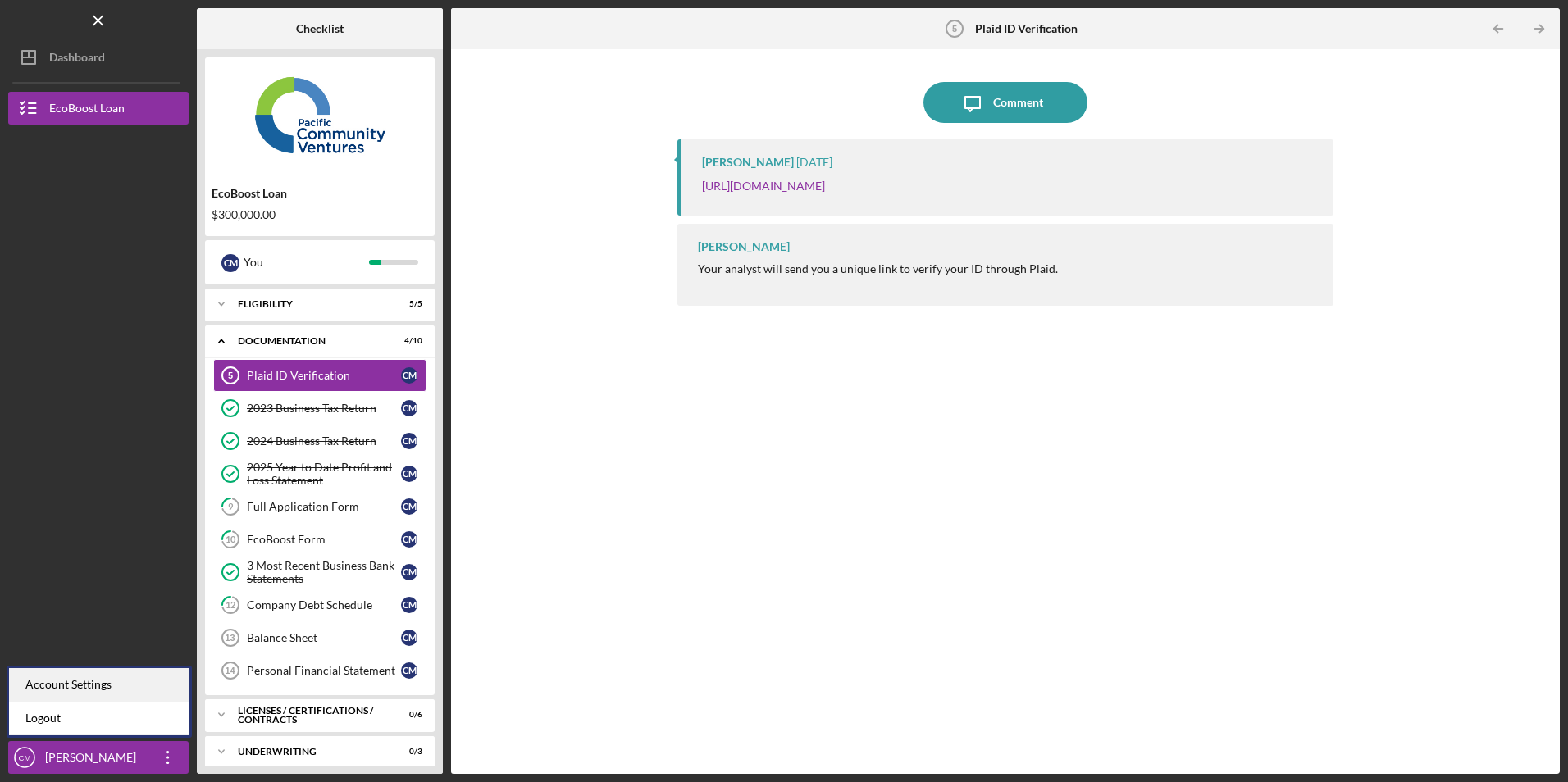
click at [138, 698] on div "Account Settings" at bounding box center [99, 685] width 180 height 34
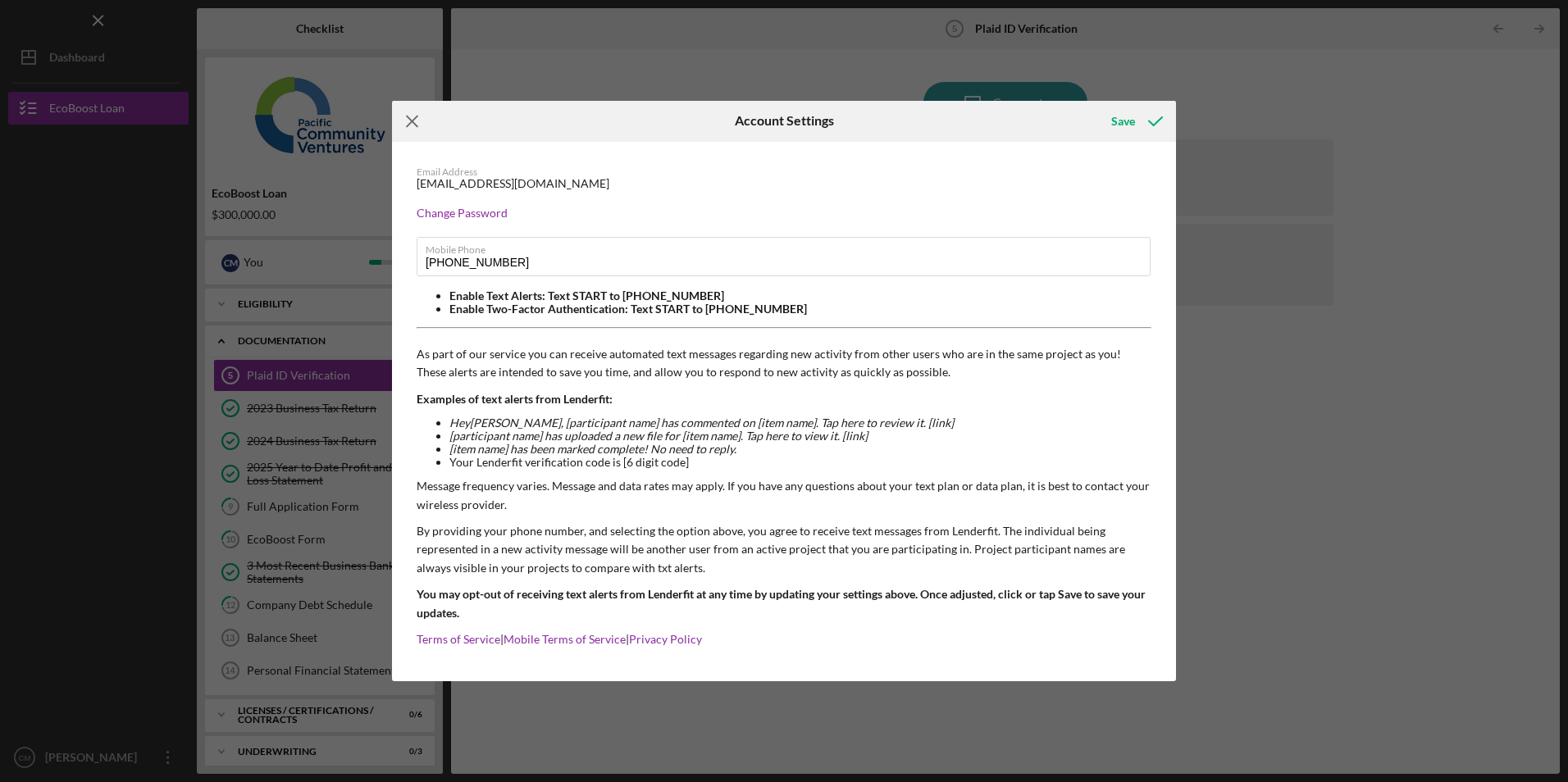
click at [407, 114] on icon "Icon/Menu Close" at bounding box center [413, 121] width 41 height 41
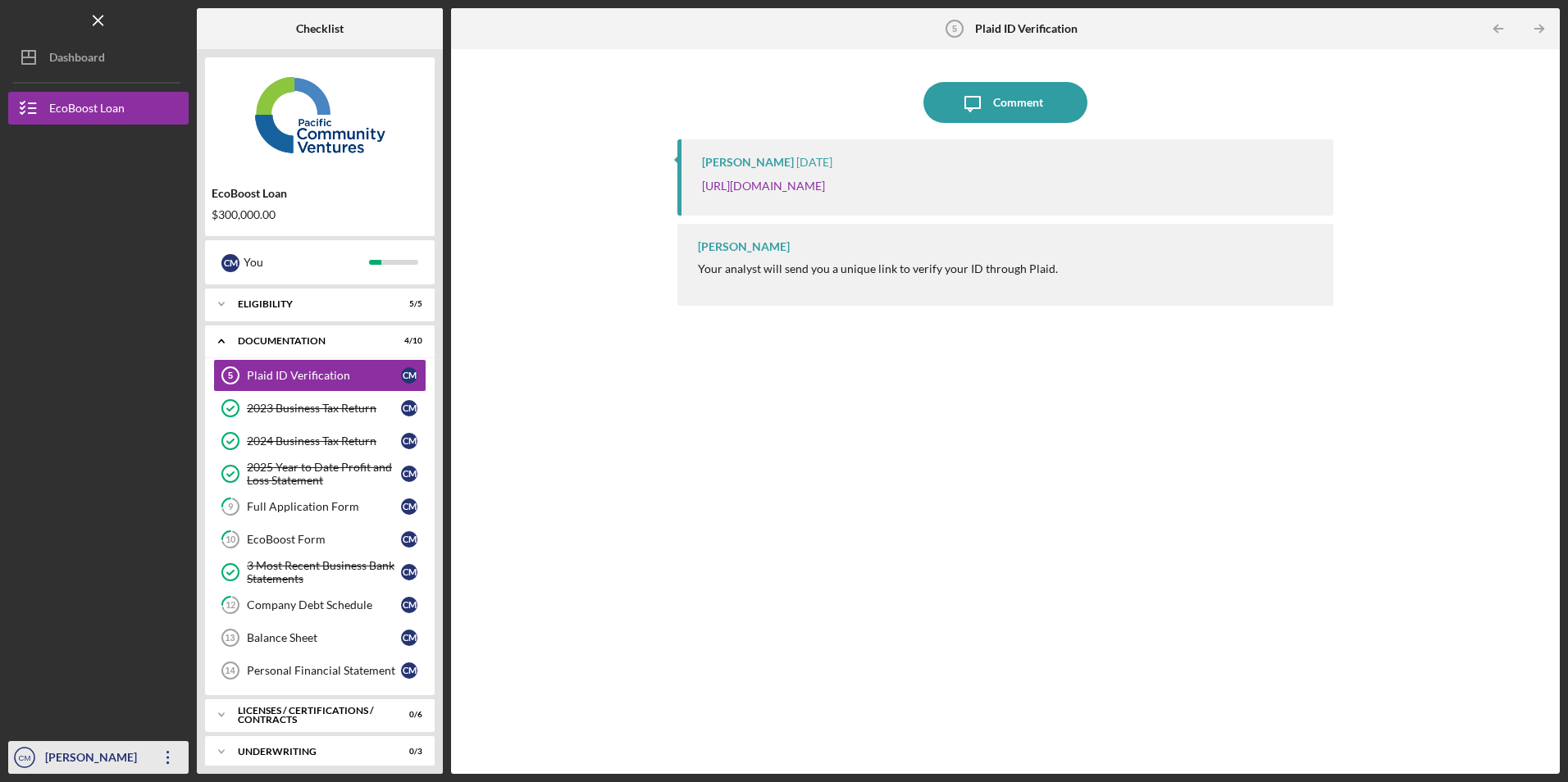
click at [163, 756] on icon "Icon/Overflow" at bounding box center [168, 758] width 41 height 41
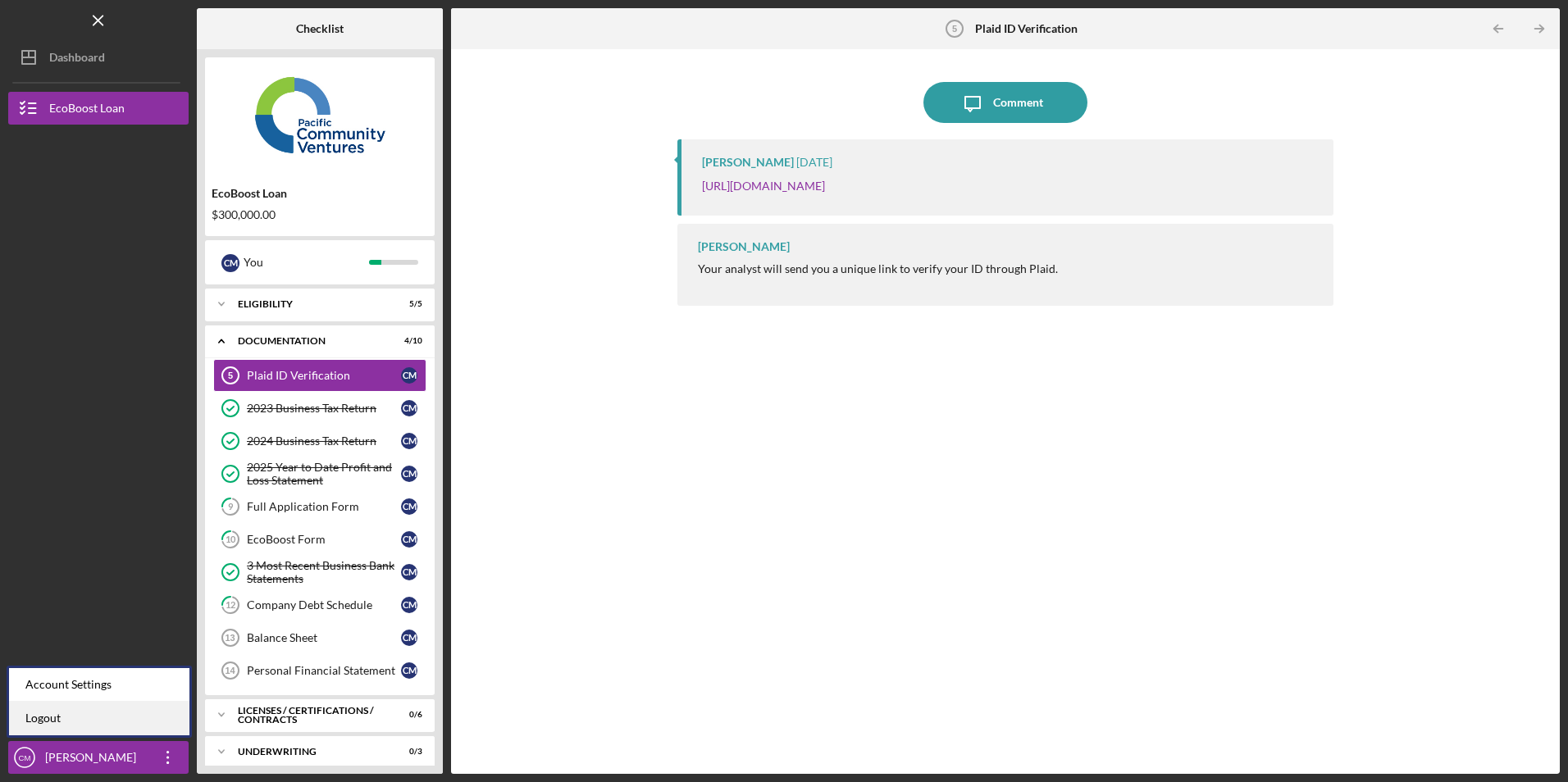
click at [135, 724] on link "Logout" at bounding box center [99, 718] width 180 height 34
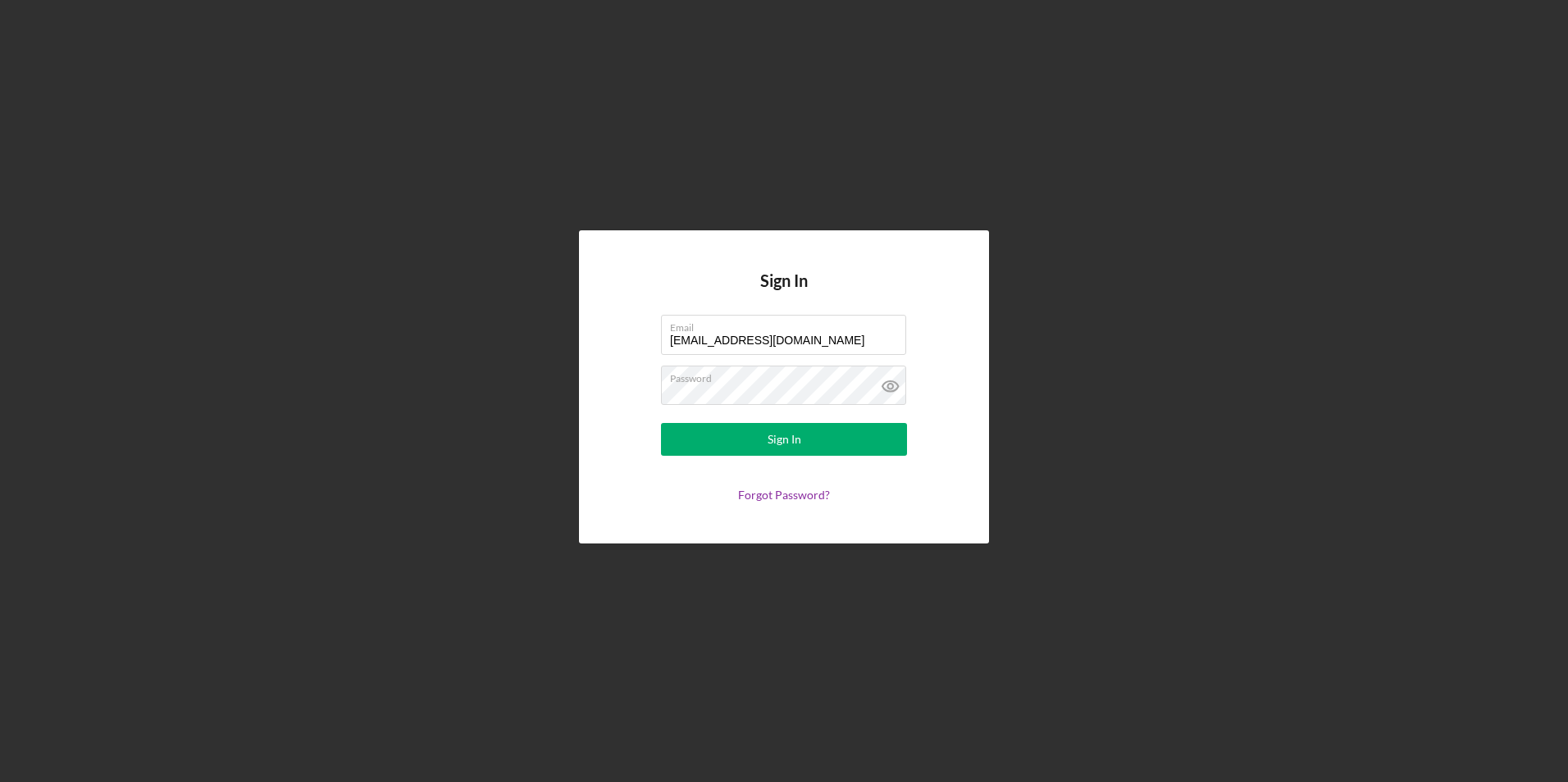
drag, startPoint x: 809, startPoint y: 335, endPoint x: 437, endPoint y: 320, distance: 372.3
click at [437, 320] on div "Sign In Email mitierraairway@gmail.com Password Sign In Forgot Password?" at bounding box center [784, 387] width 1551 height 775
type input "genaro@tacoslos3hermanos.com"
click at [739, 431] on button "Sign In" at bounding box center [784, 439] width 246 height 33
